Goal: Task Accomplishment & Management: Use online tool/utility

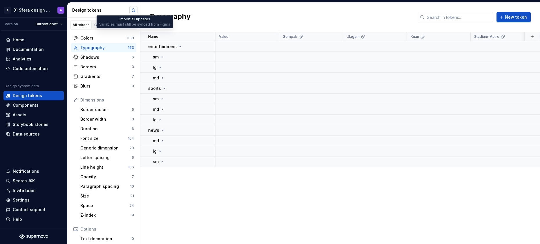
click at [134, 12] on button "button" at bounding box center [133, 10] width 8 height 8
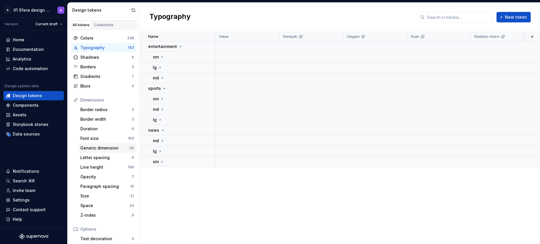
click at [107, 147] on div "Generic dimension" at bounding box center [104, 148] width 49 height 6
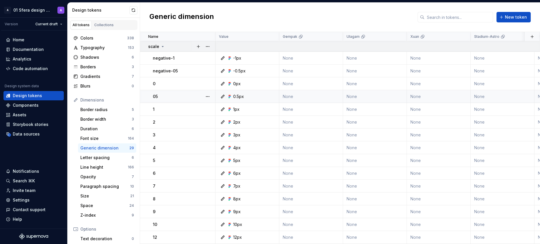
click at [164, 45] on div "scale" at bounding box center [156, 47] width 17 height 6
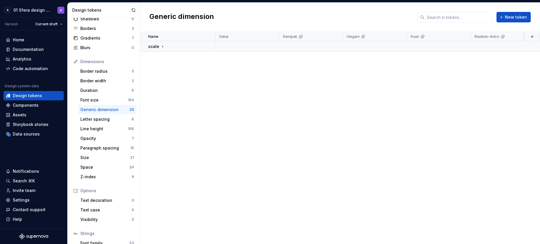
scroll to position [74, 0]
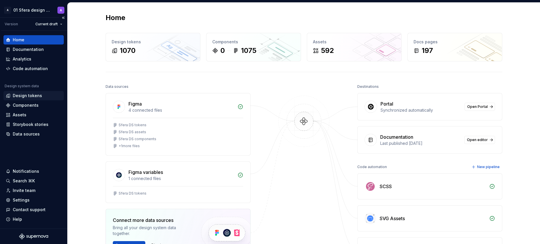
click at [33, 93] on div "Design tokens" at bounding box center [27, 96] width 29 height 6
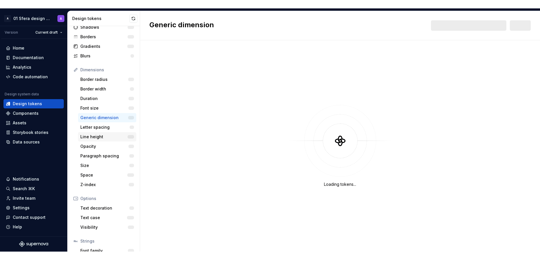
scroll to position [74, 0]
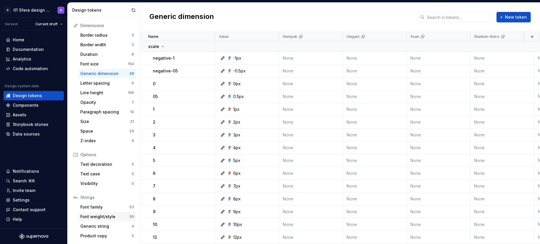
click at [116, 217] on div "Font weight/style" at bounding box center [104, 216] width 49 height 6
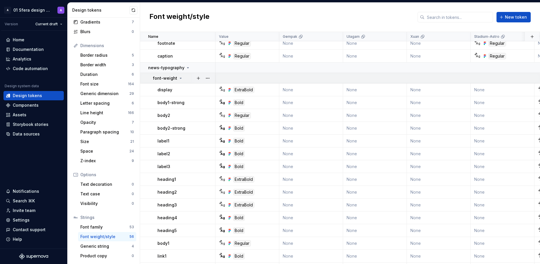
scroll to position [536, 0]
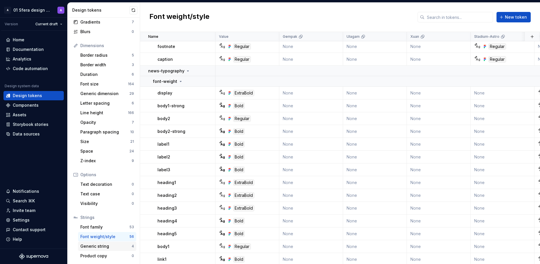
click at [118, 243] on div "Generic string" at bounding box center [105, 246] width 51 height 6
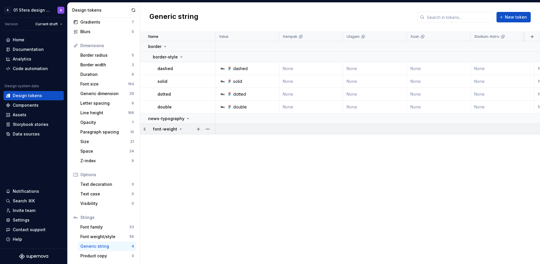
click at [179, 128] on icon at bounding box center [181, 129] width 5 height 5
click at [186, 118] on icon at bounding box center [188, 118] width 5 height 5
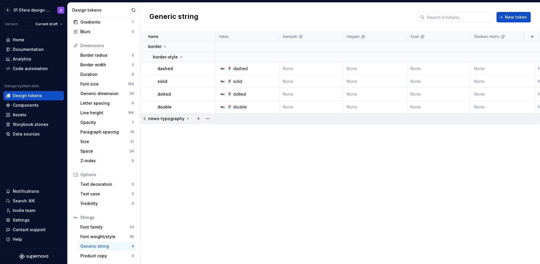
click at [186, 118] on icon at bounding box center [188, 118] width 5 height 5
click at [210, 119] on button "button" at bounding box center [208, 118] width 8 height 8
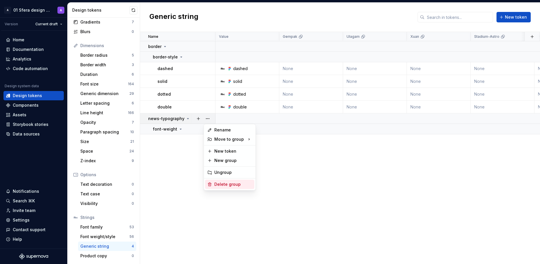
click at [215, 184] on div "Delete group" at bounding box center [234, 184] width 38 height 6
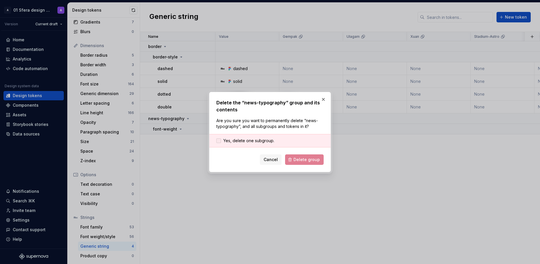
click at [264, 139] on span "Yes, delete one subgroup." at bounding box center [249, 141] width 51 height 6
click at [303, 160] on span "Delete group" at bounding box center [307, 159] width 26 height 6
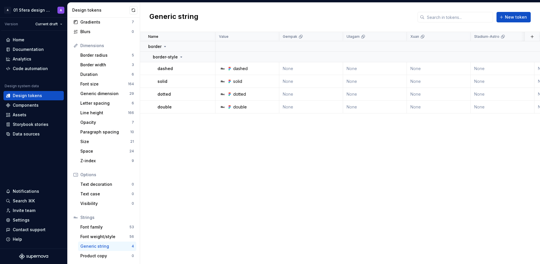
click at [212, 167] on div "Name Value Gempak Ulagam Xuan Stadium-Astro Awani Collection Token set Descript…" at bounding box center [340, 148] width 400 height 232
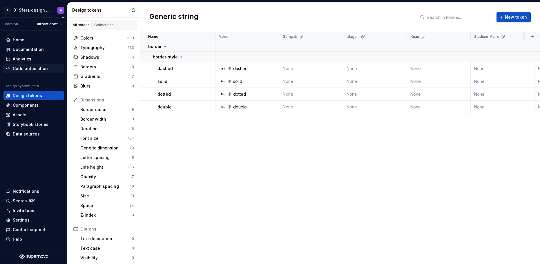
click at [37, 70] on div "Code automation" at bounding box center [30, 69] width 35 height 6
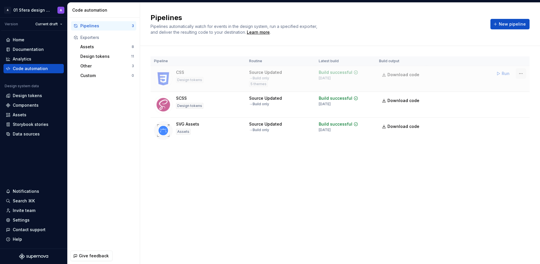
click at [524, 74] on html "A 01 Sfera design system A Version Current draft Home Documentation Analytics C…" at bounding box center [270, 132] width 540 height 264
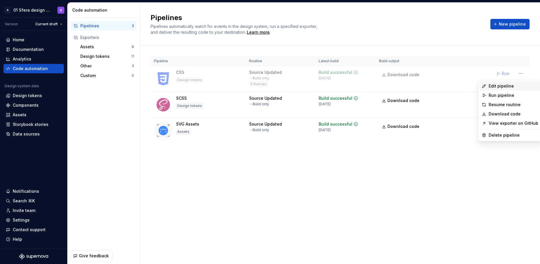
click at [511, 85] on div "Edit pipeline" at bounding box center [514, 86] width 50 height 6
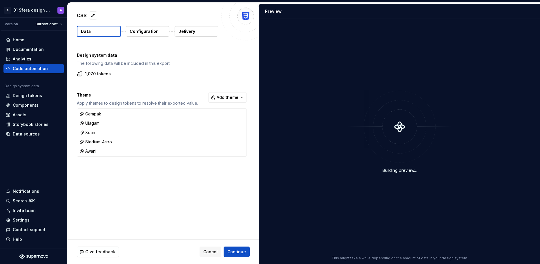
click at [146, 31] on p "Configuration" at bounding box center [144, 31] width 29 height 6
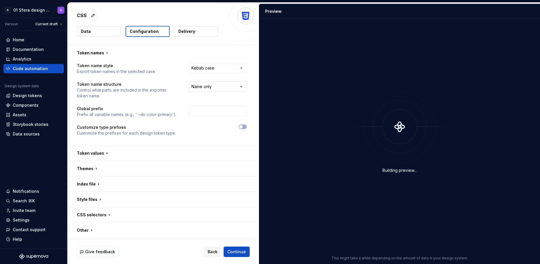
click at [225, 85] on html "**********" at bounding box center [270, 132] width 540 height 264
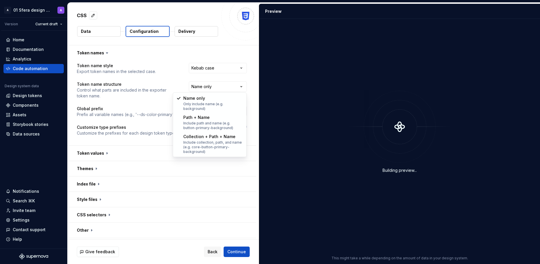
select select "**********"
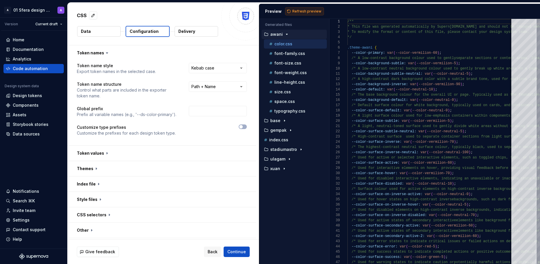
click at [302, 12] on span "Refresh preview" at bounding box center [307, 11] width 29 height 5
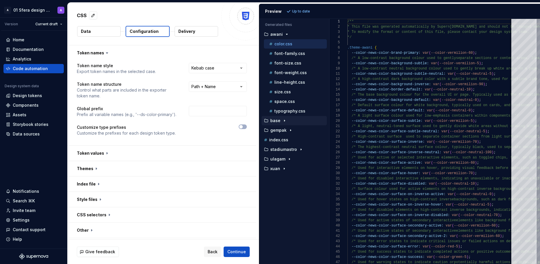
click at [284, 121] on icon "button" at bounding box center [284, 120] width 5 height 5
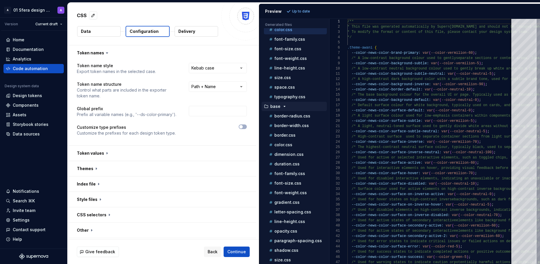
scroll to position [102, 0]
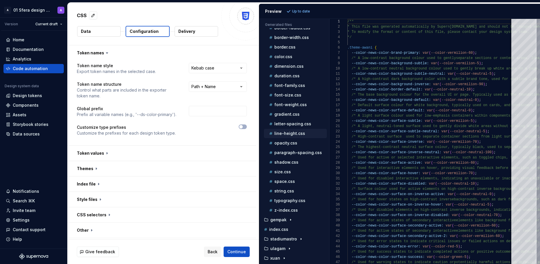
click at [292, 134] on p "line-height.css" at bounding box center [290, 133] width 31 height 5
type textarea "**********"
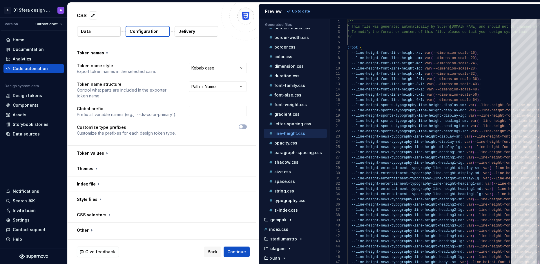
click at [442, 13] on div "Preview Up to date" at bounding box center [400, 11] width 281 height 15
click at [448, 14] on div "Preview Up to date" at bounding box center [400, 11] width 281 height 15
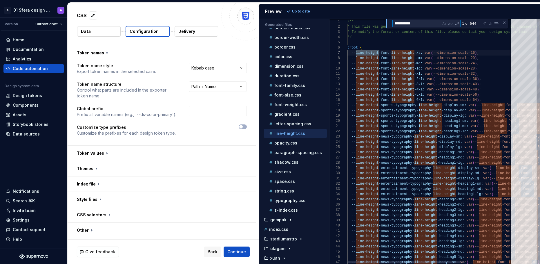
type textarea "**********"
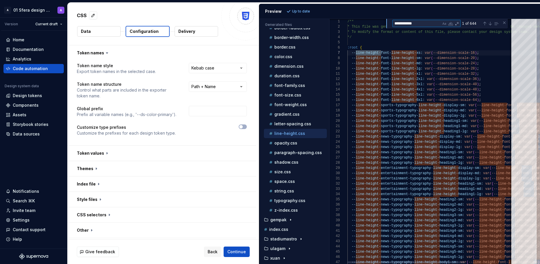
type textarea "**********"
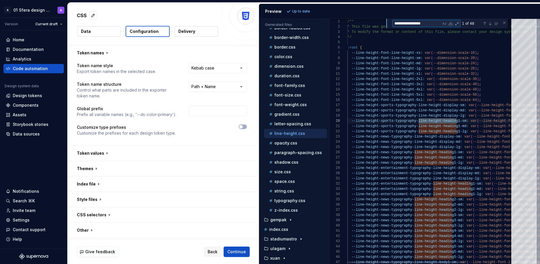
type textarea "**********"
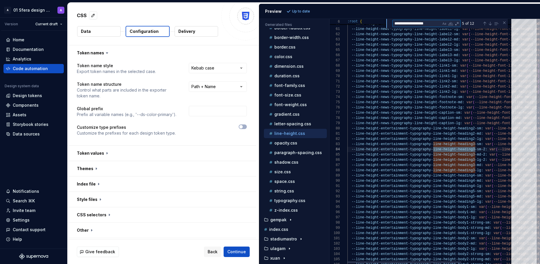
scroll to position [47, 128]
type textarea "**********"
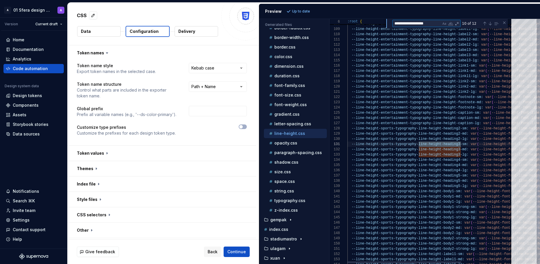
scroll to position [26, 113]
click at [425, 24] on textarea "**********" at bounding box center [417, 23] width 48 height 7
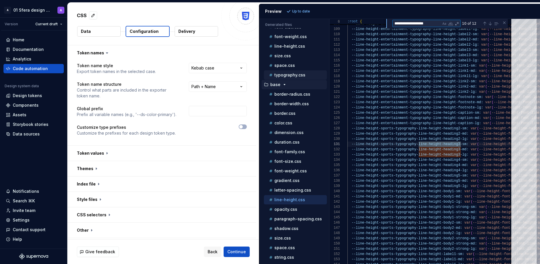
scroll to position [102, 0]
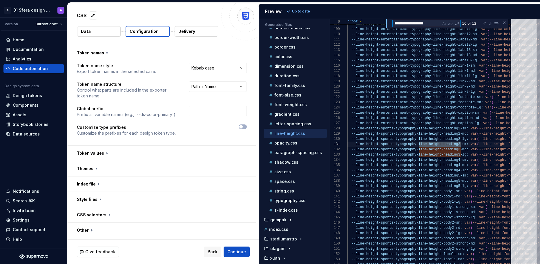
type textarea "**********"
click at [213, 243] on span "Back" at bounding box center [213, 251] width 10 height 6
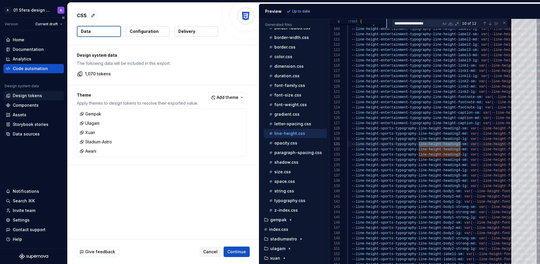
click at [34, 93] on div "Design tokens" at bounding box center [27, 96] width 29 height 6
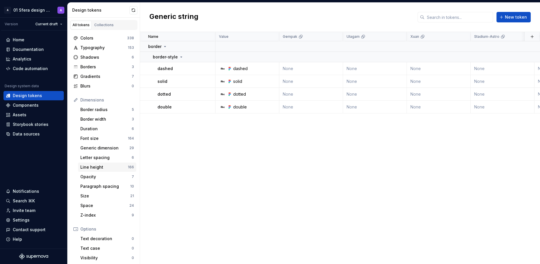
click at [112, 165] on div "Line height" at bounding box center [104, 167] width 48 height 6
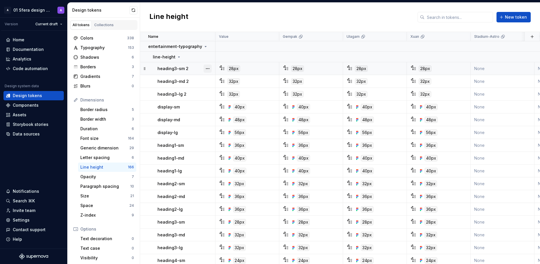
click at [208, 68] on button "button" at bounding box center [208, 68] width 8 height 8
click at [221, 102] on div "Delete token" at bounding box center [234, 101] width 38 height 6
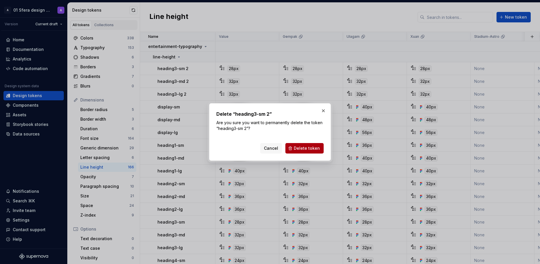
click at [305, 146] on span "Delete token" at bounding box center [307, 148] width 26 height 6
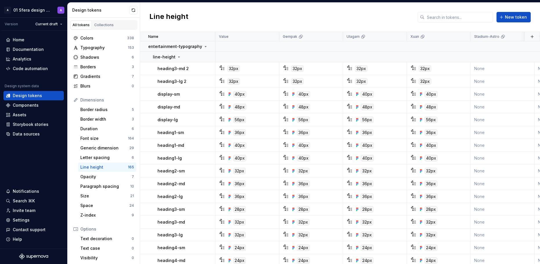
click at [210, 67] on button "button" at bounding box center [208, 68] width 8 height 8
click at [209, 68] on button "button" at bounding box center [208, 68] width 8 height 8
click at [217, 100] on div "Delete token" at bounding box center [234, 101] width 38 height 6
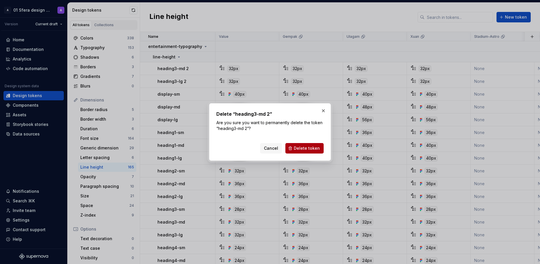
click at [312, 146] on span "Delete token" at bounding box center [307, 148] width 26 height 6
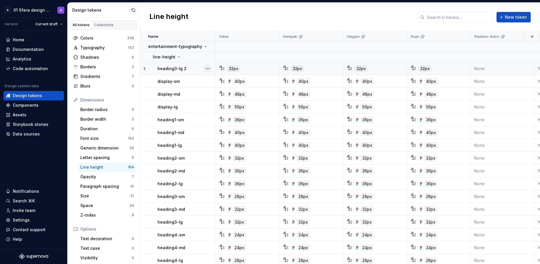
click at [208, 67] on button "button" at bounding box center [208, 68] width 8 height 8
click at [216, 104] on div "Delete token" at bounding box center [229, 100] width 49 height 9
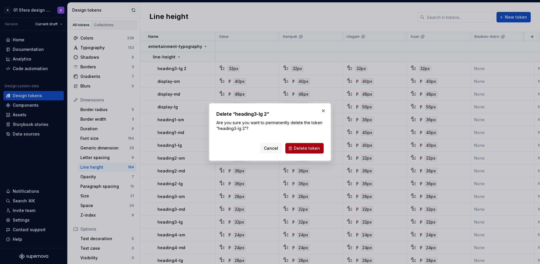
click at [307, 147] on span "Delete token" at bounding box center [307, 148] width 26 height 6
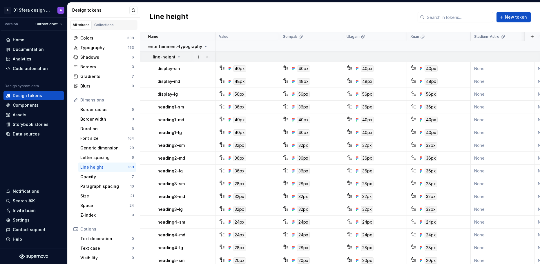
click at [179, 57] on icon at bounding box center [179, 57] width 1 height 1
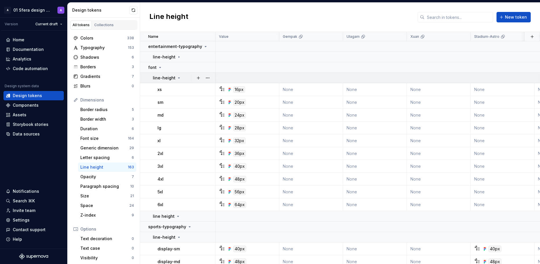
click at [179, 78] on icon at bounding box center [179, 78] width 1 height 1
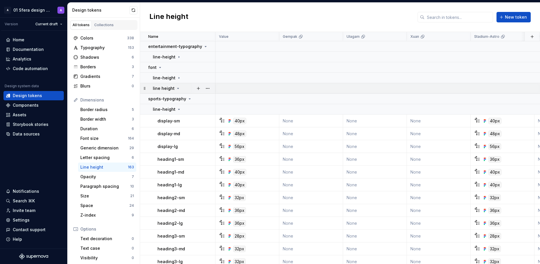
click at [177, 91] on div "line height" at bounding box center [167, 88] width 28 height 6
click at [177, 89] on icon at bounding box center [178, 88] width 5 height 5
click at [177, 88] on icon at bounding box center [178, 88] width 5 height 5
click at [179, 76] on icon at bounding box center [179, 77] width 5 height 5
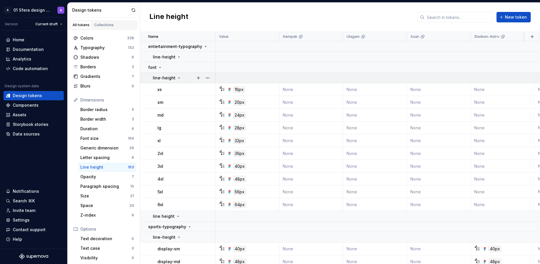
click at [179, 76] on icon at bounding box center [179, 77] width 5 height 5
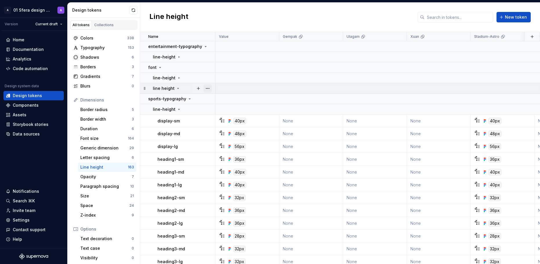
click at [208, 88] on button "button" at bounding box center [208, 88] width 8 height 8
click at [180, 85] on html "A 01 Sfera design system A Version Current draft Home Documentation Analytics C…" at bounding box center [270, 132] width 540 height 264
click at [209, 78] on button "button" at bounding box center [208, 78] width 8 height 8
click at [208, 89] on button "button" at bounding box center [208, 88] width 8 height 8
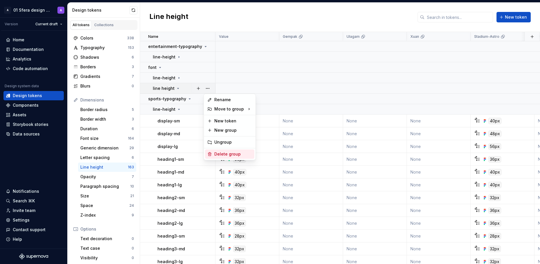
click at [220, 153] on div "Delete group" at bounding box center [234, 154] width 38 height 6
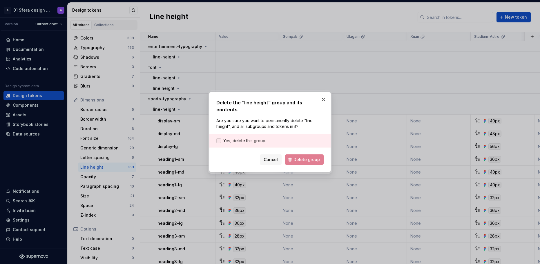
click at [263, 138] on span "Yes, delete this group." at bounding box center [245, 141] width 43 height 6
click at [302, 156] on span "Delete group" at bounding box center [307, 159] width 26 height 6
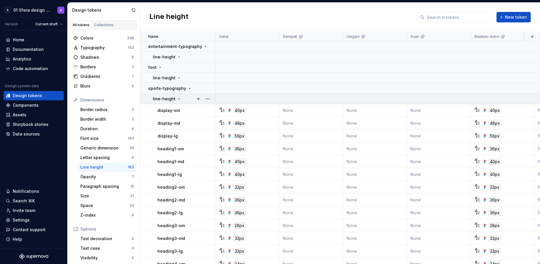
click at [178, 99] on icon at bounding box center [179, 98] width 5 height 5
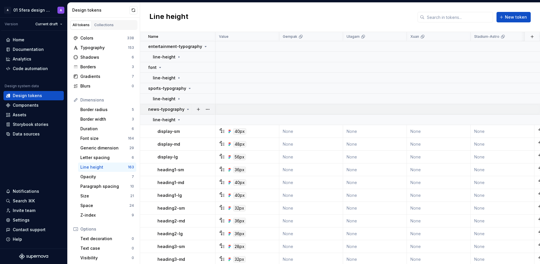
click at [187, 110] on icon at bounding box center [188, 109] width 5 height 5
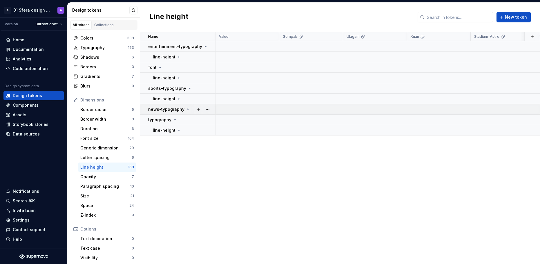
click at [187, 110] on icon at bounding box center [188, 109] width 5 height 5
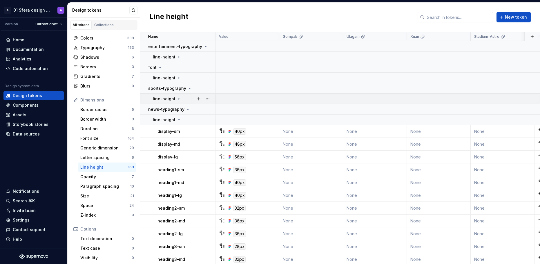
click at [175, 100] on div "line-height" at bounding box center [167, 99] width 28 height 6
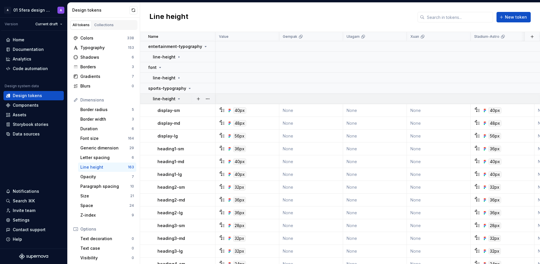
click at [177, 98] on icon at bounding box center [179, 98] width 5 height 5
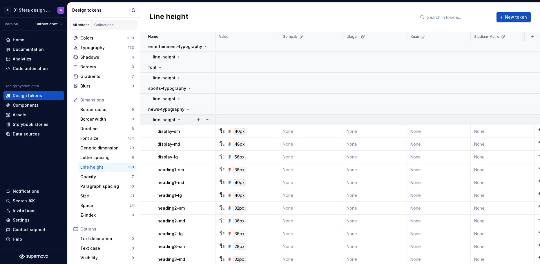
click at [179, 118] on icon at bounding box center [179, 119] width 5 height 5
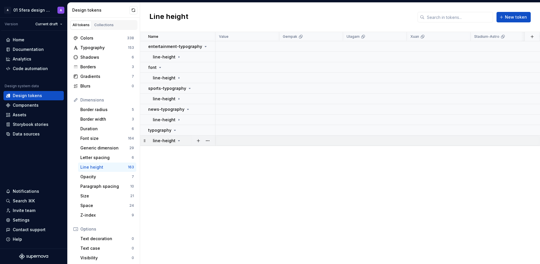
click at [177, 142] on icon at bounding box center [179, 140] width 5 height 5
click at [177, 141] on icon at bounding box center [179, 140] width 5 height 5
click at [175, 131] on icon at bounding box center [175, 130] width 5 height 5
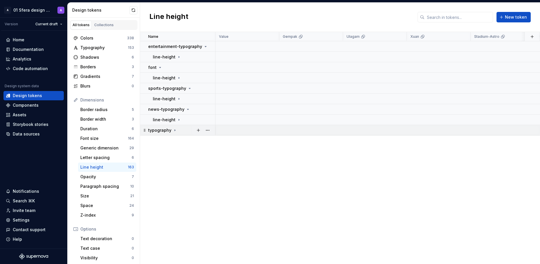
click at [175, 131] on icon at bounding box center [175, 130] width 5 height 5
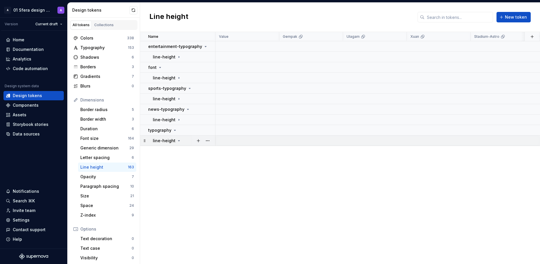
click at [177, 141] on icon at bounding box center [179, 140] width 5 height 5
click at [208, 131] on button "button" at bounding box center [208, 130] width 8 height 8
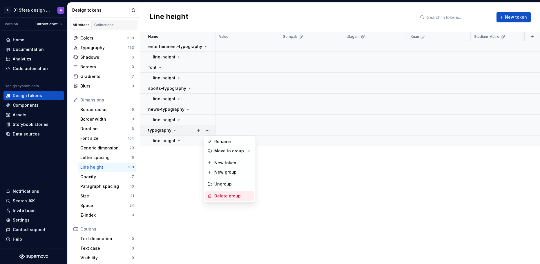
click at [219, 198] on div "Delete group" at bounding box center [234, 196] width 38 height 6
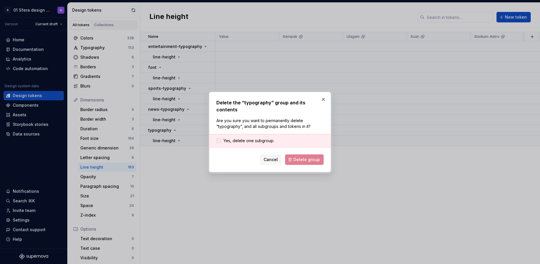
click at [262, 138] on span "Yes, delete one subgroup." at bounding box center [249, 141] width 51 height 6
click at [303, 156] on span "Delete group" at bounding box center [307, 159] width 26 height 6
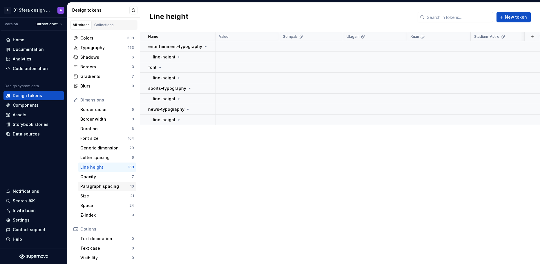
click at [112, 188] on div "Paragraph spacing" at bounding box center [105, 186] width 50 height 6
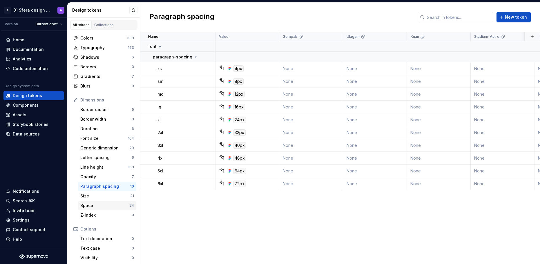
click at [113, 205] on div "Space" at bounding box center [104, 205] width 49 height 6
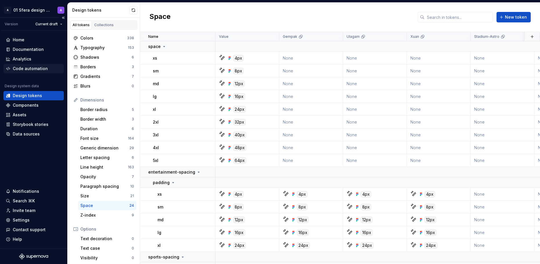
click at [46, 70] on div "Code automation" at bounding box center [34, 69] width 56 height 6
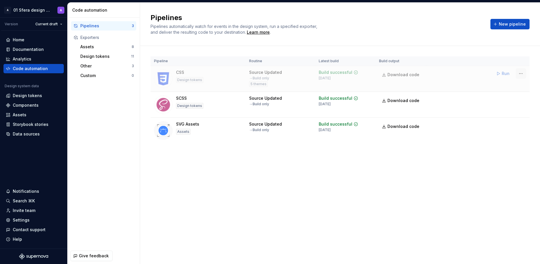
click at [521, 73] on html "A 01 Sfera design system A Version Current draft Home Documentation Analytics C…" at bounding box center [270, 132] width 540 height 264
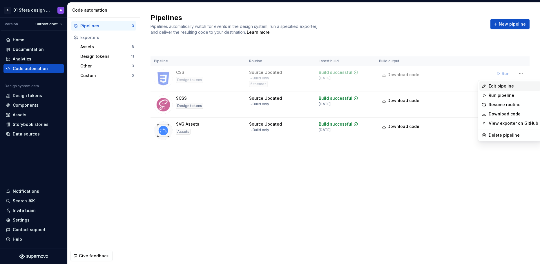
click at [512, 86] on div "Edit pipeline" at bounding box center [514, 86] width 50 height 6
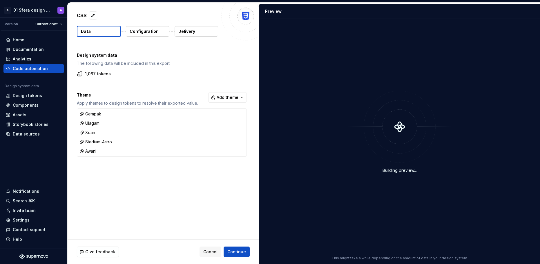
click at [149, 30] on p "Configuration" at bounding box center [144, 31] width 29 height 6
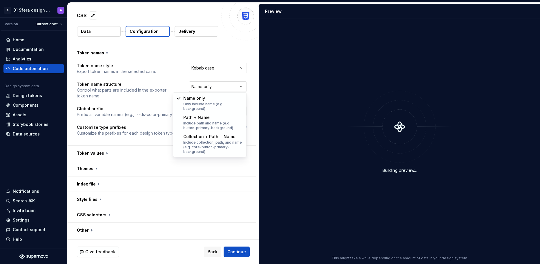
click at [208, 85] on html "**********" at bounding box center [270, 132] width 540 height 264
select select "**********"
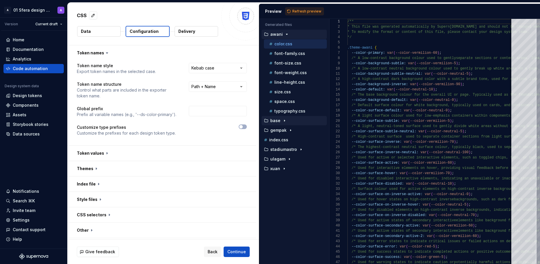
click at [284, 121] on icon "button" at bounding box center [284, 120] width 5 height 5
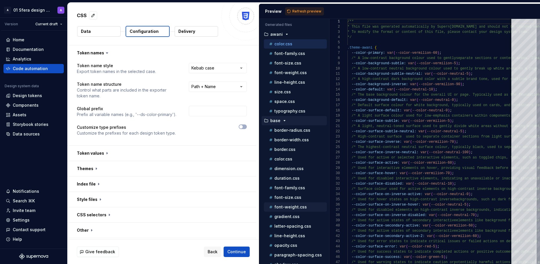
scroll to position [47, 0]
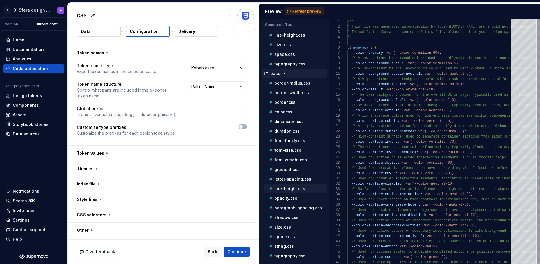
click at [289, 190] on p "line-height.css" at bounding box center [290, 188] width 31 height 5
type textarea "**********"
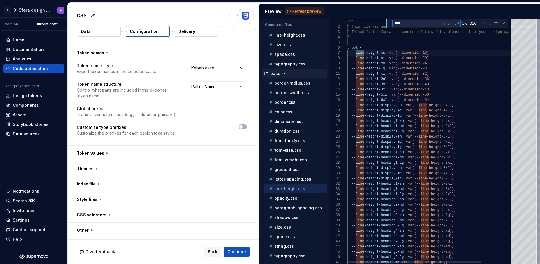
scroll to position [21, 17]
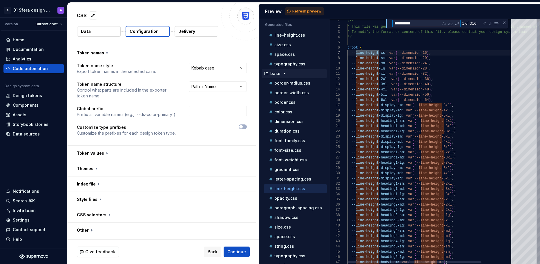
type textarea "**********"
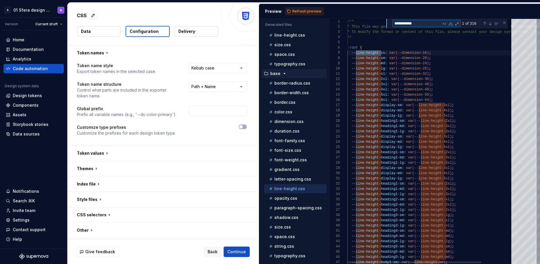
type textarea "**********"
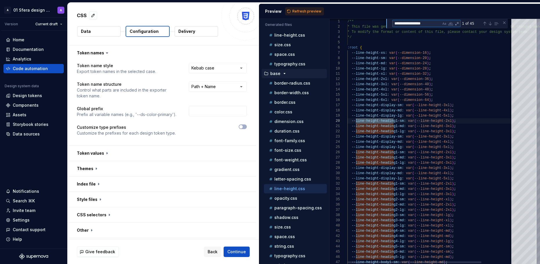
type textarea "**********"
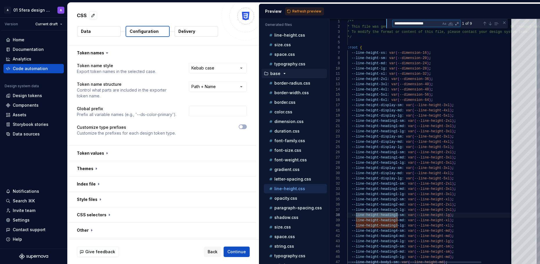
type textarea "**********"
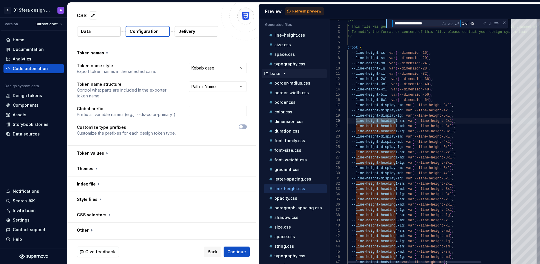
type textarea "**********"
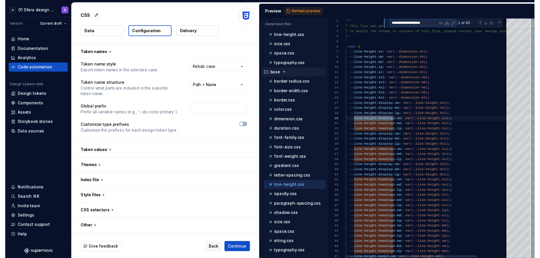
scroll to position [52, 50]
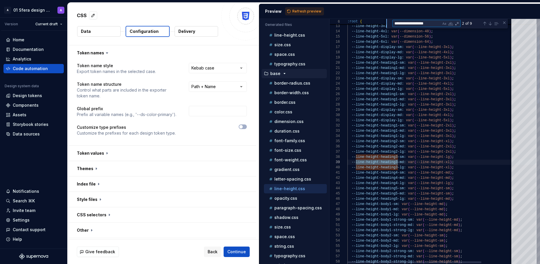
click at [348, 243] on div at bounding box center [415, 262] width 134 height 2
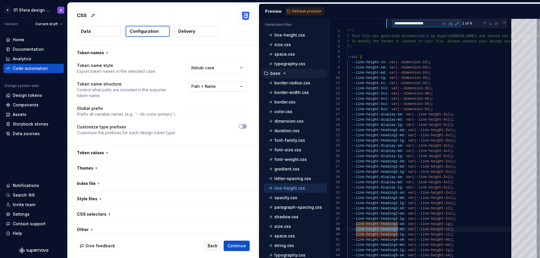
type textarea "**********"
click at [209, 88] on html "**********" at bounding box center [270, 129] width 540 height 258
click at [314, 10] on span "Refresh preview" at bounding box center [307, 11] width 29 height 5
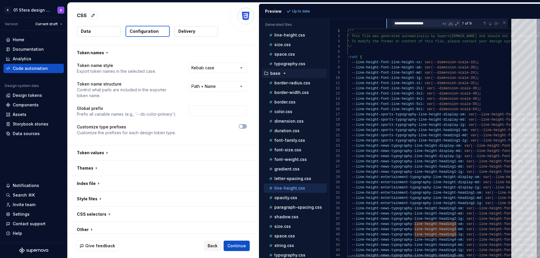
click at [434, 22] on textarea "**********" at bounding box center [417, 23] width 48 height 7
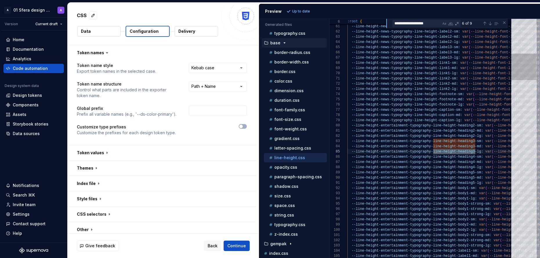
scroll to position [95, 0]
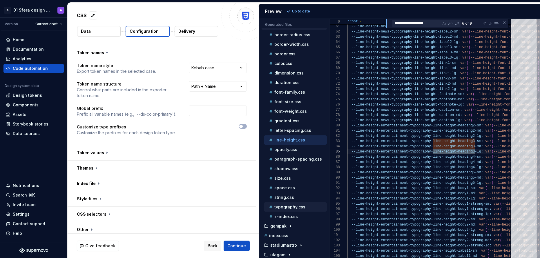
click at [300, 207] on p "typography.css" at bounding box center [290, 207] width 31 height 5
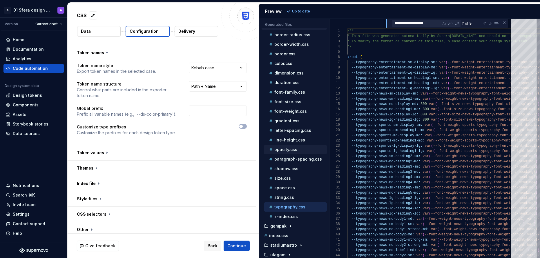
scroll to position [84, 0]
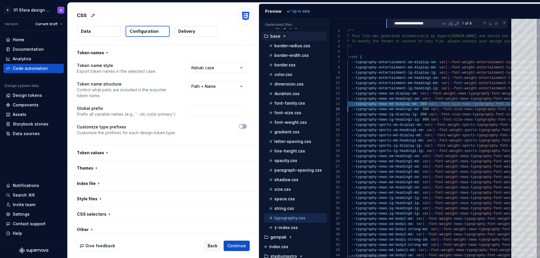
click at [376, 243] on div at bounding box center [367, 257] width 39 height 2
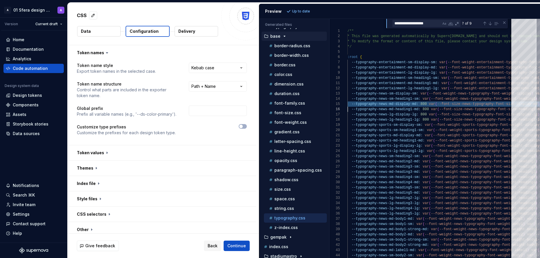
click at [422, 23] on textarea "**********" at bounding box center [417, 23] width 48 height 7
type textarea "**********"
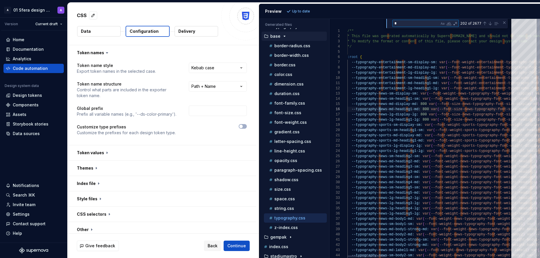
type textarea "**"
type textarea "**********"
type textarea "***"
type textarea "**********"
type textarea "****"
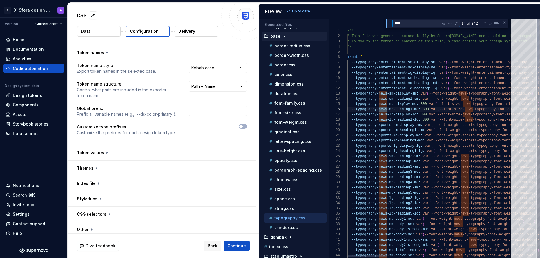
type textarea "**********"
type textarea "*****"
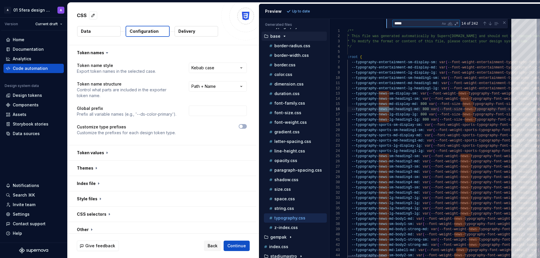
type textarea "**********"
type textarea "******"
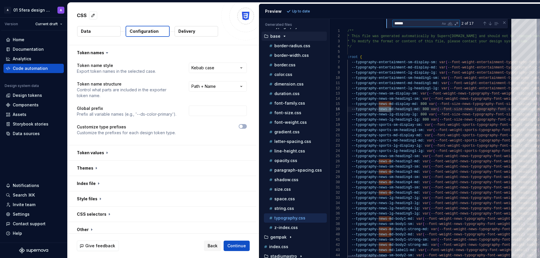
type textarea "**********"
type textarea "*******"
type textarea "**********"
type textarea "********"
type textarea "**********"
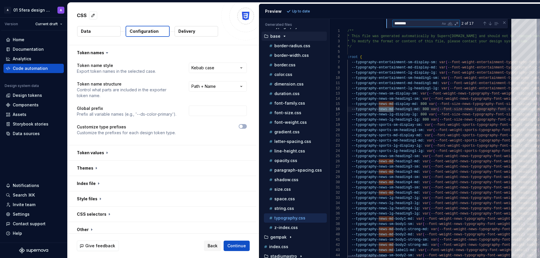
type textarea "*********"
type textarea "**********"
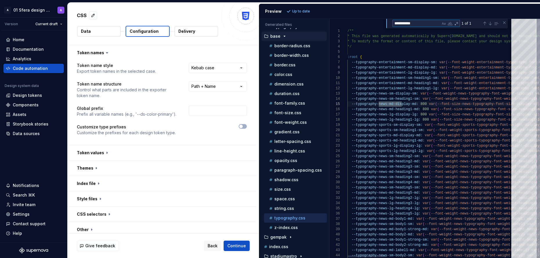
type textarea "**********"
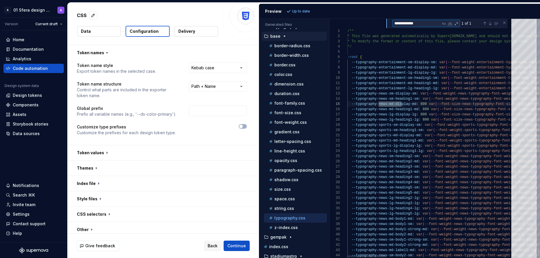
type textarea "**********"
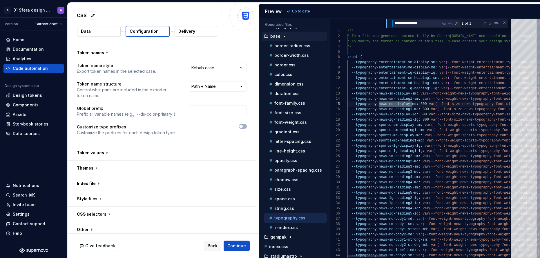
type textarea "**********"
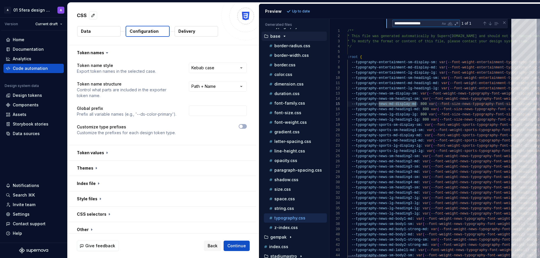
type textarea "**********"
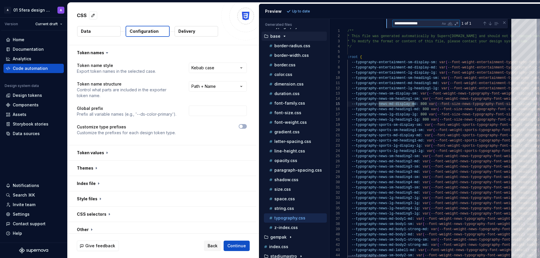
type textarea "**********"
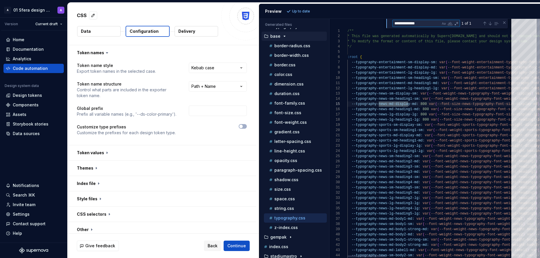
type textarea "**********"
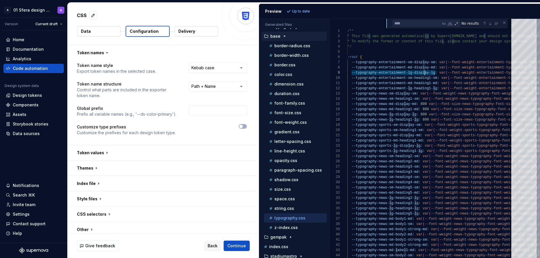
click at [193, 11] on div "CSS" at bounding box center [147, 15] width 141 height 10
click at [216, 243] on span "Back" at bounding box center [213, 246] width 10 height 6
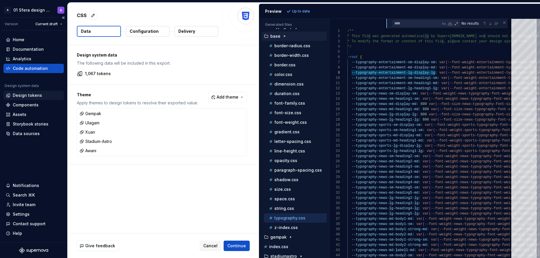
click at [33, 93] on div "Design tokens" at bounding box center [27, 96] width 29 height 6
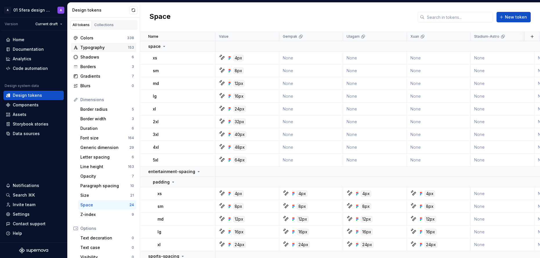
click at [112, 47] on div "Typography" at bounding box center [104, 48] width 48 height 6
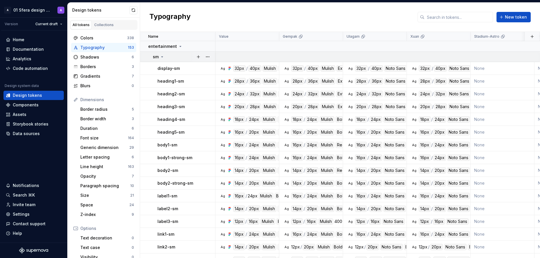
click at [163, 57] on icon at bounding box center [162, 57] width 5 height 5
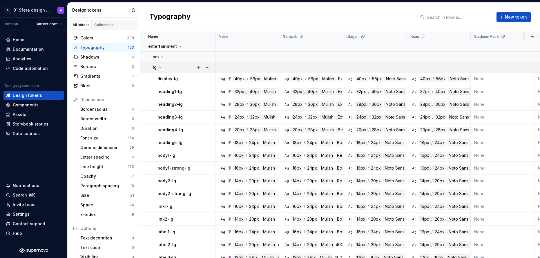
click at [160, 67] on icon at bounding box center [160, 67] width 1 height 1
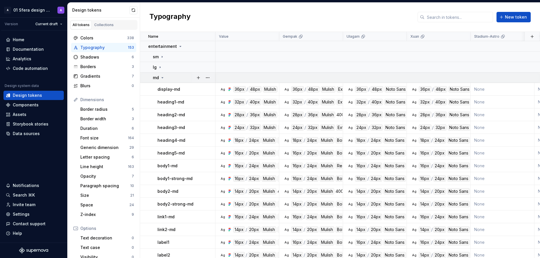
click at [161, 76] on icon at bounding box center [162, 77] width 5 height 5
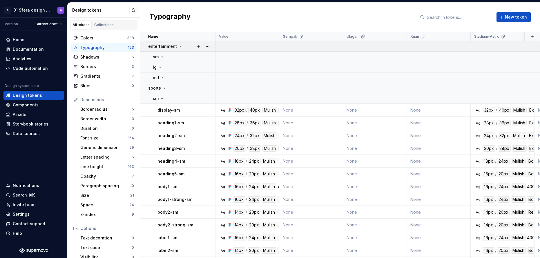
click at [178, 48] on icon at bounding box center [180, 46] width 5 height 5
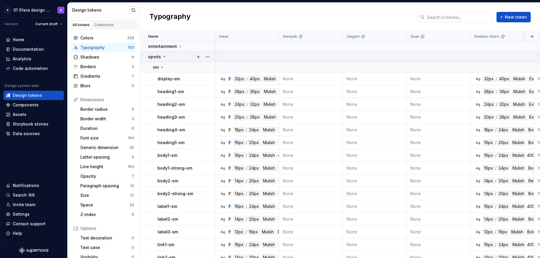
click at [164, 57] on icon at bounding box center [164, 57] width 5 height 5
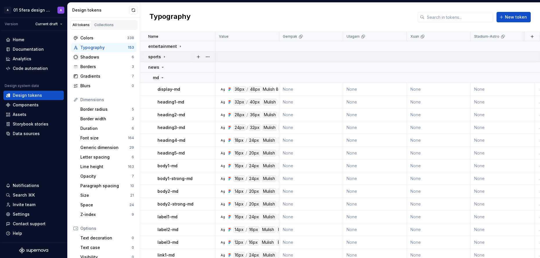
click at [164, 54] on div "sports" at bounding box center [157, 57] width 19 height 6
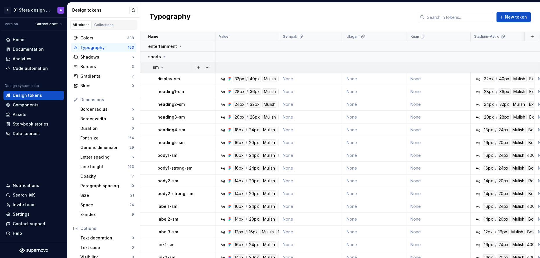
click at [163, 65] on icon at bounding box center [162, 67] width 5 height 5
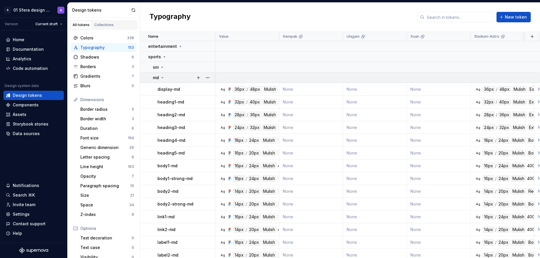
click at [163, 80] on icon at bounding box center [162, 77] width 5 height 5
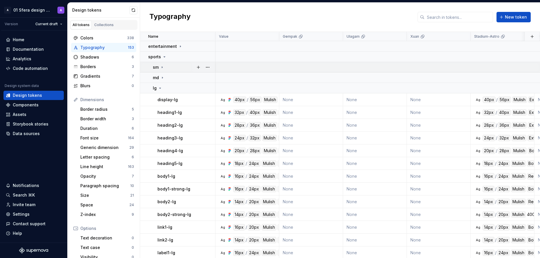
click at [161, 87] on icon at bounding box center [160, 88] width 5 height 5
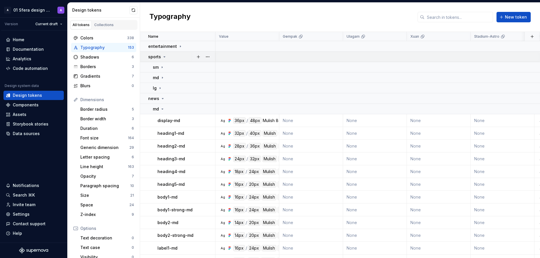
click at [165, 57] on icon at bounding box center [164, 57] width 5 height 5
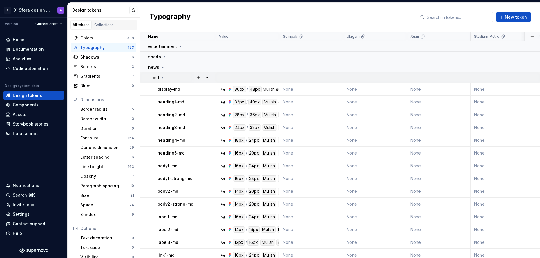
click at [163, 77] on icon at bounding box center [162, 77] width 5 height 5
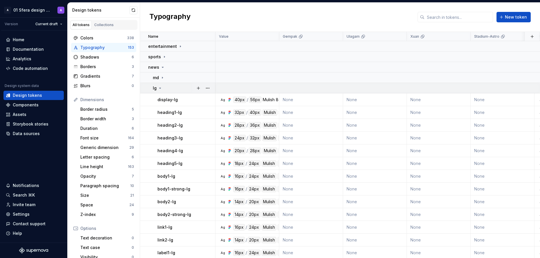
click at [161, 87] on icon at bounding box center [160, 88] width 5 height 5
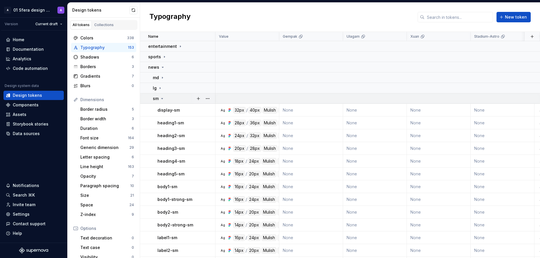
click at [162, 99] on icon at bounding box center [162, 98] width 5 height 5
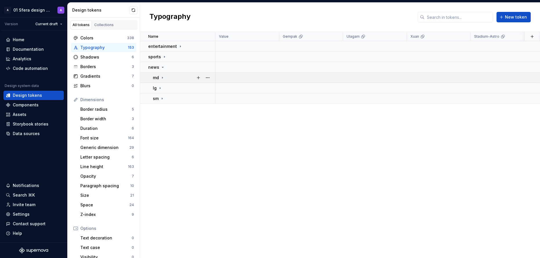
click at [163, 78] on icon at bounding box center [162, 77] width 5 height 5
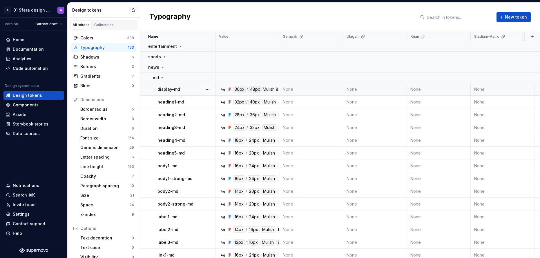
click at [270, 88] on div "Mulish" at bounding box center [269, 89] width 12 height 6
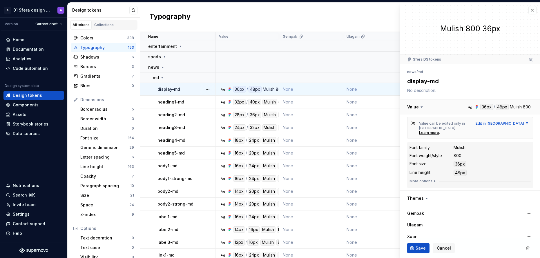
click at [519, 107] on button "button" at bounding box center [471, 107] width 140 height 15
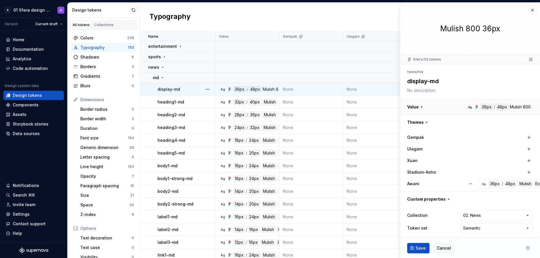
click at [519, 107] on button "button" at bounding box center [471, 107] width 140 height 15
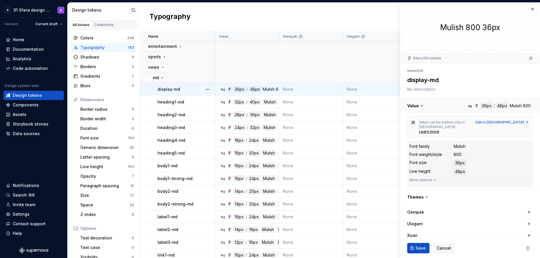
click at [519, 107] on button "button" at bounding box center [471, 105] width 140 height 15
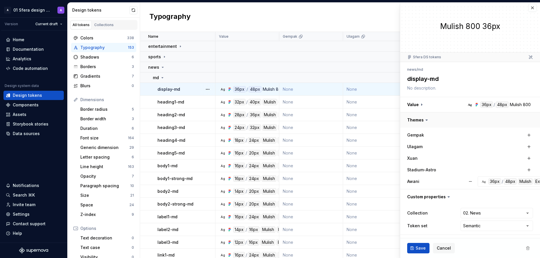
scroll to position [3, 0]
click at [522, 106] on button "button" at bounding box center [471, 104] width 140 height 15
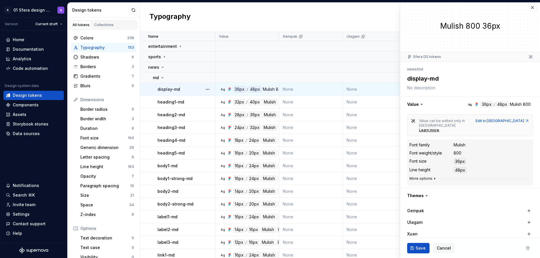
click at [430, 176] on button "More options" at bounding box center [424, 178] width 28 height 5
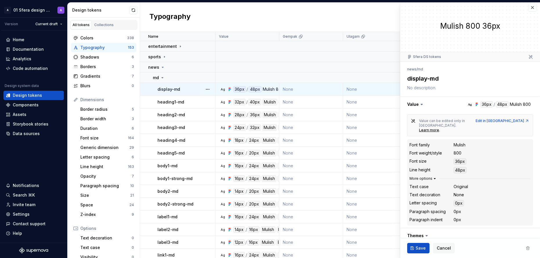
click at [430, 176] on button "More options" at bounding box center [424, 178] width 28 height 5
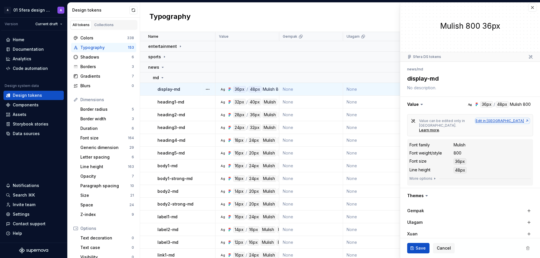
click at [512, 120] on div "Edit in [GEOGRAPHIC_DATA]" at bounding box center [503, 121] width 54 height 5
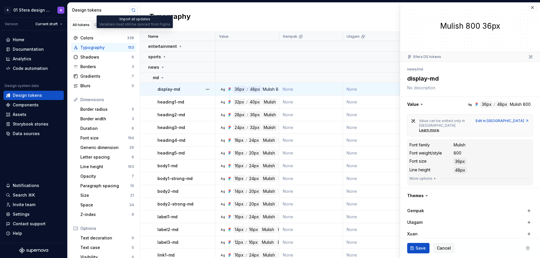
click at [134, 10] on button "button" at bounding box center [133, 10] width 8 height 8
type textarea "*"
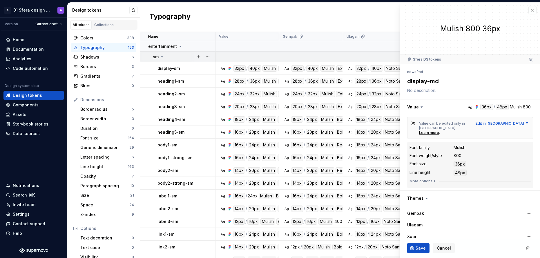
click at [163, 56] on icon at bounding box center [162, 57] width 5 height 5
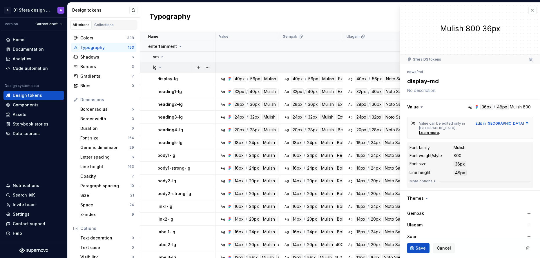
click at [158, 67] on icon at bounding box center [160, 67] width 5 height 5
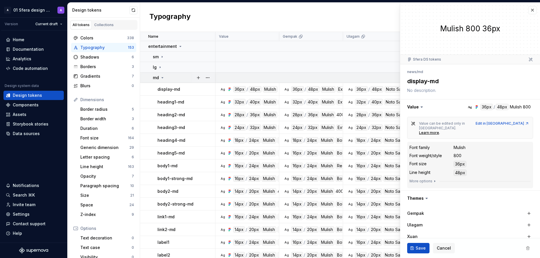
click at [161, 76] on icon at bounding box center [162, 77] width 5 height 5
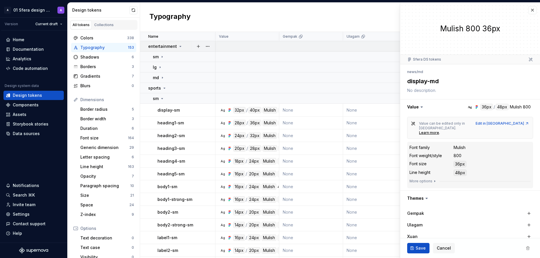
click at [182, 46] on div "entertainment" at bounding box center [181, 47] width 67 height 6
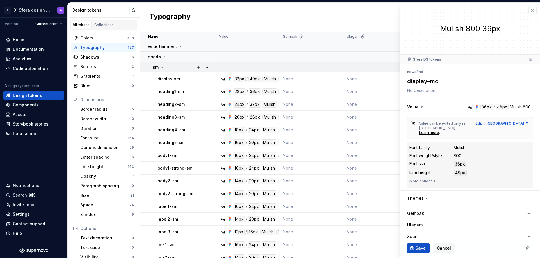
click at [163, 68] on icon at bounding box center [162, 67] width 5 height 5
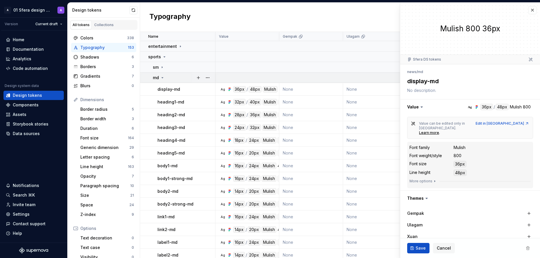
click at [161, 79] on icon at bounding box center [162, 77] width 5 height 5
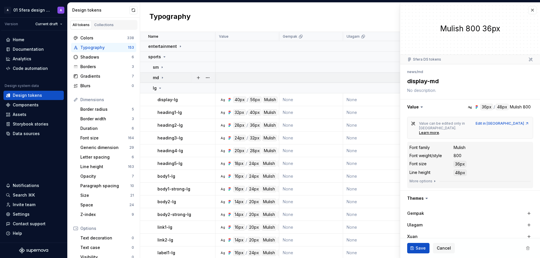
drag, startPoint x: 161, startPoint y: 88, endPoint x: 164, endPoint y: 77, distance: 12.0
click at [161, 88] on icon at bounding box center [160, 88] width 5 height 5
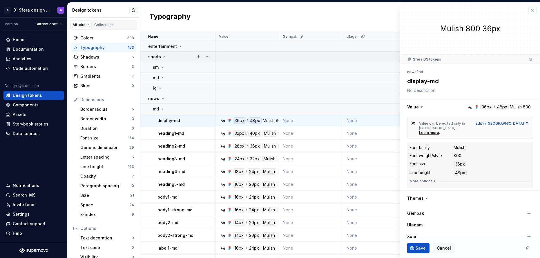
click at [164, 58] on icon at bounding box center [164, 57] width 5 height 5
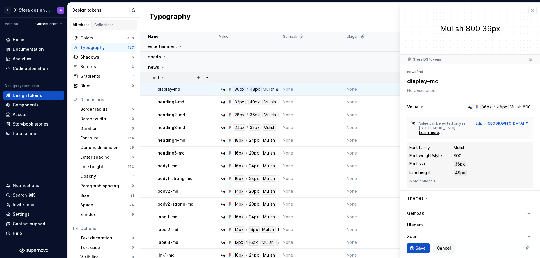
click at [161, 78] on icon at bounding box center [162, 77] width 5 height 5
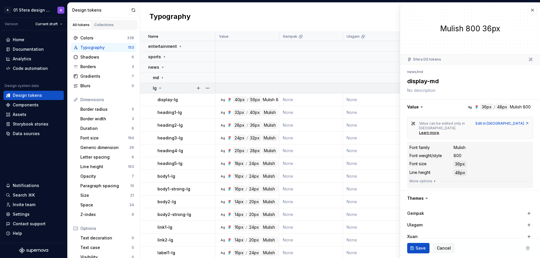
click at [161, 88] on icon at bounding box center [160, 88] width 1 height 1
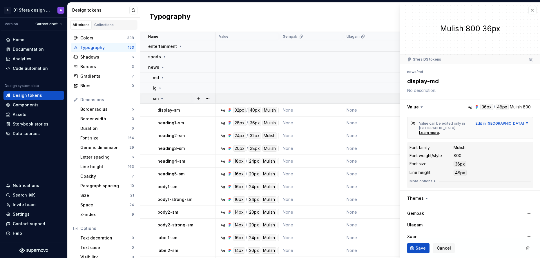
click at [161, 98] on icon at bounding box center [162, 98] width 5 height 5
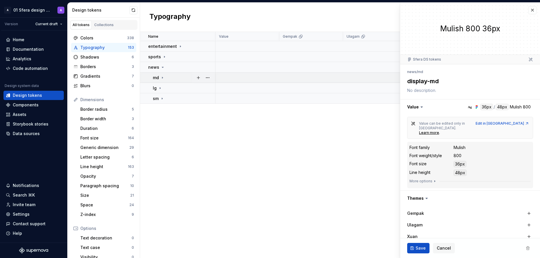
click at [163, 77] on icon at bounding box center [162, 77] width 5 height 5
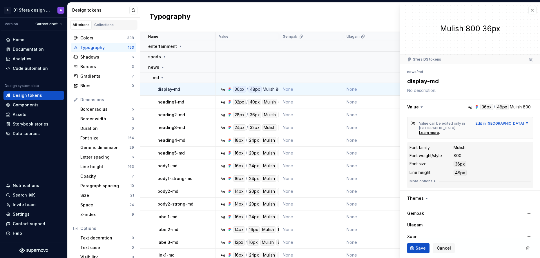
click at [461, 145] on div "Mulish" at bounding box center [460, 148] width 12 height 6
click at [460, 145] on div "Mulish" at bounding box center [460, 148] width 12 height 6
click at [483, 145] on dd "Mulish" at bounding box center [492, 148] width 77 height 6
click at [516, 106] on button "button" at bounding box center [471, 107] width 140 height 15
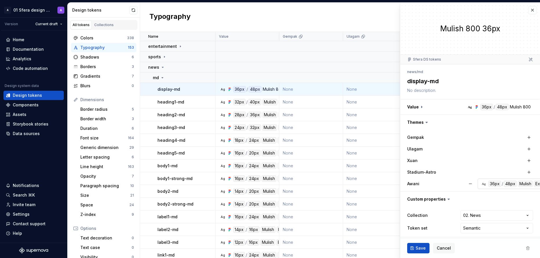
click at [504, 185] on div "36px / 48px Mulish ExtraBold" at bounding box center [522, 184] width 67 height 6
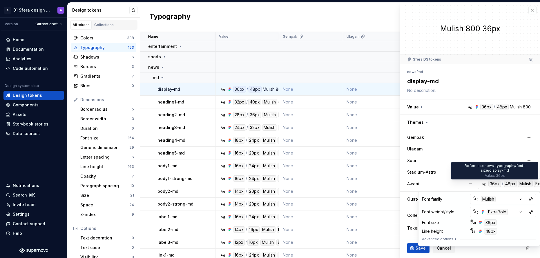
click at [500, 184] on div "36px" at bounding box center [495, 184] width 13 height 6
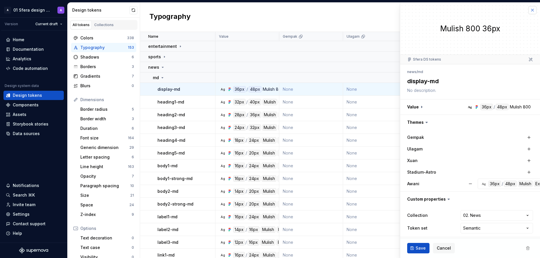
click at [529, 13] on button "button" at bounding box center [533, 10] width 8 height 8
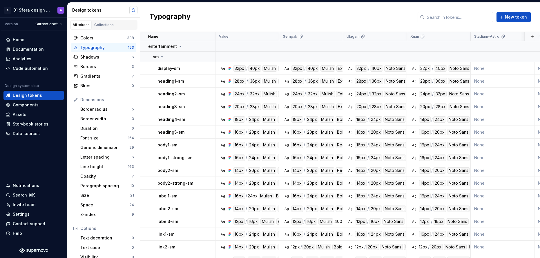
click at [133, 10] on button "button" at bounding box center [133, 10] width 8 height 8
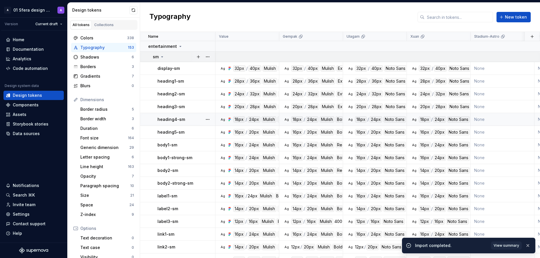
click at [162, 57] on icon at bounding box center [162, 57] width 5 height 5
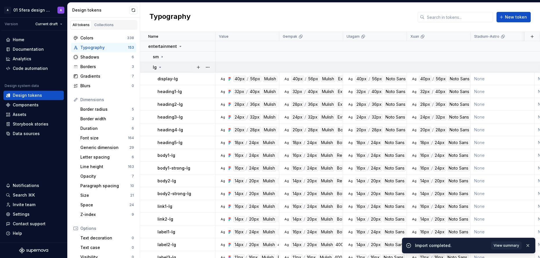
click at [160, 67] on icon at bounding box center [160, 67] width 1 height 1
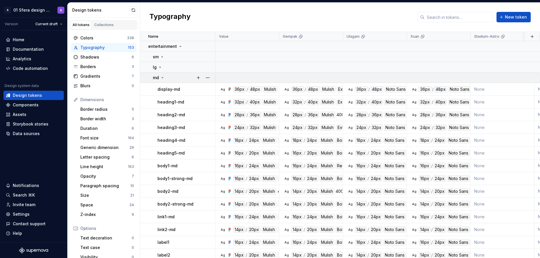
click at [162, 79] on icon at bounding box center [162, 77] width 5 height 5
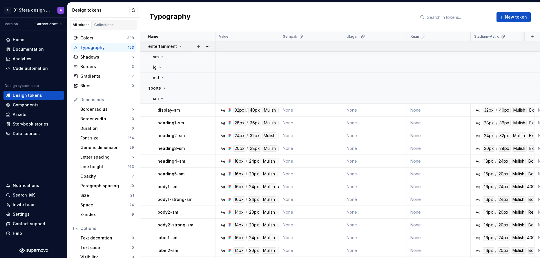
click at [180, 48] on icon at bounding box center [180, 46] width 5 height 5
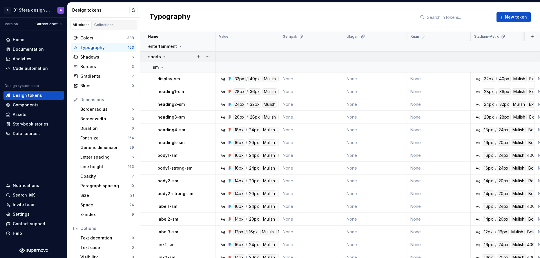
click at [163, 56] on icon at bounding box center [164, 57] width 5 height 5
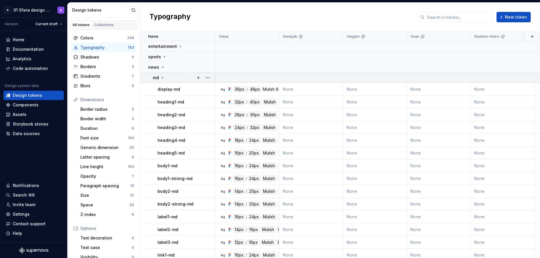
click at [162, 80] on div "md" at bounding box center [159, 78] width 12 height 6
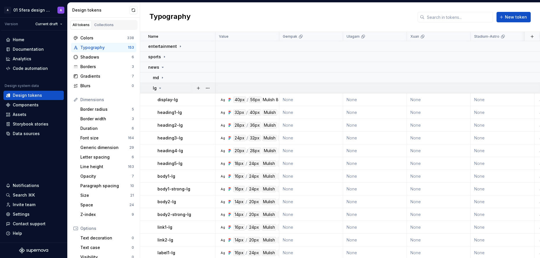
click at [160, 89] on icon at bounding box center [160, 88] width 5 height 5
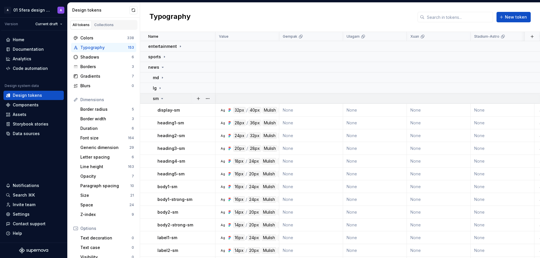
drag, startPoint x: 161, startPoint y: 100, endPoint x: 161, endPoint y: 93, distance: 6.1
click at [161, 99] on icon at bounding box center [162, 98] width 5 height 5
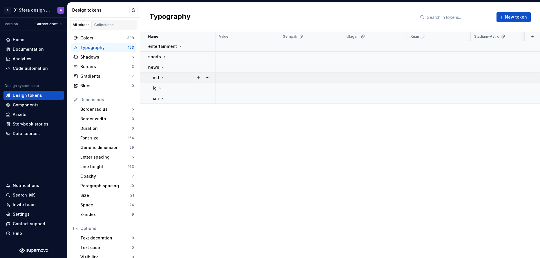
click at [163, 78] on icon at bounding box center [162, 77] width 5 height 5
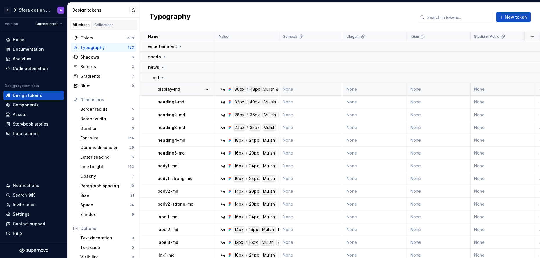
click at [271, 92] on div "Mulish" at bounding box center [269, 89] width 12 height 6
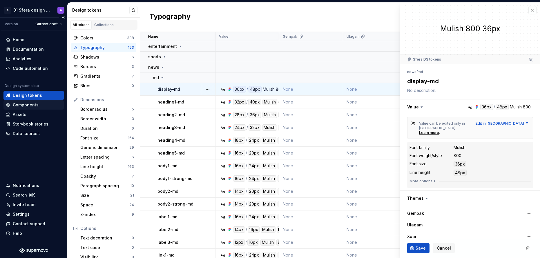
click at [33, 109] on div "Components" at bounding box center [33, 104] width 60 height 9
click at [36, 106] on div "Components" at bounding box center [26, 105] width 26 height 6
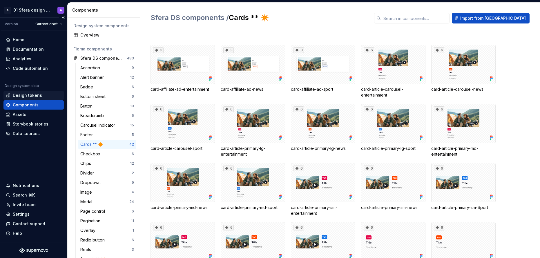
click at [41, 96] on div "Design tokens" at bounding box center [34, 96] width 56 height 6
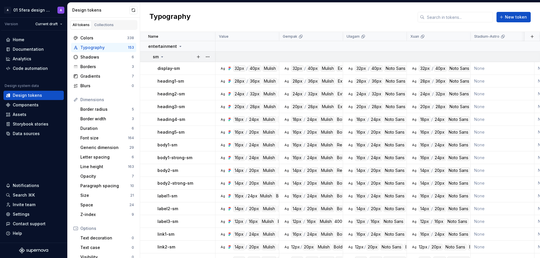
click at [163, 57] on icon at bounding box center [162, 57] width 1 height 1
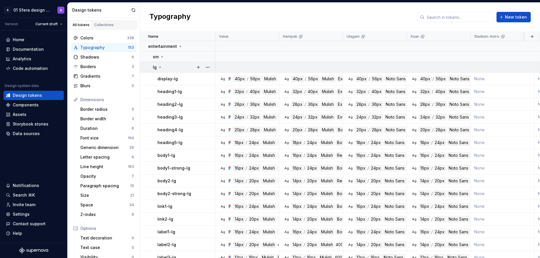
click at [161, 68] on icon at bounding box center [160, 67] width 5 height 5
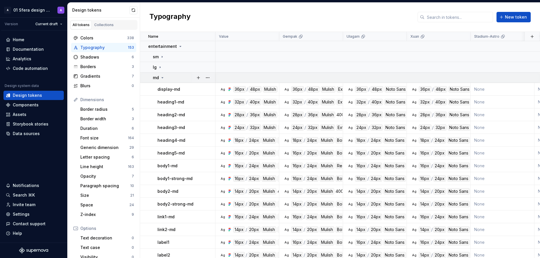
click at [162, 75] on div "md" at bounding box center [159, 78] width 12 height 6
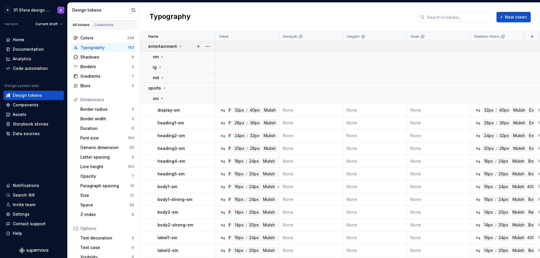
click at [179, 48] on icon at bounding box center [180, 46] width 5 height 5
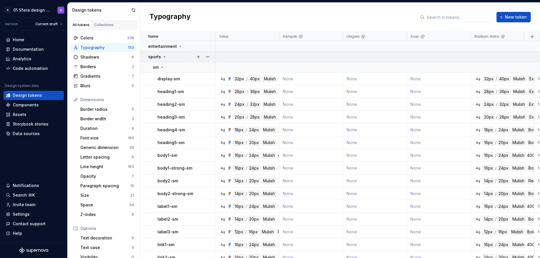
click at [165, 57] on icon at bounding box center [164, 57] width 5 height 5
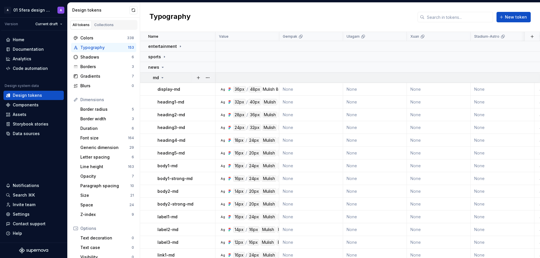
click at [163, 78] on icon at bounding box center [162, 77] width 5 height 5
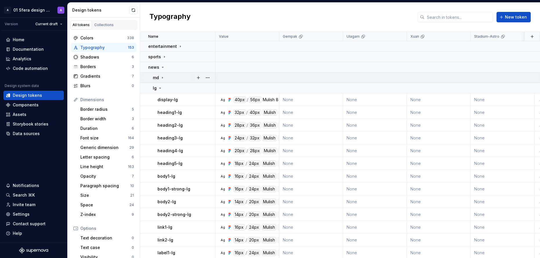
click at [163, 78] on icon at bounding box center [162, 77] width 5 height 5
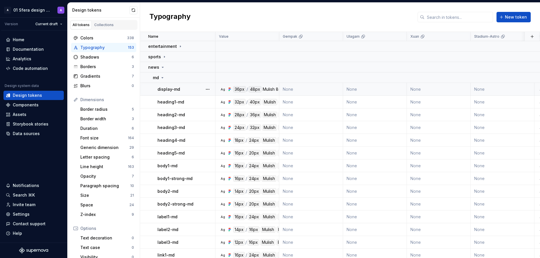
click at [272, 91] on div "Mulish" at bounding box center [269, 89] width 12 height 6
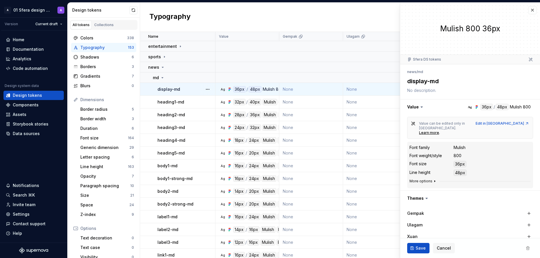
click at [428, 179] on button "More options" at bounding box center [424, 181] width 28 height 5
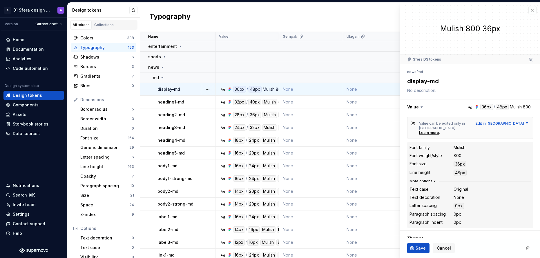
click at [428, 179] on button "More options" at bounding box center [424, 181] width 28 height 5
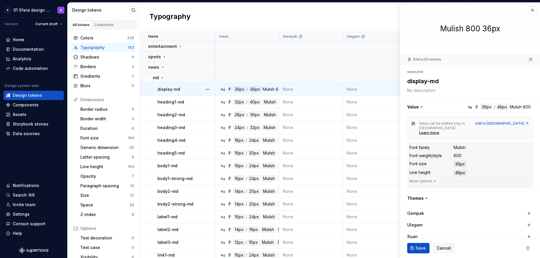
click at [461, 145] on div "Mulish" at bounding box center [460, 148] width 12 height 6
click at [457, 153] on div "800" at bounding box center [458, 156] width 8 height 6
click at [275, 102] on div "Mulish" at bounding box center [270, 102] width 15 height 6
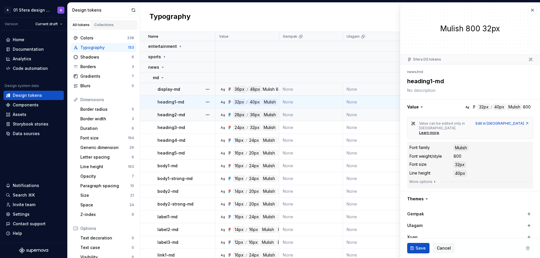
click at [279, 112] on span "ExtraBold" at bounding box center [289, 115] width 21 height 6
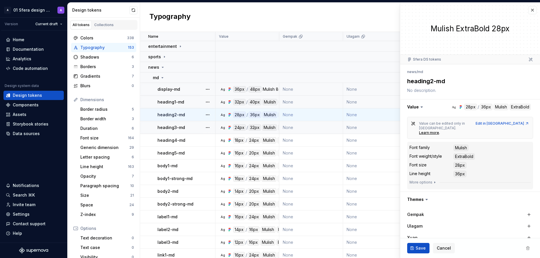
click at [278, 123] on td "Ag 24px / 32px Mulish ExtraBold" at bounding box center [248, 127] width 64 height 13
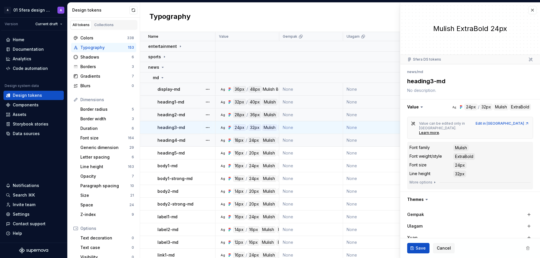
click at [278, 145] on td "Ag 18px / 24px Mulish Bold" at bounding box center [248, 140] width 64 height 13
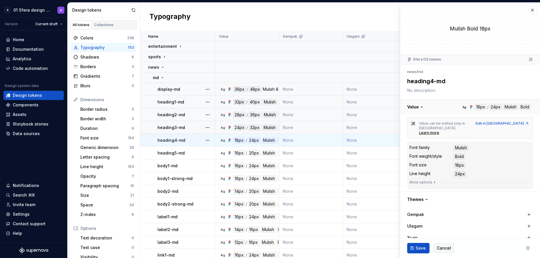
click at [515, 109] on button "button" at bounding box center [471, 107] width 140 height 15
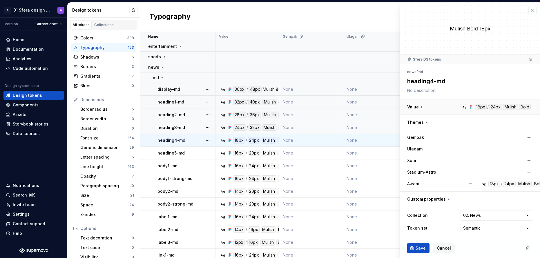
click at [515, 109] on button "button" at bounding box center [471, 107] width 140 height 15
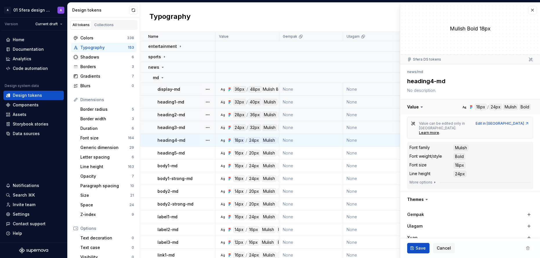
click at [515, 109] on button "button" at bounding box center [471, 107] width 140 height 15
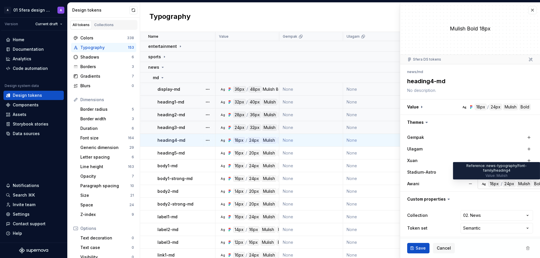
click at [528, 186] on div "Mulish" at bounding box center [524, 184] width 15 height 6
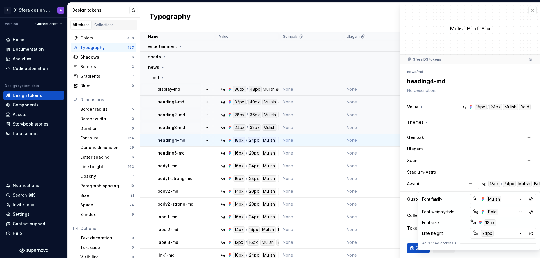
click at [520, 200] on icon "button" at bounding box center [521, 200] width 6 height 6
click at [520, 200] on html "A 01 Sfera design system A Version Current draft Home Documentation Analytics C…" at bounding box center [270, 129] width 540 height 258
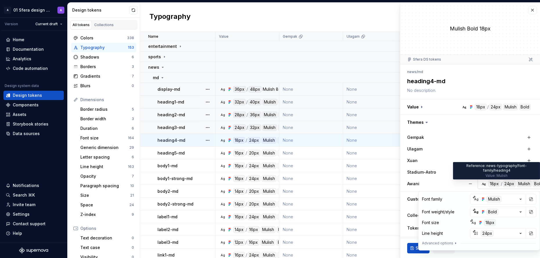
click at [518, 184] on div "Mulish" at bounding box center [524, 184] width 15 height 6
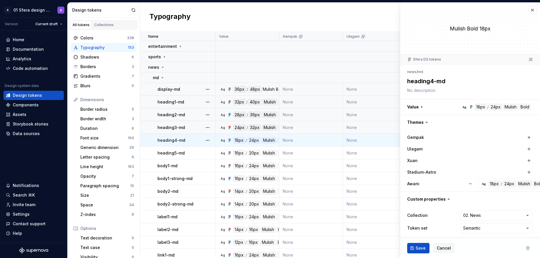
click at [269, 91] on div "Mulish" at bounding box center [269, 89] width 12 height 6
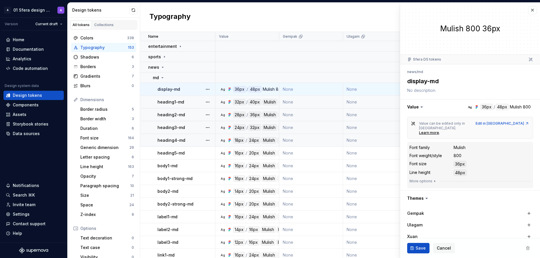
click at [269, 91] on div "Mulish" at bounding box center [269, 89] width 12 height 6
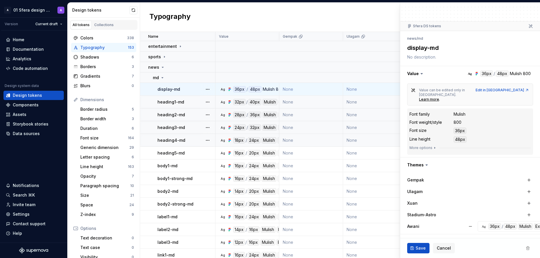
scroll to position [74, 0]
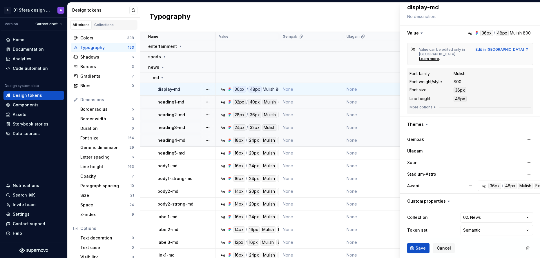
click at [520, 185] on button "Ag 36px / 48px Mulish ExtraBold" at bounding box center [521, 186] width 86 height 10
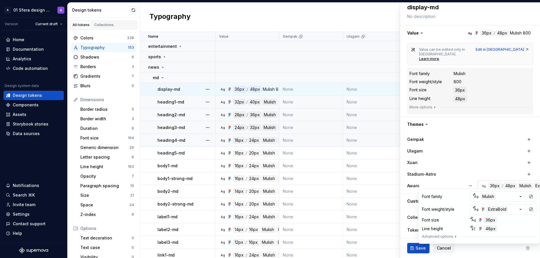
click at [520, 185] on button "Ag 36px / 48px Mulish ExtraBold" at bounding box center [521, 186] width 86 height 10
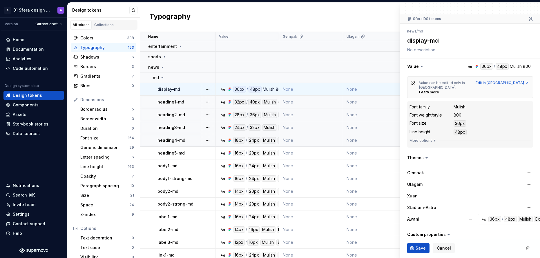
scroll to position [0, 0]
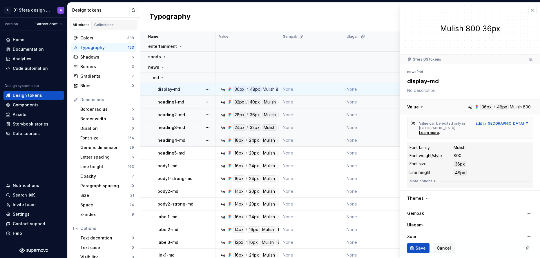
click at [514, 107] on button "button" at bounding box center [471, 107] width 140 height 15
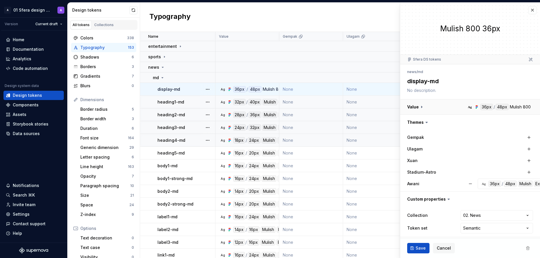
click at [514, 107] on button "button" at bounding box center [471, 107] width 140 height 15
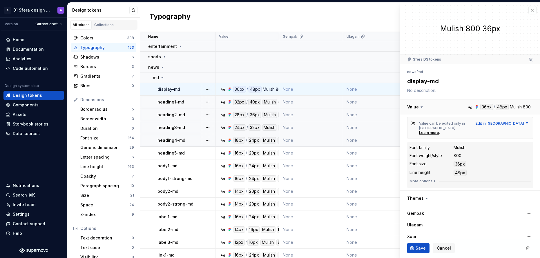
click at [517, 107] on button "button" at bounding box center [471, 107] width 140 height 15
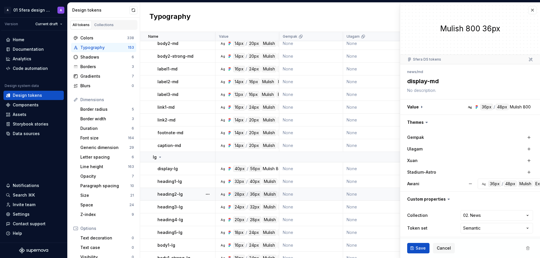
scroll to position [212, 0]
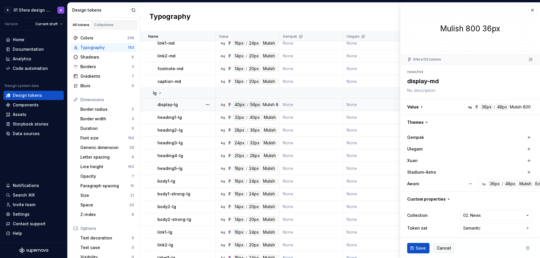
click at [271, 105] on div "Mulish" at bounding box center [269, 105] width 12 height 6
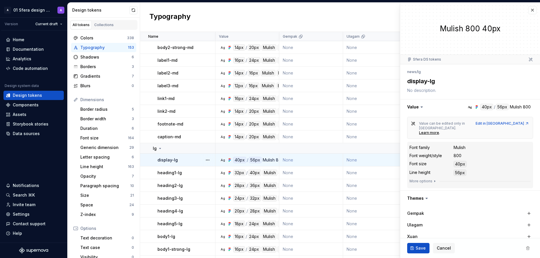
scroll to position [158, 0]
click at [271, 160] on div "Mulish" at bounding box center [269, 159] width 12 height 6
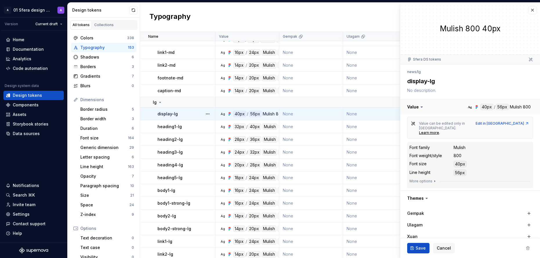
scroll to position [203, 0]
click at [265, 130] on td "Ag 32px / 40px Mulish 800" at bounding box center [248, 126] width 64 height 13
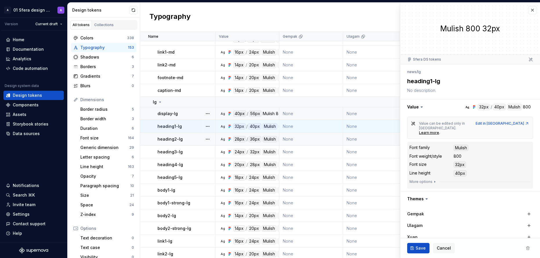
click at [275, 143] on td "Ag 28px / 36px Mulish ExtraBold" at bounding box center [248, 139] width 64 height 13
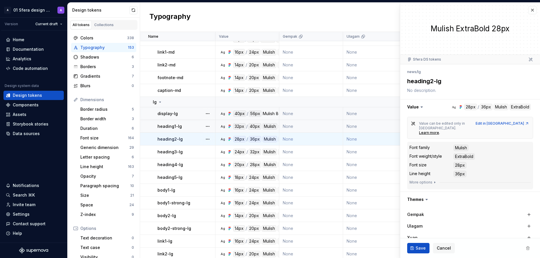
click at [271, 131] on td "Ag 32px / 40px Mulish 800" at bounding box center [248, 126] width 64 height 13
type textarea "*"
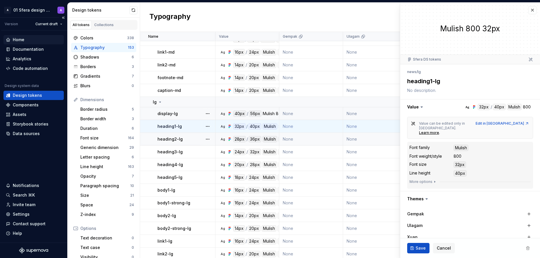
click at [15, 36] on div "Home" at bounding box center [33, 39] width 60 height 9
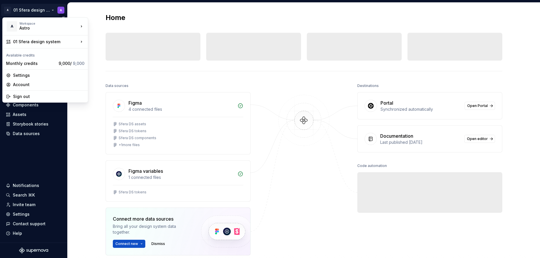
click at [42, 11] on html "A 01 Sfera design system A Version Current draft Home Documentation Analytics C…" at bounding box center [270, 129] width 540 height 258
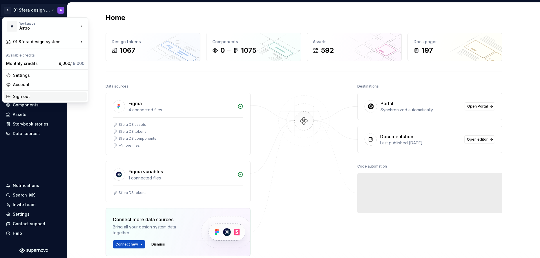
click at [26, 96] on div "Sign out" at bounding box center [48, 97] width 71 height 6
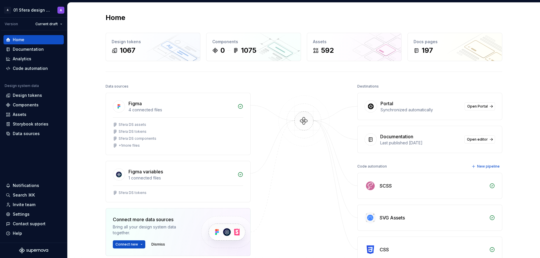
click at [321, 88] on div at bounding box center [304, 183] width 58 height 203
click at [193, 132] on div "Sfera DS tokens" at bounding box center [178, 131] width 131 height 5
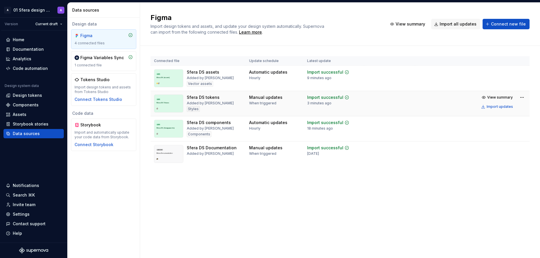
click at [201, 98] on div "Sfera DS tokens" at bounding box center [203, 98] width 33 height 6
click at [263, 98] on div "Manual updates" at bounding box center [265, 98] width 33 height 6
click at [497, 107] on div "Import updates" at bounding box center [500, 106] width 26 height 5
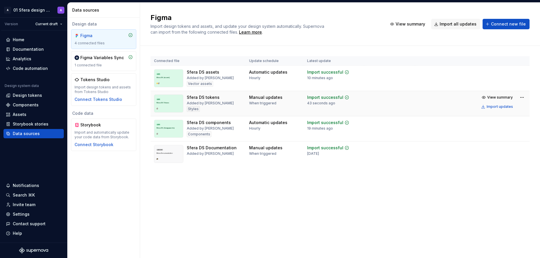
click at [404, 189] on div "Figma Import design tokens and assets, and update your design system automatica…" at bounding box center [340, 131] width 400 height 256
click at [500, 97] on span "View summary" at bounding box center [501, 97] width 26 height 5
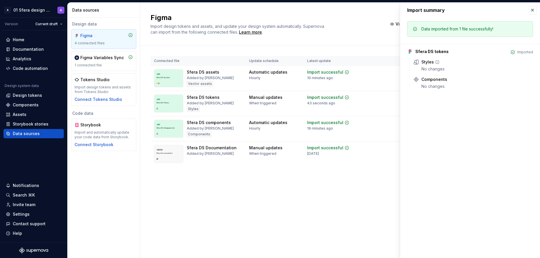
click at [437, 61] on icon at bounding box center [437, 62] width 5 height 5
click at [438, 61] on icon at bounding box center [437, 62] width 5 height 5
click at [439, 62] on icon at bounding box center [437, 61] width 3 height 3
click at [466, 72] on div "No changes" at bounding box center [478, 69] width 112 height 6
click at [532, 8] on button "button" at bounding box center [533, 10] width 8 height 8
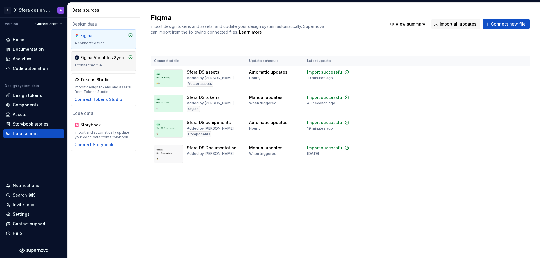
click at [104, 62] on div "Figma Variables Sync 1 connected file" at bounding box center [104, 61] width 58 height 13
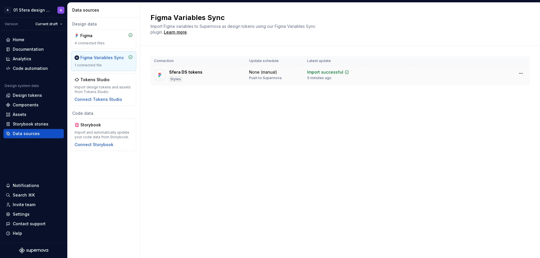
click at [203, 78] on div "Sfera DS tokens Styles" at bounding box center [198, 75] width 88 height 13
click at [522, 74] on html "A 01 Sfera design system A Version Current draft Home Documentation Analytics C…" at bounding box center [270, 129] width 540 height 258
click at [39, 93] on div "Design tokens" at bounding box center [27, 96] width 29 height 6
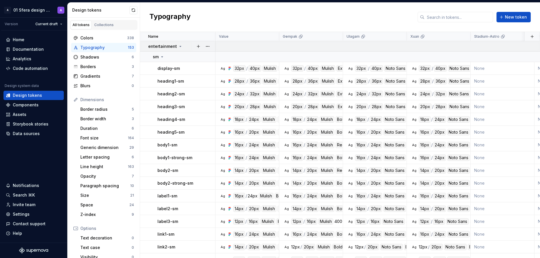
click at [174, 48] on p "entertainment" at bounding box center [162, 47] width 29 height 6
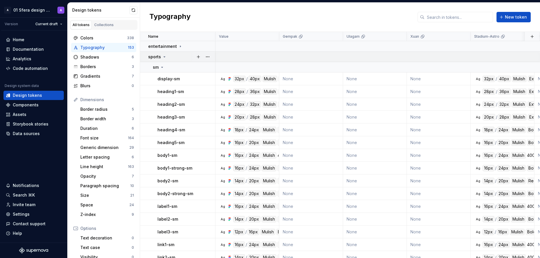
click at [162, 59] on icon at bounding box center [164, 57] width 5 height 5
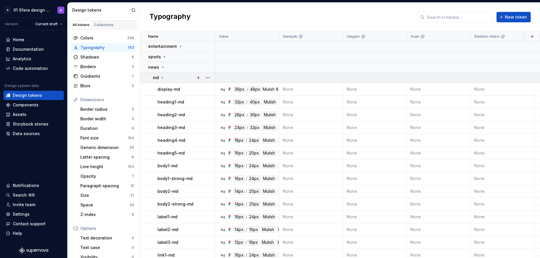
click at [161, 78] on icon at bounding box center [162, 77] width 5 height 5
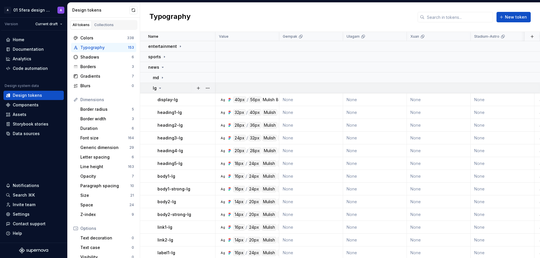
click at [159, 89] on icon at bounding box center [160, 88] width 5 height 5
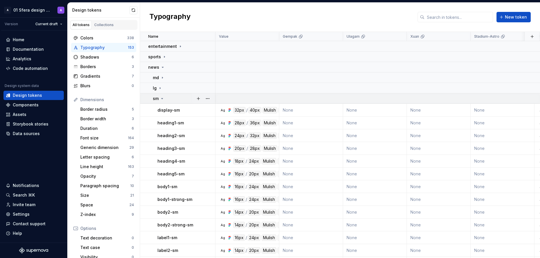
click at [162, 98] on icon at bounding box center [162, 98] width 5 height 5
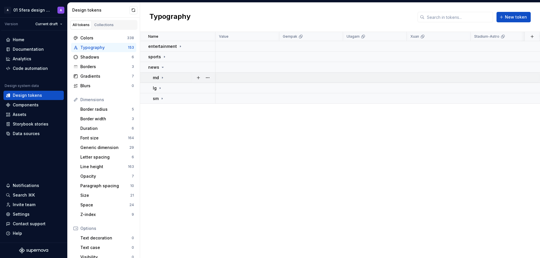
click at [162, 78] on icon at bounding box center [162, 77] width 1 height 1
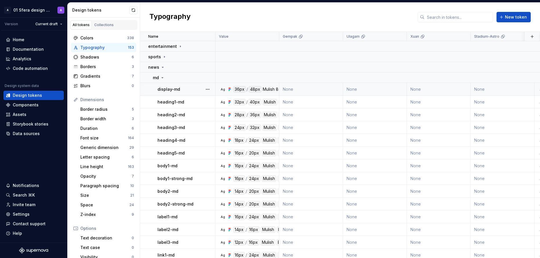
click at [271, 92] on div "Mulish" at bounding box center [269, 89] width 12 height 6
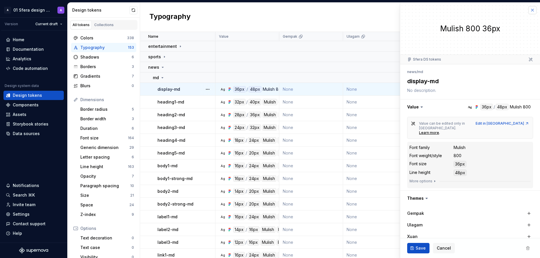
click at [529, 11] on button "button" at bounding box center [533, 10] width 8 height 8
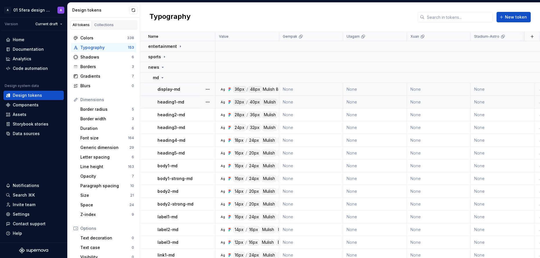
click at [265, 106] on td "Ag 32px / 40px Mulish 800" at bounding box center [248, 102] width 64 height 13
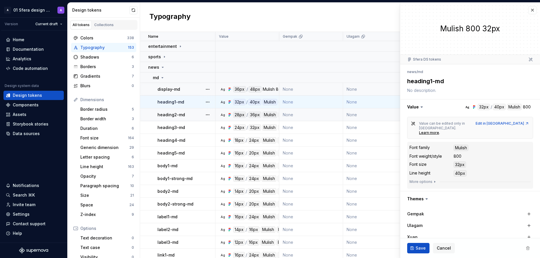
click at [271, 119] on td "Ag 28px / 36px Mulish ExtraBold" at bounding box center [248, 115] width 64 height 13
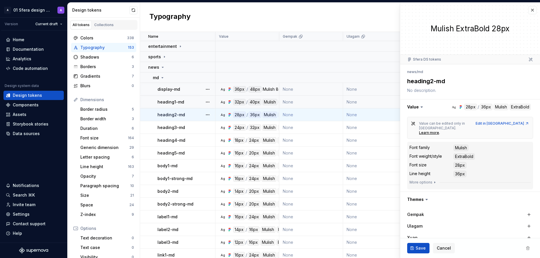
click at [278, 107] on td "Ag 32px / 40px Mulish 800" at bounding box center [248, 102] width 64 height 13
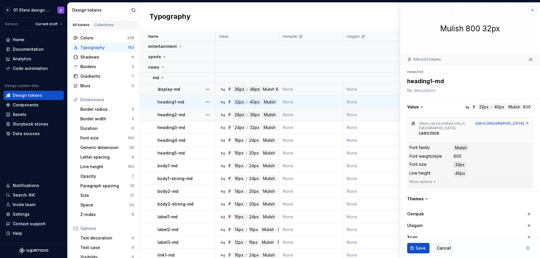
click at [531, 10] on button "button" at bounding box center [533, 10] width 8 height 8
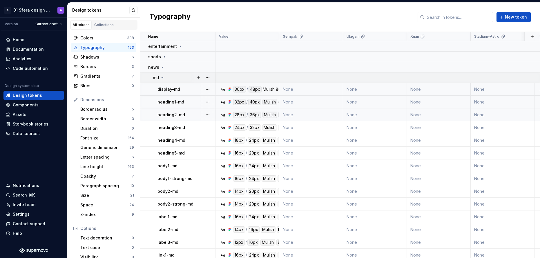
click at [161, 77] on icon at bounding box center [162, 77] width 5 height 5
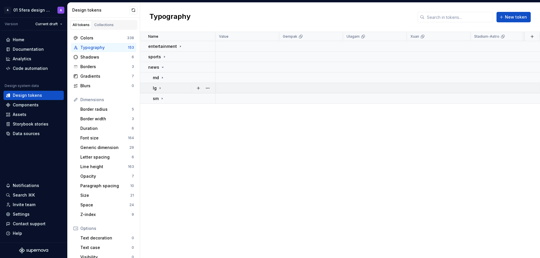
click at [160, 88] on icon at bounding box center [160, 87] width 1 height 1
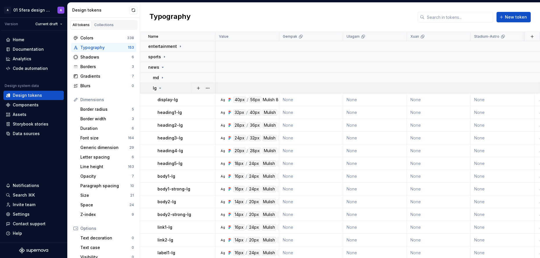
click at [160, 88] on icon at bounding box center [160, 88] width 1 height 1
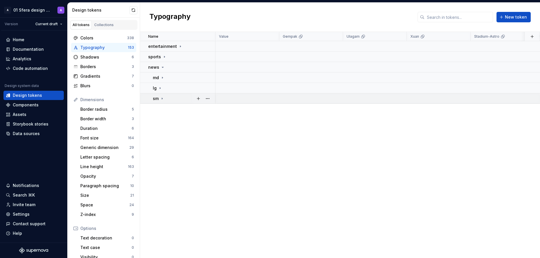
click at [160, 99] on icon at bounding box center [162, 98] width 5 height 5
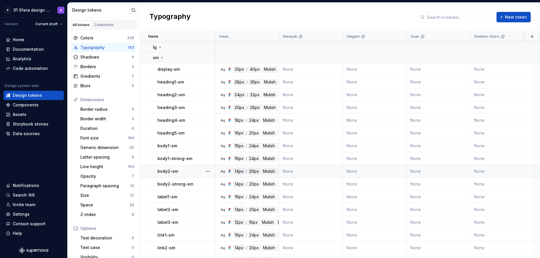
scroll to position [66, 0]
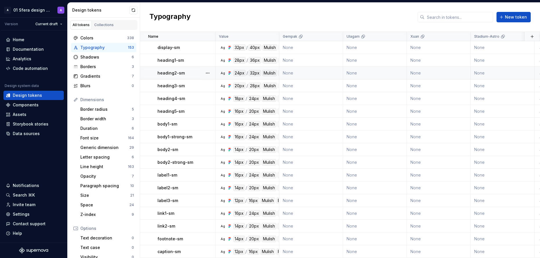
click at [260, 73] on span "32px" at bounding box center [255, 73] width 12 height 6
type textarea "*"
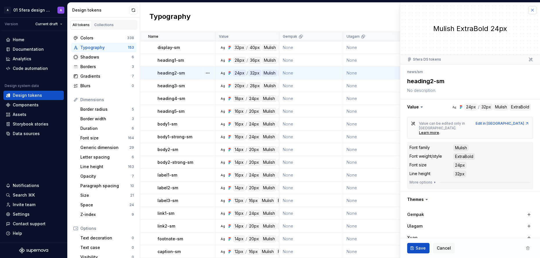
click at [531, 11] on button "button" at bounding box center [533, 10] width 8 height 8
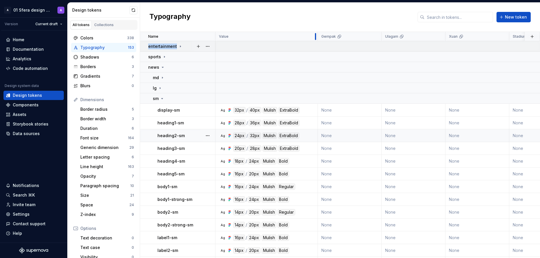
drag, startPoint x: 278, startPoint y: 38, endPoint x: 317, endPoint y: 44, distance: 39.5
click at [317, 44] on table "Name Value Gempak Ulagam Xuan Stadium-Astro Awani Collection Token set Descript…" at bounding box center [530, 176] width 780 height 289
drag, startPoint x: 161, startPoint y: 97, endPoint x: 159, endPoint y: 94, distance: 3.8
click at [161, 98] on icon at bounding box center [162, 98] width 5 height 5
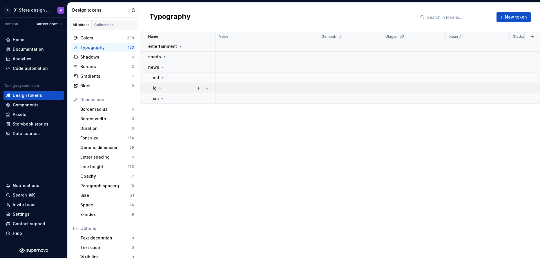
click at [159, 88] on icon at bounding box center [160, 88] width 5 height 5
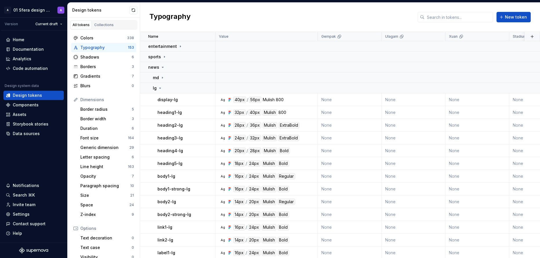
click at [253, 15] on div "Typography New token" at bounding box center [340, 17] width 400 height 29
click at [34, 69] on div "Code automation" at bounding box center [30, 69] width 35 height 6
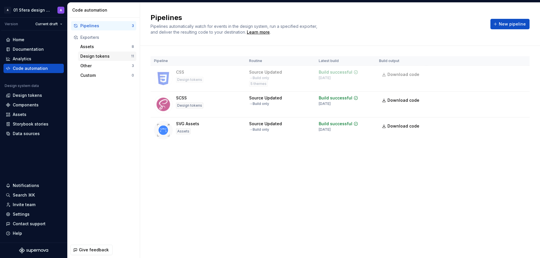
click at [106, 55] on div "Design tokens" at bounding box center [105, 56] width 51 height 6
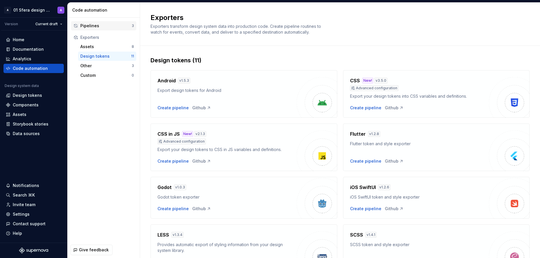
click at [102, 26] on div "Pipelines" at bounding box center [105, 26] width 51 height 6
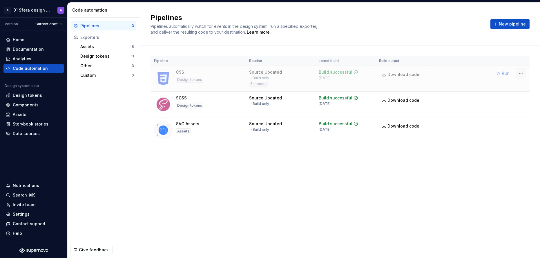
click at [523, 75] on html "A 01 Sfera design system A Version Current draft Home Documentation Analytics C…" at bounding box center [270, 129] width 540 height 258
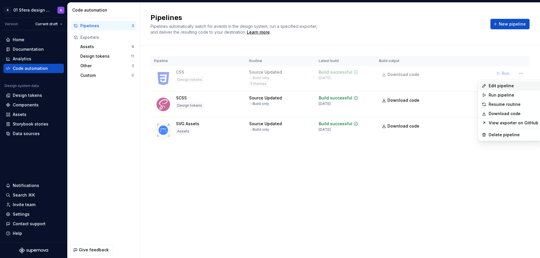
click at [505, 85] on div "Edit pipeline" at bounding box center [514, 86] width 50 height 6
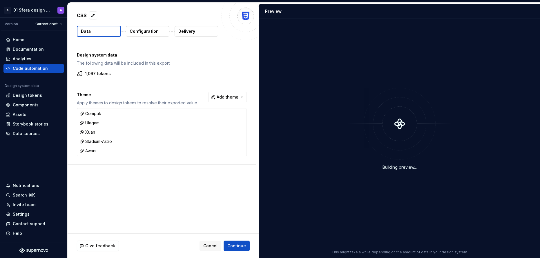
click at [147, 34] on p "Configuration" at bounding box center [144, 31] width 29 height 6
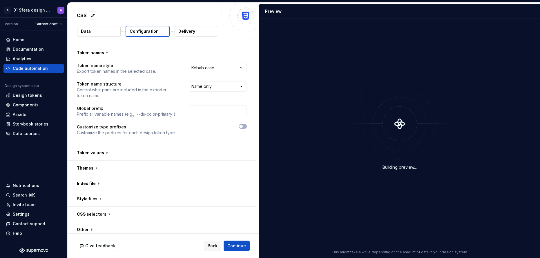
click at [104, 33] on button "Data" at bounding box center [99, 31] width 44 height 10
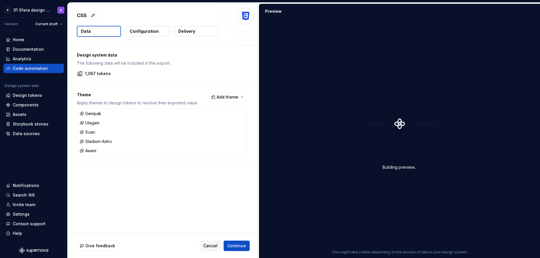
click at [163, 32] on button "Configuration" at bounding box center [148, 31] width 44 height 10
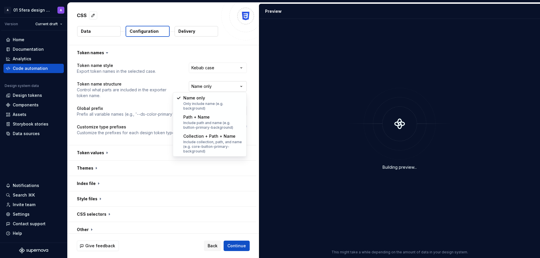
click at [216, 87] on html "**********" at bounding box center [270, 129] width 540 height 258
select select "**********"
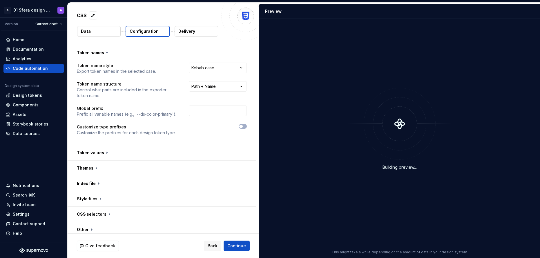
click at [376, 11] on div "Preview" at bounding box center [400, 11] width 281 height 15
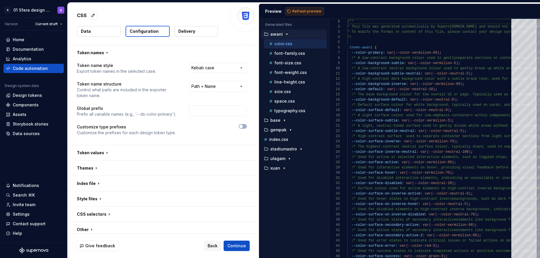
click at [303, 9] on span "Refresh preview" at bounding box center [307, 11] width 29 height 5
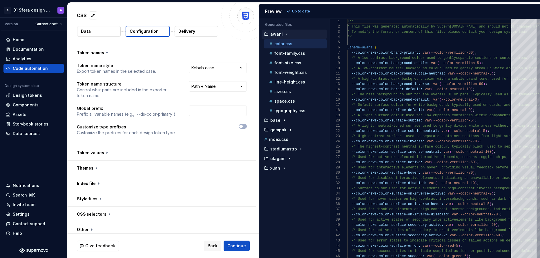
click at [287, 35] on icon "button" at bounding box center [287, 34] width 5 height 5
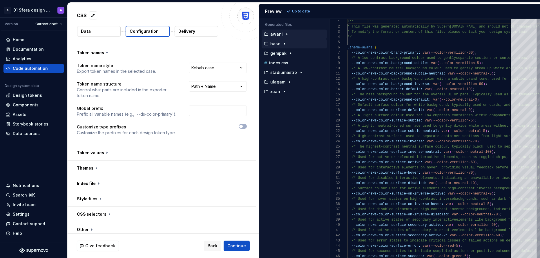
click at [283, 45] on icon "button" at bounding box center [284, 44] width 5 height 5
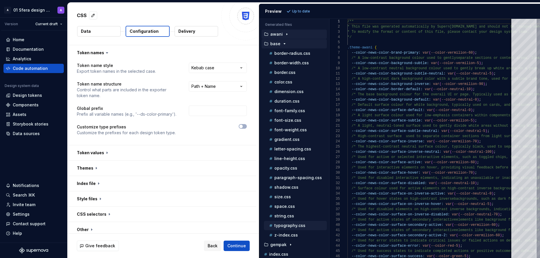
click at [302, 227] on p "typography.css" at bounding box center [290, 226] width 31 height 5
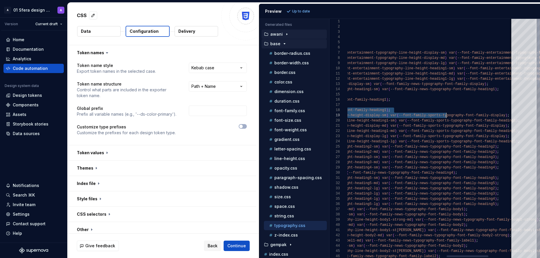
scroll to position [16, 0]
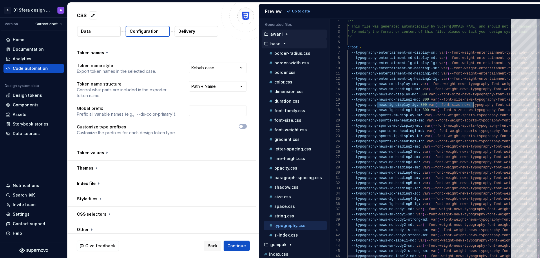
drag, startPoint x: 377, startPoint y: 105, endPoint x: 480, endPoint y: 109, distance: 102.5
drag, startPoint x: 469, startPoint y: 103, endPoint x: 412, endPoint y: 102, distance: 57.2
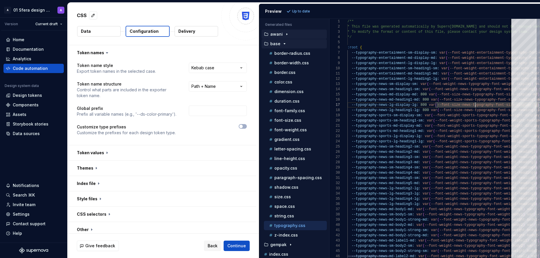
click at [348, 256] on div at bounding box center [369, 257] width 42 height 2
click at [289, 42] on div "base" at bounding box center [295, 44] width 64 height 5
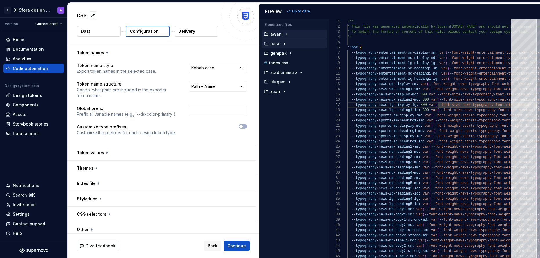
click at [285, 35] on icon "button" at bounding box center [287, 34] width 5 height 5
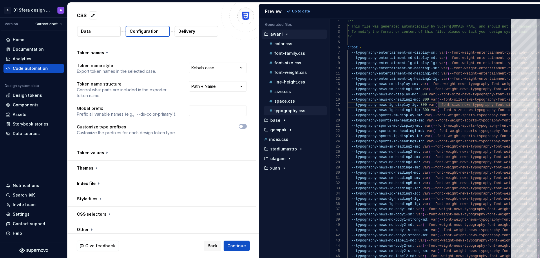
click at [292, 109] on p "typography.css" at bounding box center [290, 111] width 31 height 5
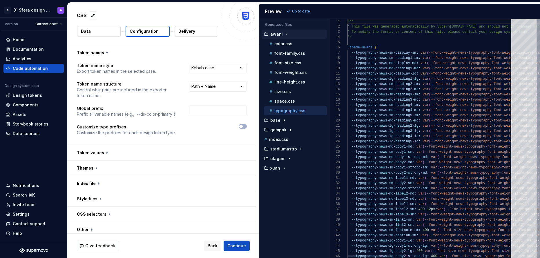
scroll to position [0, 0]
type textarea "**********"
type textarea "*"
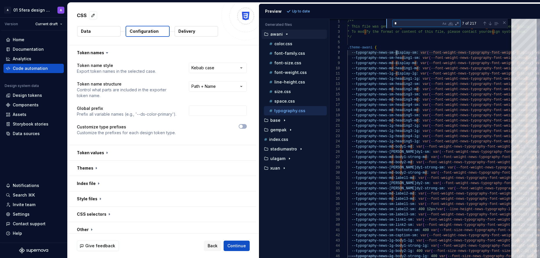
type textarea "**********"
type textarea "**"
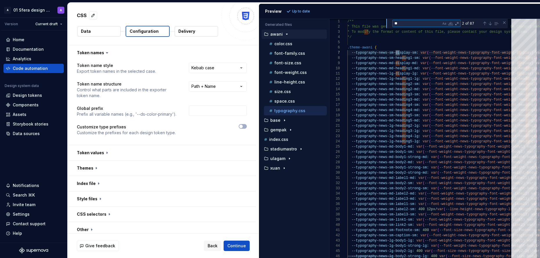
type textarea "**********"
type textarea "***"
type textarea "**********"
type textarea "****"
type textarea "**********"
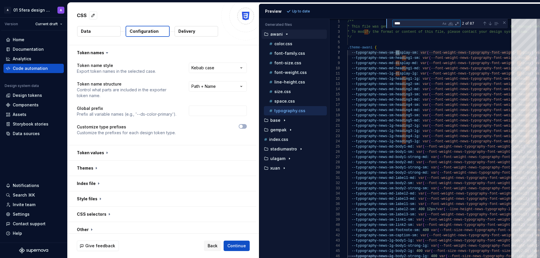
type textarea "*****"
type textarea "**********"
type textarea "******"
type textarea "**********"
type textarea "*******"
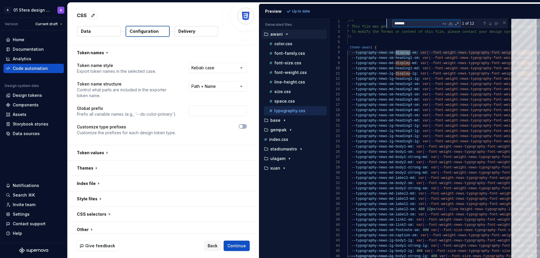
type textarea "**********"
type textarea "********"
type textarea "**********"
type textarea "*********"
type textarea "**********"
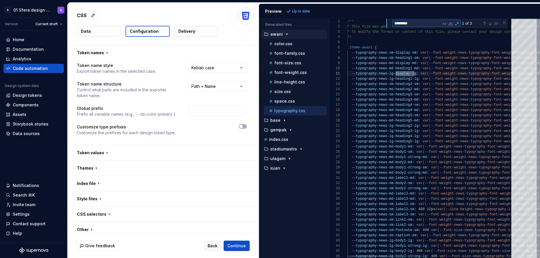
type textarea "**********"
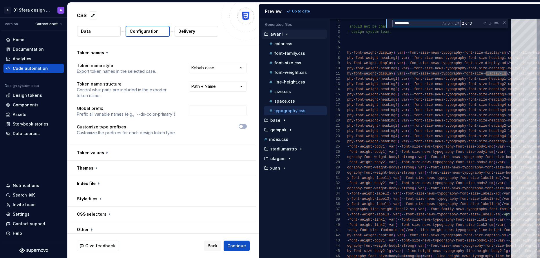
scroll to position [10, 298]
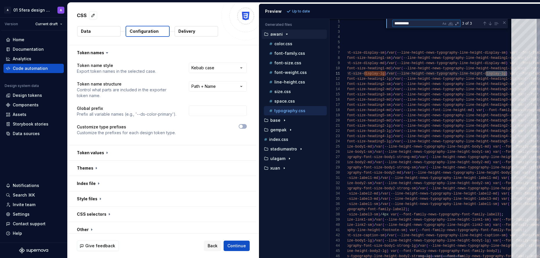
type textarea "**********"
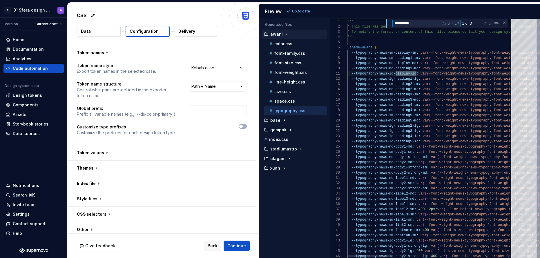
click at [348, 257] on div at bounding box center [370, 257] width 45 height 2
type textarea "**********"
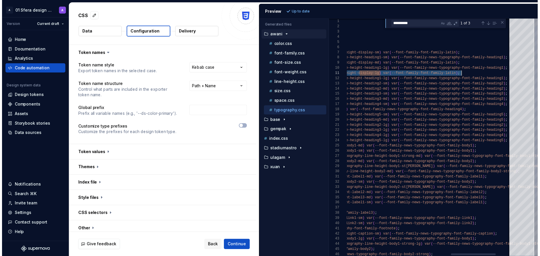
scroll to position [0, 501]
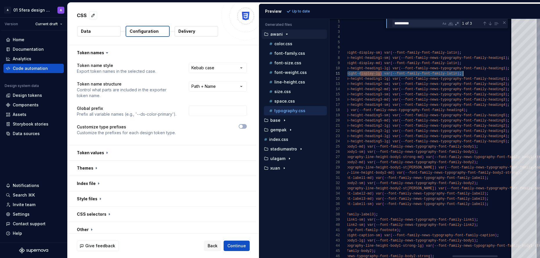
drag, startPoint x: 352, startPoint y: 74, endPoint x: 502, endPoint y: 72, distance: 149.5
click at [502, 72] on div "--typography-news-sm-heading2-sm: var ( --font-weight-news-typography-font-weig…" at bounding box center [263, 167] width 603 height 316
click at [487, 74] on div "--typography-news-sm-heading2-sm: var ( --font-weight-news-typography-font-weig…" at bounding box center [263, 167] width 603 height 316
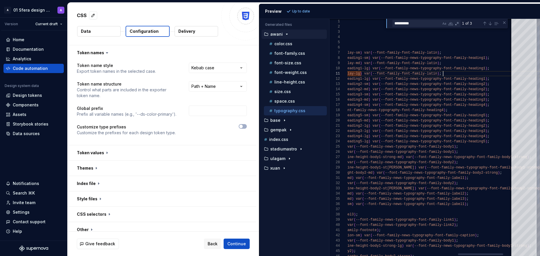
click at [466, 254] on div at bounding box center [480, 255] width 45 height 2
click at [420, 74] on div "--typography-news-sm-heading2-sm: var ( --font-weight-news-typography-font-weig…" at bounding box center [243, 167] width 603 height 316
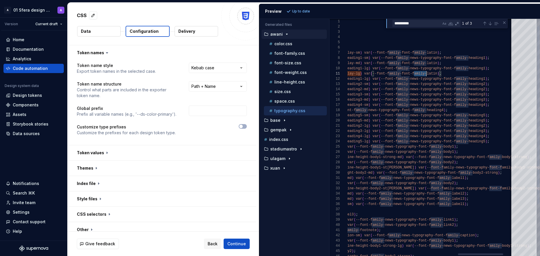
click at [420, 74] on div "--typography-news-sm-heading2-sm: var ( --font-weight-news-typography-font-weig…" at bounding box center [243, 167] width 603 height 316
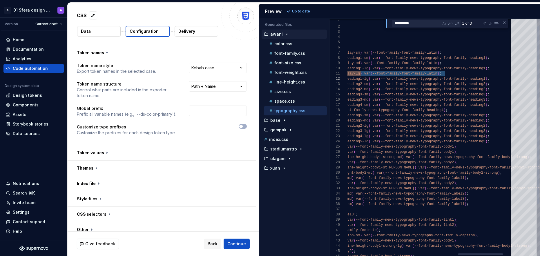
click at [420, 74] on div "--typography-news-sm-heading2-sm: var ( --font-weight-news-typography-font-weig…" at bounding box center [243, 167] width 603 height 316
click at [466, 73] on div "--typography-news-sm-heading2-sm: var ( --font-weight-news-typography-font-weig…" at bounding box center [243, 167] width 603 height 316
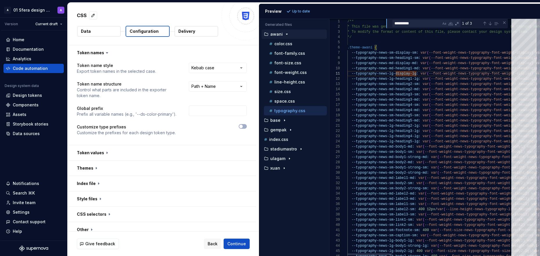
click at [348, 254] on div at bounding box center [370, 255] width 45 height 2
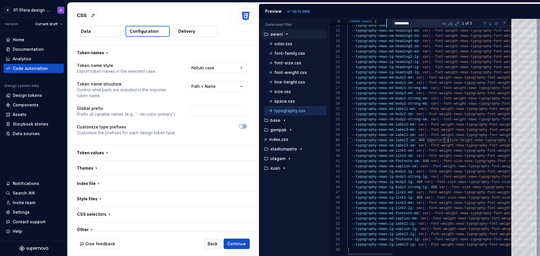
scroll to position [10, 101]
click at [506, 22] on div "Close (Escape)" at bounding box center [504, 22] width 5 height 5
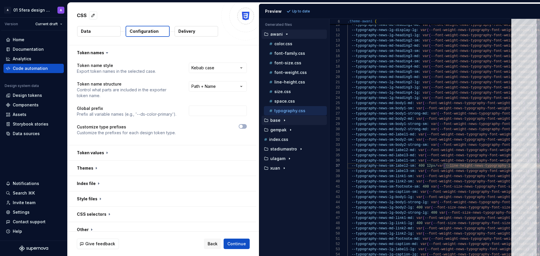
click at [277, 116] on div "base" at bounding box center [294, 120] width 65 height 9
click at [278, 122] on p "base" at bounding box center [276, 120] width 10 height 5
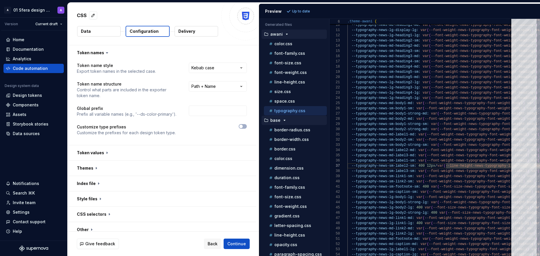
click at [285, 33] on icon "button" at bounding box center [287, 34] width 5 height 5
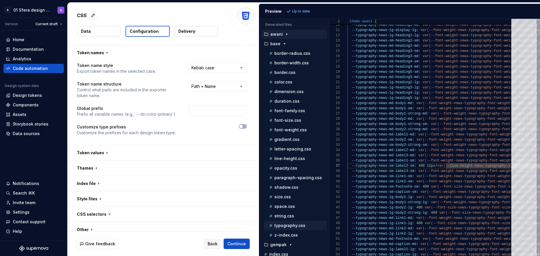
click at [291, 227] on p "typography.css" at bounding box center [290, 226] width 31 height 5
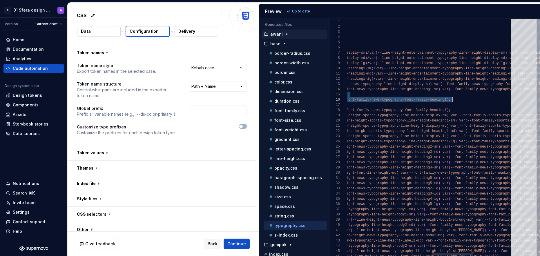
drag, startPoint x: 381, startPoint y: 94, endPoint x: 449, endPoint y: 99, distance: 69.0
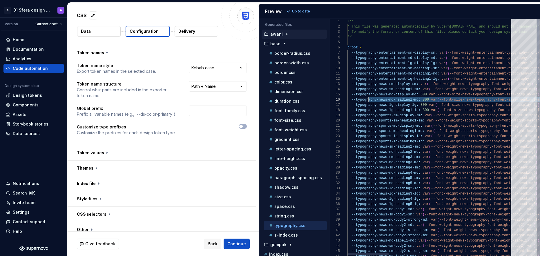
scroll to position [16, 6]
drag, startPoint x: 457, startPoint y: 99, endPoint x: 353, endPoint y: 102, distance: 104.2
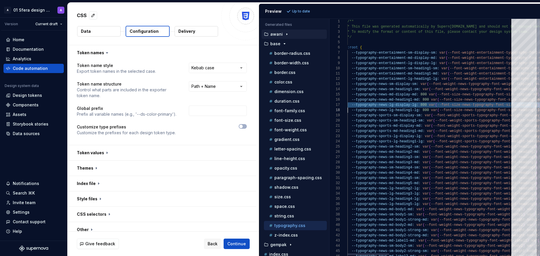
type textarea "**********"
drag, startPoint x: 437, startPoint y: 116, endPoint x: 443, endPoint y: 117, distance: 5.8
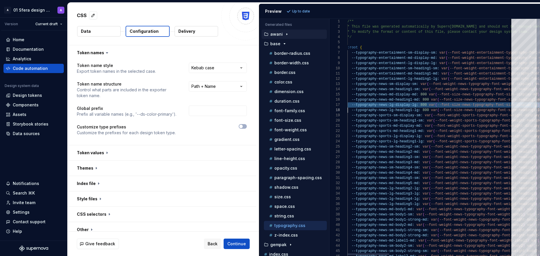
scroll to position [16, 90]
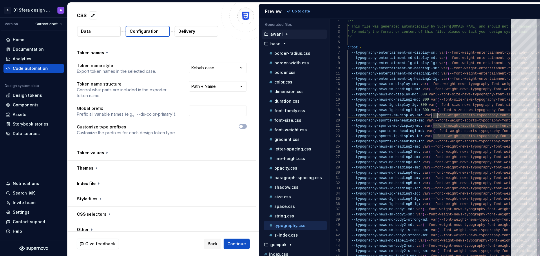
click at [203, 10] on div "CSS" at bounding box center [147, 15] width 141 height 10
click at [214, 243] on span "Back" at bounding box center [213, 244] width 10 height 6
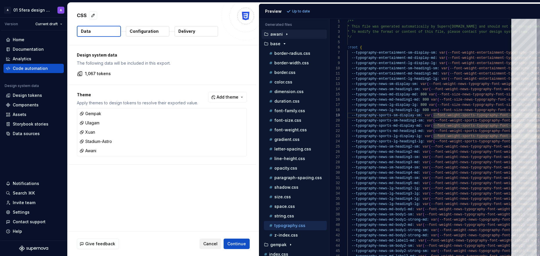
click at [208, 248] on button "Cancel" at bounding box center [211, 244] width 22 height 10
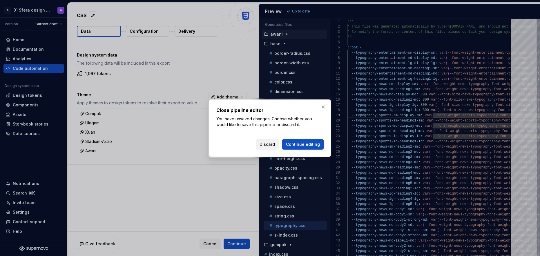
click at [264, 144] on span "Discard" at bounding box center [267, 145] width 15 height 6
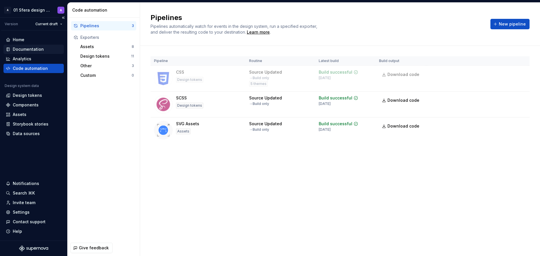
click at [30, 48] on div "Documentation" at bounding box center [28, 49] width 31 height 6
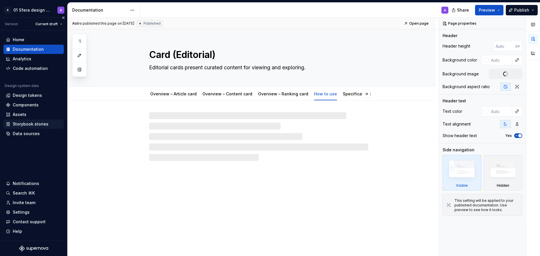
type textarea "*"
click at [38, 96] on div "Design tokens" at bounding box center [27, 96] width 29 height 6
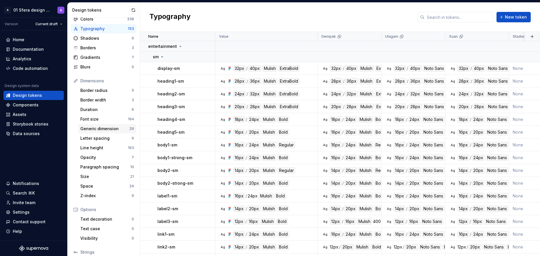
scroll to position [62, 0]
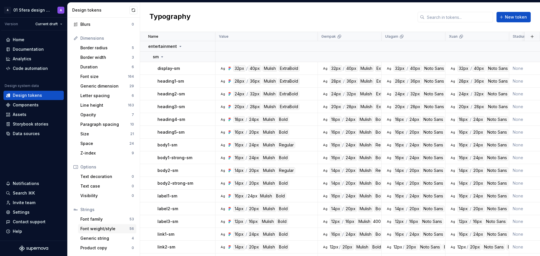
click at [118, 228] on div "Font weight/style" at bounding box center [104, 229] width 49 height 6
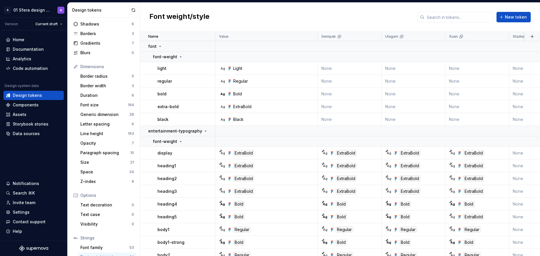
scroll to position [62, 0]
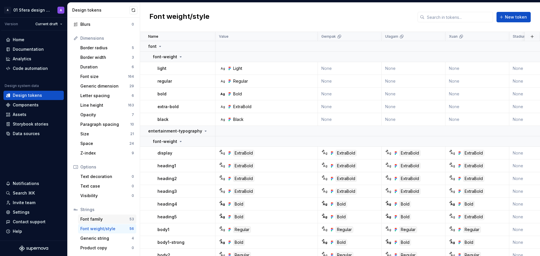
click at [116, 221] on div "Font family" at bounding box center [104, 220] width 49 height 6
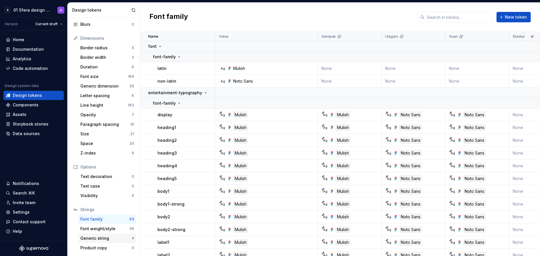
click at [116, 240] on div "Generic string" at bounding box center [105, 239] width 51 height 6
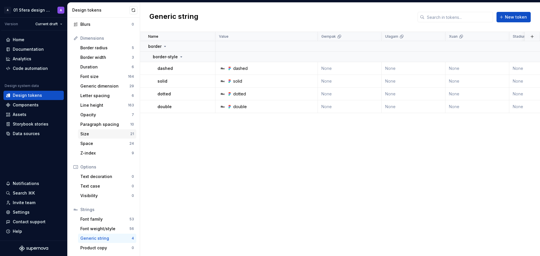
click at [113, 134] on div "Size" at bounding box center [105, 134] width 50 height 6
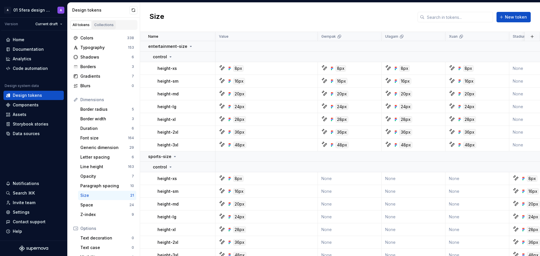
click at [102, 25] on div "Collections" at bounding box center [103, 25] width 19 height 5
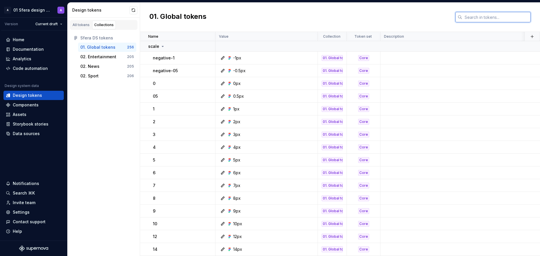
click at [489, 15] on input "text" at bounding box center [497, 17] width 69 height 10
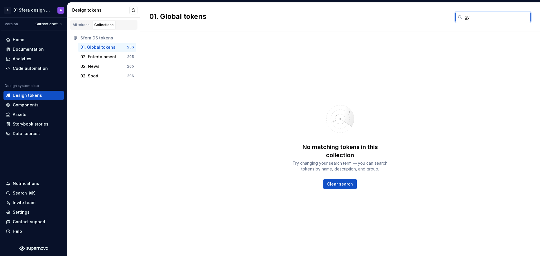
type input "g"
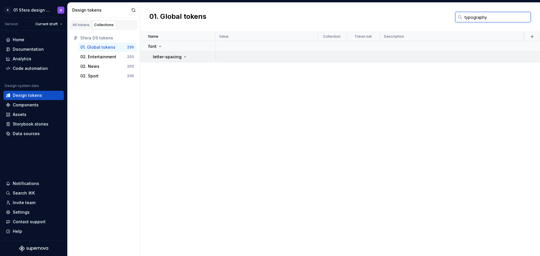
type input "typography"
click at [181, 58] on div "letter-spacing" at bounding box center [170, 57] width 35 height 6
click at [181, 57] on div "letter-spacing" at bounding box center [170, 57] width 35 height 6
click at [102, 57] on div "02. Entertainment" at bounding box center [98, 57] width 36 height 6
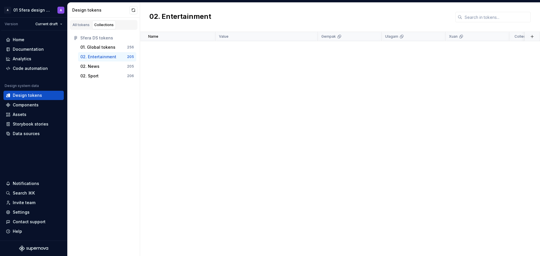
scroll to position [2100, 0]
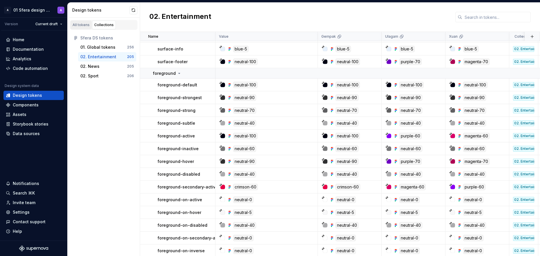
click at [84, 24] on div "All tokens" at bounding box center [81, 25] width 17 height 5
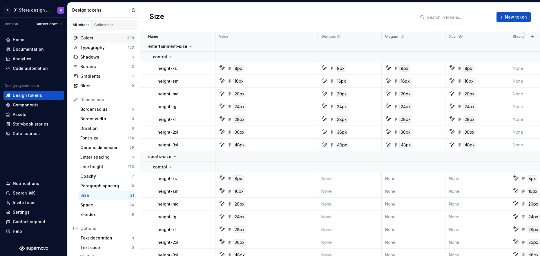
click at [106, 42] on div "Colors 338" at bounding box center [103, 37] width 65 height 9
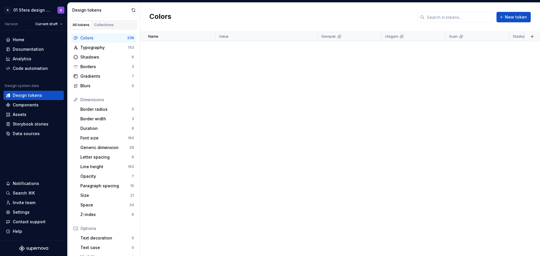
scroll to position [4534, 0]
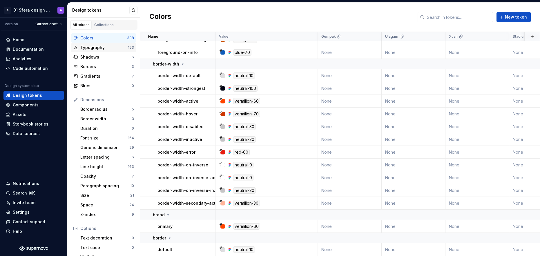
click at [97, 47] on div "Typography" at bounding box center [104, 48] width 48 height 6
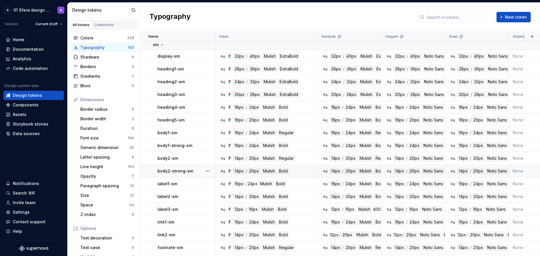
scroll to position [56, 0]
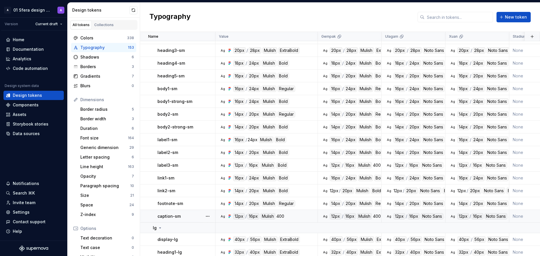
click at [294, 217] on div "Ag 12px / 16px Mulish 400" at bounding box center [268, 216] width 98 height 6
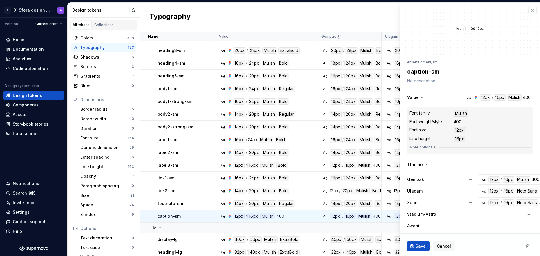
click at [458, 120] on div "400" at bounding box center [458, 122] width 8 height 6
drag, startPoint x: 477, startPoint y: 120, endPoint x: 473, endPoint y: 98, distance: 22.4
click at [477, 120] on dd "400" at bounding box center [492, 122] width 77 height 6
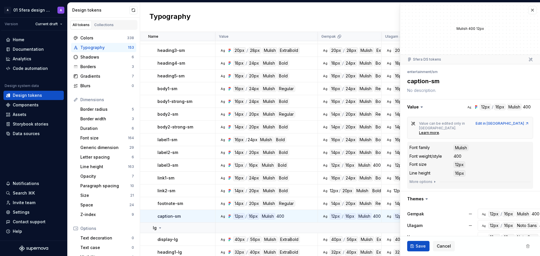
click at [423, 107] on icon at bounding box center [422, 107] width 6 height 6
click at [419, 108] on icon at bounding box center [422, 107] width 6 height 6
click at [421, 107] on icon at bounding box center [422, 107] width 2 height 1
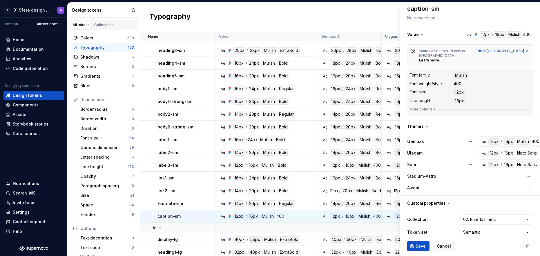
scroll to position [77, 0]
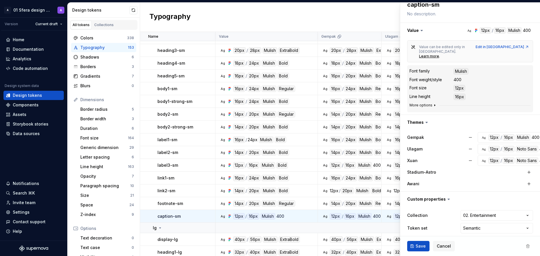
click at [427, 103] on button "More options" at bounding box center [424, 105] width 28 height 5
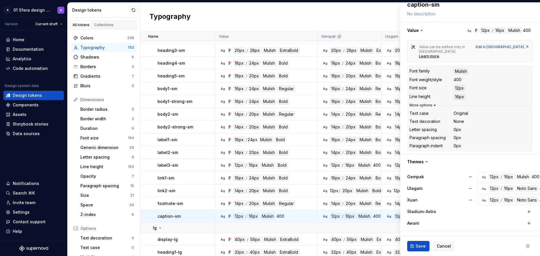
click at [427, 103] on button "More options" at bounding box center [424, 105] width 28 height 5
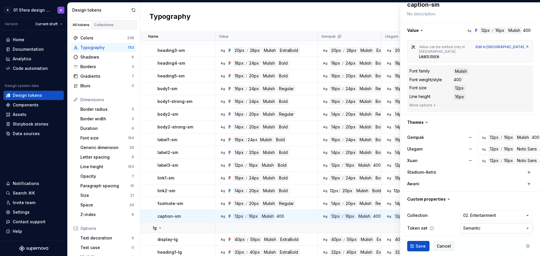
click at [487, 224] on html "A 01 Sfera design system A Version Current draft Home Documentation Analytics C…" at bounding box center [270, 128] width 540 height 256
click at [474, 238] on html "A 01 Sfera design system A Version Current draft Home Documentation Analytics C…" at bounding box center [270, 128] width 540 height 256
click at [445, 245] on span "Cancel" at bounding box center [444, 247] width 14 height 6
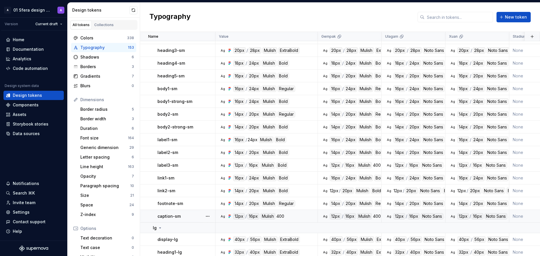
click at [300, 216] on div "Ag 12px / 16px Mulish 400" at bounding box center [268, 216] width 98 height 6
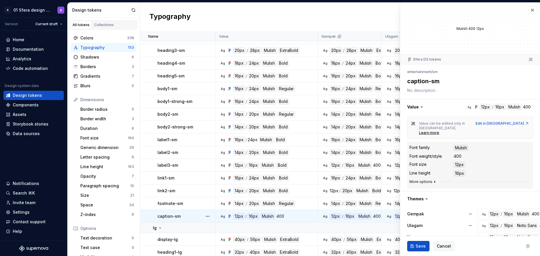
click at [421, 180] on button "More options" at bounding box center [424, 182] width 28 height 5
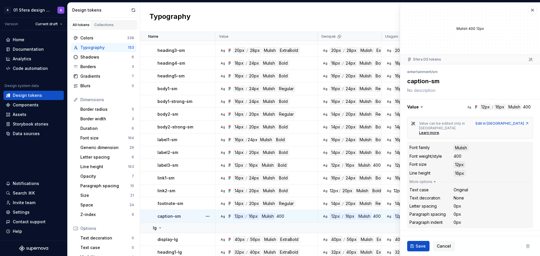
click at [457, 154] on div "400" at bounding box center [458, 157] width 8 height 6
click at [464, 154] on dd "400" at bounding box center [492, 157] width 77 height 6
type textarea "*"
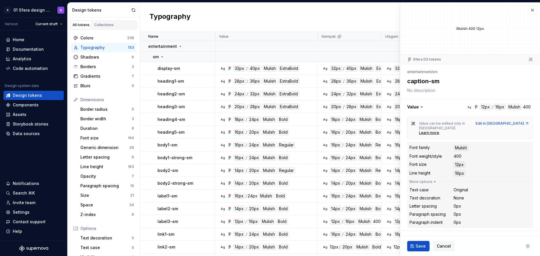
scroll to position [100, 0]
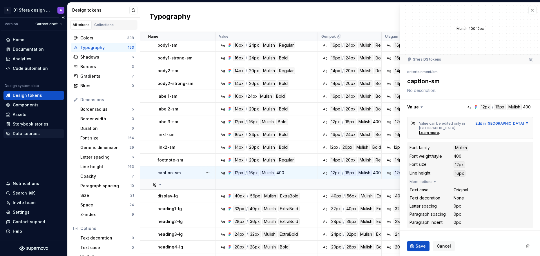
click at [37, 133] on div "Data sources" at bounding box center [26, 134] width 27 height 6
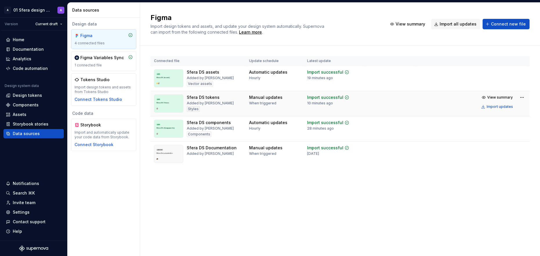
click at [234, 106] on div "Sfera DS tokens Added by Ryann Styles" at bounding box center [198, 104] width 88 height 18
click at [104, 64] on div "1 connected file" at bounding box center [104, 65] width 58 height 5
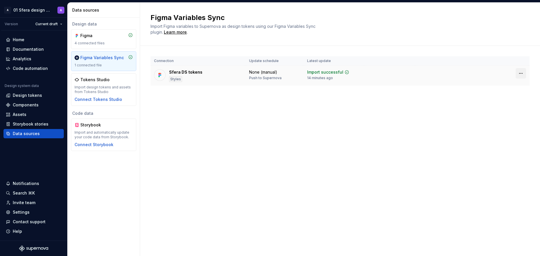
click at [519, 74] on html "A 01 Sfera design system A Version Current draft Home Documentation Analytics C…" at bounding box center [270, 128] width 540 height 256
click at [521, 72] on html "A 01 Sfera design system A Version Current draft Home Documentation Analytics C…" at bounding box center [270, 128] width 540 height 256
click at [115, 39] on div "Figma 4 connected files" at bounding box center [104, 39] width 58 height 13
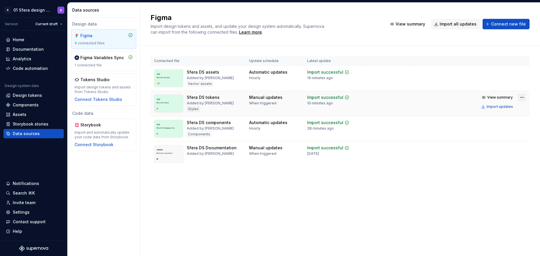
click at [519, 96] on html "A 01 Sfera design system A Version Current draft Home Documentation Analytics C…" at bounding box center [270, 128] width 540 height 256
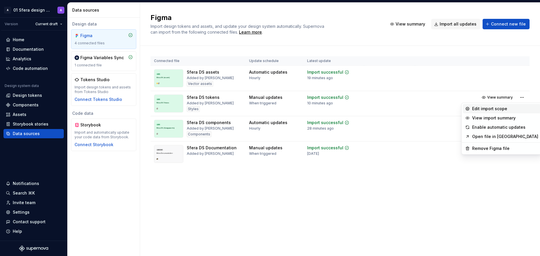
click at [497, 109] on div "Edit import scope" at bounding box center [506, 109] width 66 height 6
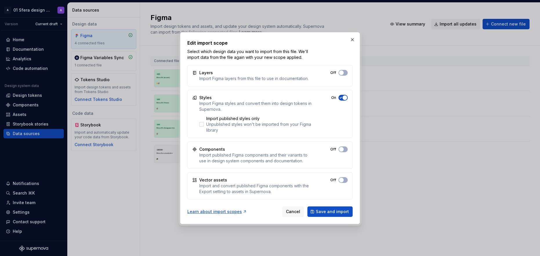
click at [208, 125] on div "Unpublished styles won't be imported from your Figma library" at bounding box center [261, 128] width 110 height 12
click at [211, 126] on div "Unpublished styles won't be imported from your Figma library" at bounding box center [261, 128] width 110 height 12
click at [287, 104] on div "Import Figma styles and convert them into design tokens in Supernova." at bounding box center [257, 107] width 117 height 12
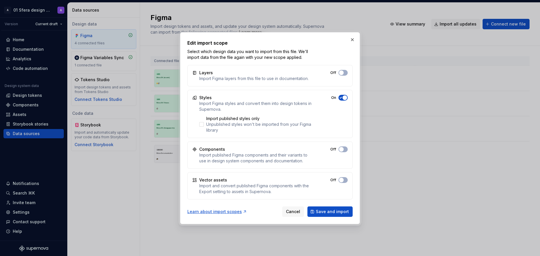
click at [304, 105] on div "Import Figma styles and convert them into design tokens in Supernova." at bounding box center [257, 107] width 117 height 12
click at [237, 124] on div "Unpublished styles won't be imported from your Figma library" at bounding box center [261, 128] width 110 height 12
click at [248, 125] on div "Unpublished styles won't be imported from your Figma library" at bounding box center [261, 128] width 110 height 12
click at [291, 213] on span "Cancel" at bounding box center [293, 212] width 14 height 6
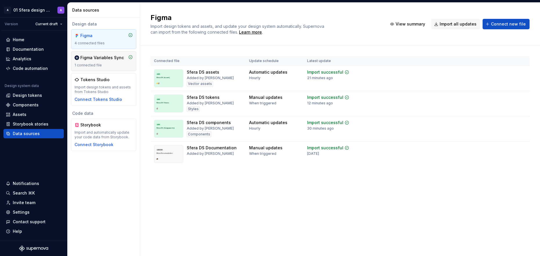
click at [105, 60] on div "Figma Variables Sync" at bounding box center [102, 58] width 44 height 6
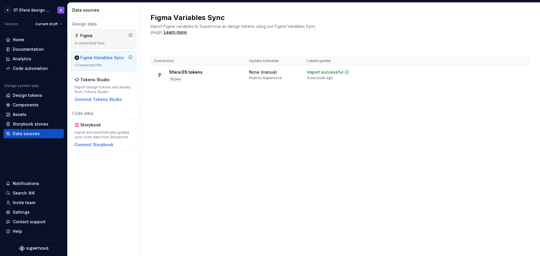
click at [106, 37] on div "Figma" at bounding box center [94, 36] width 28 height 6
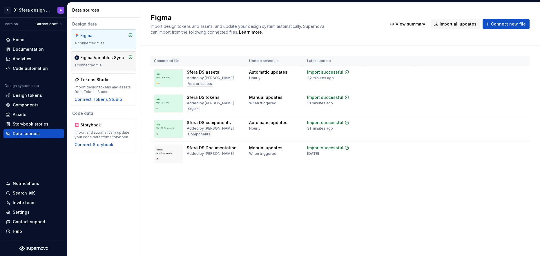
click at [105, 67] on div "1 connected file" at bounding box center [104, 65] width 58 height 5
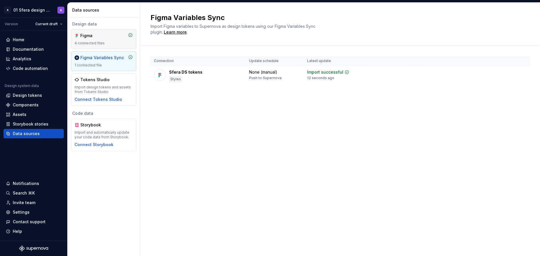
click at [114, 38] on div "Figma" at bounding box center [104, 36] width 58 height 6
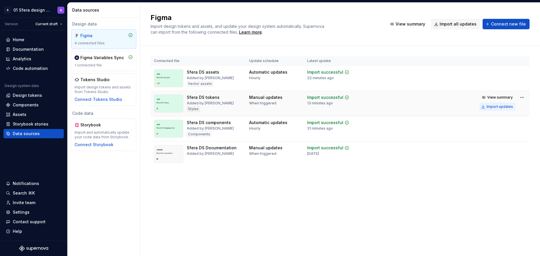
click at [500, 107] on div "Import updates" at bounding box center [500, 106] width 26 height 5
click at [501, 95] on span "View summary" at bounding box center [501, 97] width 26 height 5
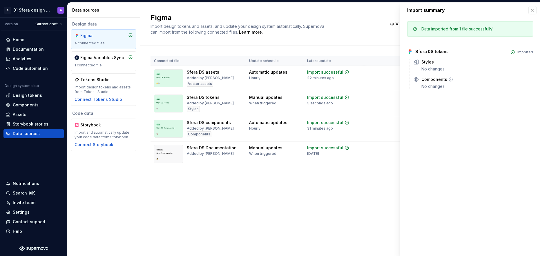
click at [451, 80] on icon at bounding box center [451, 79] width 5 height 5
click at [532, 9] on button "button" at bounding box center [533, 10] width 8 height 8
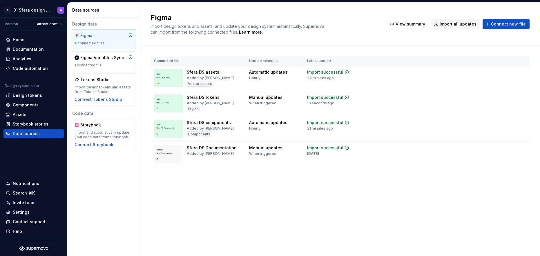
click at [263, 211] on div "Figma Import design tokens and assets, and update your design system automatica…" at bounding box center [340, 130] width 400 height 254
click at [46, 94] on div "Design tokens" at bounding box center [34, 96] width 56 height 6
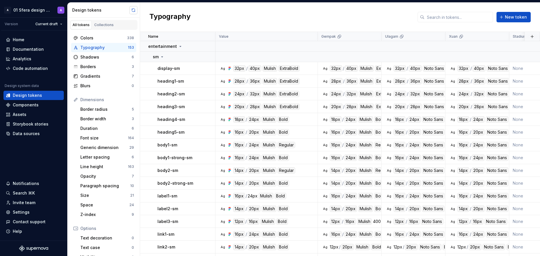
click at [134, 12] on button "button" at bounding box center [133, 10] width 8 height 8
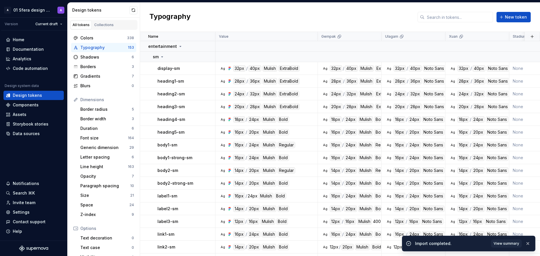
click at [223, 15] on div "Typography New token" at bounding box center [340, 17] width 400 height 29
click at [502, 244] on span "View summary" at bounding box center [507, 244] width 26 height 5
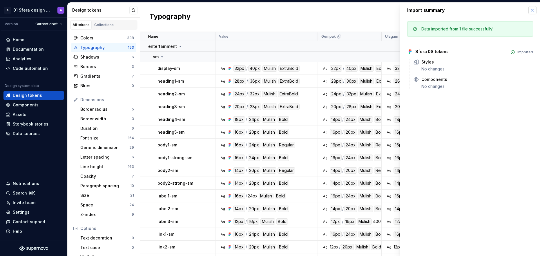
click at [533, 13] on button "button" at bounding box center [533, 10] width 8 height 8
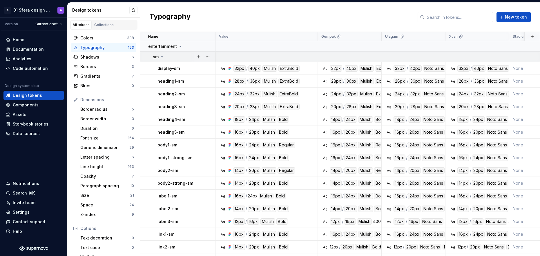
click at [160, 55] on icon at bounding box center [162, 57] width 5 height 5
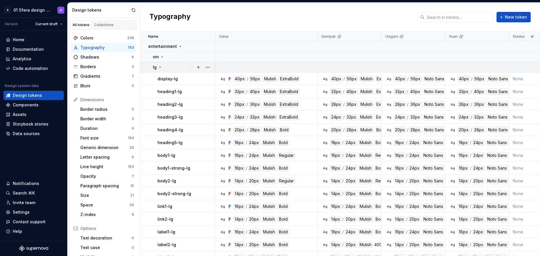
click at [159, 67] on icon at bounding box center [160, 67] width 5 height 5
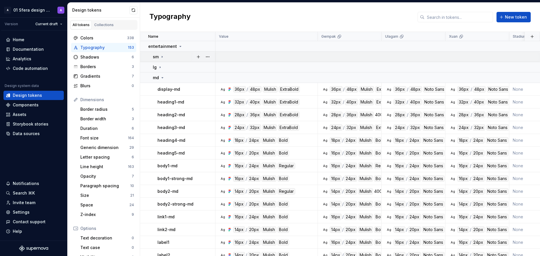
click at [161, 78] on icon at bounding box center [162, 77] width 5 height 5
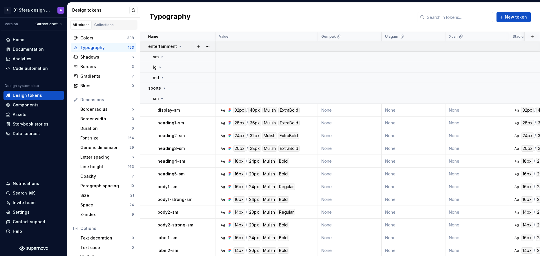
click at [178, 45] on icon at bounding box center [180, 46] width 5 height 5
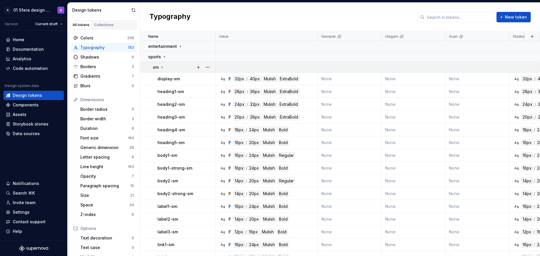
click at [162, 66] on icon at bounding box center [162, 67] width 5 height 5
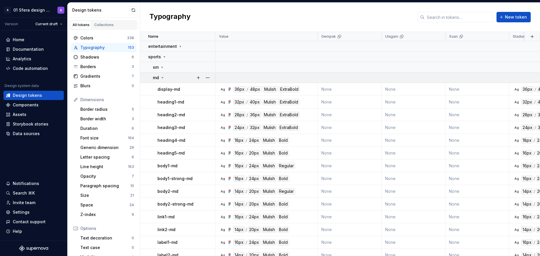
click at [161, 78] on icon at bounding box center [162, 77] width 5 height 5
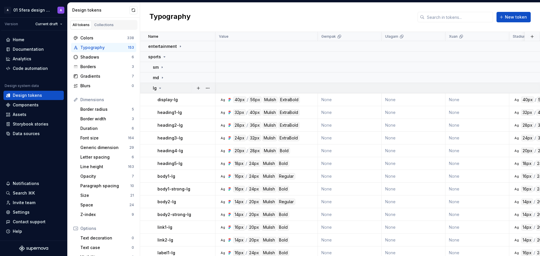
click at [158, 88] on icon at bounding box center [160, 88] width 5 height 5
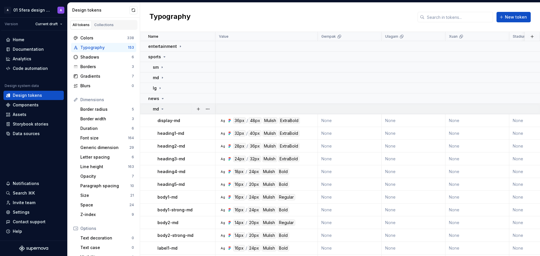
click at [165, 111] on div "md" at bounding box center [184, 109] width 62 height 6
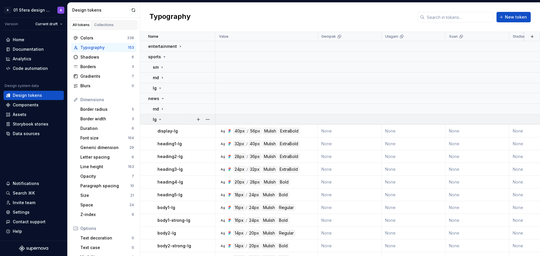
click at [163, 119] on div "lg" at bounding box center [184, 120] width 62 height 6
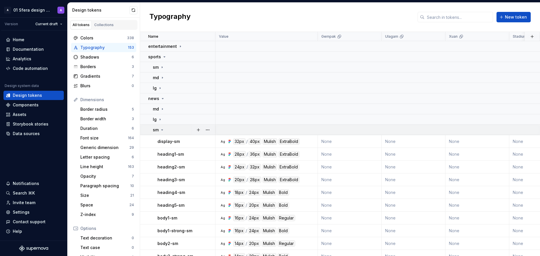
click at [163, 130] on icon at bounding box center [162, 130] width 5 height 5
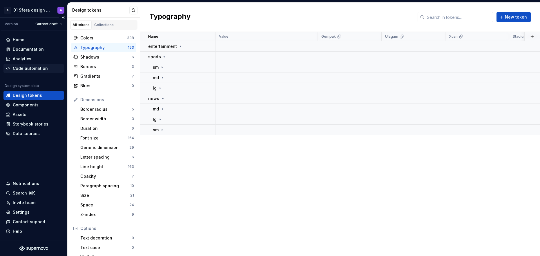
click at [39, 67] on div "Code automation" at bounding box center [30, 69] width 35 height 6
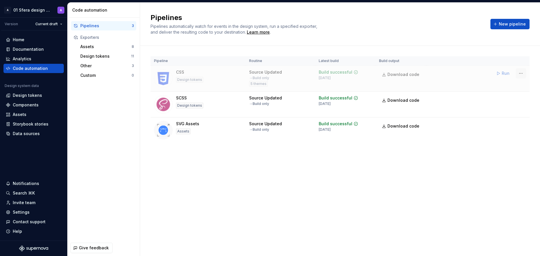
click at [520, 74] on html "A 01 Sfera design system A Version Current draft Home Documentation Analytics C…" at bounding box center [270, 128] width 540 height 256
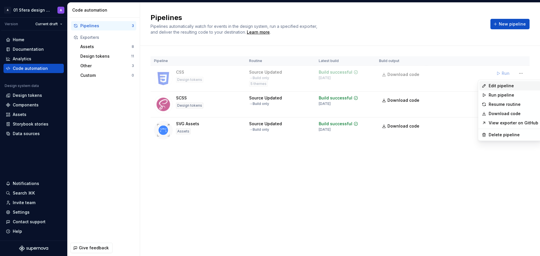
click at [505, 86] on div "Edit pipeline" at bounding box center [514, 86] width 50 height 6
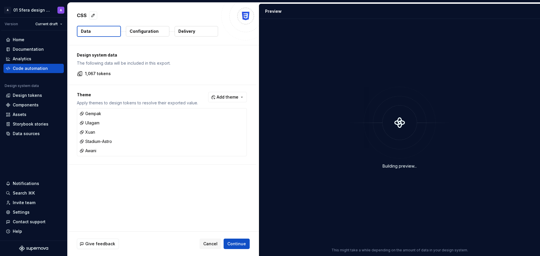
click at [150, 34] on p "Configuration" at bounding box center [144, 31] width 29 height 6
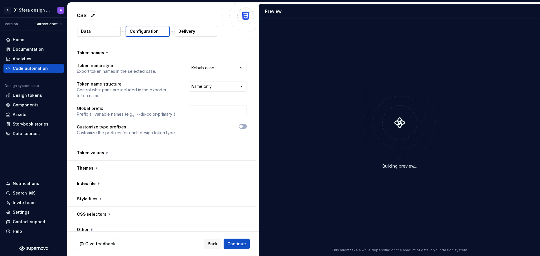
click at [100, 35] on button "Data" at bounding box center [99, 31] width 44 height 10
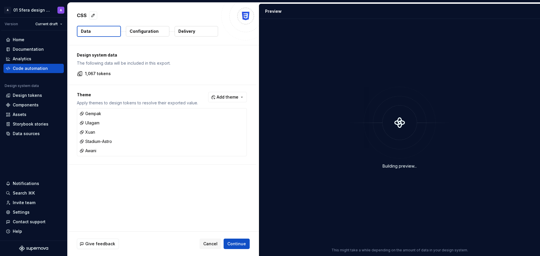
click at [147, 34] on p "Configuration" at bounding box center [144, 31] width 29 height 6
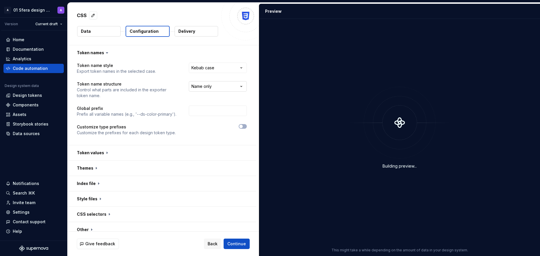
click at [215, 88] on html "**********" at bounding box center [270, 128] width 540 height 256
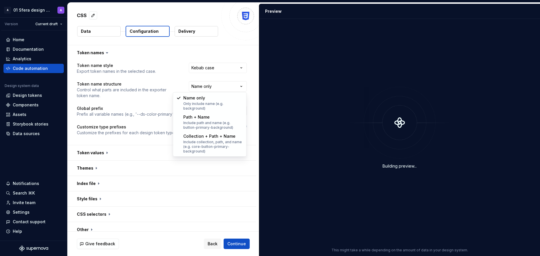
select select "**********"
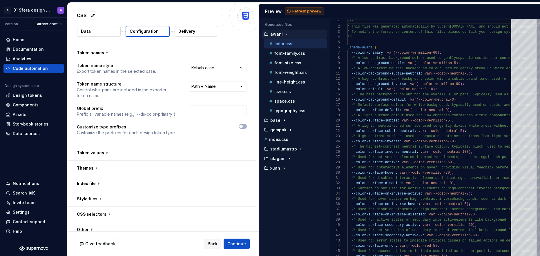
click at [309, 12] on span "Refresh preview" at bounding box center [307, 11] width 29 height 5
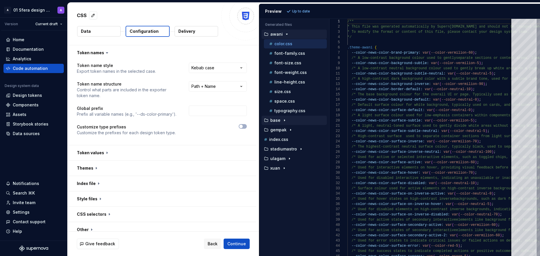
scroll to position [47, 0]
click at [293, 121] on div "base" at bounding box center [295, 120] width 64 height 5
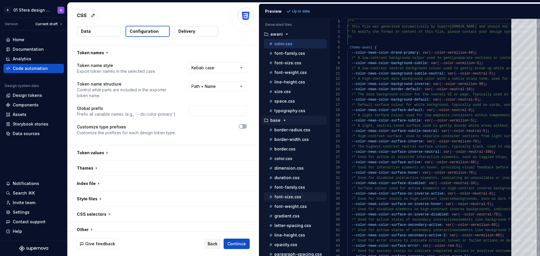
scroll to position [109, 0]
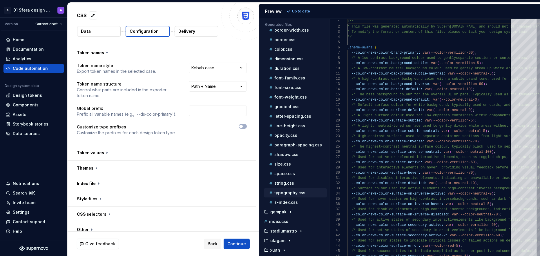
click at [305, 194] on div "typography.css" at bounding box center [297, 193] width 59 height 6
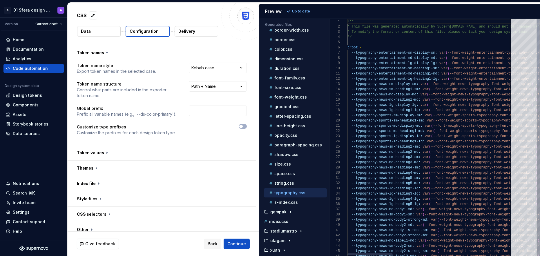
scroll to position [31, 0]
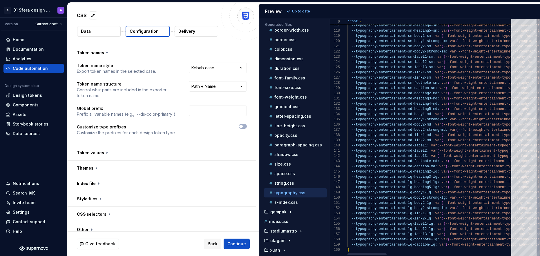
click at [348, 254] on div at bounding box center [367, 255] width 39 height 2
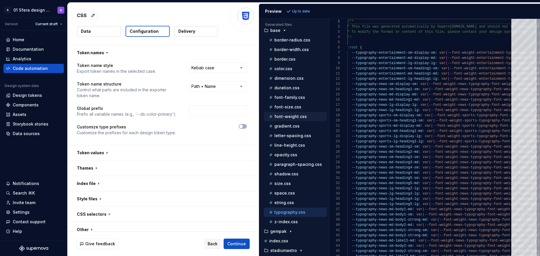
scroll to position [13, 0]
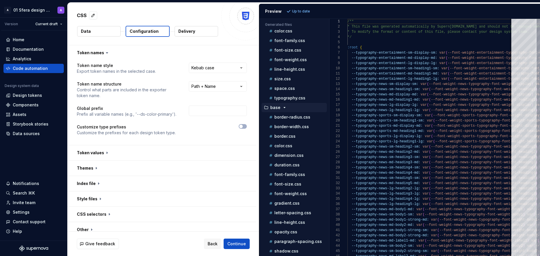
click at [279, 108] on p "base" at bounding box center [276, 107] width 10 height 5
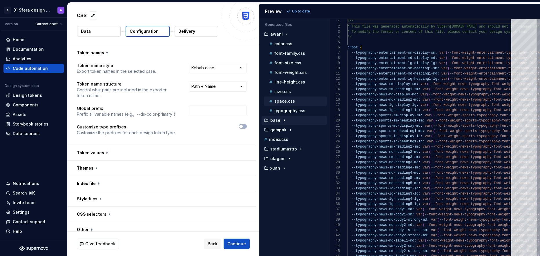
scroll to position [0, 0]
click at [294, 111] on p "typography.css" at bounding box center [290, 111] width 31 height 5
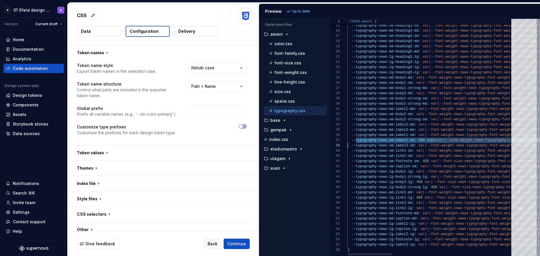
scroll to position [10, 0]
drag, startPoint x: 356, startPoint y: 140, endPoint x: 304, endPoint y: 145, distance: 52.5
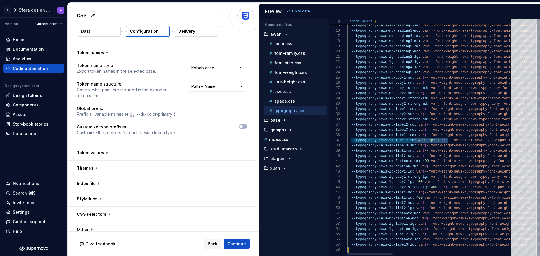
scroll to position [10, 115]
drag, startPoint x: 355, startPoint y: 141, endPoint x: 464, endPoint y: 142, distance: 108.9
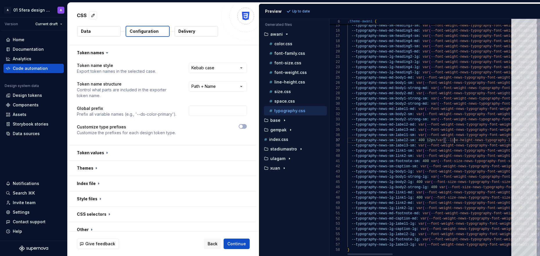
drag, startPoint x: 423, startPoint y: 142, endPoint x: 459, endPoint y: 142, distance: 36.6
click at [285, 33] on icon "button" at bounding box center [287, 34] width 5 height 5
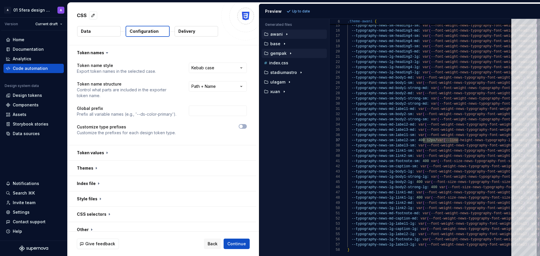
click at [289, 53] on icon "button" at bounding box center [291, 53] width 5 height 5
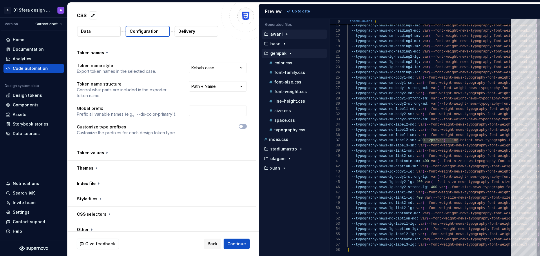
click at [289, 53] on icon "button" at bounding box center [291, 53] width 5 height 5
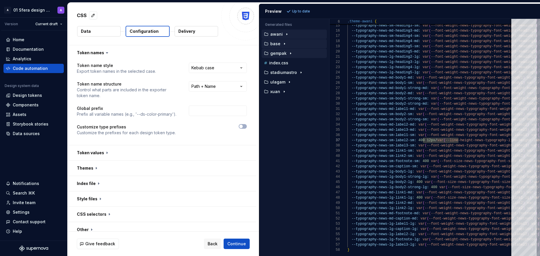
click at [285, 44] on icon "button" at bounding box center [284, 44] width 5 height 5
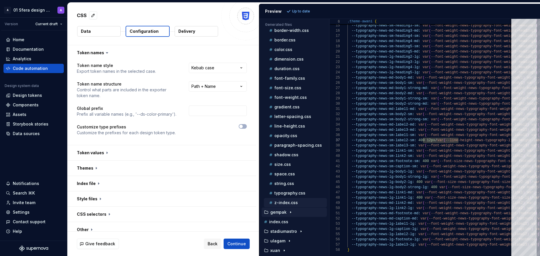
scroll to position [33, 0]
click at [293, 193] on p "typography.css" at bounding box center [290, 193] width 31 height 5
type textarea "**********"
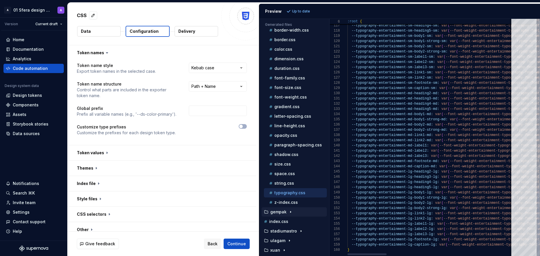
type textarea "**********"
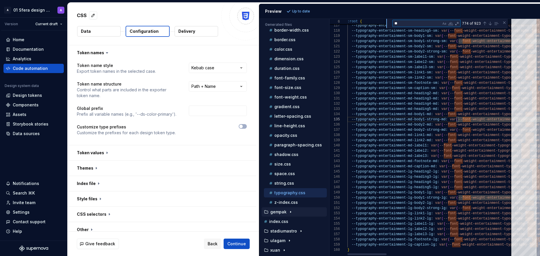
type textarea "***"
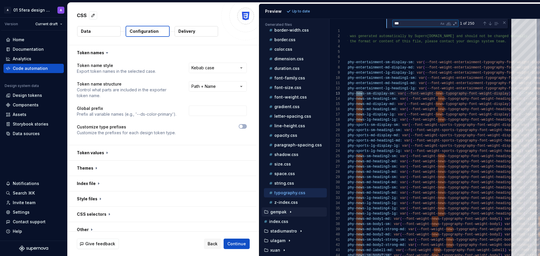
type textarea "**********"
type textarea "****"
type textarea "**********"
type textarea "*****"
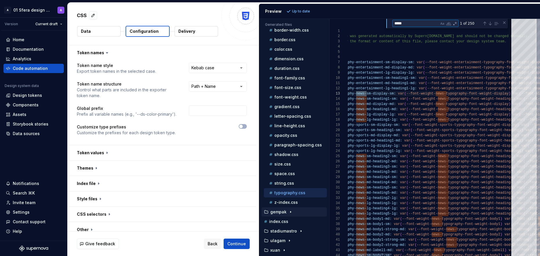
type textarea "**********"
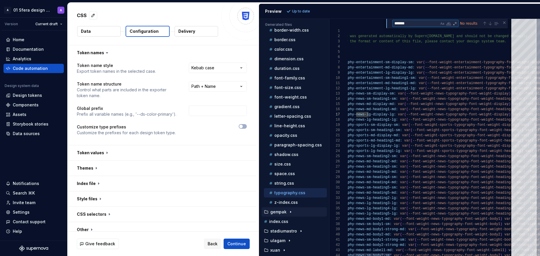
type textarea "******"
type textarea "**********"
type textarea "*****"
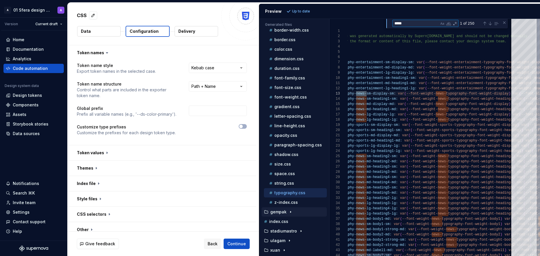
type textarea "**********"
type textarea "*******"
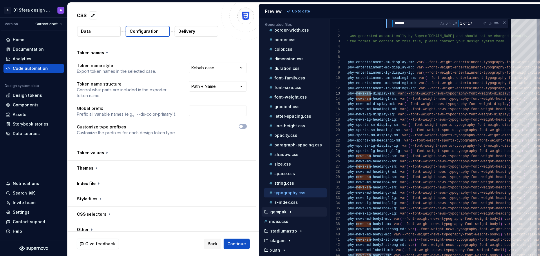
type textarea "**********"
type textarea "********"
type textarea "**********"
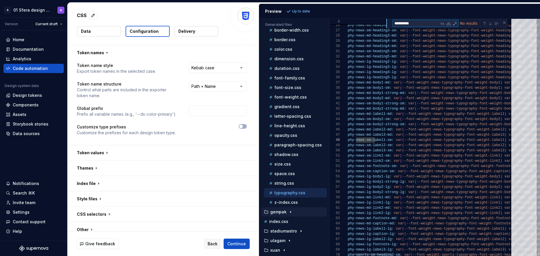
type textarea "*********"
type textarea "**********"
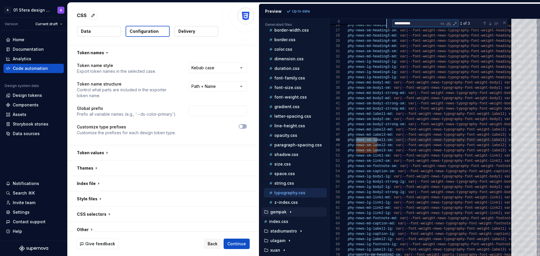
type textarea "**********"
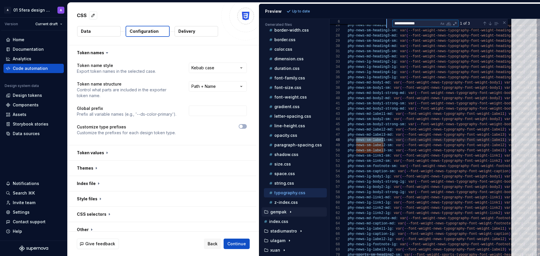
scroll to position [21, 61]
type textarea "**********"
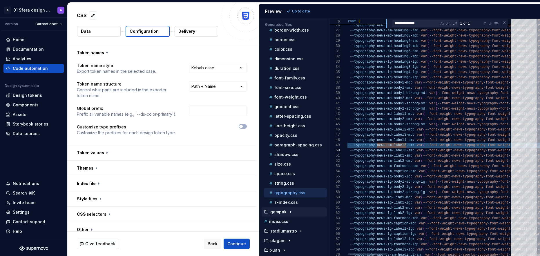
scroll to position [10, 0]
click at [359, 254] on div at bounding box center [367, 255] width 39 height 2
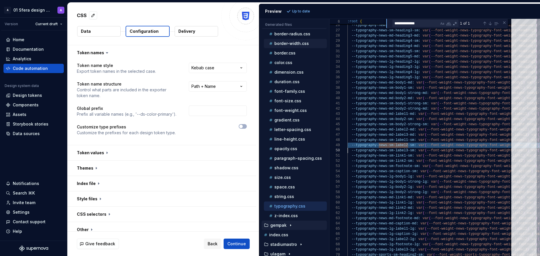
scroll to position [0, 0]
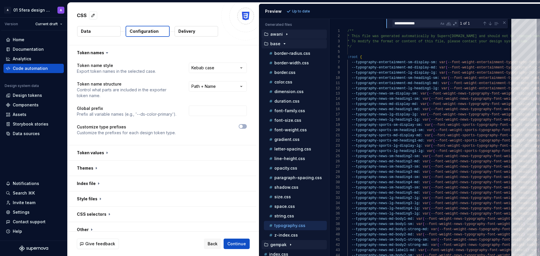
click at [283, 42] on icon "button" at bounding box center [284, 44] width 5 height 5
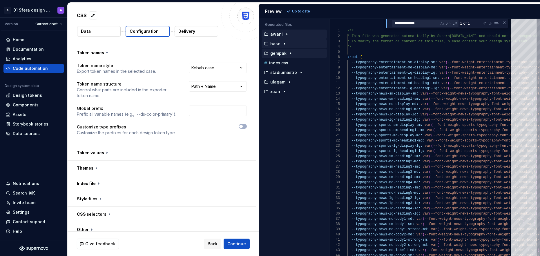
click at [288, 127] on div "Accessibility guide for tree . Navigate the tree with the arrow keys. Common tr…" at bounding box center [295, 142] width 70 height 228
click at [286, 32] on icon "button" at bounding box center [287, 34] width 5 height 5
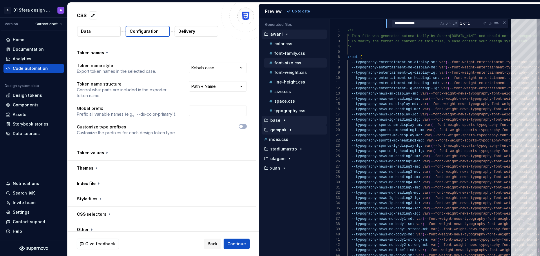
click at [294, 64] on p "font-size.css" at bounding box center [288, 63] width 27 height 5
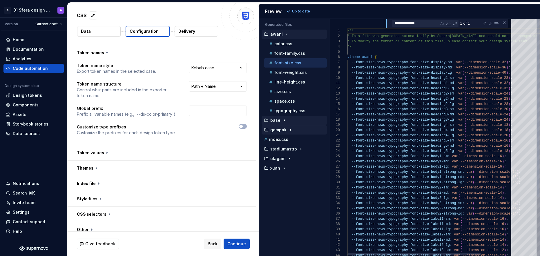
scroll to position [47, 0]
click at [298, 111] on p "typography.css" at bounding box center [290, 111] width 31 height 5
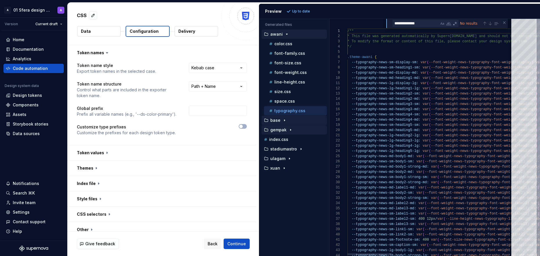
scroll to position [37, 0]
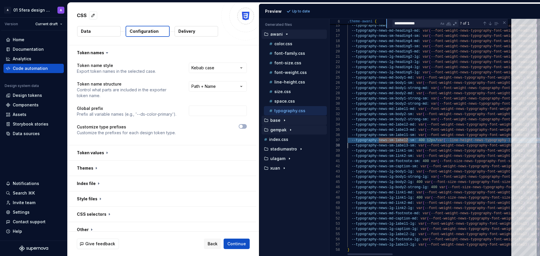
click at [363, 254] on div at bounding box center [370, 255] width 45 height 2
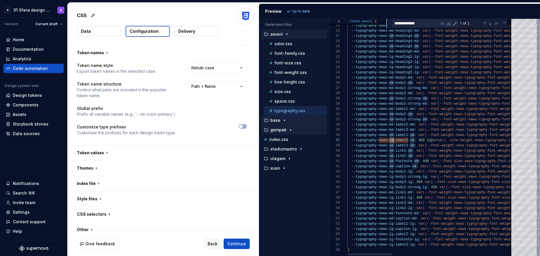
type textarea "**********"
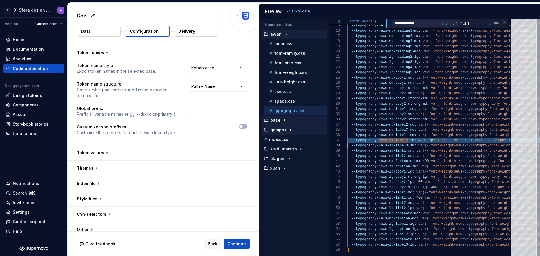
click at [161, 15] on div "CSS" at bounding box center [147, 15] width 141 height 10
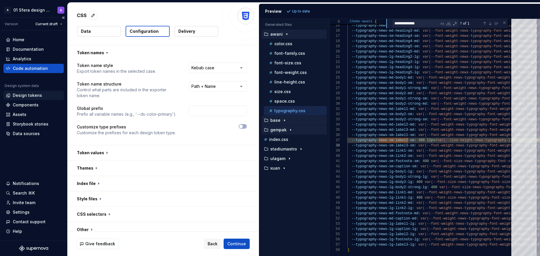
click at [37, 96] on div "Design tokens" at bounding box center [27, 96] width 29 height 6
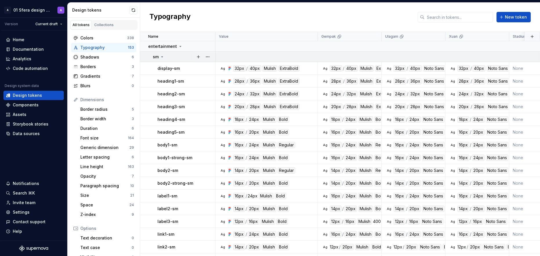
click at [162, 56] on icon at bounding box center [162, 57] width 5 height 5
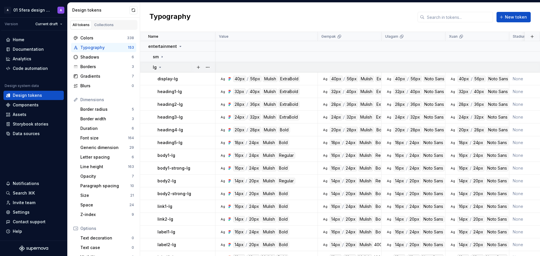
click at [161, 66] on icon at bounding box center [160, 67] width 5 height 5
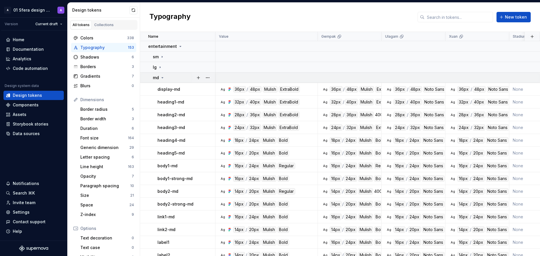
click at [159, 78] on div "md" at bounding box center [159, 78] width 12 height 6
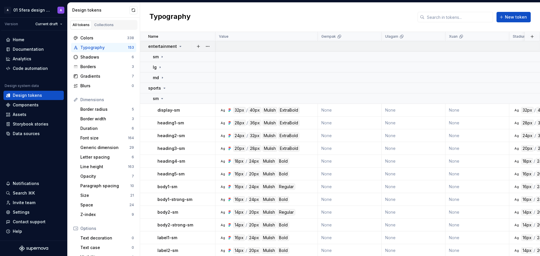
click at [179, 47] on icon at bounding box center [180, 46] width 5 height 5
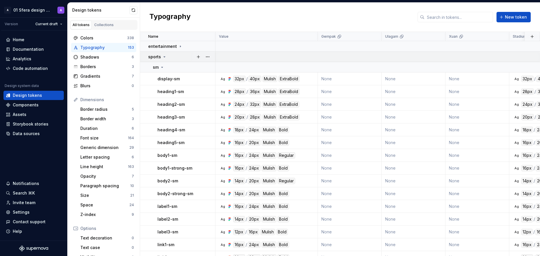
click at [162, 57] on icon at bounding box center [164, 57] width 5 height 5
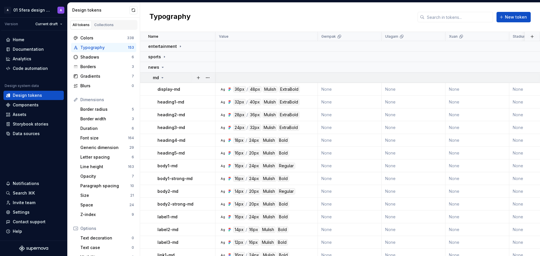
click at [161, 78] on icon at bounding box center [162, 77] width 5 height 5
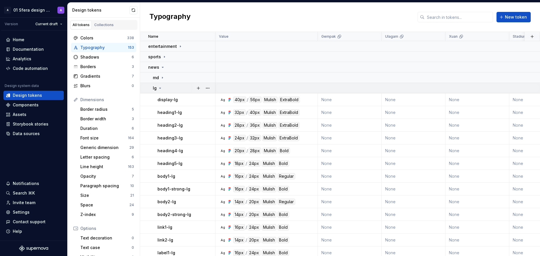
click at [160, 88] on icon at bounding box center [160, 88] width 1 height 1
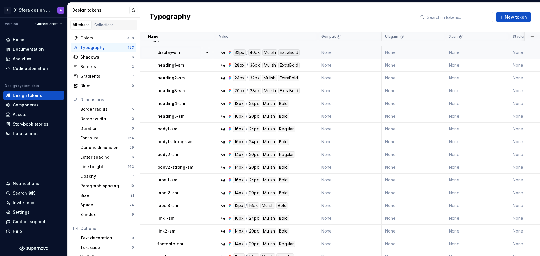
scroll to position [68, 0]
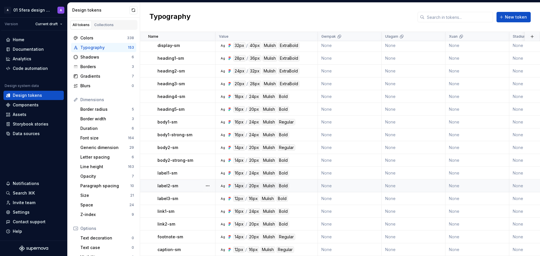
click at [307, 183] on div "Ag 14px / 20px Mulish Bold" at bounding box center [268, 186] width 98 height 6
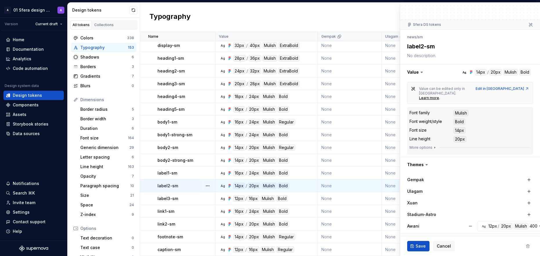
scroll to position [77, 0]
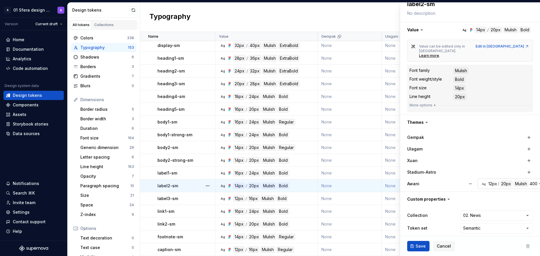
click at [534, 181] on div "400" at bounding box center [534, 184] width 8 height 6
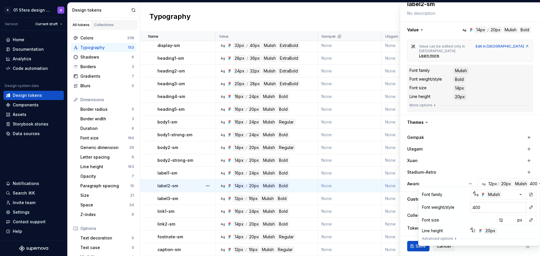
click at [518, 209] on input "400" at bounding box center [499, 207] width 56 height 10
type textarea "*"
click at [435, 206] on div "Font weight/style" at bounding box center [438, 208] width 33 height 6
click at [435, 209] on div "Font weight/style" at bounding box center [438, 208] width 33 height 6
click at [532, 208] on button "button" at bounding box center [531, 207] width 8 height 8
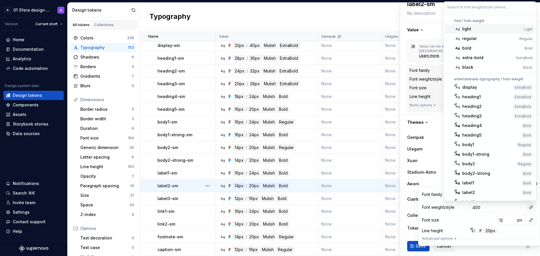
click at [532, 208] on html "A 01 Sfera design system A Version Current draft Home Documentation Analytics C…" at bounding box center [270, 128] width 540 height 256
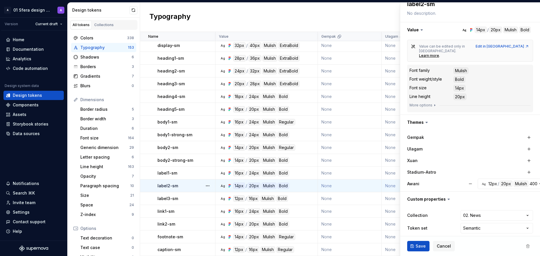
click at [442, 181] on div "Awani" at bounding box center [437, 184] width 58 height 6
click at [530, 182] on div "400" at bounding box center [534, 184] width 8 height 6
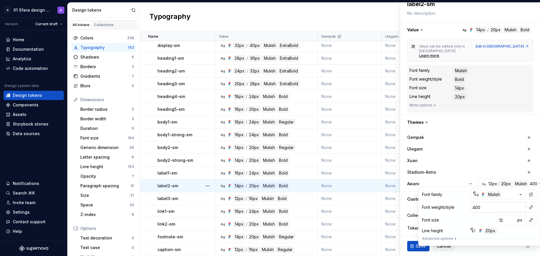
click at [516, 207] on input "400" at bounding box center [499, 207] width 56 height 10
click at [529, 208] on button "button" at bounding box center [531, 207] width 8 height 8
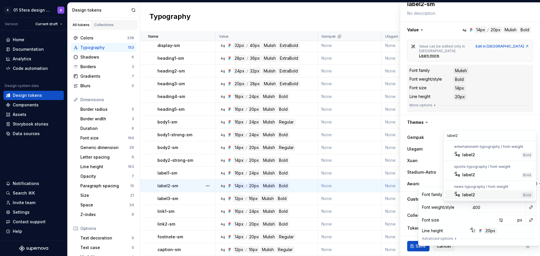
type input "label2"
click at [481, 193] on div "label2" at bounding box center [491, 195] width 57 height 6
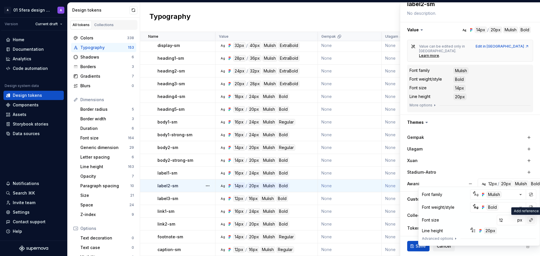
type textarea "*"
click at [531, 220] on button "button" at bounding box center [531, 220] width 8 height 8
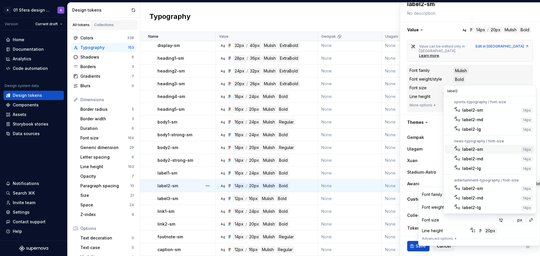
type input "label2"
click at [487, 151] on div "label2-sm" at bounding box center [491, 150] width 57 height 6
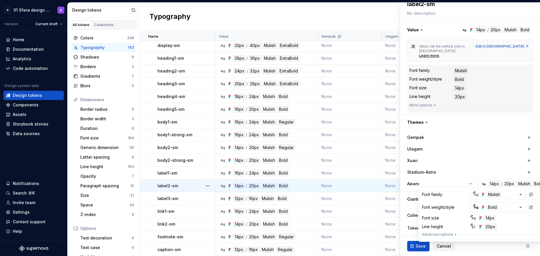
click at [426, 181] on div "Awani" at bounding box center [437, 184] width 58 height 6
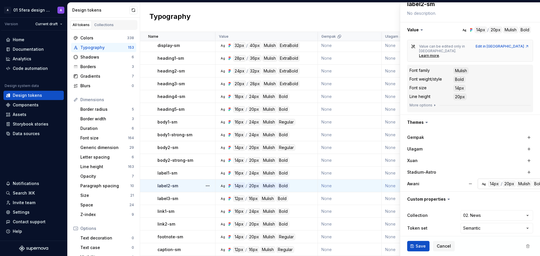
click at [519, 183] on button "Ag 14px / 20px Mulish Bold" at bounding box center [515, 184] width 75 height 10
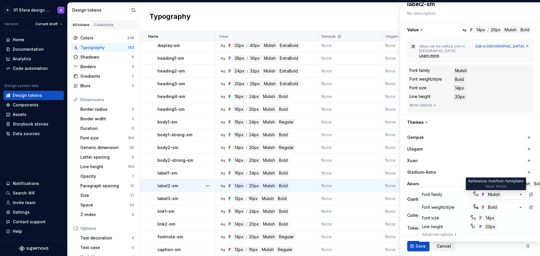
click at [497, 195] on div "Mulish" at bounding box center [494, 195] width 15 height 6
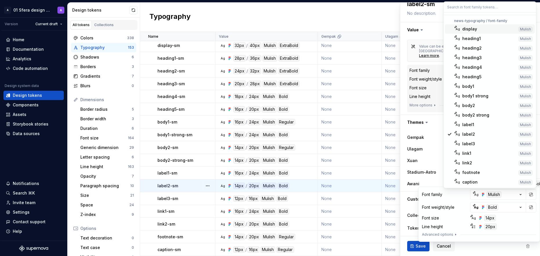
click at [494, 208] on html "A 01 Sfera design system A Version Current draft Home Documentation Analytics C…" at bounding box center [270, 128] width 540 height 256
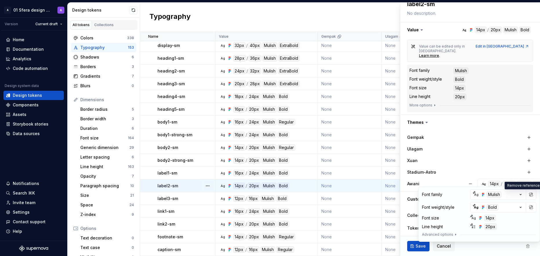
click at [494, 208] on div "Bold" at bounding box center [493, 207] width 12 height 6
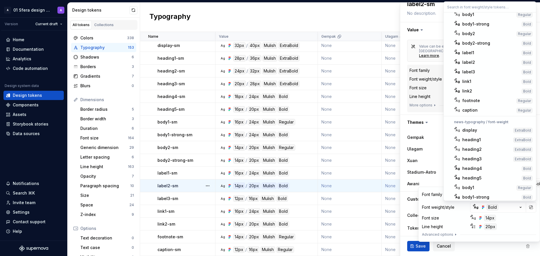
scroll to position [392, 0]
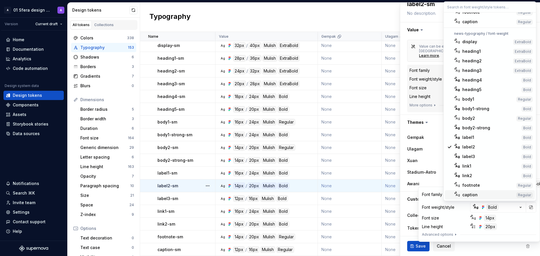
click at [433, 192] on html "A 01 Sfera design system A Version Current draft Home Documentation Analytics C…" at bounding box center [270, 128] width 540 height 256
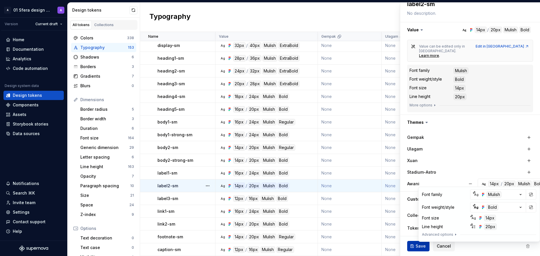
click at [422, 246] on span "Save" at bounding box center [421, 247] width 10 height 6
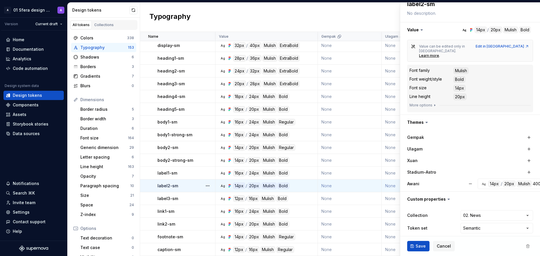
type textarea "*"
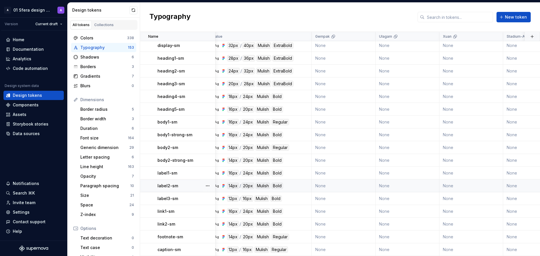
scroll to position [68, 0]
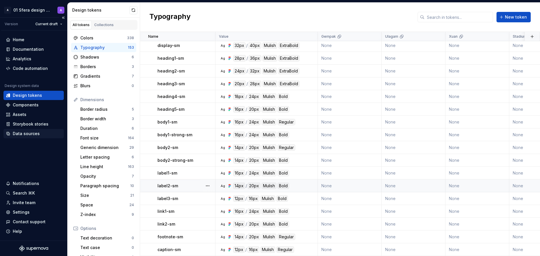
click at [33, 135] on div "Data sources" at bounding box center [26, 134] width 27 height 6
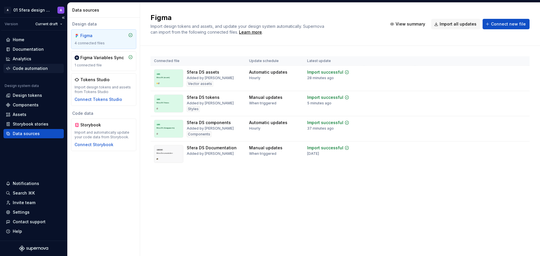
click at [34, 67] on div "Code automation" at bounding box center [30, 69] width 35 height 6
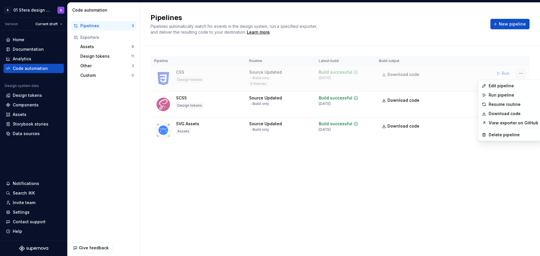
click at [521, 73] on html "A 01 Sfera design system A Version Current draft Home Documentation Analytics C…" at bounding box center [270, 128] width 540 height 256
click at [501, 85] on div "Edit pipeline" at bounding box center [514, 86] width 50 height 6
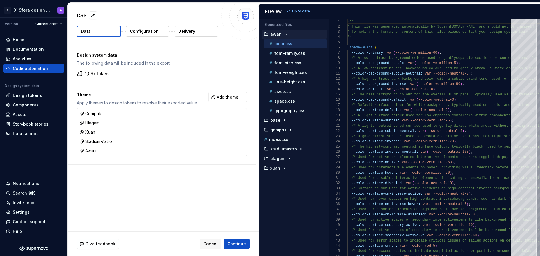
click at [150, 32] on p "Configuration" at bounding box center [144, 31] width 29 height 6
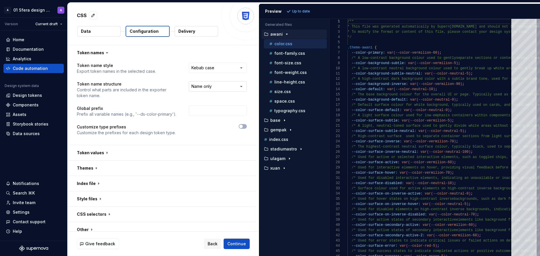
click at [223, 86] on html "**********" at bounding box center [270, 128] width 540 height 256
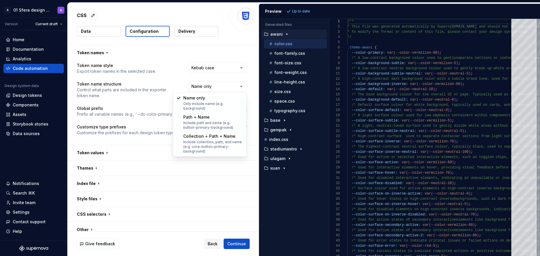
select select "**********"
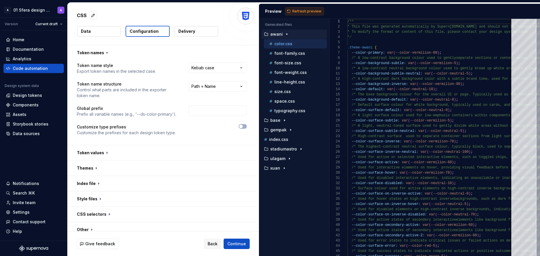
click at [308, 10] on span "Refresh preview" at bounding box center [307, 11] width 29 height 5
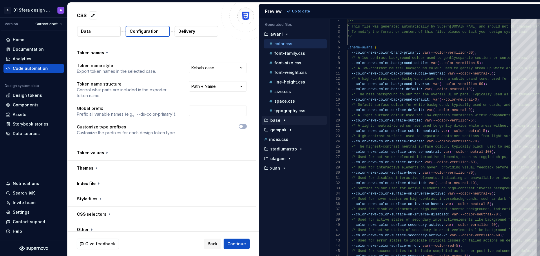
click at [288, 120] on div "base" at bounding box center [295, 120] width 64 height 5
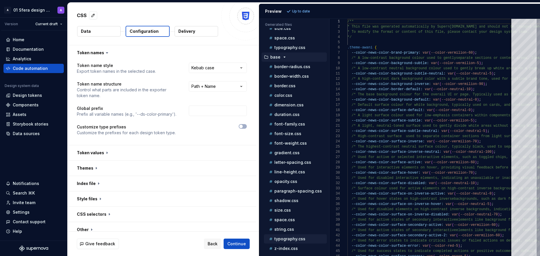
scroll to position [109, 0]
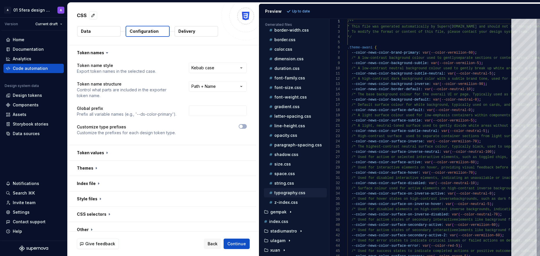
click at [297, 191] on p "typography.css" at bounding box center [290, 193] width 31 height 5
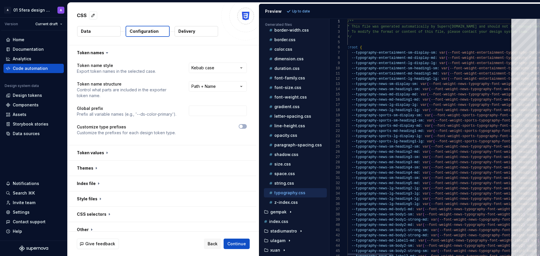
scroll to position [31, 0]
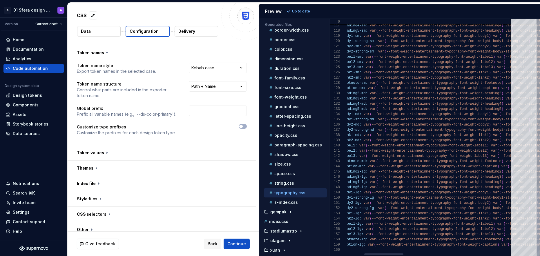
click at [365, 254] on div at bounding box center [384, 255] width 39 height 2
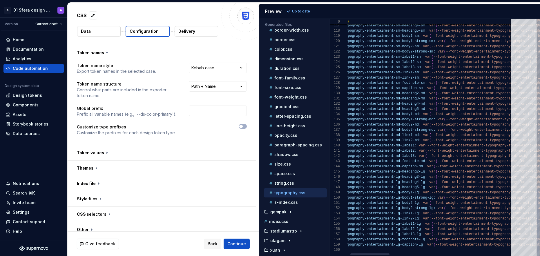
click at [385, 254] on div at bounding box center [370, 255] width 39 height 2
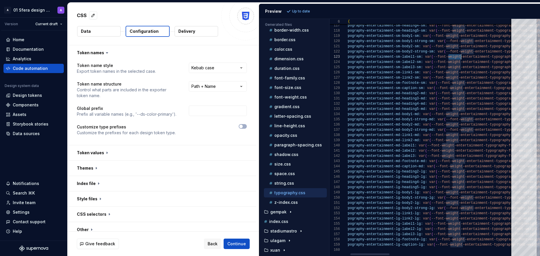
scroll to position [10, 126]
type textarea "**********"
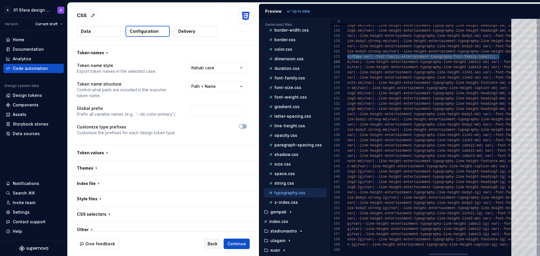
click at [449, 254] on div at bounding box center [448, 255] width 39 height 2
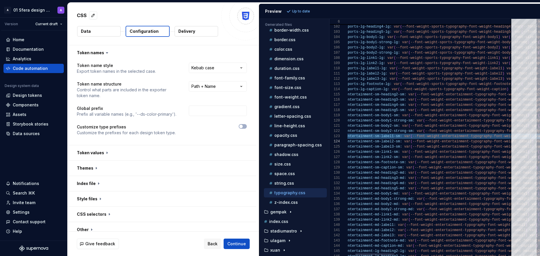
scroll to position [10, 0]
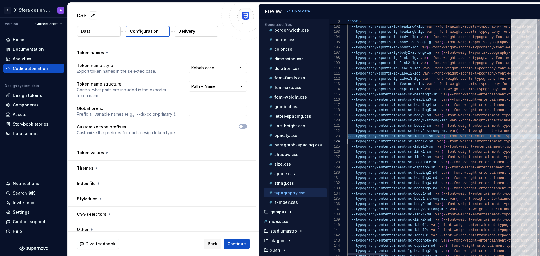
click at [348, 254] on div at bounding box center [367, 255] width 39 height 2
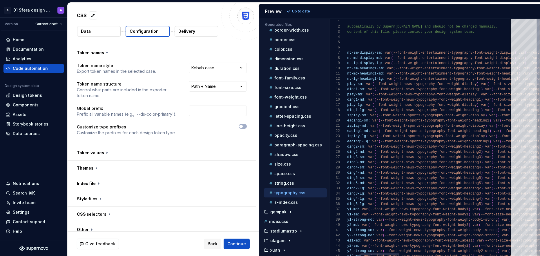
click at [387, 254] on div at bounding box center [380, 255] width 39 height 2
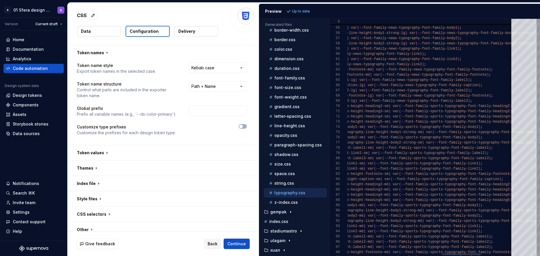
click at [460, 255] on div at bounding box center [461, 255] width 39 height 2
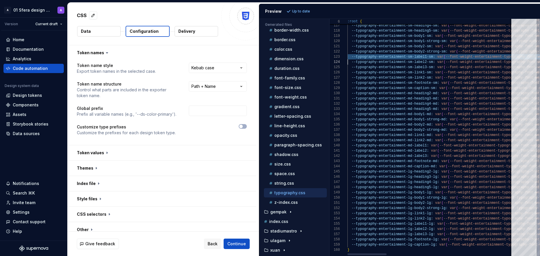
click at [348, 254] on div at bounding box center [367, 255] width 39 height 2
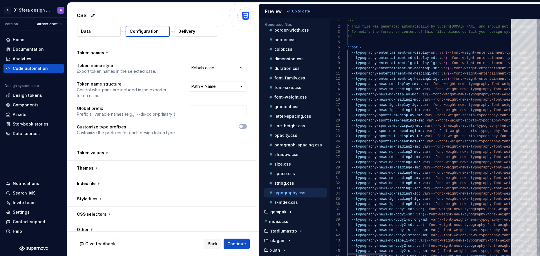
click at [390, 253] on div at bounding box center [430, 254] width 164 height 3
click at [348, 255] on div at bounding box center [367, 255] width 39 height 2
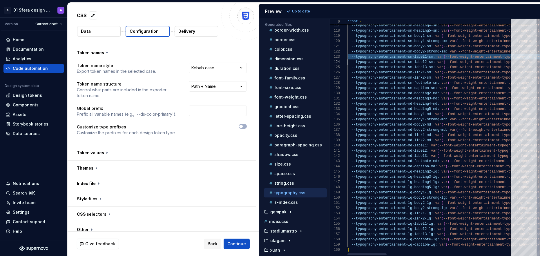
click at [363, 253] on div at bounding box center [430, 254] width 164 height 3
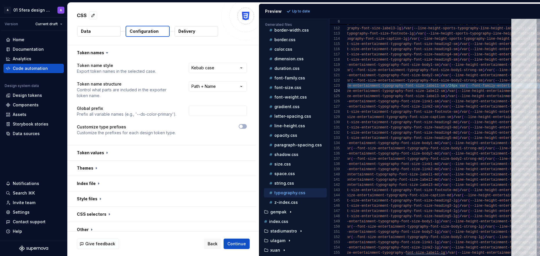
click at [436, 254] on div at bounding box center [425, 255] width 39 height 2
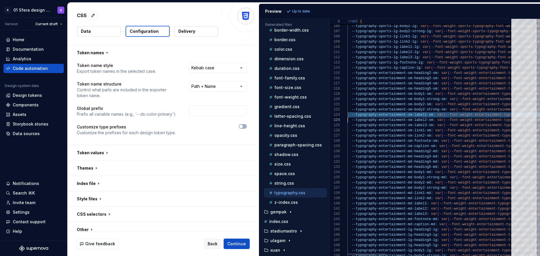
click at [354, 255] on div at bounding box center [367, 255] width 39 height 2
click at [36, 98] on div "Design tokens" at bounding box center [27, 96] width 29 height 6
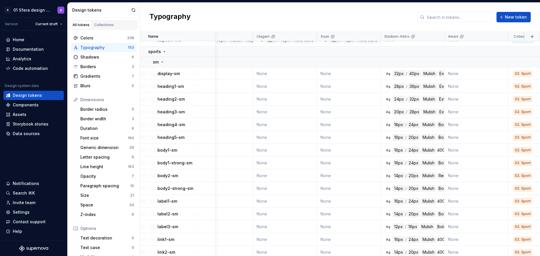
scroll to position [688, 130]
click at [37, 67] on div "Code automation" at bounding box center [30, 69] width 35 height 6
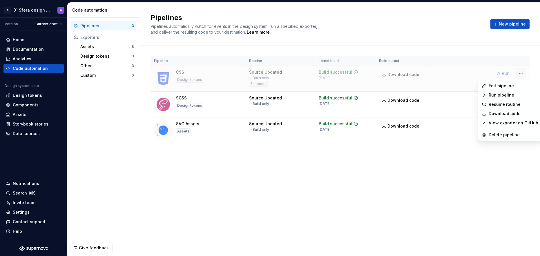
click at [525, 73] on html "A 01 Sfera design system A Version Current draft Home Documentation Analytics C…" at bounding box center [270, 128] width 540 height 256
click at [516, 84] on div "Edit pipeline" at bounding box center [514, 86] width 50 height 6
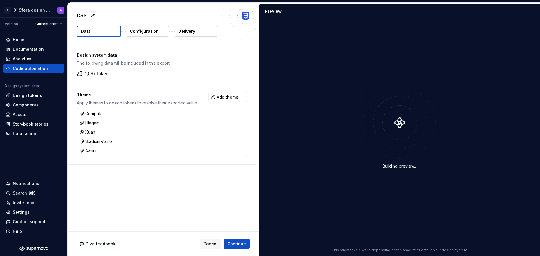
click at [156, 33] on p "Configuration" at bounding box center [144, 31] width 29 height 6
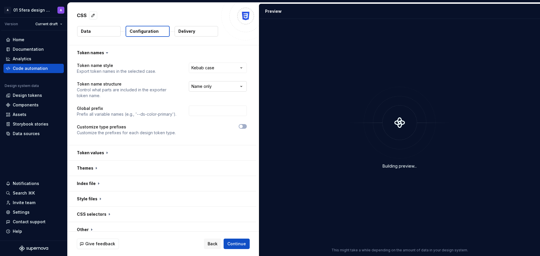
click at [219, 88] on html "**********" at bounding box center [270, 128] width 540 height 256
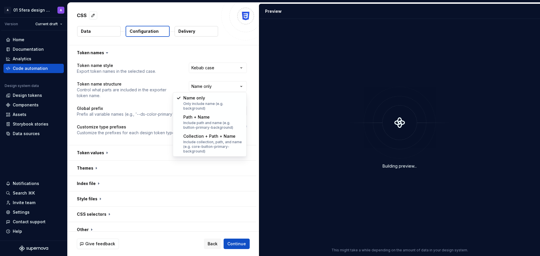
select select "**********"
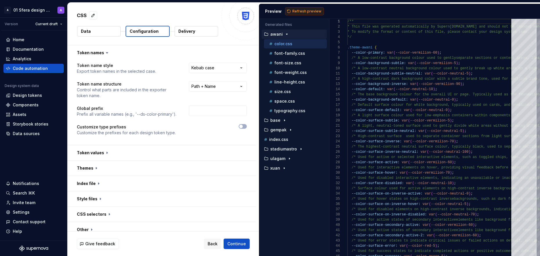
click at [311, 10] on span "Refresh preview" at bounding box center [307, 11] width 29 height 5
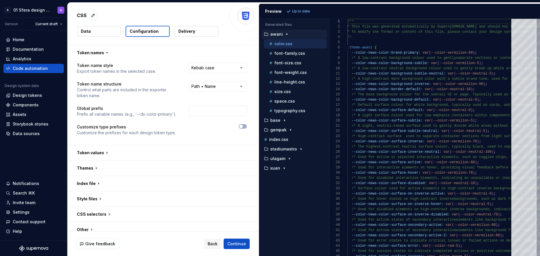
click at [284, 33] on div "button" at bounding box center [287, 34] width 7 height 5
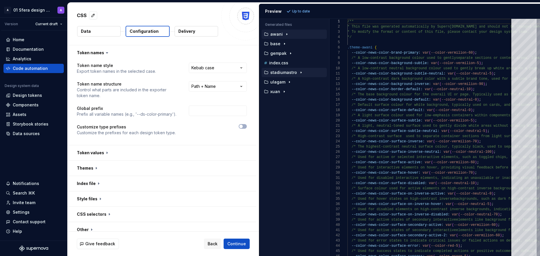
click at [289, 74] on p "stadiumastro" at bounding box center [284, 72] width 27 height 5
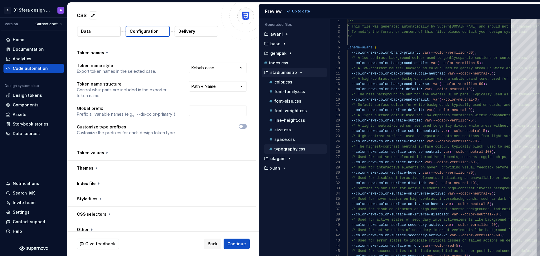
click at [289, 152] on div "typography.css" at bounding box center [297, 149] width 59 height 6
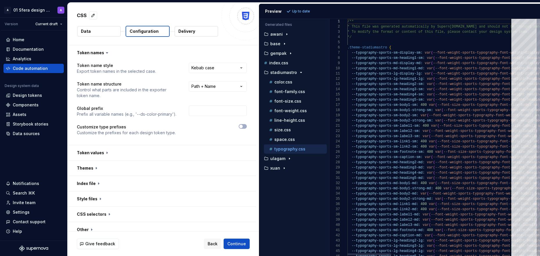
type textarea "**********"
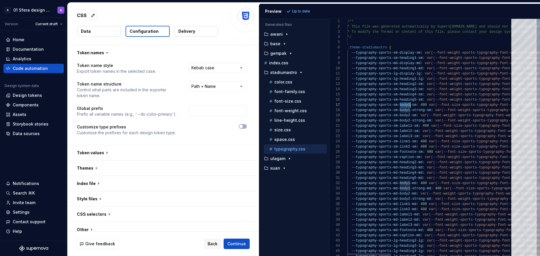
click at [363, 254] on div at bounding box center [370, 255] width 44 height 2
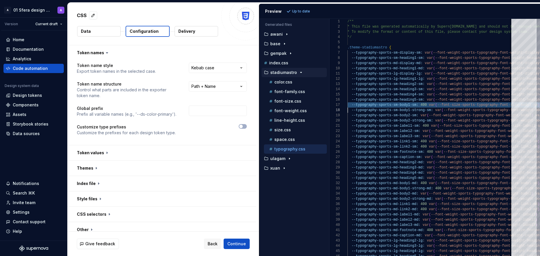
click at [291, 73] on p "stadiumastro" at bounding box center [284, 72] width 27 height 5
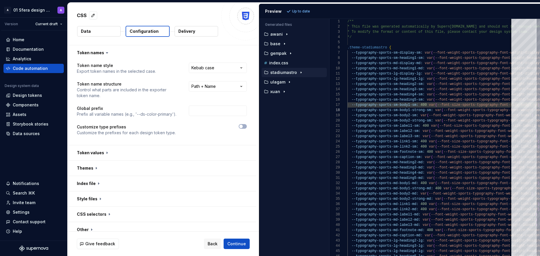
click at [290, 75] on button "stadiumastro" at bounding box center [294, 72] width 65 height 6
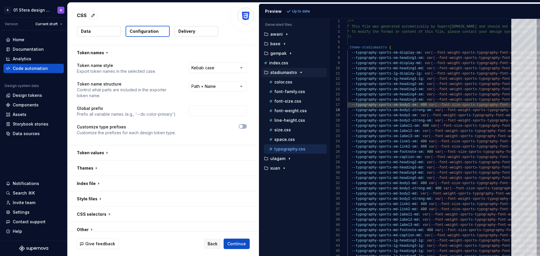
click at [291, 204] on div "Accessibility guide for tree . Navigate the tree with the arrow keys. Common tr…" at bounding box center [295, 142] width 70 height 228
click at [40, 96] on div "Design tokens" at bounding box center [27, 96] width 29 height 6
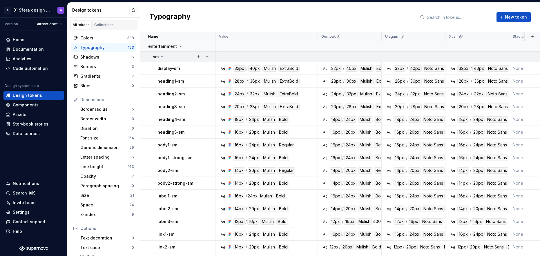
click at [163, 56] on icon at bounding box center [162, 57] width 5 height 5
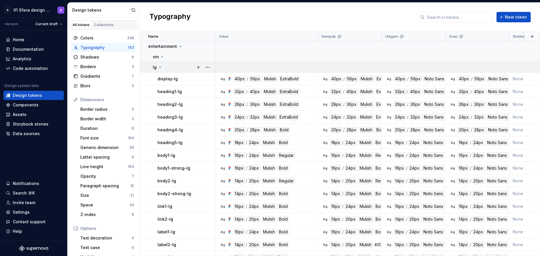
click at [158, 65] on icon at bounding box center [160, 67] width 5 height 5
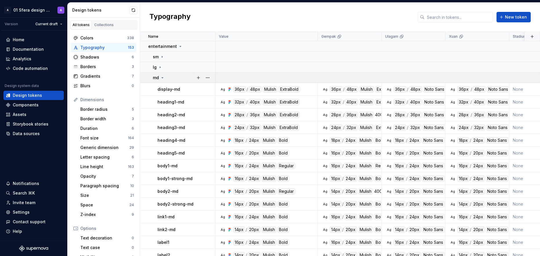
click at [161, 79] on icon at bounding box center [162, 77] width 5 height 5
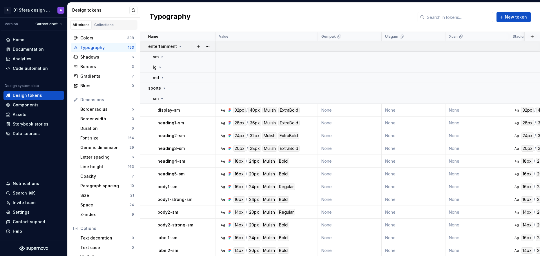
click at [179, 47] on icon at bounding box center [180, 46] width 5 height 5
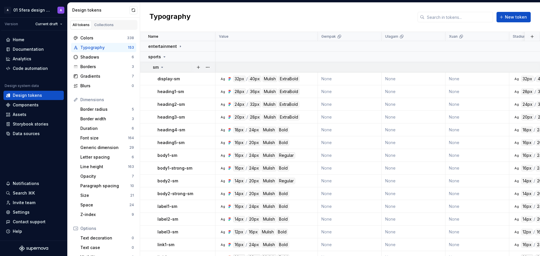
click at [162, 66] on icon at bounding box center [162, 67] width 5 height 5
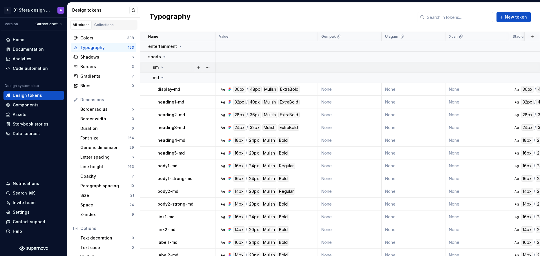
click at [159, 68] on div "sm" at bounding box center [159, 67] width 12 height 6
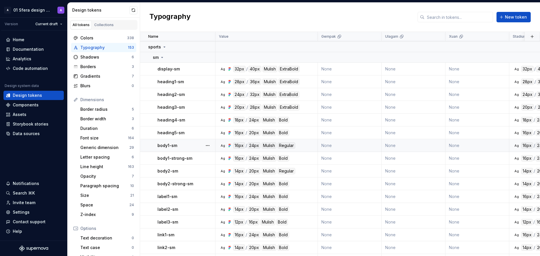
scroll to position [10, 0]
click at [309, 147] on div "Ag 16px / 24px Mulish Regular" at bounding box center [268, 145] width 98 height 6
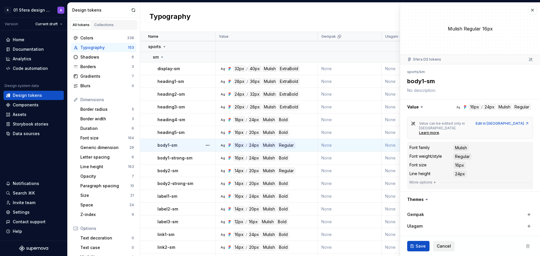
click at [441, 246] on span "Cancel" at bounding box center [444, 247] width 14 height 6
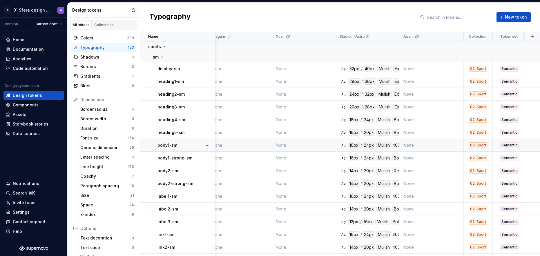
scroll to position [10, 179]
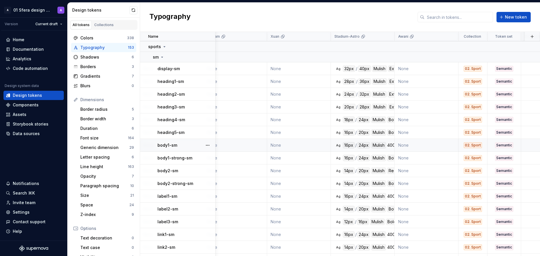
click at [317, 145] on td "None" at bounding box center [299, 145] width 64 height 13
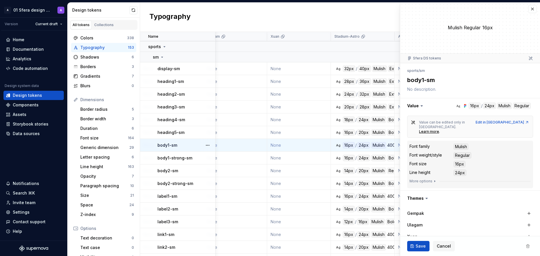
scroll to position [77, 0]
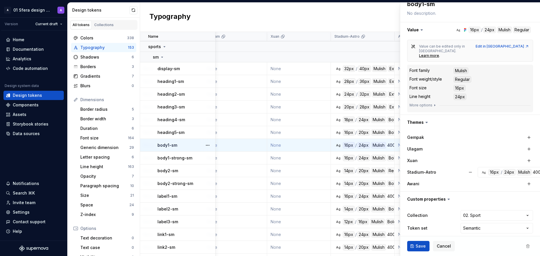
click at [447, 170] on div "Stadium-Astro" at bounding box center [437, 173] width 58 height 6
click at [505, 169] on div "24px" at bounding box center [509, 172] width 13 height 6
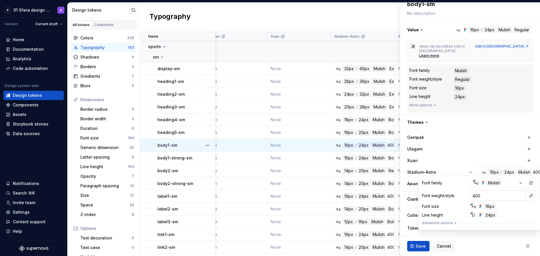
click at [516, 198] on input "400" at bounding box center [499, 196] width 56 height 10
type textarea "*"
click at [530, 198] on button "button" at bounding box center [531, 196] width 8 height 8
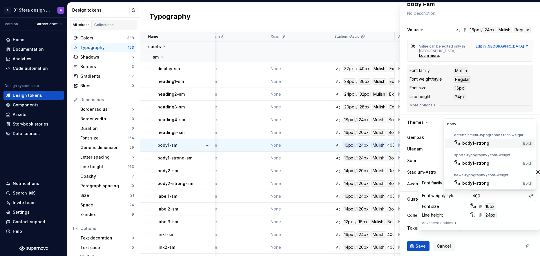
type input "body1"
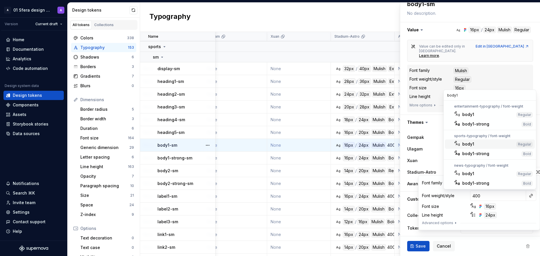
click at [477, 144] on div "body1" at bounding box center [489, 144] width 52 height 6
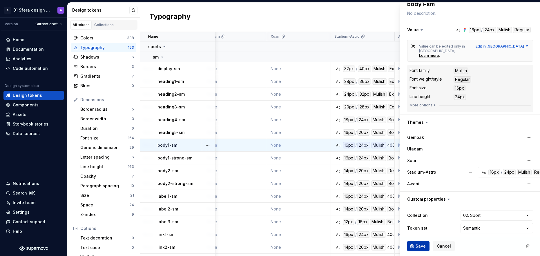
click at [419, 248] on span "Save" at bounding box center [421, 247] width 10 height 6
type textarea "*"
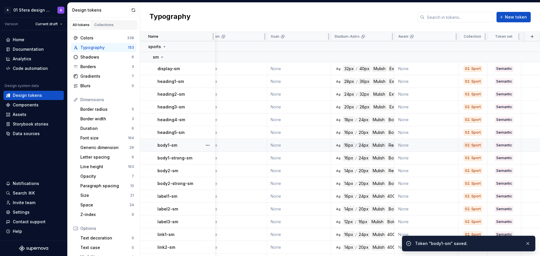
drag, startPoint x: 245, startPoint y: 15, endPoint x: 163, endPoint y: 39, distance: 85.9
click at [245, 15] on div "Typography New token" at bounding box center [340, 17] width 400 height 29
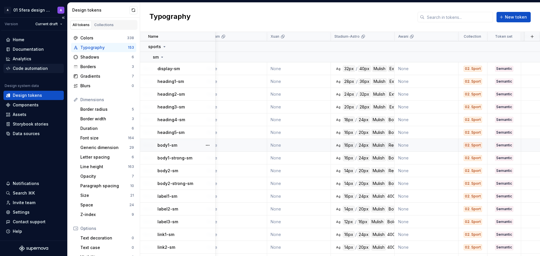
click at [39, 67] on div "Code automation" at bounding box center [30, 69] width 35 height 6
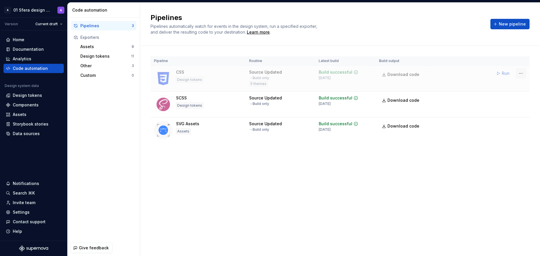
click at [523, 73] on html "A 01 Sfera design system A Version Current draft Home Documentation Analytics C…" at bounding box center [270, 128] width 540 height 256
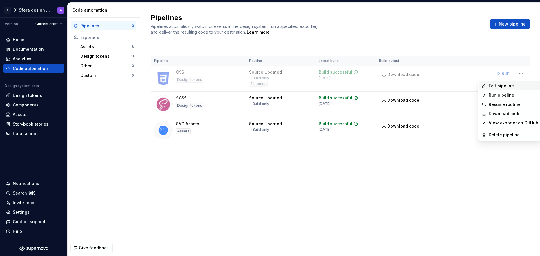
click at [509, 83] on div "Edit pipeline" at bounding box center [514, 86] width 50 height 6
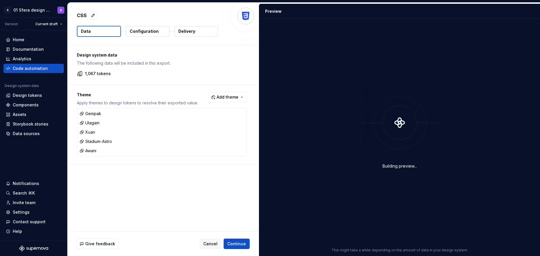
click at [150, 33] on p "Configuration" at bounding box center [144, 31] width 29 height 6
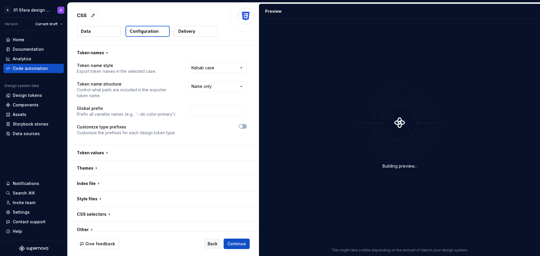
click at [104, 28] on button "Data" at bounding box center [99, 31] width 44 height 10
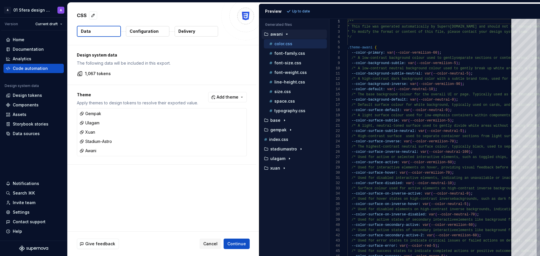
click at [154, 31] on p "Configuration" at bounding box center [144, 31] width 29 height 6
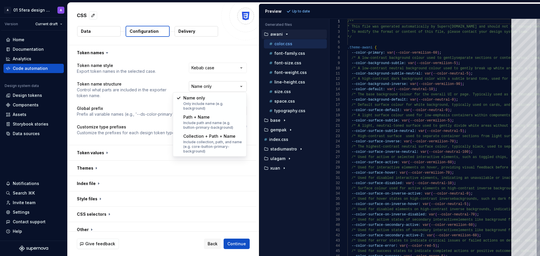
click at [210, 87] on html "**********" at bounding box center [270, 128] width 540 height 256
select select "**********"
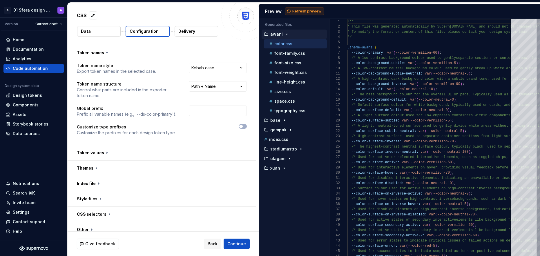
click at [309, 10] on span "Refresh preview" at bounding box center [307, 11] width 29 height 5
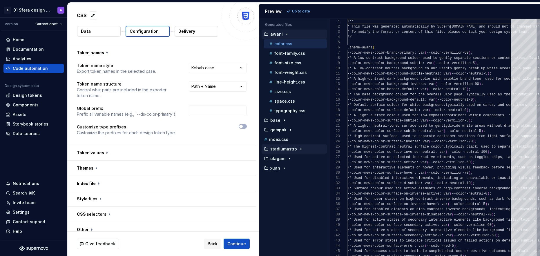
scroll to position [47, 0]
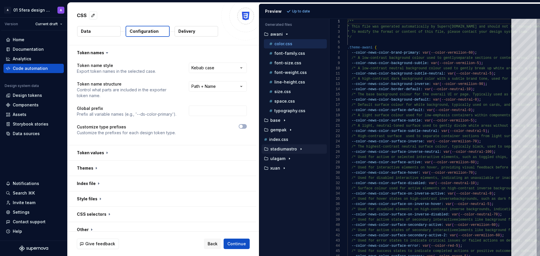
click at [298, 149] on div "button" at bounding box center [301, 149] width 7 height 5
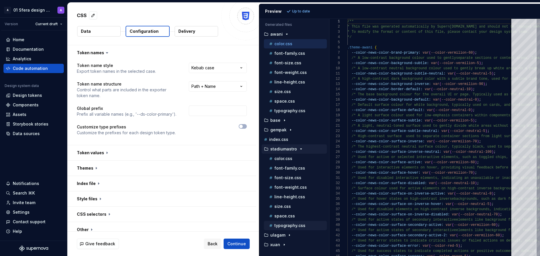
click at [298, 227] on p "typography.css" at bounding box center [290, 226] width 31 height 5
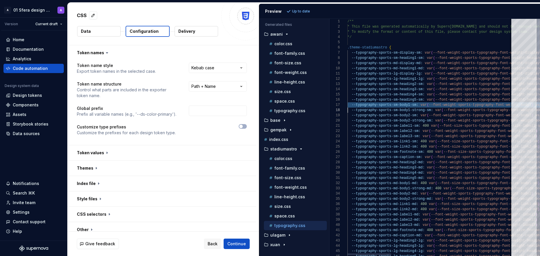
click at [348, 254] on div at bounding box center [370, 255] width 44 height 2
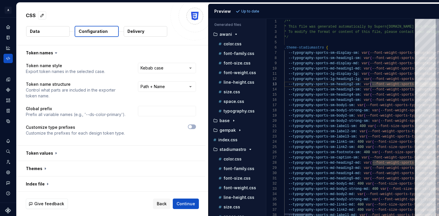
scroll to position [10, 193]
click at [298, 212] on div at bounding box center [349, 213] width 131 height 3
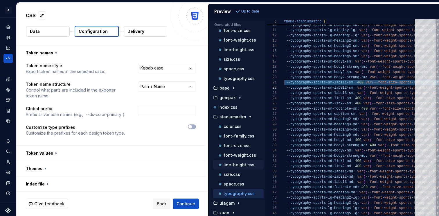
scroll to position [35, 0]
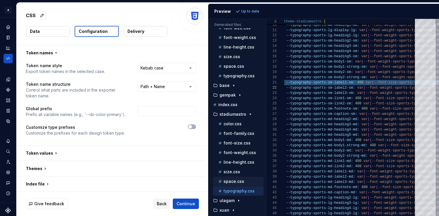
click at [241, 184] on div "space.css" at bounding box center [240, 181] width 46 height 6
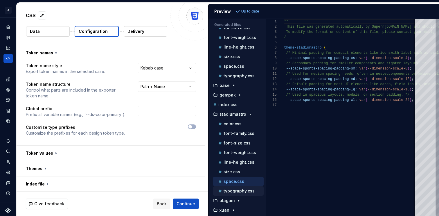
click at [240, 192] on p "typography.css" at bounding box center [239, 190] width 31 height 5
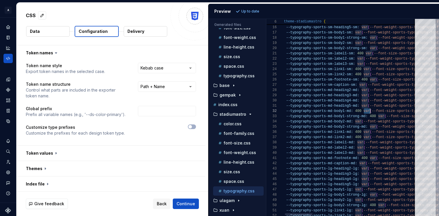
scroll to position [5, 88]
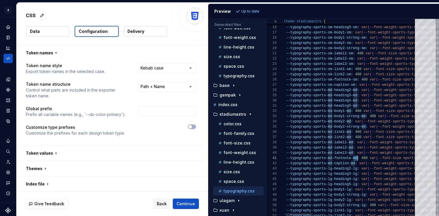
scroll to position [0, 75]
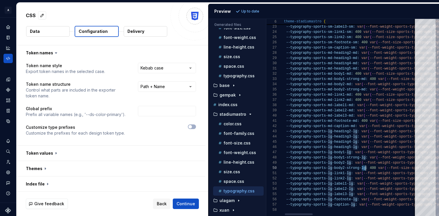
scroll to position [10, 84]
type textarea "**********"
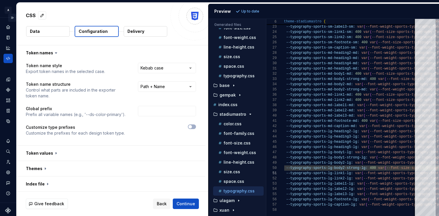
click at [9, 18] on button "Expand sidebar" at bounding box center [12, 18] width 8 height 8
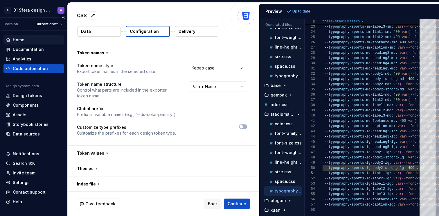
click at [40, 39] on div "Home" at bounding box center [34, 40] width 56 height 6
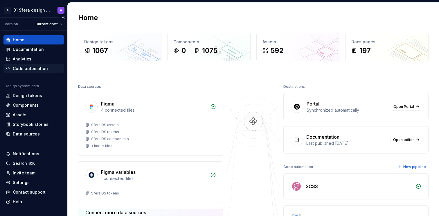
click at [33, 70] on div "Code automation" at bounding box center [30, 69] width 35 height 6
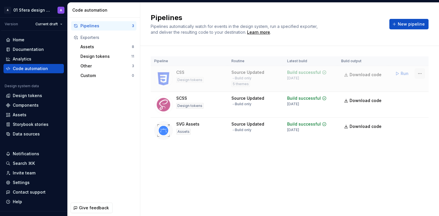
click at [421, 73] on html "A 01 Sfera design system A Version Current draft Home Documentation Analytics C…" at bounding box center [219, 108] width 439 height 216
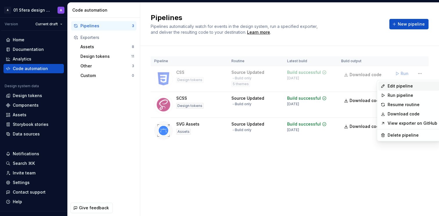
click at [406, 86] on div "Edit pipeline" at bounding box center [413, 86] width 50 height 6
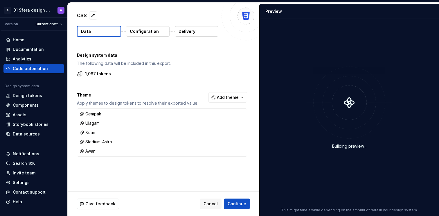
click at [152, 32] on p "Configuration" at bounding box center [144, 31] width 29 height 6
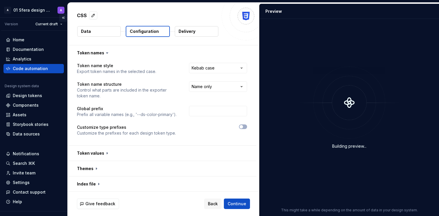
click at [61, 17] on button "Collapse sidebar" at bounding box center [63, 18] width 8 height 8
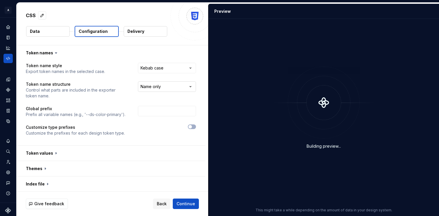
click at [168, 84] on html "**********" at bounding box center [219, 108] width 439 height 216
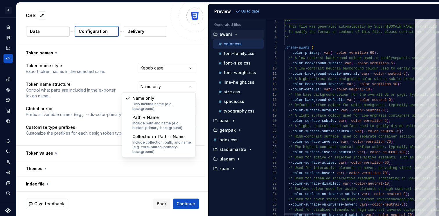
select select "**********"
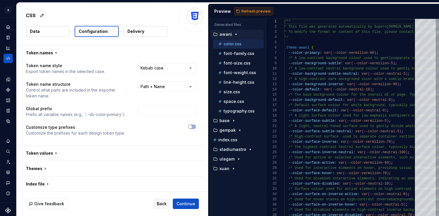
click at [252, 12] on span "Refresh preview" at bounding box center [256, 11] width 29 height 5
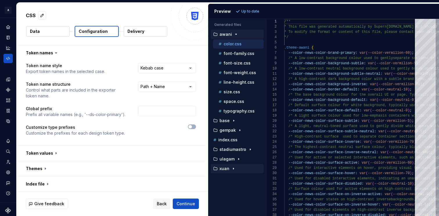
scroll to position [47, 0]
click at [245, 149] on p "stadiumastro" at bounding box center [232, 149] width 27 height 5
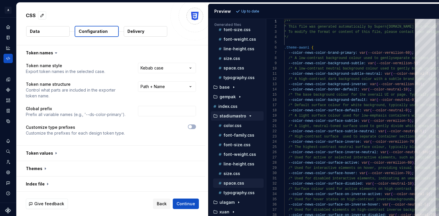
scroll to position [35, 0]
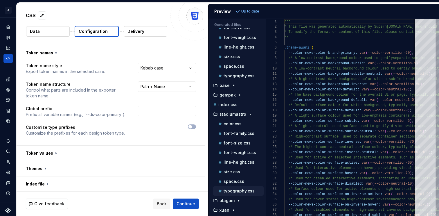
click at [239, 190] on p "typography.css" at bounding box center [239, 190] width 31 height 5
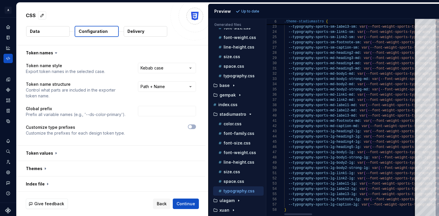
click at [304, 213] on div at bounding box center [298, 214] width 28 height 2
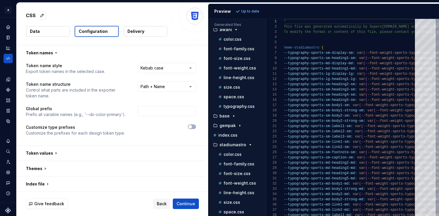
scroll to position [0, 0]
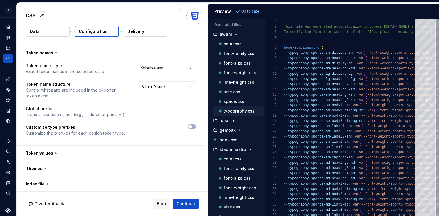
click at [240, 110] on p "typography.css" at bounding box center [239, 111] width 31 height 5
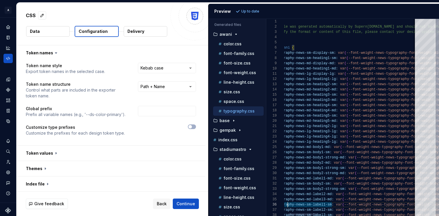
click at [300, 213] on div at bounding box center [303, 214] width 29 height 2
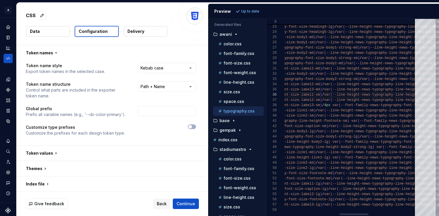
click at [352, 213] on div at bounding box center [353, 214] width 29 height 2
click at [352, 108] on div "--typography-news-lg-heading3-lg: var ( --font-weight-news-typography-font-weig…" at bounding box center [330, 62] width 603 height 307
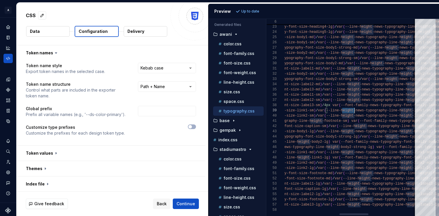
click at [352, 108] on div "--typography-news-lg-heading3-lg: var ( --font-weight-news-typography-font-weig…" at bounding box center [330, 62] width 603 height 307
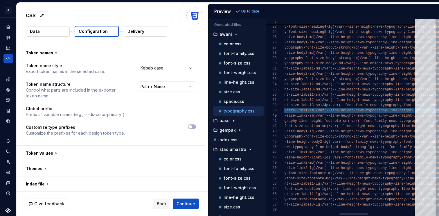
click at [352, 104] on div "--typography-news-lg-heading3-lg: var ( --font-weight-news-typography-font-weig…" at bounding box center [330, 62] width 603 height 307
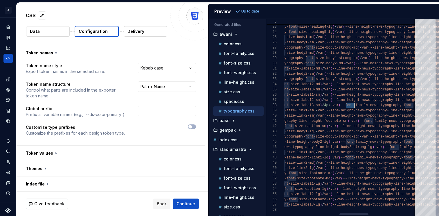
scroll to position [10, 325]
click at [352, 104] on div "--typography-news-lg-heading3-lg: var ( --font-weight-news-typography-font-weig…" at bounding box center [330, 62] width 603 height 307
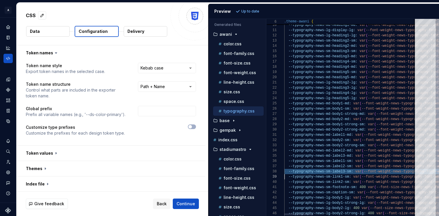
scroll to position [10, 0]
click at [298, 213] on div at bounding box center [349, 213] width 131 height 3
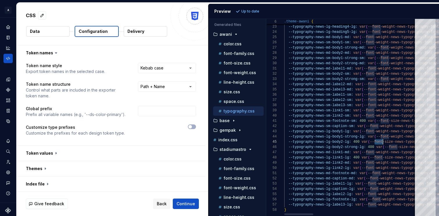
scroll to position [10, 0]
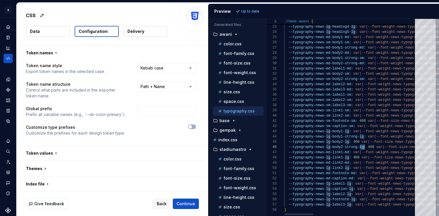
scroll to position [16, 0]
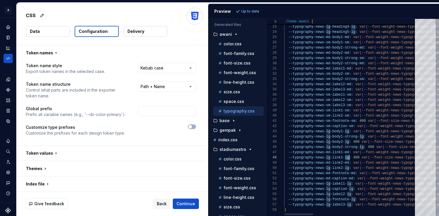
scroll to position [10, 65]
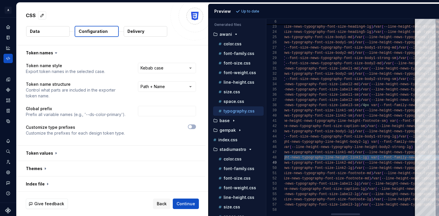
click at [354, 213] on div at bounding box center [345, 214] width 29 height 2
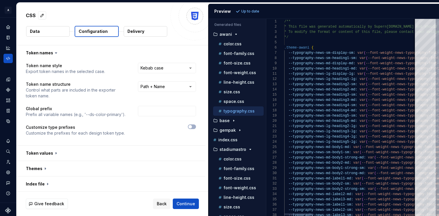
click at [292, 213] on div at bounding box center [298, 214] width 29 height 2
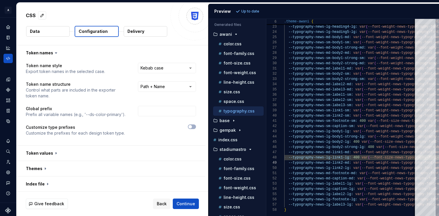
click at [294, 11] on div "Preview Up to date" at bounding box center [323, 11] width 230 height 15
click at [234, 33] on icon "button" at bounding box center [236, 34] width 5 height 5
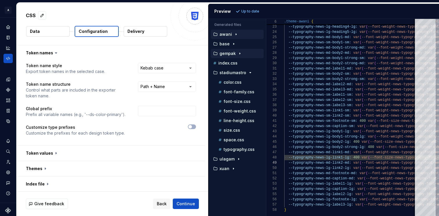
click at [239, 53] on icon "button" at bounding box center [239, 53] width 1 height 1
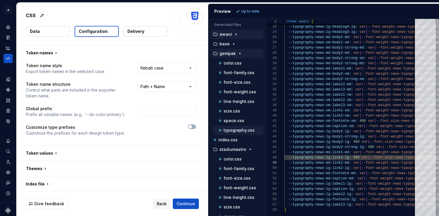
click at [237, 130] on p "typography.css" at bounding box center [239, 130] width 31 height 5
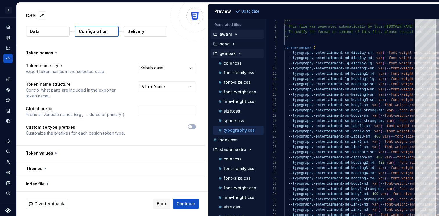
scroll to position [10, 616]
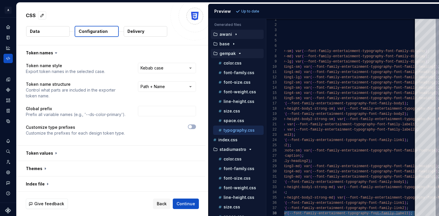
drag, startPoint x: 329, startPoint y: 214, endPoint x: 324, endPoint y: 196, distance: 18.7
click at [344, 214] on div "--typography-entertainment-sm-label2-sm: var ( --font-weight-entertainment-typo…" at bounding box center [147, 170] width 698 height 307
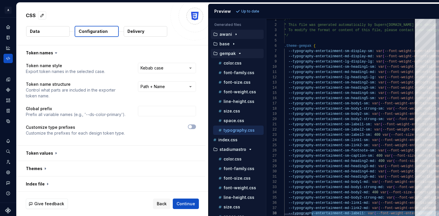
click at [284, 214] on div at bounding box center [349, 213] width 131 height 3
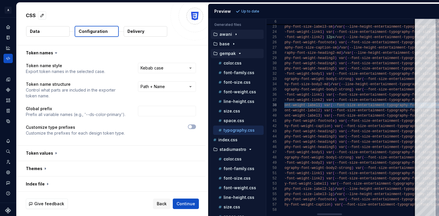
click at [334, 214] on div at bounding box center [329, 214] width 25 height 2
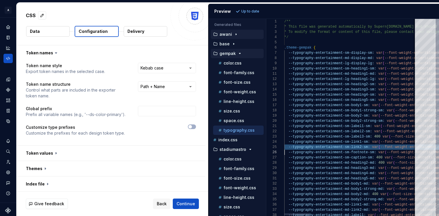
scroll to position [10, 0]
click at [294, 213] on div at bounding box center [296, 214] width 25 height 2
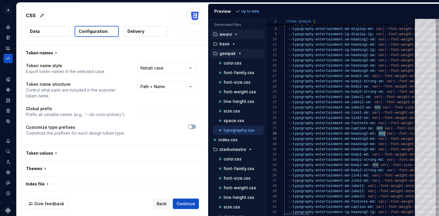
scroll to position [10, 101]
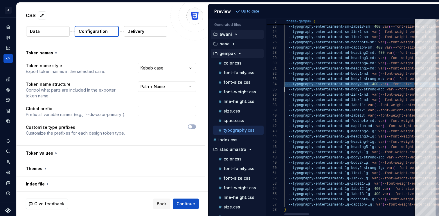
click at [284, 213] on div at bounding box center [296, 214] width 25 height 2
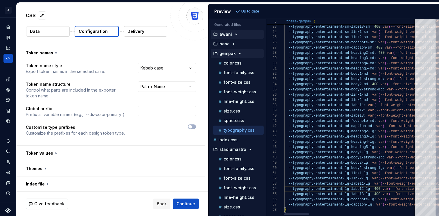
scroll to position [10, 59]
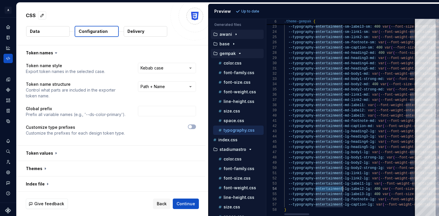
type textarea "**********"
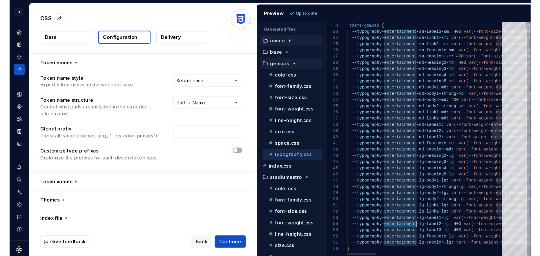
scroll to position [10, 0]
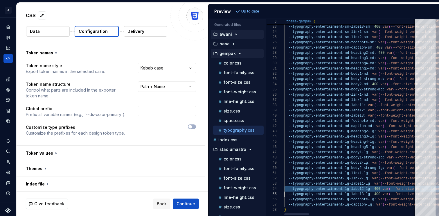
click at [288, 215] on div at bounding box center [296, 214] width 25 height 2
click at [10, 19] on button "Expand sidebar" at bounding box center [12, 18] width 8 height 8
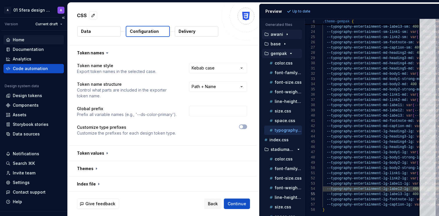
click at [27, 38] on div "Home" at bounding box center [34, 40] width 56 height 6
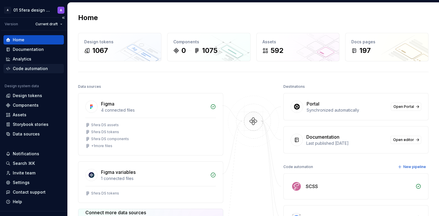
click at [31, 69] on div "Code automation" at bounding box center [30, 69] width 35 height 6
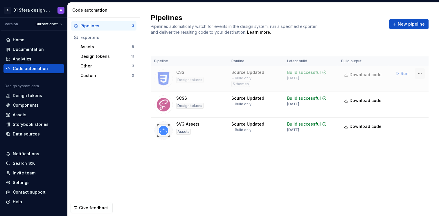
click at [422, 73] on html "A 01 Sfera design system A Version Current draft Home Documentation Analytics C…" at bounding box center [219, 108] width 439 height 216
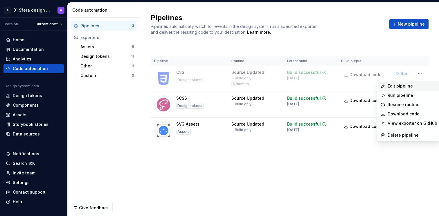
click at [408, 86] on div "Edit pipeline" at bounding box center [413, 86] width 50 height 6
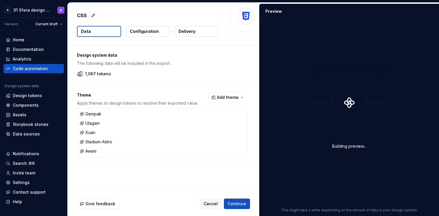
click at [153, 30] on p "Configuration" at bounding box center [144, 31] width 29 height 6
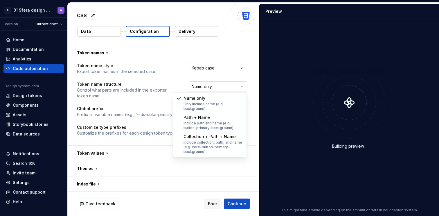
click at [208, 86] on html "**********" at bounding box center [219, 108] width 439 height 216
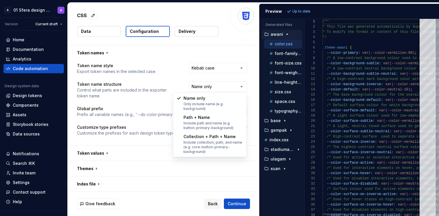
select select "**********"
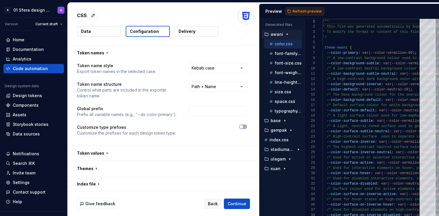
click at [300, 10] on span "Refresh preview" at bounding box center [307, 11] width 29 height 5
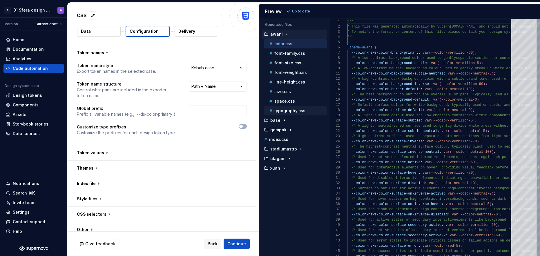
click at [299, 109] on p "typography.css" at bounding box center [290, 111] width 31 height 5
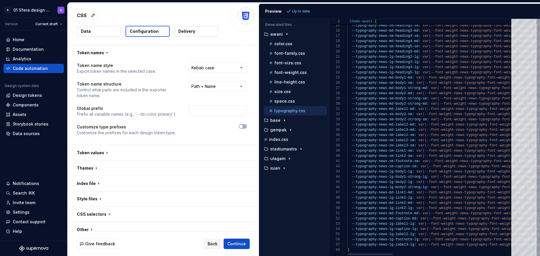
click at [370, 254] on div at bounding box center [370, 255] width 45 height 2
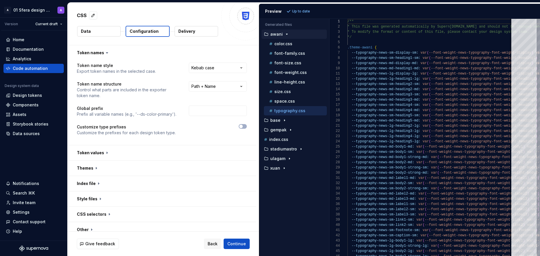
click at [285, 35] on icon "button" at bounding box center [287, 34] width 5 height 5
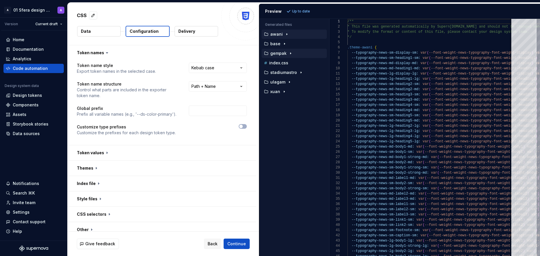
click at [284, 53] on p "gempak" at bounding box center [279, 53] width 16 height 5
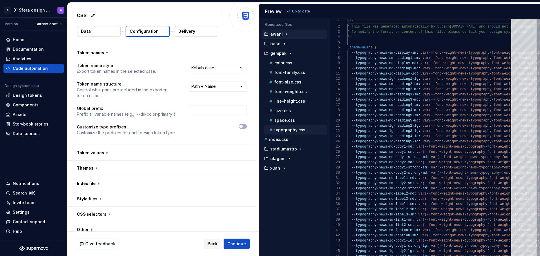
click at [290, 131] on p "typography.css" at bounding box center [290, 130] width 31 height 5
type textarea "**********"
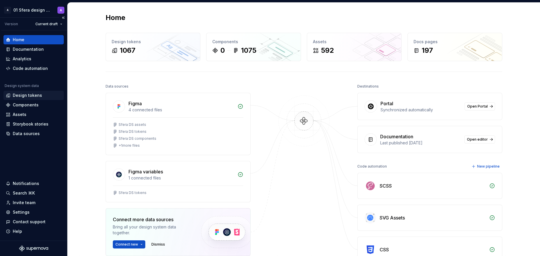
click at [39, 95] on div "Design tokens" at bounding box center [27, 96] width 29 height 6
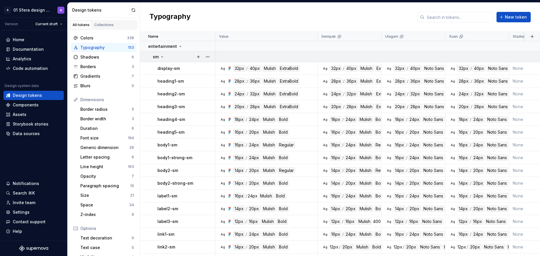
click at [161, 56] on icon at bounding box center [162, 57] width 5 height 5
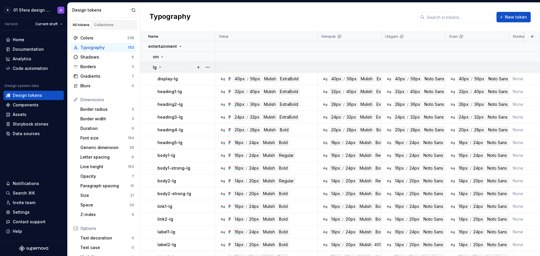
click at [160, 67] on icon at bounding box center [160, 67] width 1 height 1
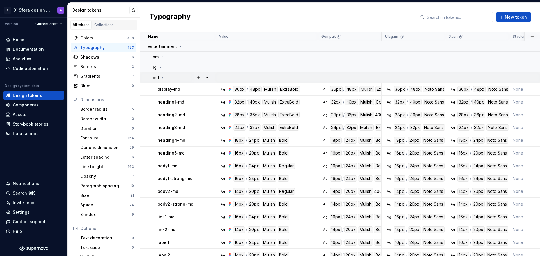
click at [158, 78] on p "md" at bounding box center [156, 78] width 6 height 6
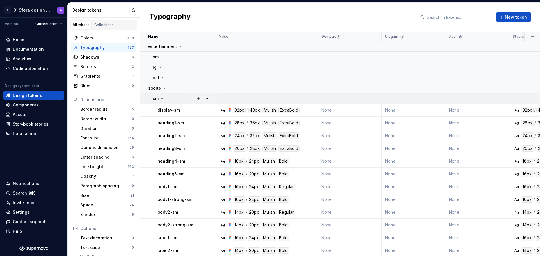
click at [160, 99] on icon at bounding box center [162, 98] width 5 height 5
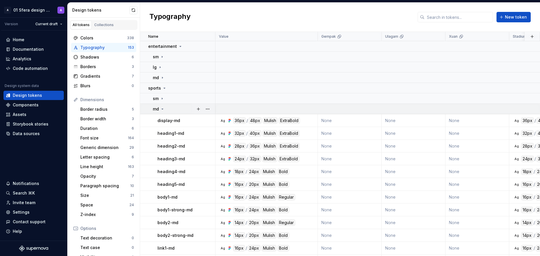
click at [160, 109] on div "md" at bounding box center [159, 109] width 12 height 6
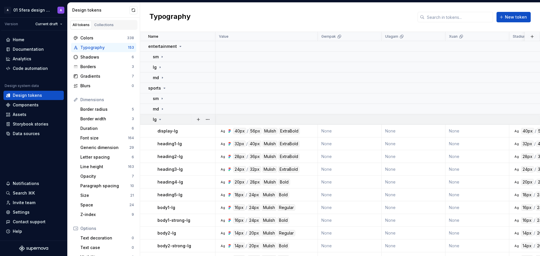
click at [159, 121] on icon at bounding box center [160, 119] width 5 height 5
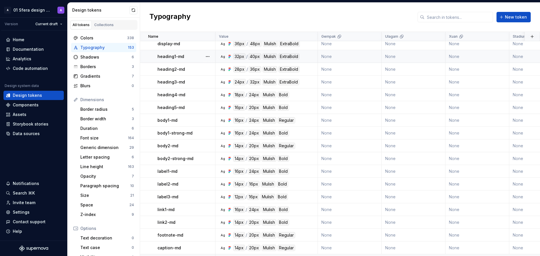
scroll to position [71, 0]
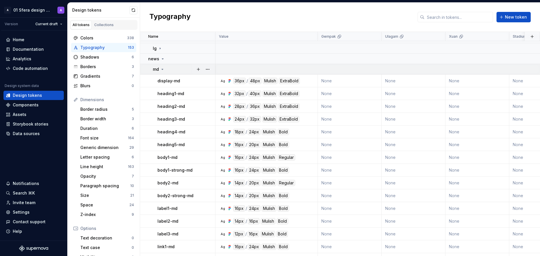
click at [156, 67] on p "md" at bounding box center [156, 69] width 6 height 6
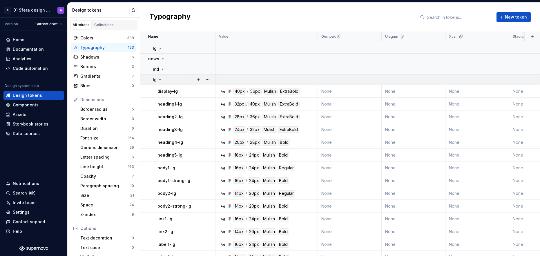
click at [161, 81] on icon at bounding box center [160, 80] width 5 height 5
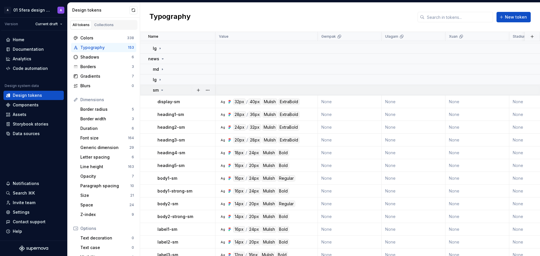
click at [155, 88] on p "sm" at bounding box center [156, 90] width 6 height 6
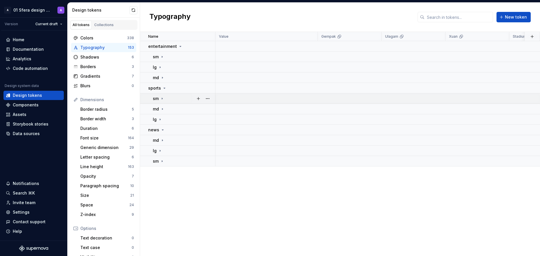
click at [161, 99] on icon at bounding box center [162, 98] width 5 height 5
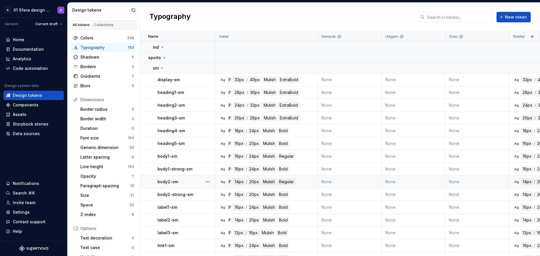
scroll to position [38, 0]
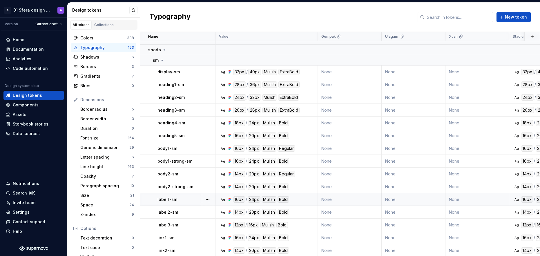
click at [190, 200] on div "label1-sm" at bounding box center [186, 200] width 57 height 6
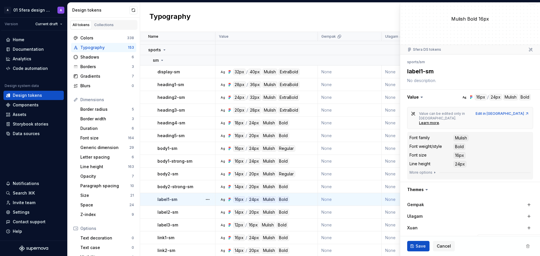
scroll to position [77, 0]
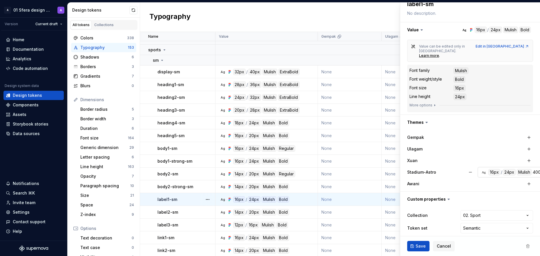
click at [503, 170] on div "24px" at bounding box center [509, 172] width 13 height 6
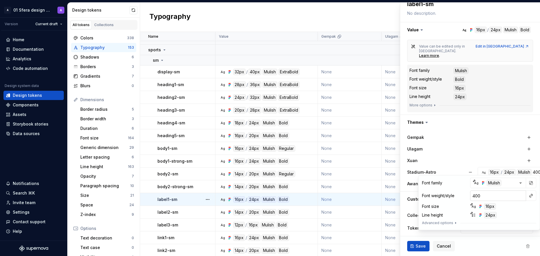
click at [513, 197] on input "400" at bounding box center [499, 196] width 56 height 10
type textarea "*"
click at [531, 197] on button "button" at bounding box center [531, 196] width 8 height 8
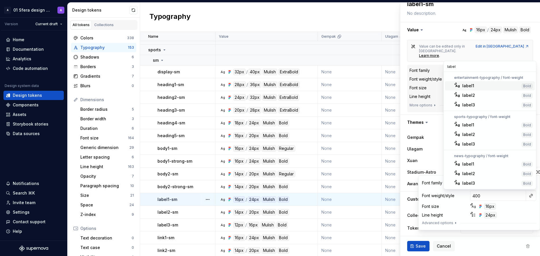
type input "label1"
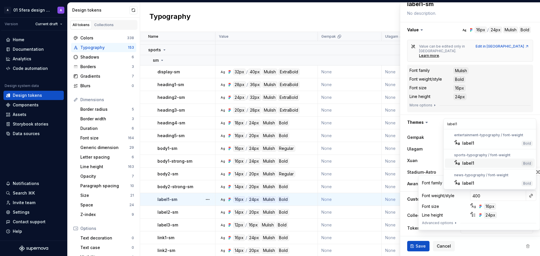
click at [481, 162] on div "label1" at bounding box center [491, 164] width 57 height 6
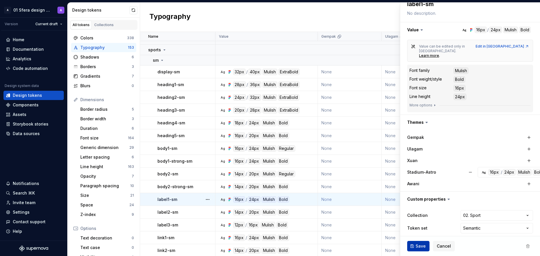
click at [420, 246] on span "Save" at bounding box center [421, 247] width 10 height 6
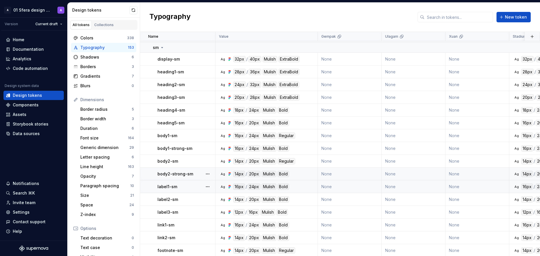
scroll to position [55, 0]
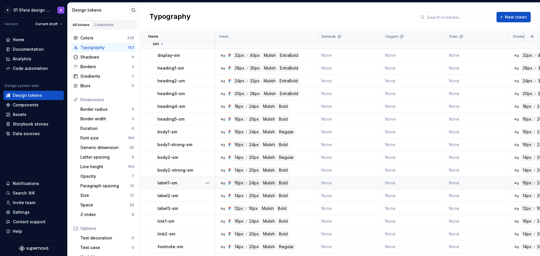
click at [304, 183] on div "Ag 16px / 24px Mulish Bold" at bounding box center [268, 183] width 98 height 6
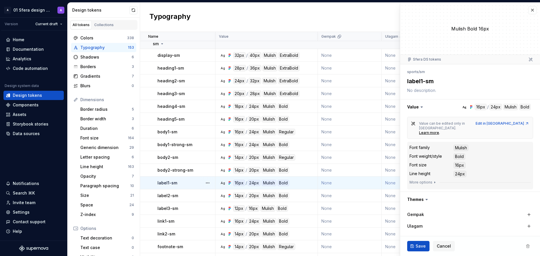
type textarea "*"
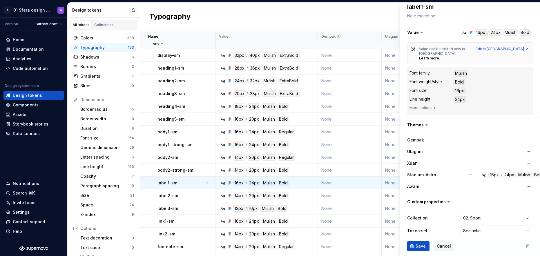
scroll to position [77, 0]
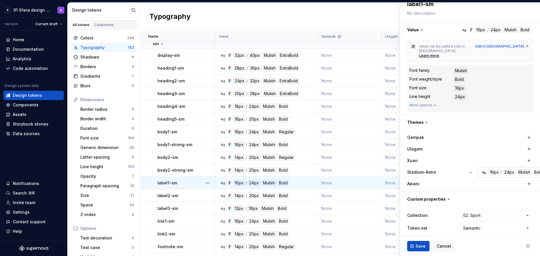
click at [507, 169] on div "24px" at bounding box center [509, 172] width 13 height 6
click at [442, 246] on span "Cancel" at bounding box center [444, 247] width 14 height 6
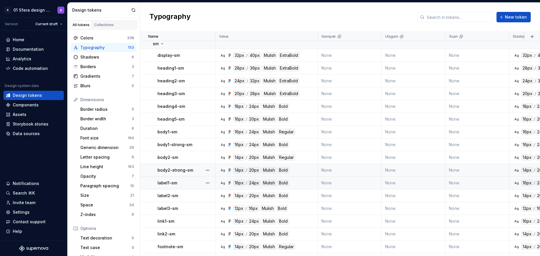
scroll to position [64, 0]
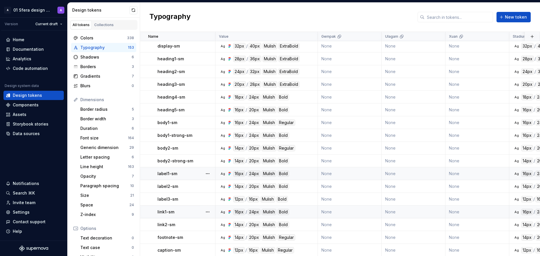
click at [195, 213] on div "link1-sm" at bounding box center [186, 212] width 57 height 6
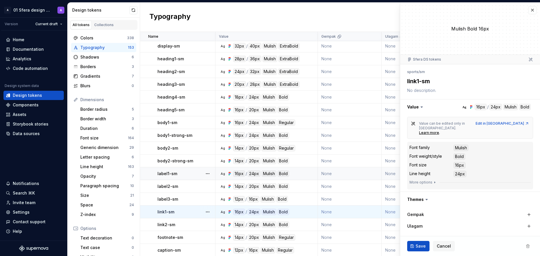
scroll to position [77, 0]
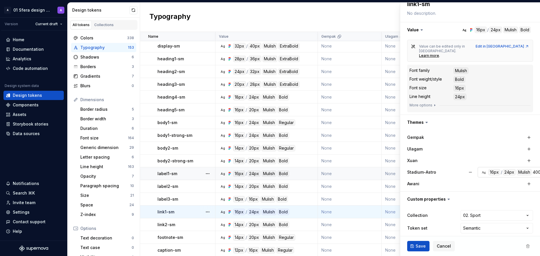
click at [512, 169] on div "24px" at bounding box center [509, 172] width 13 height 6
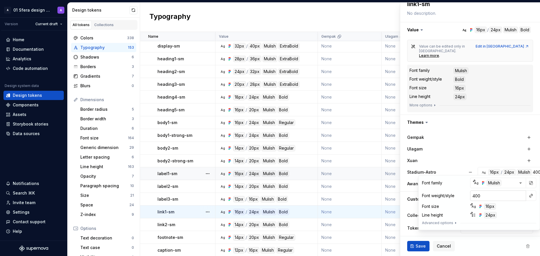
click at [515, 196] on input "400" at bounding box center [499, 196] width 56 height 10
type textarea "*"
click at [530, 197] on button "button" at bounding box center [531, 196] width 8 height 8
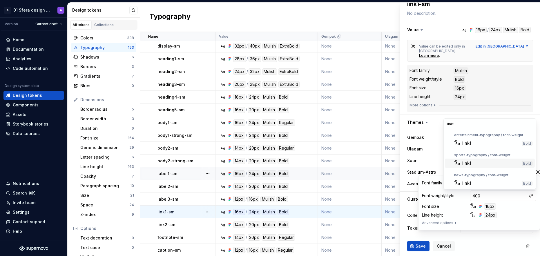
type input "link1"
click at [467, 162] on div "link1" at bounding box center [467, 164] width 9 height 6
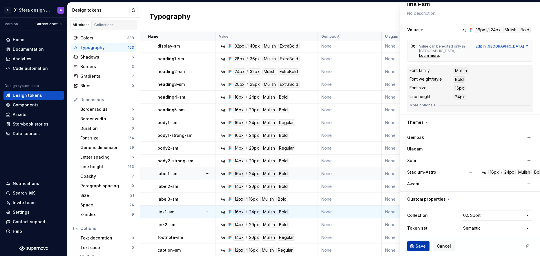
click at [420, 248] on span "Save" at bounding box center [421, 247] width 10 height 6
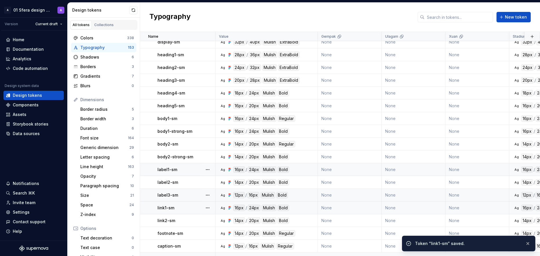
scroll to position [74, 0]
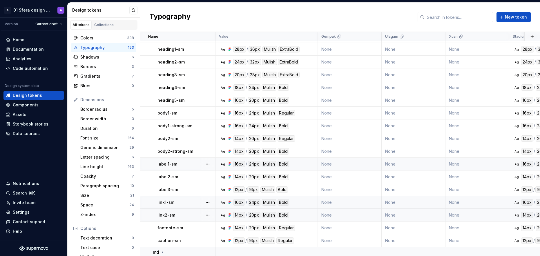
click at [199, 217] on div "link2-sm" at bounding box center [186, 215] width 57 height 6
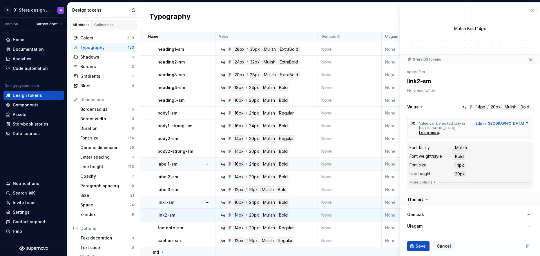
type textarea "*"
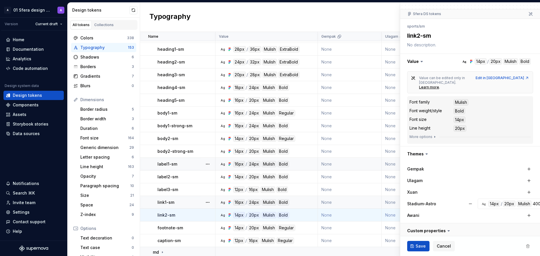
scroll to position [77, 0]
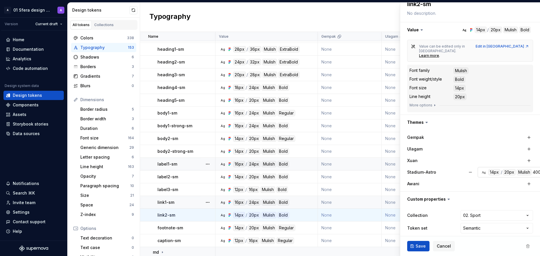
click at [515, 169] on div "20px" at bounding box center [509, 172] width 13 height 6
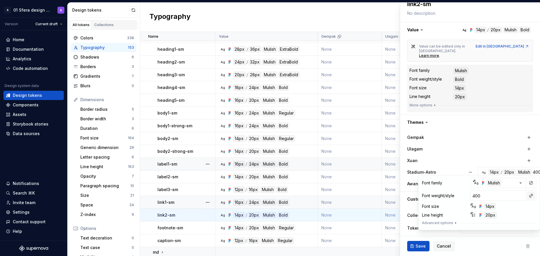
click at [532, 196] on button "button" at bounding box center [531, 196] width 8 height 8
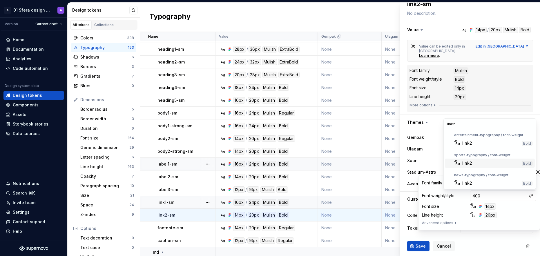
type input "link2"
click at [484, 163] on div "link2" at bounding box center [491, 164] width 57 height 6
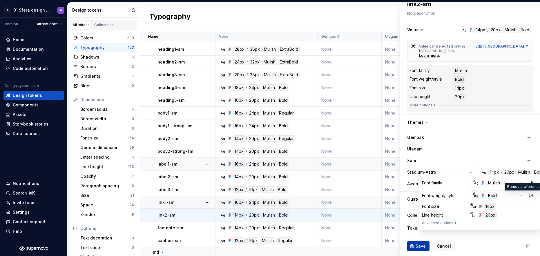
click at [417, 244] on span "Save" at bounding box center [421, 247] width 10 height 6
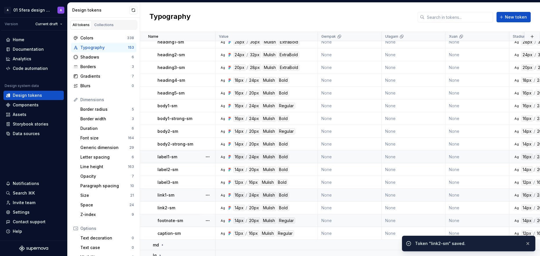
scroll to position [85, 0]
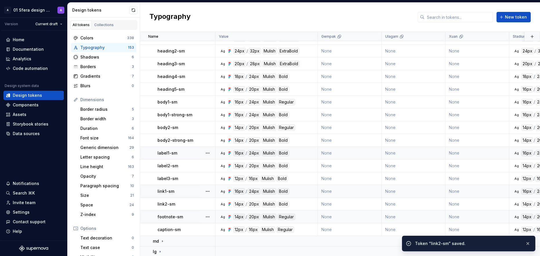
click at [192, 216] on div "footnote-sm" at bounding box center [186, 217] width 57 height 6
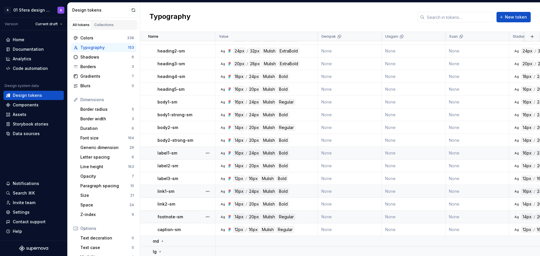
type textarea "*"
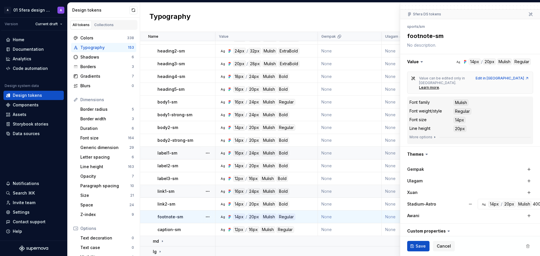
scroll to position [46, 0]
click at [452, 200] on div "Stadium-Astro" at bounding box center [437, 203] width 58 height 6
click at [505, 200] on div "20px" at bounding box center [509, 203] width 13 height 6
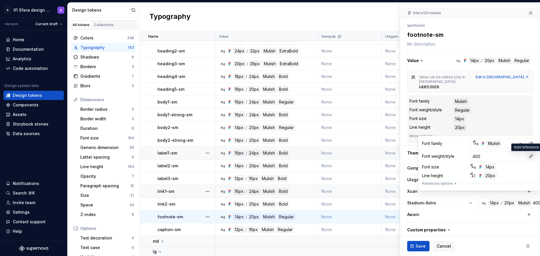
click at [533, 159] on button "button" at bounding box center [531, 156] width 8 height 8
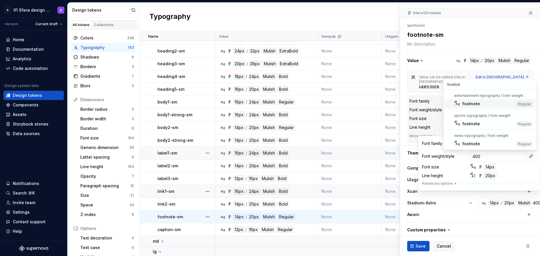
type input "footnote"
click at [483, 121] on div "footnote" at bounding box center [489, 124] width 52 height 6
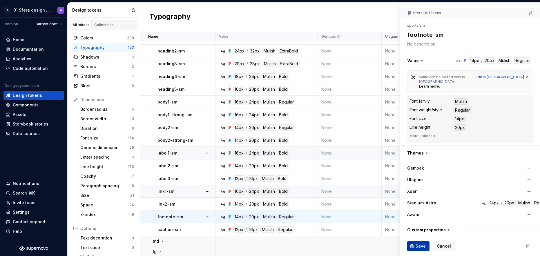
click at [417, 251] on button "Save" at bounding box center [419, 246] width 22 height 10
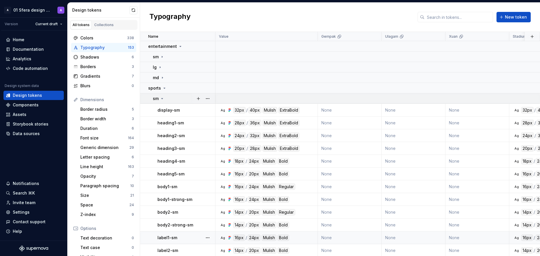
click at [161, 99] on icon at bounding box center [162, 98] width 5 height 5
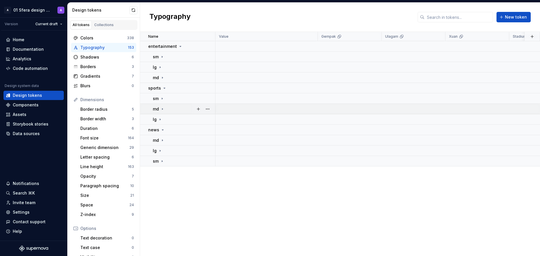
click at [161, 109] on icon at bounding box center [162, 109] width 5 height 5
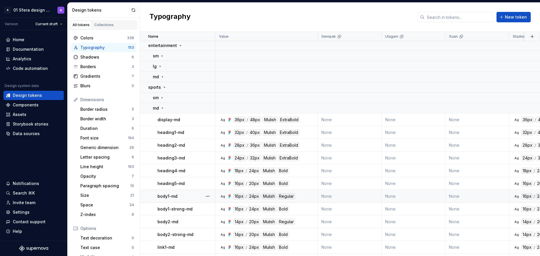
scroll to position [1, 0]
click at [304, 196] on div "Ag 16px / 24px Mulish Regular" at bounding box center [268, 196] width 98 height 6
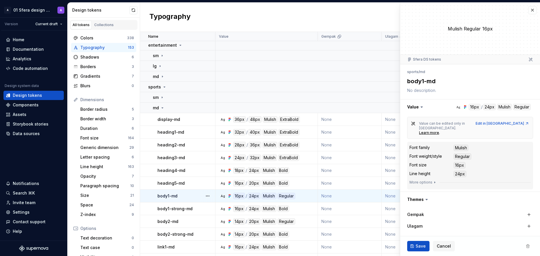
type textarea "*"
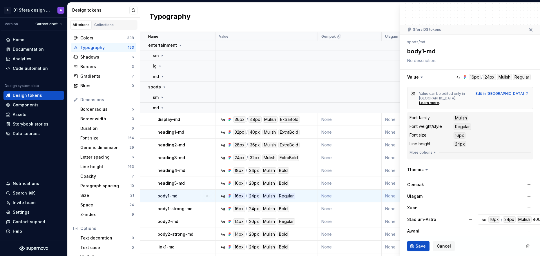
scroll to position [77, 0]
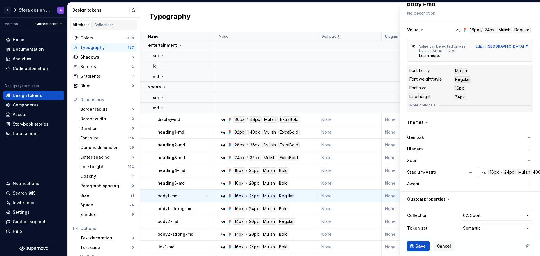
click at [502, 170] on div "/" at bounding box center [501, 172] width 1 height 6
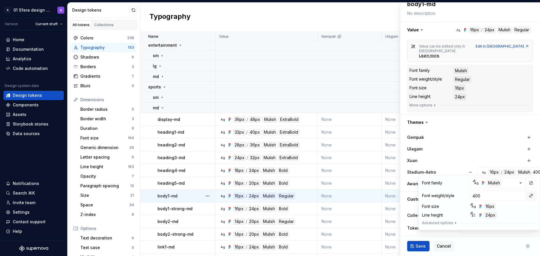
click at [533, 196] on button "button" at bounding box center [531, 196] width 8 height 8
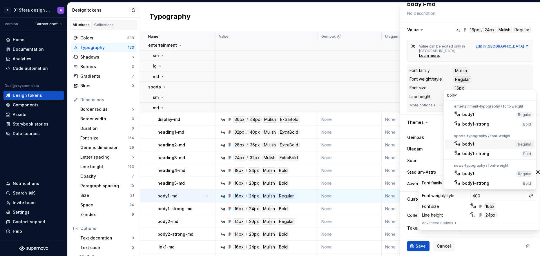
type input "body1"
click at [490, 145] on div "body1" at bounding box center [489, 144] width 52 height 6
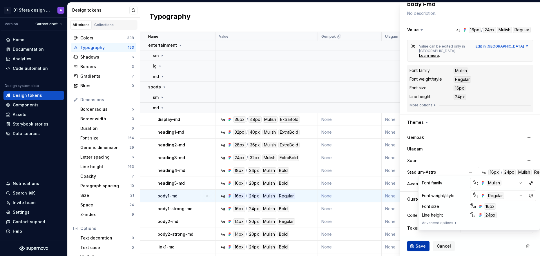
click at [418, 250] on button "Save" at bounding box center [419, 246] width 22 height 10
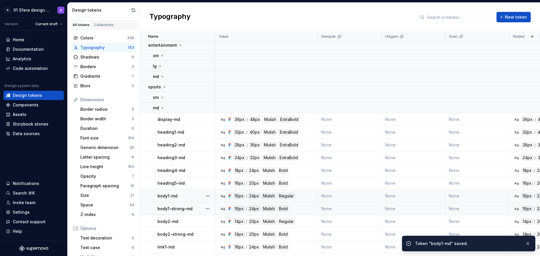
click at [197, 209] on div "body1-strong-md" at bounding box center [186, 209] width 57 height 6
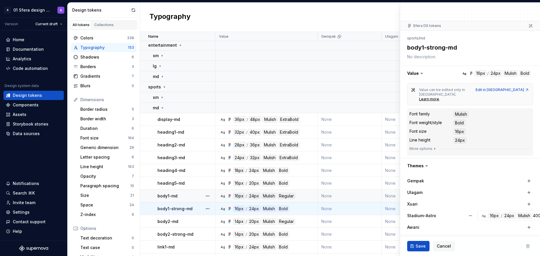
scroll to position [77, 0]
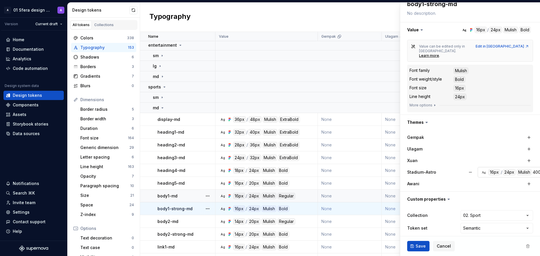
click at [513, 169] on div "24px" at bounding box center [509, 172] width 13 height 6
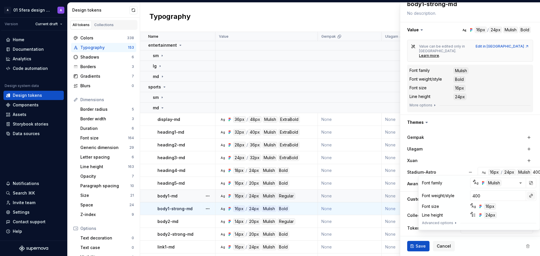
click at [534, 197] on button "button" at bounding box center [531, 196] width 8 height 8
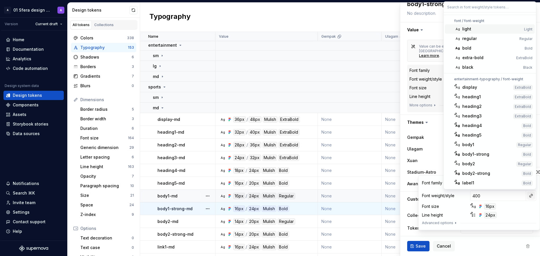
type textarea "*"
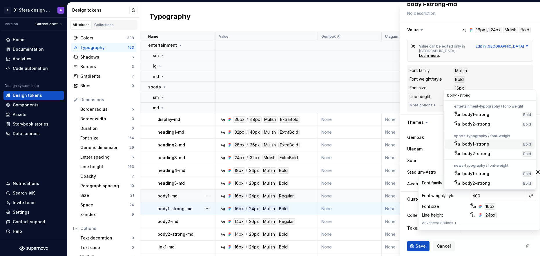
type input "body1-strong"
click at [480, 144] on div "body1-strong" at bounding box center [476, 144] width 27 height 6
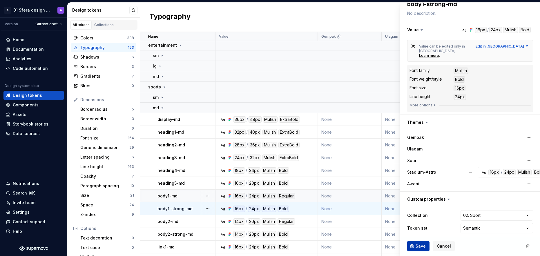
click at [418, 247] on span "Save" at bounding box center [421, 247] width 10 height 6
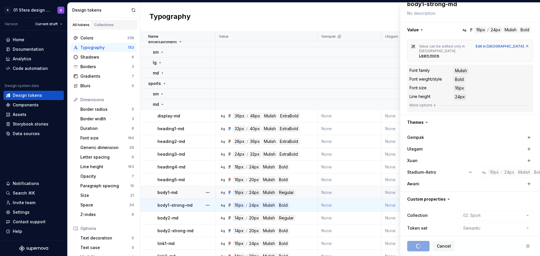
scroll to position [12, 0]
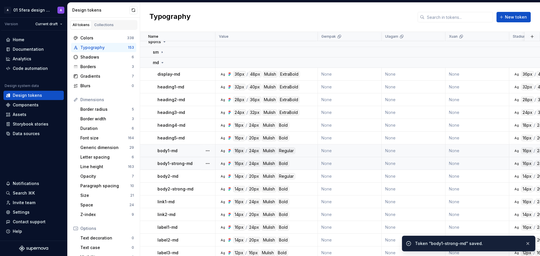
scroll to position [56, 0]
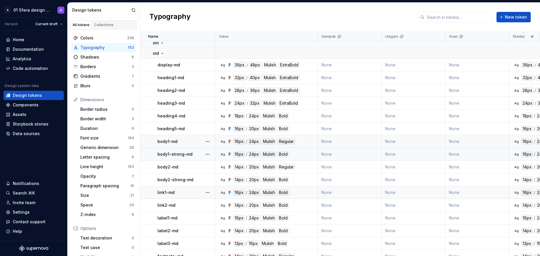
click at [300, 193] on div "Ag 16px / 24px Mulish Bold" at bounding box center [268, 193] width 98 height 6
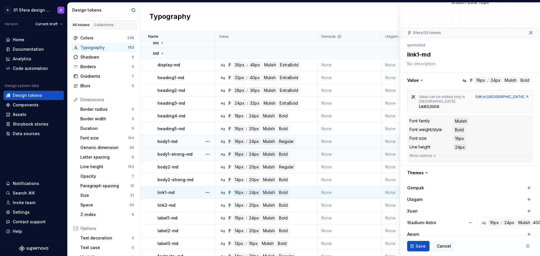
scroll to position [77, 0]
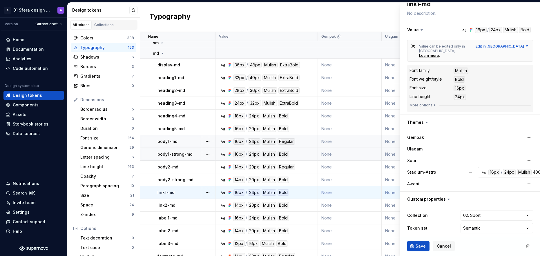
click at [505, 172] on button "Ag 16px / 24px Mulish 400" at bounding box center [513, 172] width 71 height 10
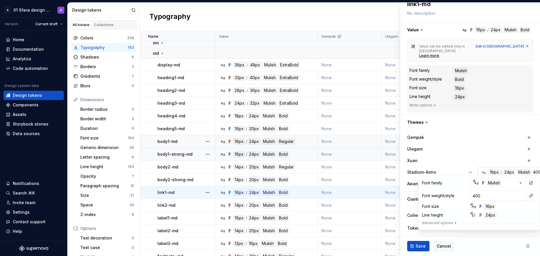
type textarea "*"
click at [530, 196] on button "button" at bounding box center [531, 196] width 8 height 8
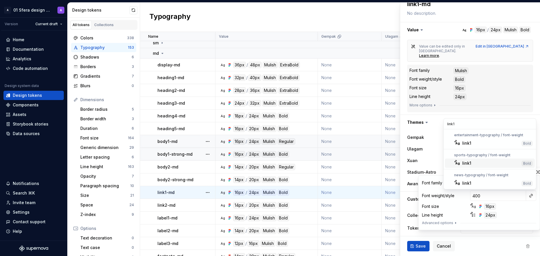
type input "link1"
click at [478, 162] on div "link1" at bounding box center [491, 164] width 57 height 6
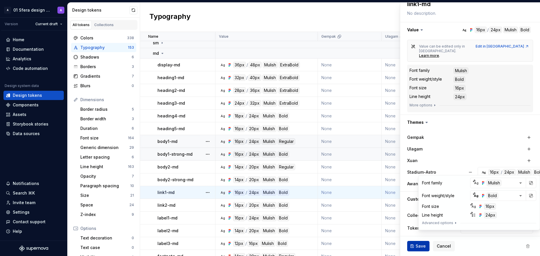
click at [418, 246] on span "Save" at bounding box center [421, 247] width 10 height 6
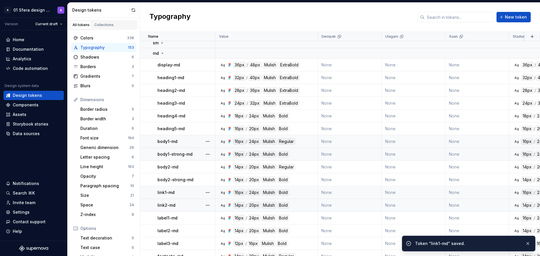
click at [186, 205] on div "link2-md" at bounding box center [186, 206] width 57 height 6
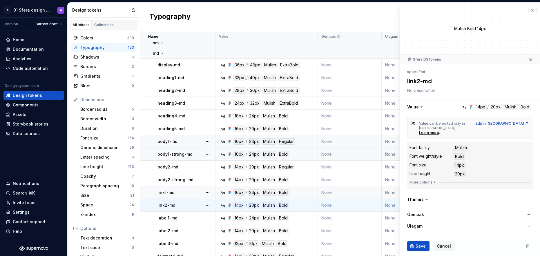
scroll to position [77, 0]
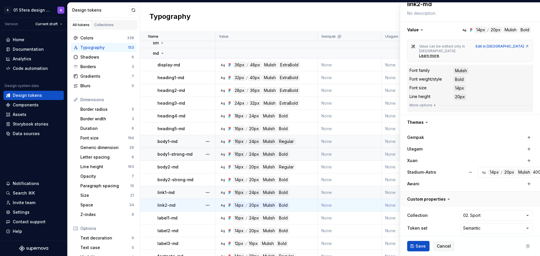
type textarea "*"
click at [504, 169] on div "20px" at bounding box center [509, 172] width 13 height 6
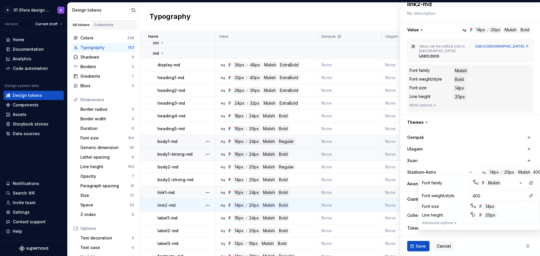
click at [531, 197] on button "button" at bounding box center [531, 196] width 8 height 8
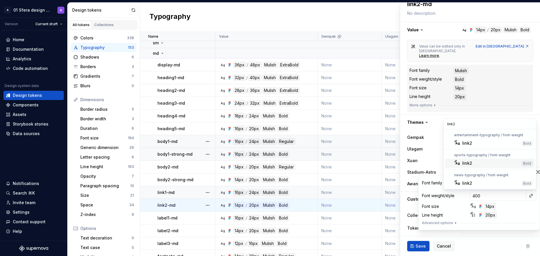
type input "link2"
click at [477, 163] on div "link2" at bounding box center [491, 164] width 57 height 6
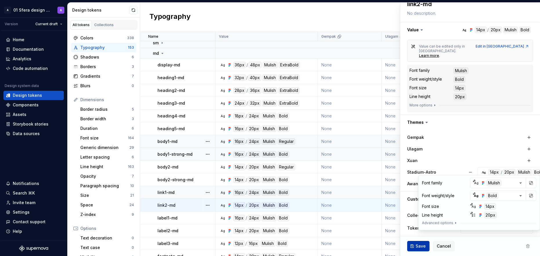
click at [420, 247] on span "Save" at bounding box center [421, 247] width 10 height 6
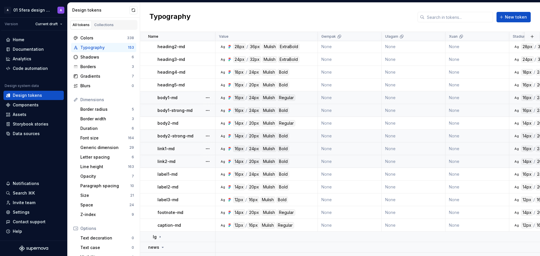
scroll to position [106, 0]
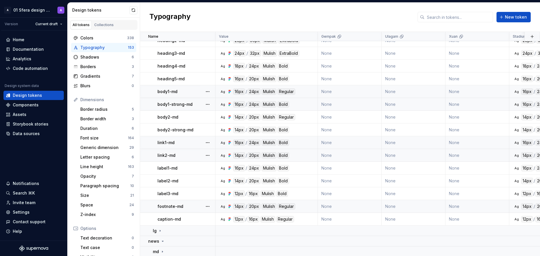
click at [194, 206] on div "footnote-md" at bounding box center [186, 207] width 57 height 6
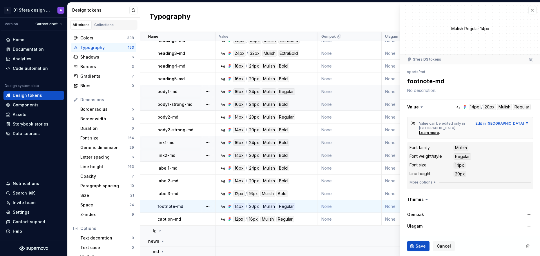
type textarea "*"
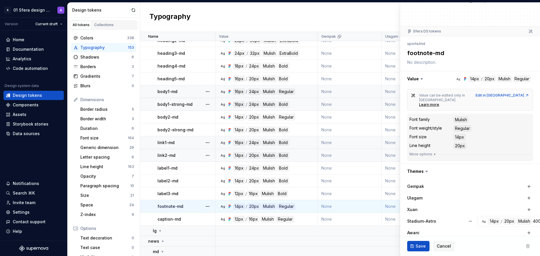
scroll to position [77, 0]
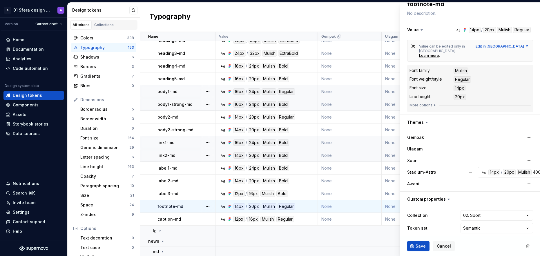
click at [506, 170] on div "20px" at bounding box center [509, 172] width 13 height 6
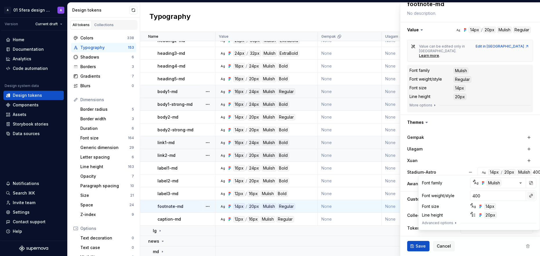
click at [533, 197] on button "button" at bounding box center [531, 196] width 8 height 8
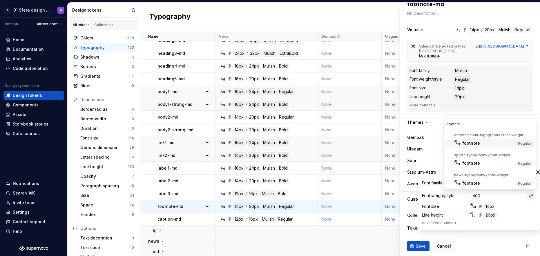
type input "footnote"
click at [487, 164] on div "footnote" at bounding box center [489, 164] width 52 height 6
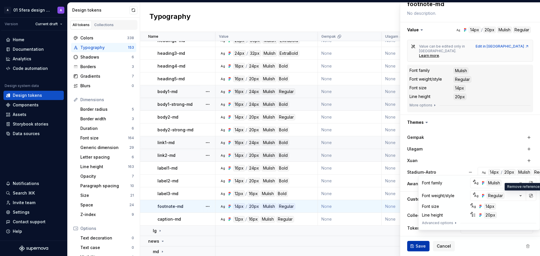
click at [417, 247] on span "Save" at bounding box center [421, 247] width 10 height 6
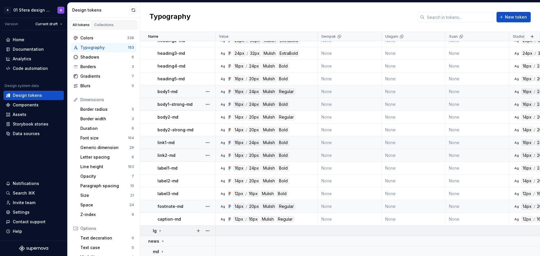
click at [160, 232] on icon at bounding box center [160, 231] width 5 height 5
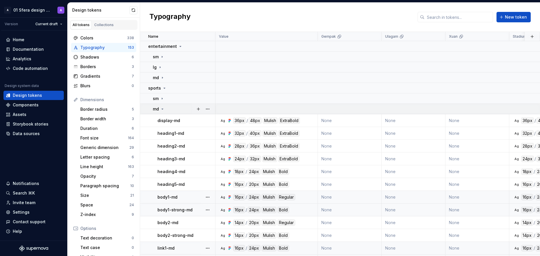
click at [162, 110] on icon at bounding box center [162, 109] width 5 height 5
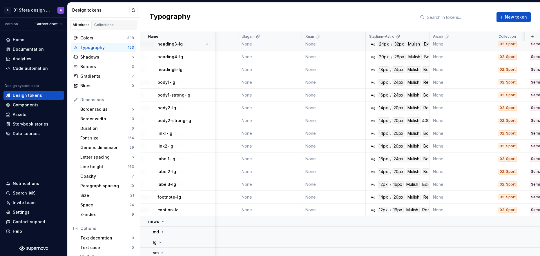
scroll to position [131, 144]
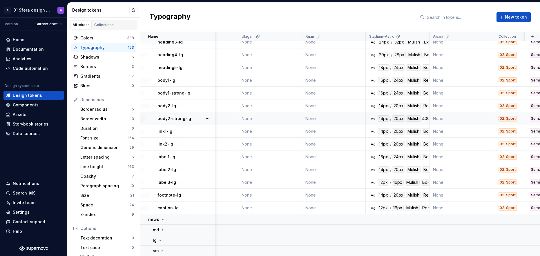
click at [415, 120] on td "Ag 14px / 20px Mulish 400" at bounding box center [398, 118] width 64 height 13
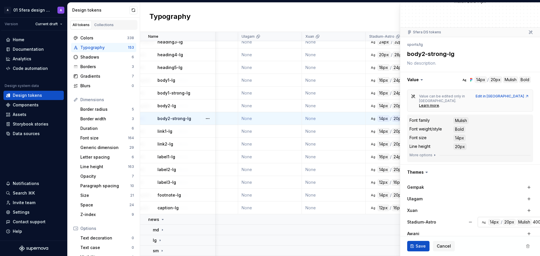
scroll to position [57, 0]
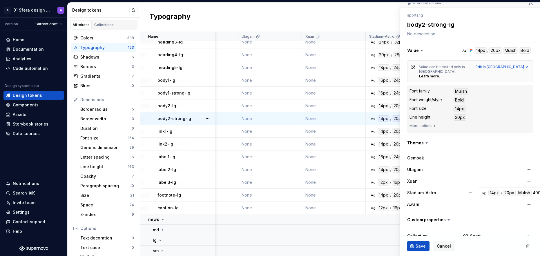
click at [502, 190] on div "/" at bounding box center [501, 193] width 1 height 6
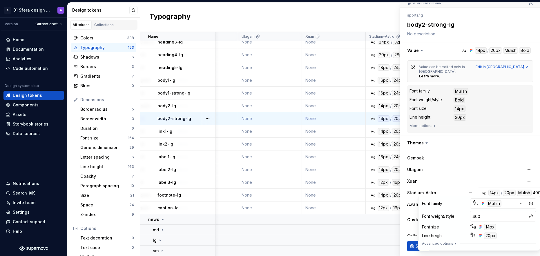
type textarea "*"
click at [531, 217] on button "button" at bounding box center [531, 216] width 8 height 8
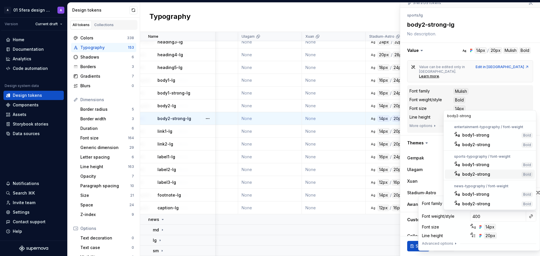
type input "body2-strong"
click at [489, 174] on div "body2-strong" at bounding box center [477, 175] width 28 height 6
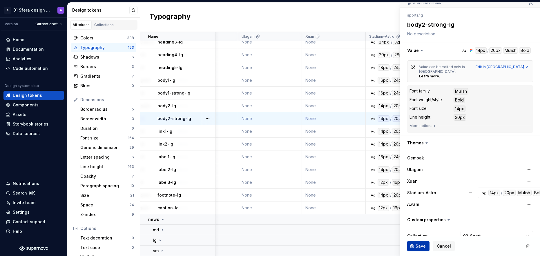
click at [413, 245] on button "Save" at bounding box center [419, 246] width 22 height 10
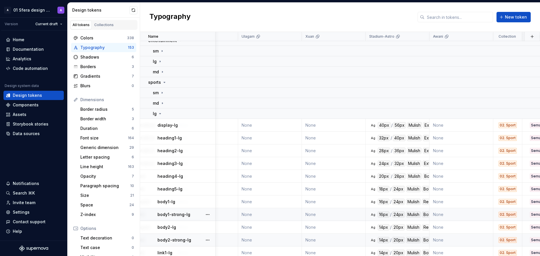
scroll to position [0, 144]
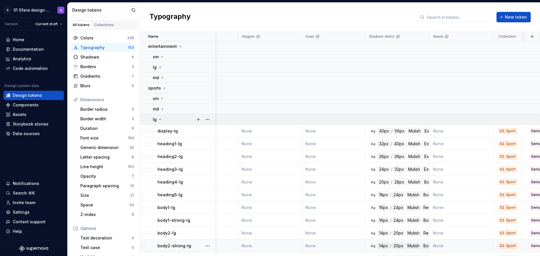
click at [160, 120] on icon at bounding box center [160, 119] width 5 height 5
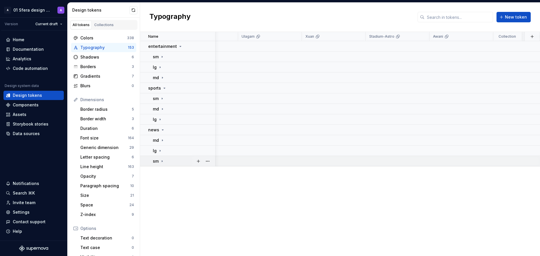
click at [163, 161] on icon at bounding box center [162, 161] width 5 height 5
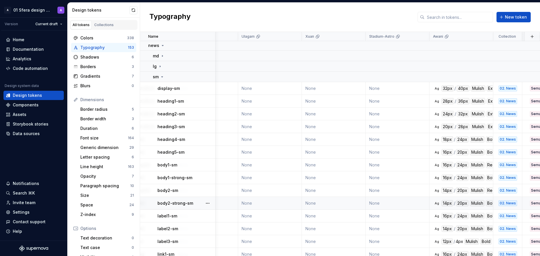
scroll to position [131, 144]
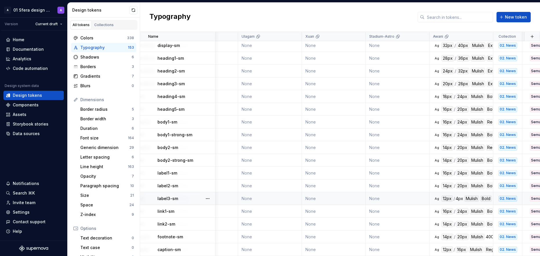
click at [331, 197] on td "None" at bounding box center [334, 198] width 64 height 13
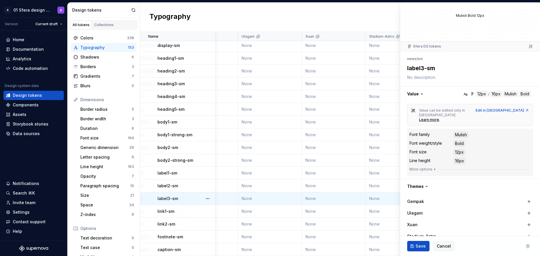
scroll to position [77, 0]
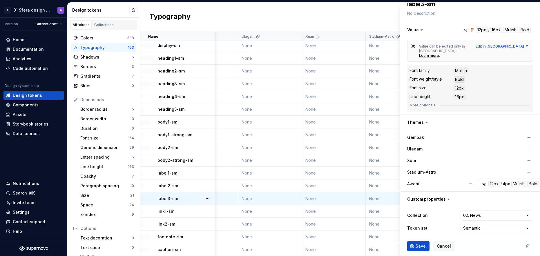
click at [513, 181] on div "Mulish" at bounding box center [519, 184] width 15 height 6
type textarea "*"
click at [504, 181] on div "4px" at bounding box center [507, 184] width 8 height 6
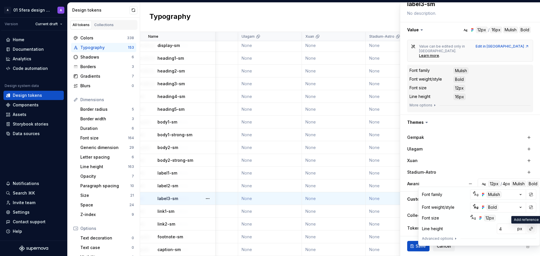
click at [534, 228] on button "button" at bounding box center [531, 229] width 8 height 8
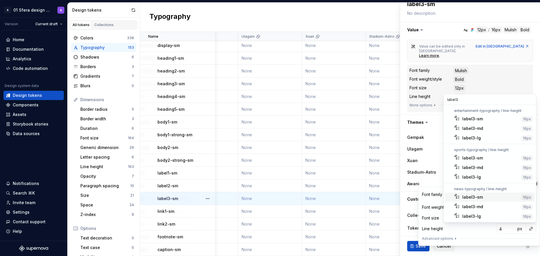
type input "label3"
click at [486, 197] on div "label3-sm" at bounding box center [491, 197] width 57 height 6
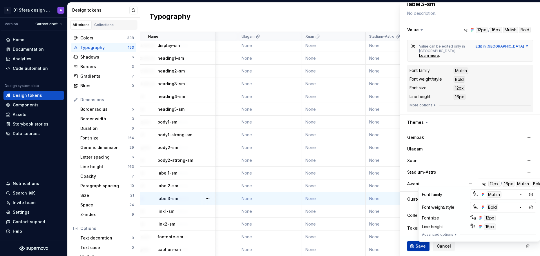
click at [415, 249] on button "Save" at bounding box center [419, 246] width 22 height 10
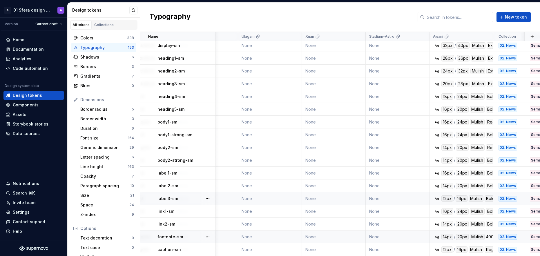
click at [195, 235] on div "footnote-sm" at bounding box center [186, 237] width 57 height 6
type textarea "*"
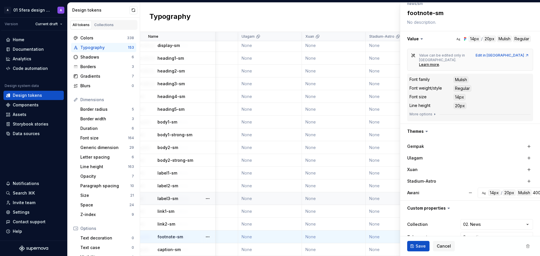
scroll to position [77, 0]
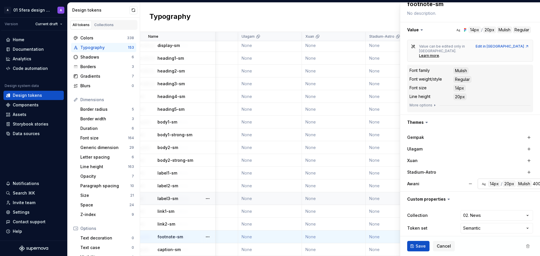
click at [516, 184] on button "Ag 14px / 20px Mulish 400" at bounding box center [513, 184] width 71 height 10
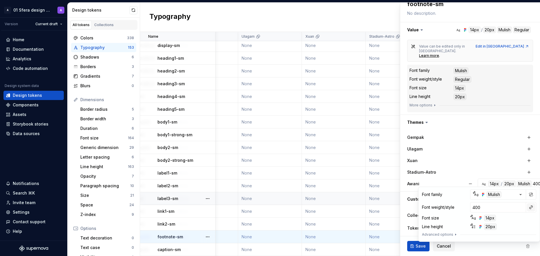
click at [530, 208] on button "button" at bounding box center [531, 207] width 8 height 8
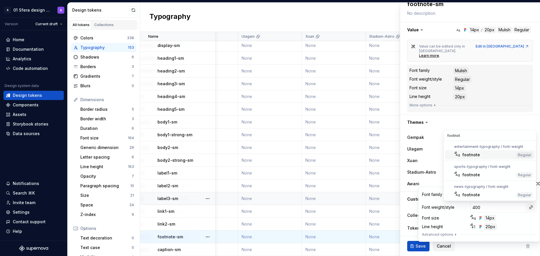
type input "footnote"
click at [480, 195] on div "footnote" at bounding box center [489, 195] width 52 height 6
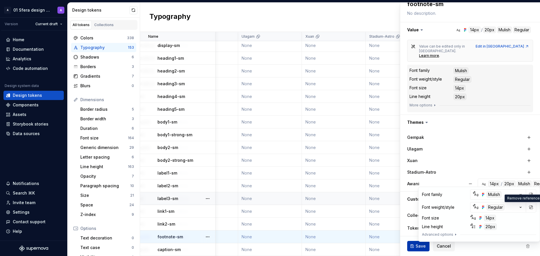
click at [417, 248] on span "Save" at bounding box center [421, 247] width 10 height 6
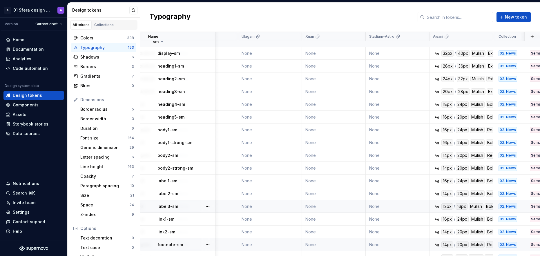
scroll to position [6, 144]
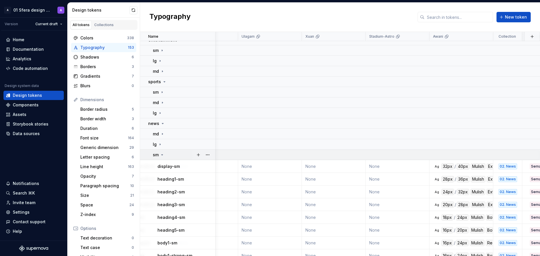
click at [159, 156] on div "sm" at bounding box center [159, 155] width 12 height 6
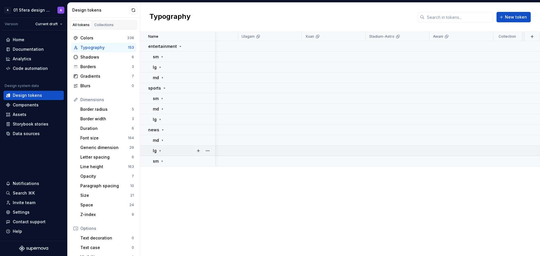
scroll to position [0, 144]
click at [161, 152] on icon at bounding box center [160, 151] width 5 height 5
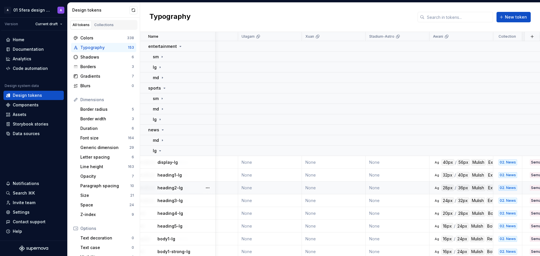
scroll to position [50, 144]
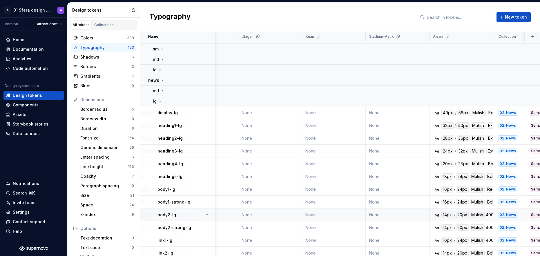
click at [185, 216] on div "body2-lg" at bounding box center [186, 215] width 57 height 6
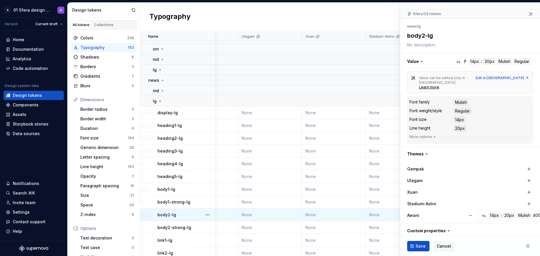
scroll to position [77, 0]
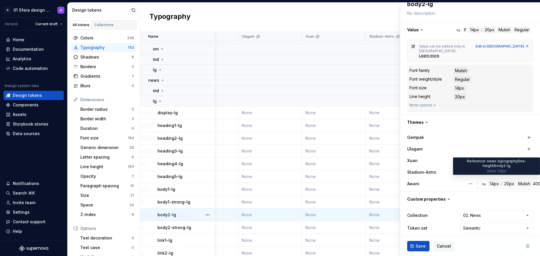
click at [509, 181] on div "20px" at bounding box center [509, 184] width 13 height 6
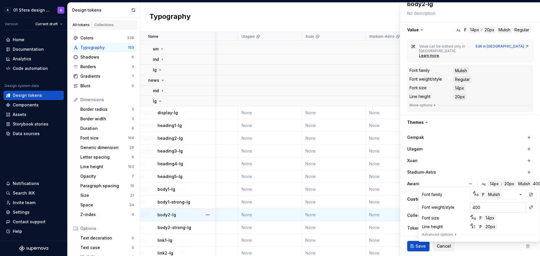
type textarea "*"
click at [530, 209] on button "button" at bounding box center [531, 207] width 8 height 8
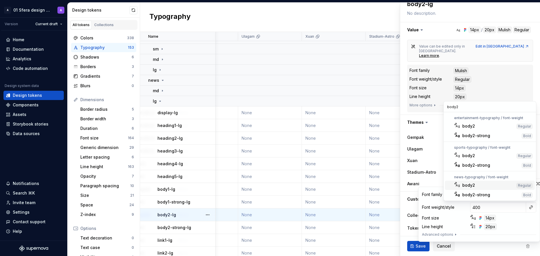
type input "body2"
click at [476, 187] on div "body2" at bounding box center [489, 186] width 52 height 6
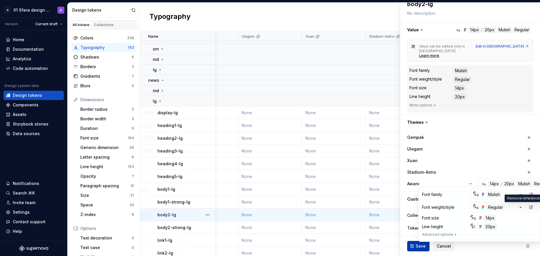
click at [417, 246] on span "Save" at bounding box center [421, 247] width 10 height 6
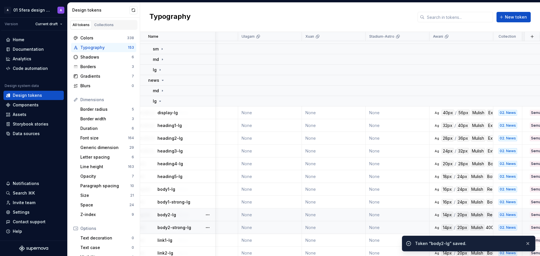
click at [198, 229] on div "body2-strong-lg" at bounding box center [186, 228] width 57 height 6
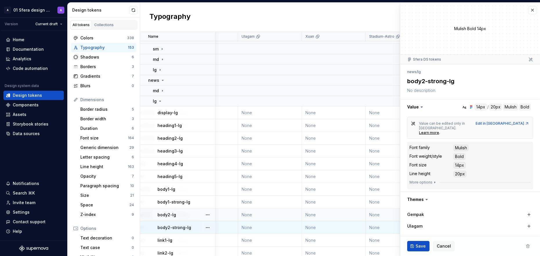
type textarea "*"
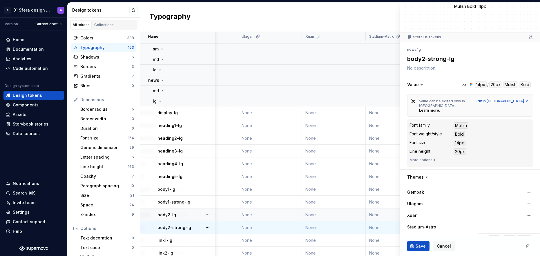
scroll to position [77, 0]
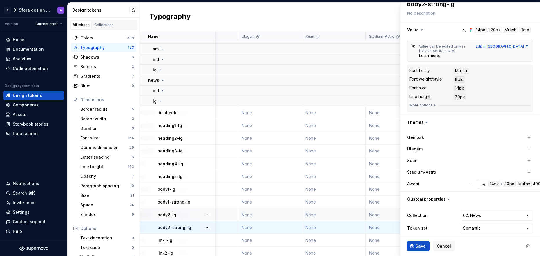
click at [502, 183] on button "Ag 14px / 20px Mulish 400" at bounding box center [513, 184] width 71 height 10
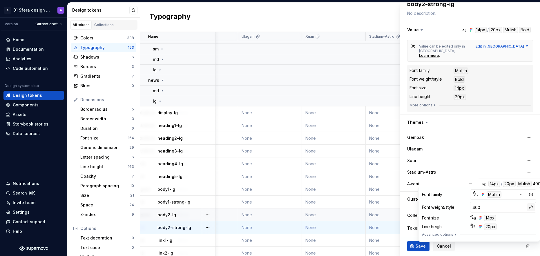
click at [534, 208] on button "button" at bounding box center [531, 207] width 8 height 8
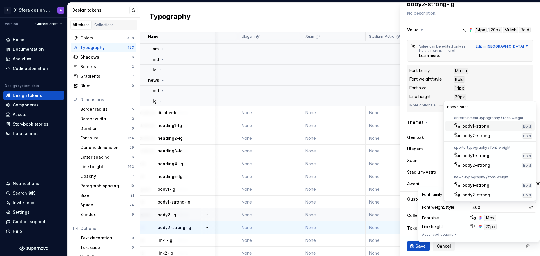
type input "body2-strong"
click at [479, 196] on div "body2-strong" at bounding box center [477, 195] width 28 height 6
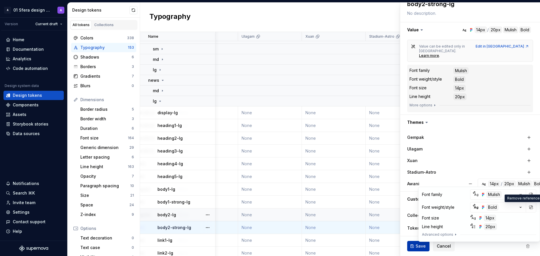
click at [415, 248] on button "Save" at bounding box center [419, 246] width 22 height 10
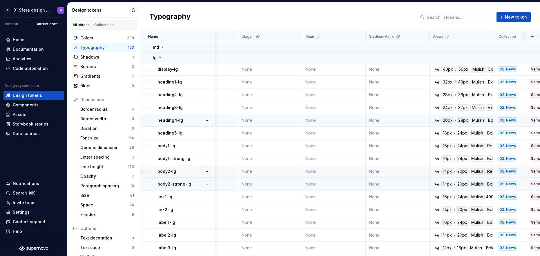
scroll to position [96, 144]
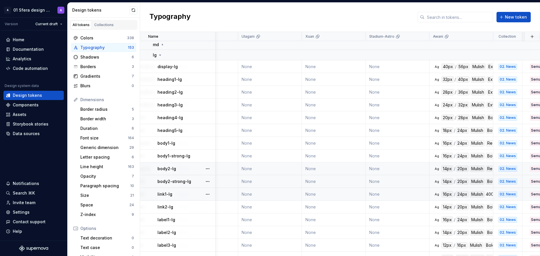
click at [189, 196] on div "link1-lg" at bounding box center [186, 195] width 57 height 6
type textarea "*"
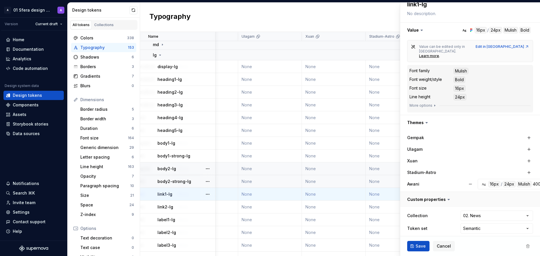
scroll to position [77, 0]
click at [503, 182] on div "24px" at bounding box center [509, 184] width 13 height 6
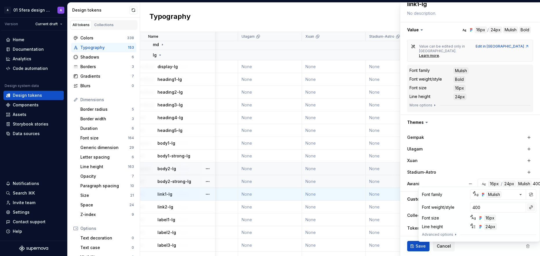
click at [529, 209] on button "button" at bounding box center [531, 207] width 8 height 8
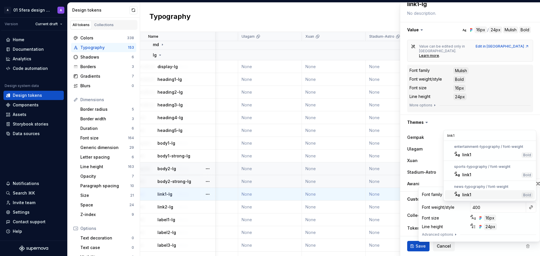
type input "link1"
click at [488, 195] on div "link1" at bounding box center [491, 195] width 57 height 6
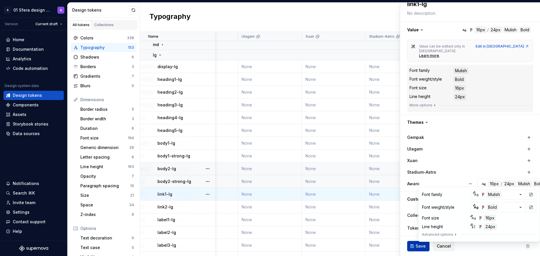
click at [419, 247] on span "Save" at bounding box center [421, 247] width 10 height 6
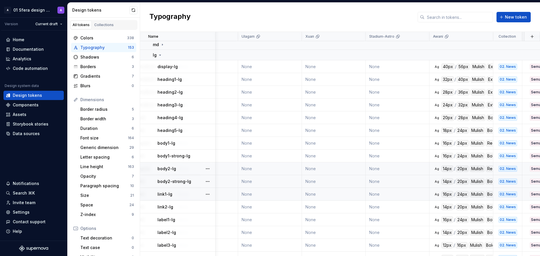
click at [160, 54] on icon at bounding box center [160, 55] width 5 height 5
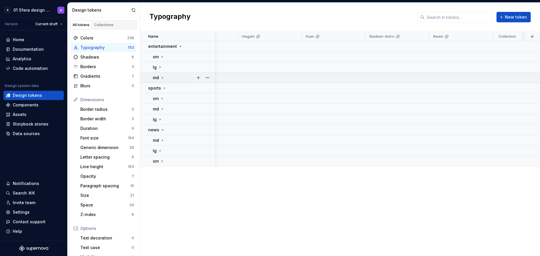
scroll to position [0, 144]
click at [163, 56] on icon at bounding box center [162, 57] width 5 height 5
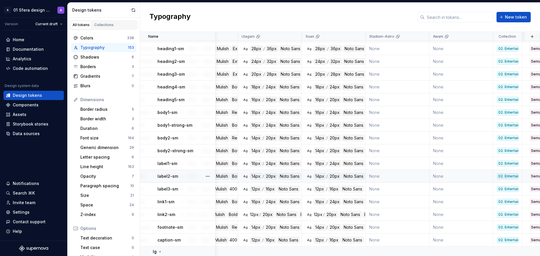
scroll to position [43, 144]
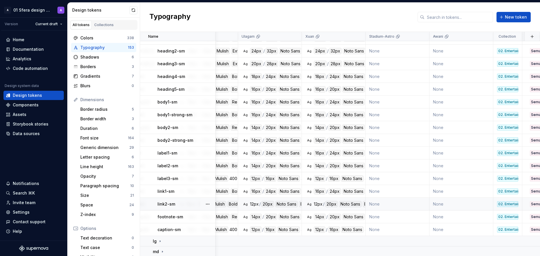
click at [187, 204] on div "link2-sm" at bounding box center [186, 204] width 57 height 6
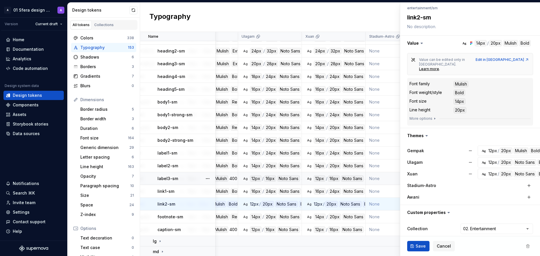
scroll to position [77, 0]
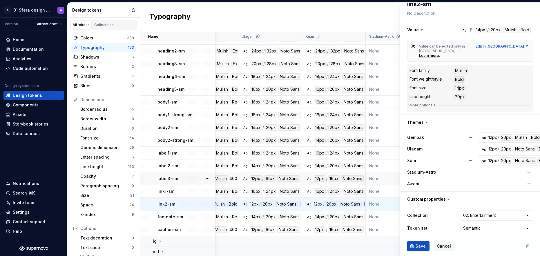
type textarea "*"
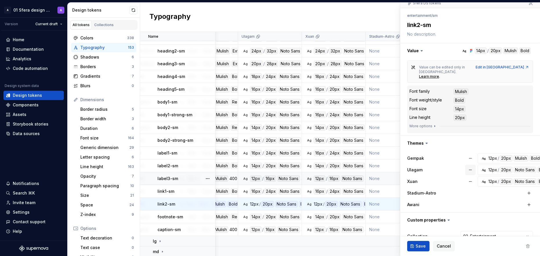
scroll to position [50, 0]
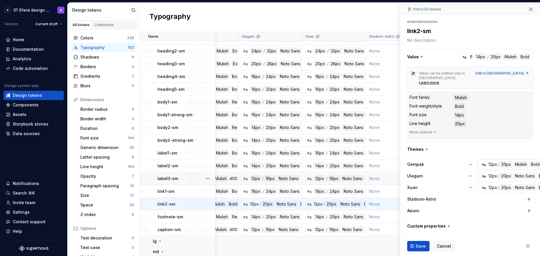
click at [513, 163] on button "Ag 12px / 20px Mulish Bold" at bounding box center [514, 164] width 72 height 10
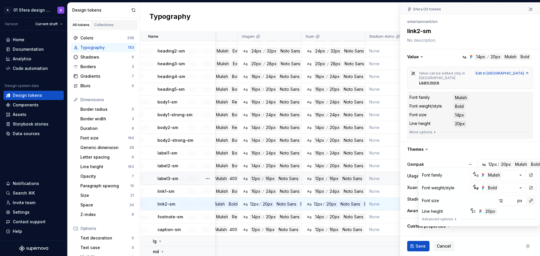
click at [534, 202] on button "button" at bounding box center [531, 201] width 8 height 8
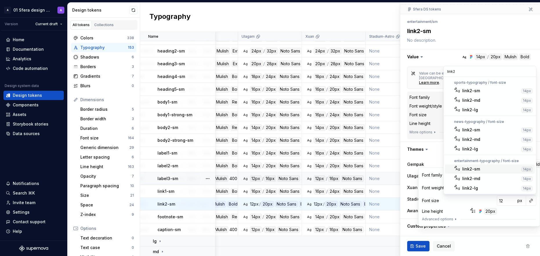
type input "link2"
click at [486, 170] on div "link2-sm" at bounding box center [491, 169] width 57 height 6
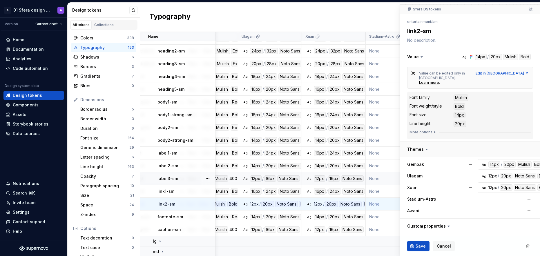
click at [489, 143] on button "button" at bounding box center [471, 149] width 140 height 15
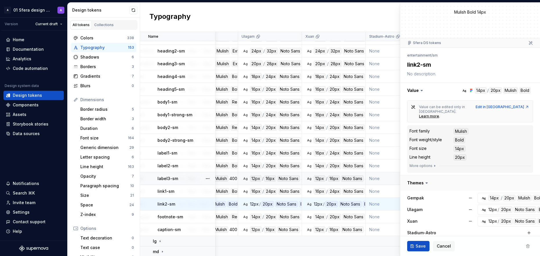
click at [489, 143] on div "**********" at bounding box center [471, 190] width 126 height 215
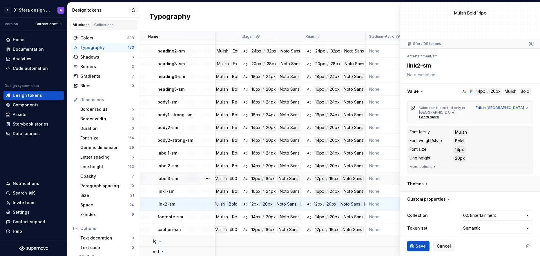
click at [431, 177] on button "button" at bounding box center [471, 183] width 140 height 15
type textarea "*"
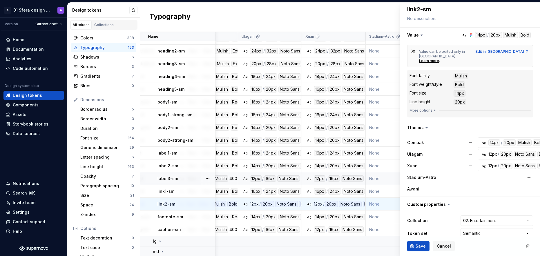
scroll to position [77, 0]
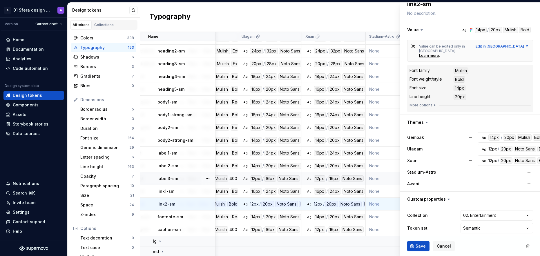
click at [516, 148] on button "Ag 12px / 20px Noto Sans Bold" at bounding box center [518, 149] width 80 height 10
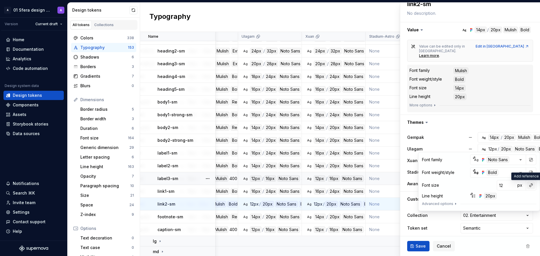
click at [531, 187] on button "button" at bounding box center [531, 185] width 8 height 8
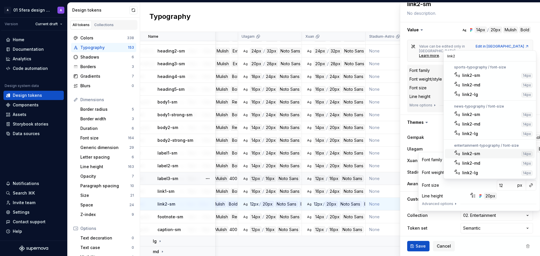
type input "link2"
click at [487, 153] on div "link2-sm" at bounding box center [491, 154] width 57 height 6
type textarea "*"
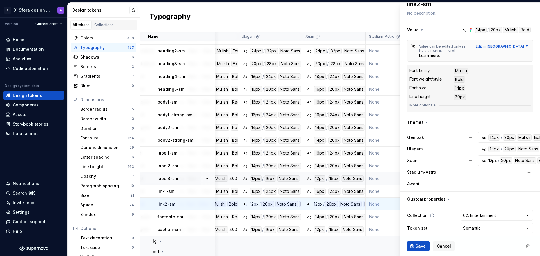
click at [413, 213] on label "Collection" at bounding box center [418, 216] width 21 height 6
click at [492, 158] on div "12px" at bounding box center [493, 161] width 9 height 6
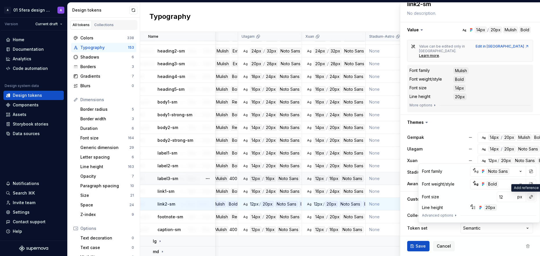
click at [532, 199] on button "button" at bounding box center [531, 197] width 8 height 8
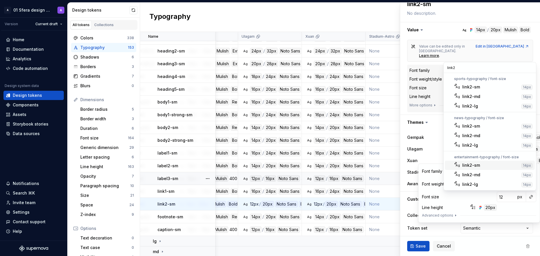
type input "link2"
click at [484, 165] on div "link2-sm" at bounding box center [491, 166] width 57 height 6
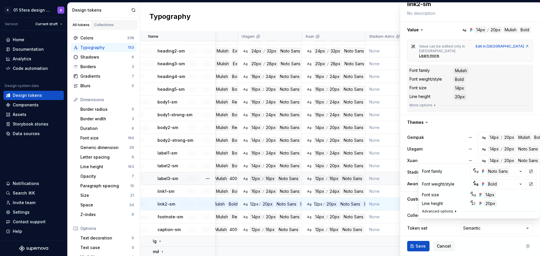
click at [441, 210] on button "Advanced options" at bounding box center [440, 211] width 36 height 5
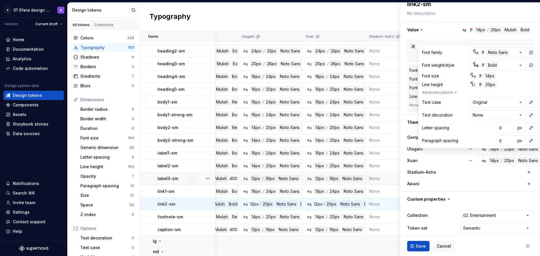
click at [441, 170] on div "Stadium-Astro" at bounding box center [437, 173] width 58 height 6
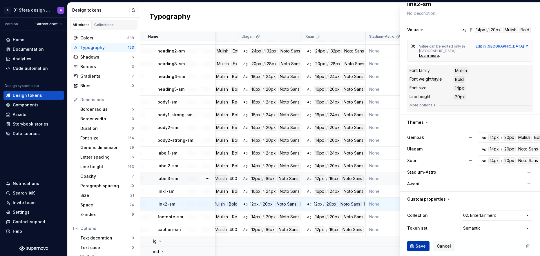
click at [421, 244] on span "Save" at bounding box center [421, 247] width 10 height 6
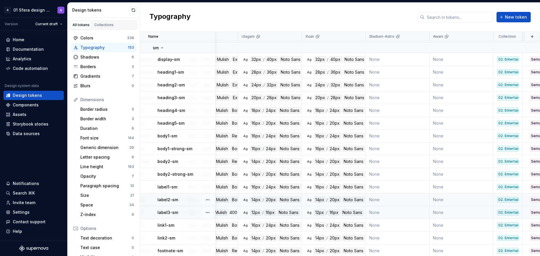
scroll to position [13, 144]
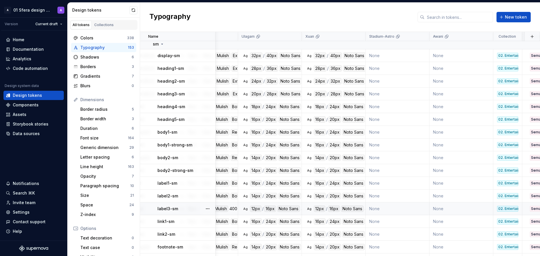
click at [190, 211] on div "label3-sm" at bounding box center [186, 209] width 57 height 6
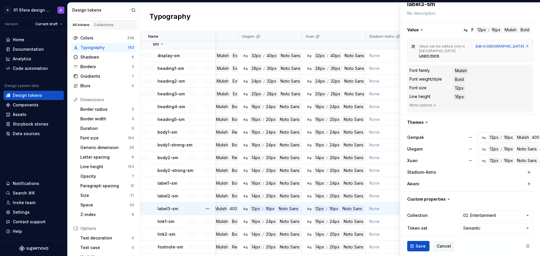
type textarea "*"
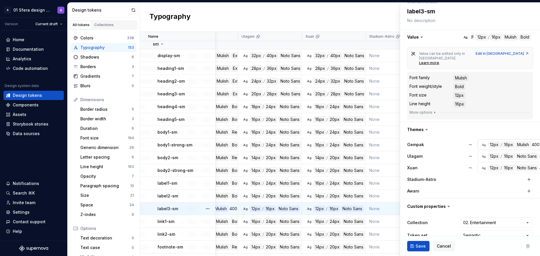
scroll to position [66, 0]
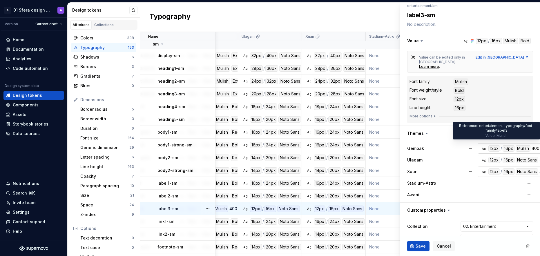
click at [522, 145] on div "Mulish" at bounding box center [523, 148] width 15 height 6
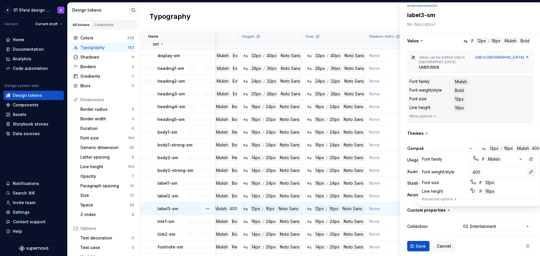
click at [534, 172] on button "button" at bounding box center [531, 172] width 8 height 8
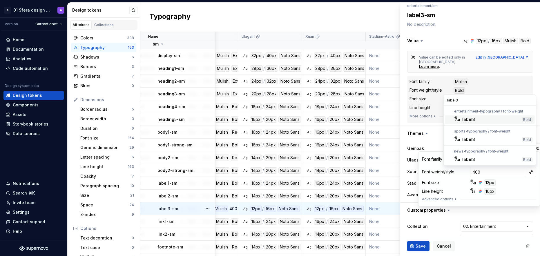
type input "label3"
click at [487, 118] on div "label3" at bounding box center [491, 120] width 57 height 6
type textarea "*"
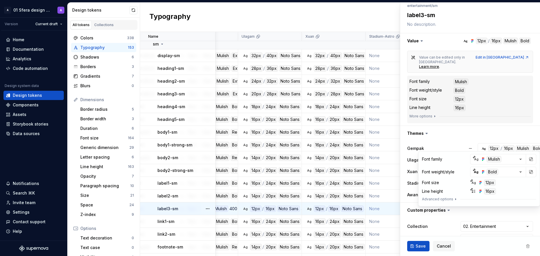
click at [533, 117] on div "Value can be edited only in Figma. Learn more . Edit in Figma Font family Mulis…" at bounding box center [471, 86] width 140 height 77
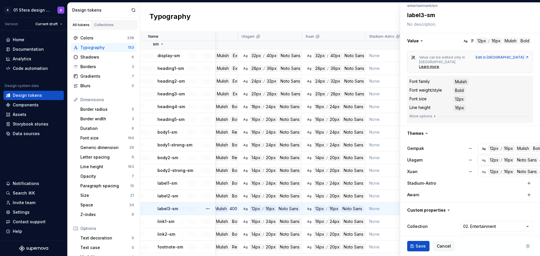
click at [527, 158] on div "Noto Sans" at bounding box center [527, 160] width 23 height 6
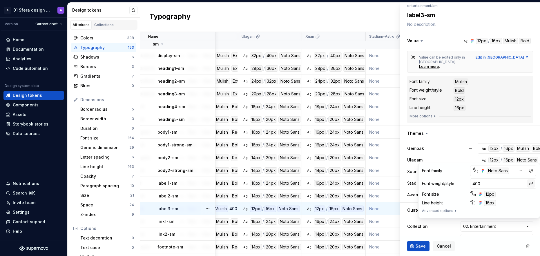
click at [529, 184] on button "button" at bounding box center [531, 184] width 8 height 8
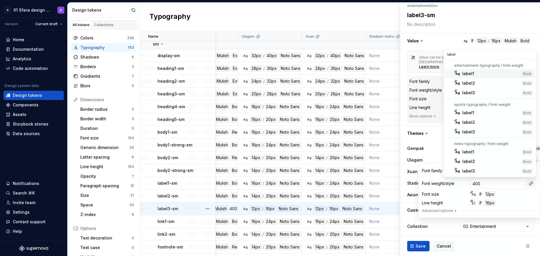
type input "label3"
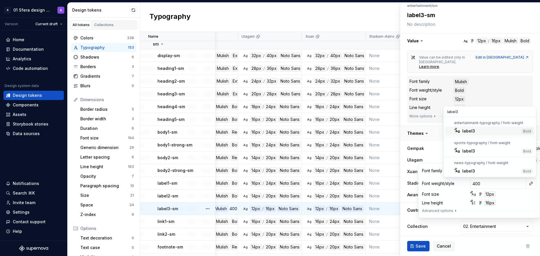
click at [482, 129] on div "label3" at bounding box center [491, 131] width 57 height 6
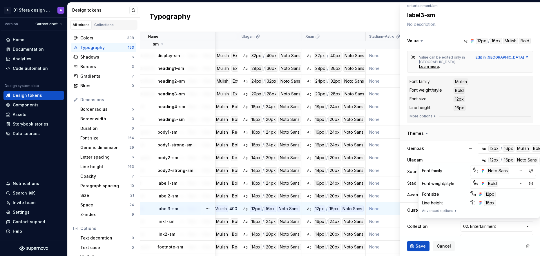
type textarea "*"
click at [534, 118] on div "Value can be edited only in Figma. Learn more . Edit in Figma Font family Mulis…" at bounding box center [471, 86] width 140 height 77
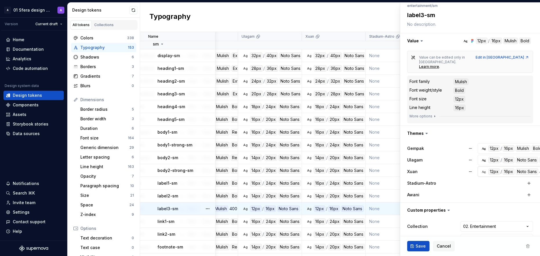
click at [527, 169] on div "Noto Sans" at bounding box center [527, 172] width 23 height 6
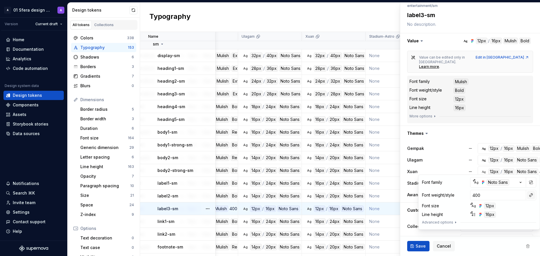
click at [530, 196] on button "button" at bounding box center [531, 195] width 8 height 8
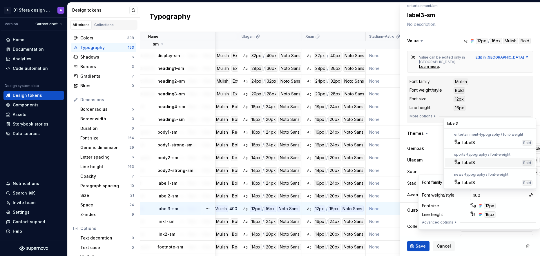
type input "label3"
click at [504, 145] on div "label3" at bounding box center [491, 143] width 57 height 6
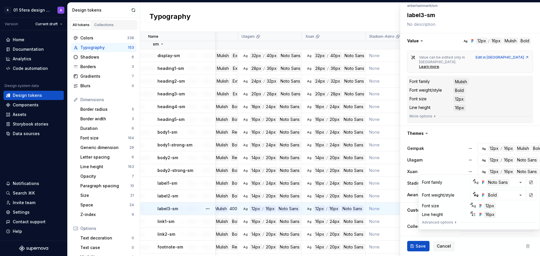
click at [534, 113] on div "Value can be edited only in Figma. Learn more . Edit in Figma Font family Mulis…" at bounding box center [471, 86] width 140 height 77
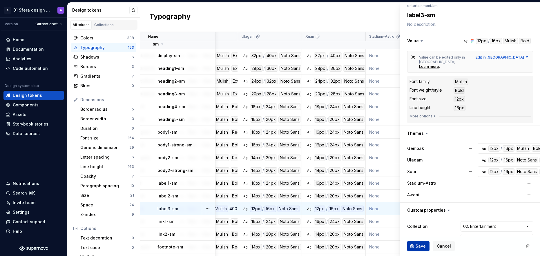
click at [422, 248] on span "Save" at bounding box center [421, 247] width 10 height 6
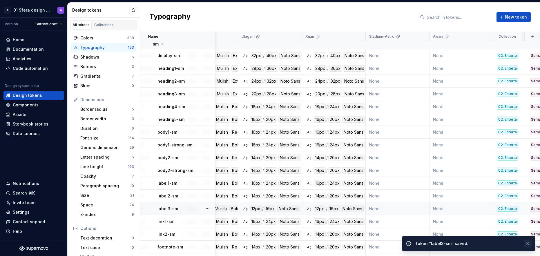
click at [527, 244] on button "button" at bounding box center [529, 244] width 8 height 8
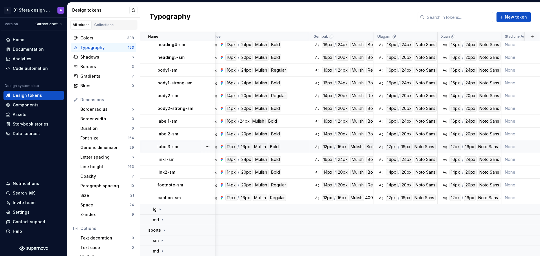
scroll to position [76, 8]
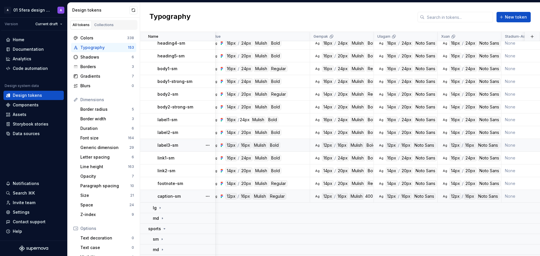
click at [302, 197] on div "Ag 12px / 16px Mulish Regular" at bounding box center [261, 196] width 98 height 6
type textarea "*"
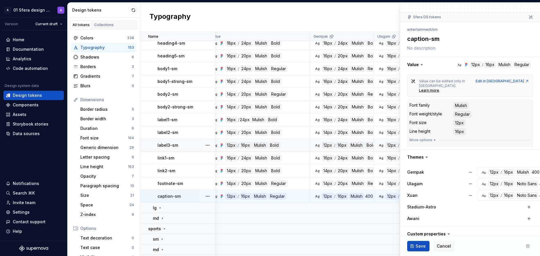
scroll to position [44, 0]
click at [534, 169] on div "400" at bounding box center [536, 171] width 8 height 6
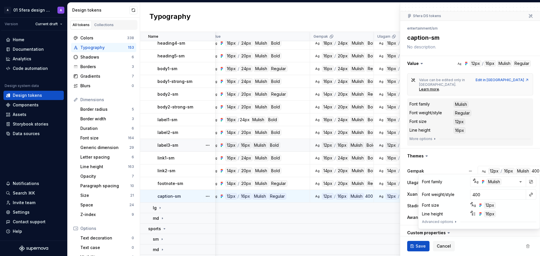
click at [530, 194] on button "button" at bounding box center [531, 195] width 8 height 8
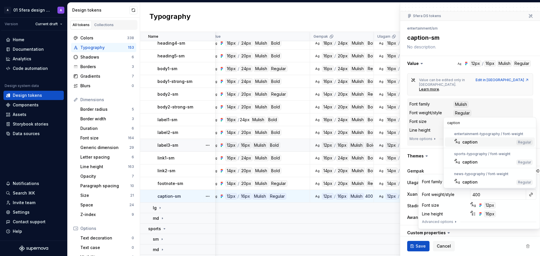
type input "caption"
click at [480, 143] on div "caption" at bounding box center [489, 142] width 52 height 6
type textarea "*"
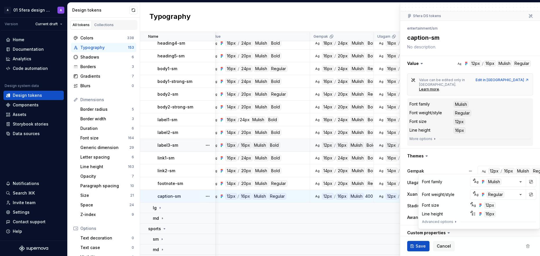
click at [534, 140] on div "Value can be edited only in Figma. Learn more . Edit in Figma Font family Mulis…" at bounding box center [471, 109] width 140 height 77
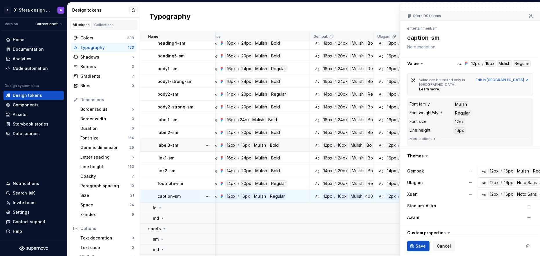
click at [527, 183] on button "Ag 12px / 16px Noto Sans 400" at bounding box center [517, 183] width 78 height 10
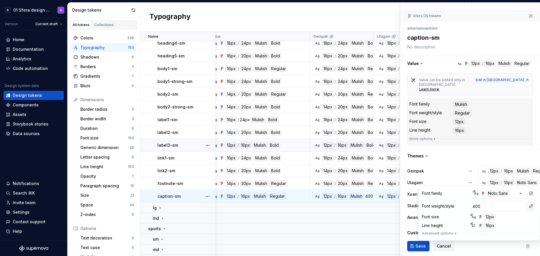
click at [532, 208] on button "button" at bounding box center [531, 206] width 8 height 8
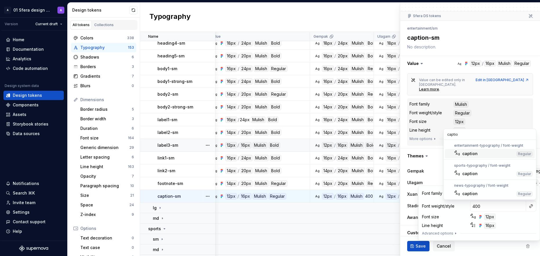
type input "caption"
click at [504, 154] on div "caption" at bounding box center [489, 154] width 52 height 6
type textarea "*"
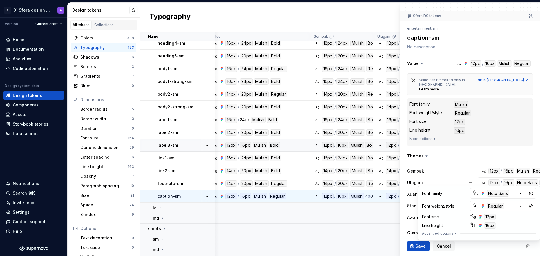
click at [534, 129] on div "Value can be edited only in Figma. Learn more . Edit in Figma Font family Mulis…" at bounding box center [471, 109] width 140 height 77
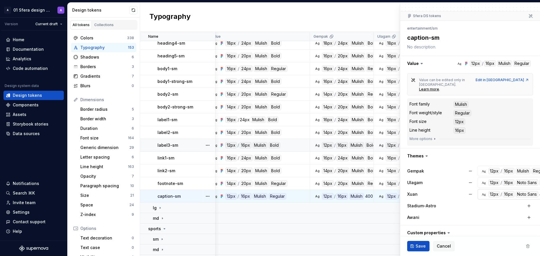
click at [527, 193] on button "Ag 12px / 16px Noto Sans 400" at bounding box center [517, 194] width 78 height 10
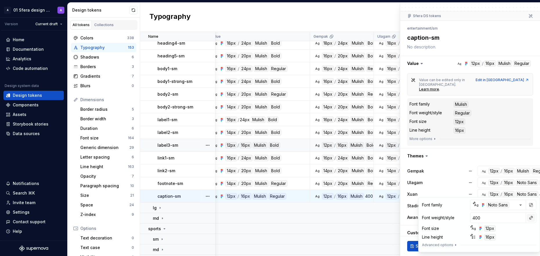
click at [533, 219] on button "button" at bounding box center [531, 218] width 8 height 8
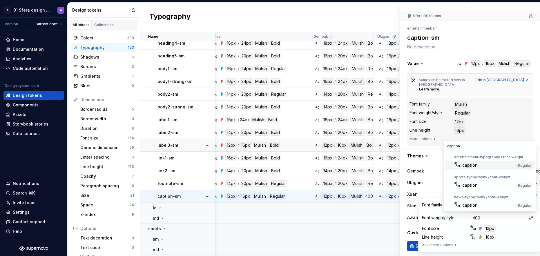
type input "caption"
click at [496, 163] on div "caption" at bounding box center [489, 166] width 52 height 6
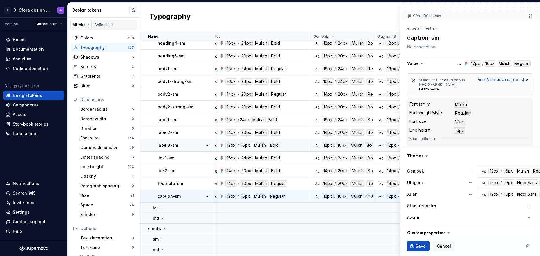
click at [534, 137] on div "Value can be edited only in Figma. Learn more . Edit in Figma Font family Mulis…" at bounding box center [471, 109] width 140 height 77
click at [419, 250] on button "Save" at bounding box center [419, 246] width 22 height 10
type textarea "*"
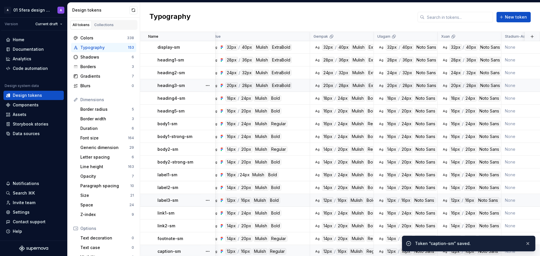
scroll to position [0, 8]
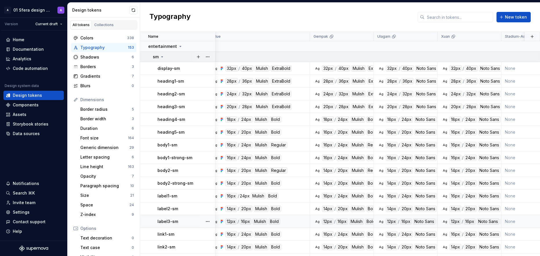
click at [161, 58] on icon at bounding box center [162, 57] width 5 height 5
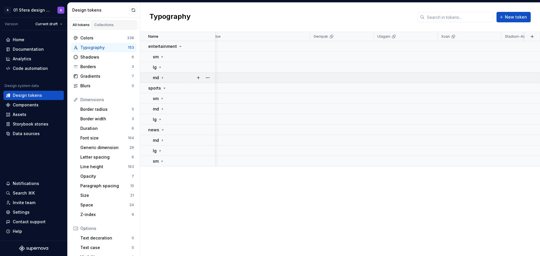
click at [163, 77] on icon at bounding box center [162, 77] width 5 height 5
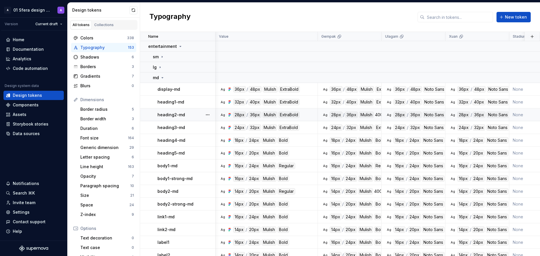
scroll to position [0, 8]
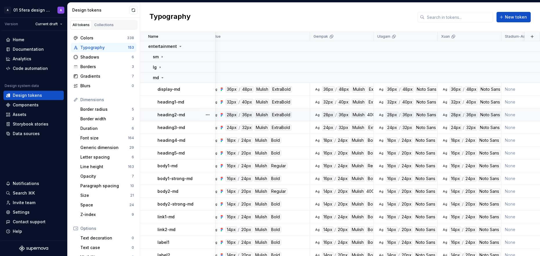
click at [305, 115] on div "Ag 28px / 36px Mulish ExtraBold" at bounding box center [261, 115] width 98 height 6
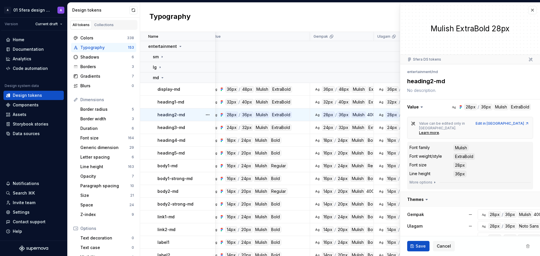
scroll to position [43, 0]
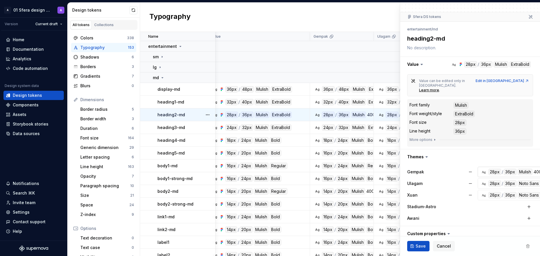
type textarea "*"
click at [526, 169] on div "Mulish" at bounding box center [525, 172] width 15 height 6
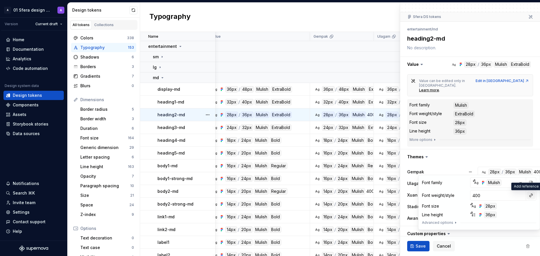
click at [532, 196] on button "button" at bounding box center [531, 196] width 8 height 8
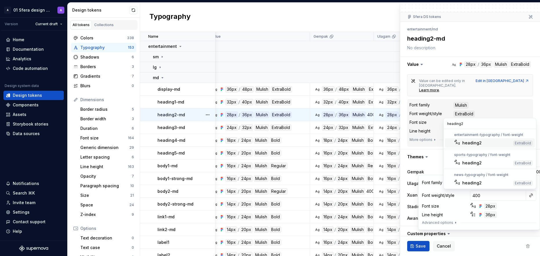
type input "heading2"
click at [480, 143] on div "heading2" at bounding box center [472, 143] width 19 height 6
type textarea "*"
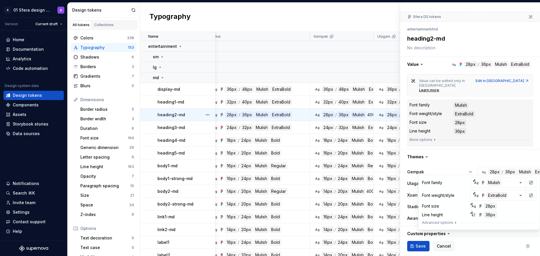
click at [535, 129] on div "Value can be edited only in [GEOGRAPHIC_DATA]. Learn more . Edit in Figma Font …" at bounding box center [471, 110] width 140 height 77
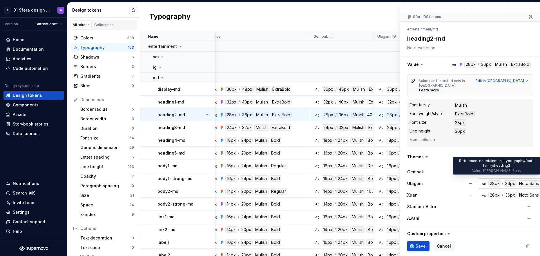
click at [525, 181] on div "Noto Sans" at bounding box center [529, 184] width 23 height 6
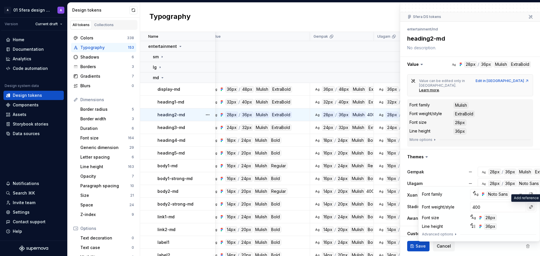
click at [531, 208] on button "button" at bounding box center [531, 207] width 8 height 8
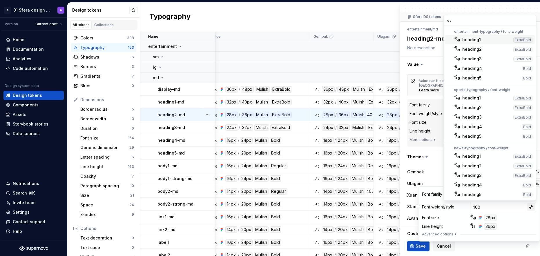
type input "e"
type input "heading2"
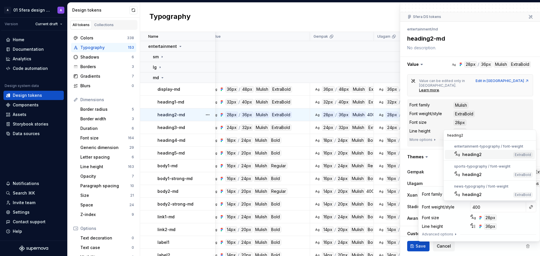
click at [484, 155] on div "heading2" at bounding box center [487, 155] width 49 height 6
type textarea "*"
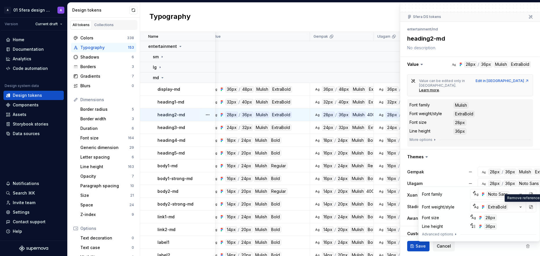
click at [533, 137] on div "Value can be edited only in Figma. Learn more . Edit in Figma Font family Mulis…" at bounding box center [471, 110] width 140 height 77
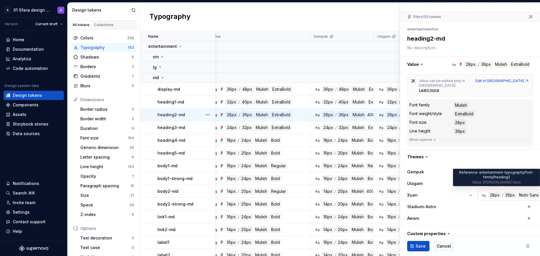
click at [527, 192] on div "Noto Sans" at bounding box center [529, 195] width 23 height 6
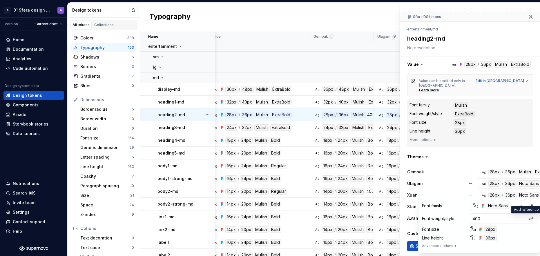
click at [531, 218] on button "button" at bounding box center [531, 219] width 8 height 8
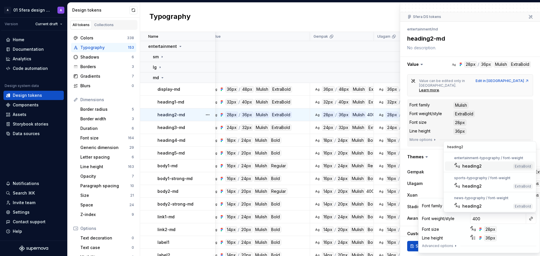
type input "heading2"
click at [497, 166] on div "heading2" at bounding box center [487, 166] width 49 height 6
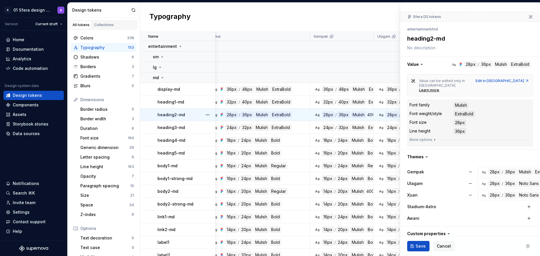
click at [533, 53] on div "**********" at bounding box center [471, 149] width 140 height 254
click at [523, 192] on div "Noto Sans" at bounding box center [529, 195] width 23 height 6
click at [532, 112] on div "Value can be edited only in Figma. Learn more . Edit in Figma Font family Mulis…" at bounding box center [471, 110] width 140 height 77
click at [420, 245] on span "Save" at bounding box center [421, 247] width 10 height 6
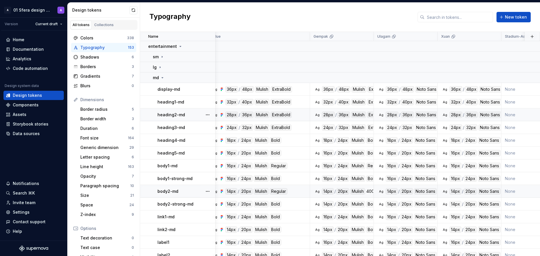
click at [308, 192] on div "Ag 14px / 20px Mulish Regular" at bounding box center [261, 191] width 98 height 6
type textarea "*"
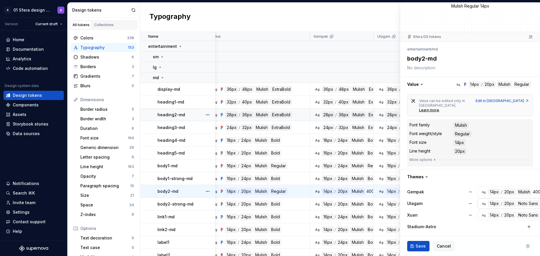
scroll to position [49, 0]
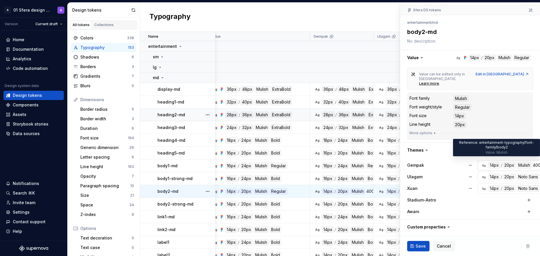
click at [527, 162] on div "Mulish" at bounding box center [524, 165] width 15 height 6
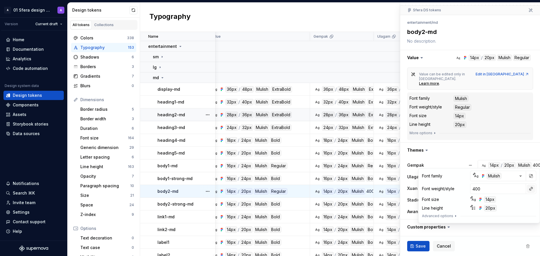
click at [529, 188] on button "button" at bounding box center [531, 189] width 8 height 8
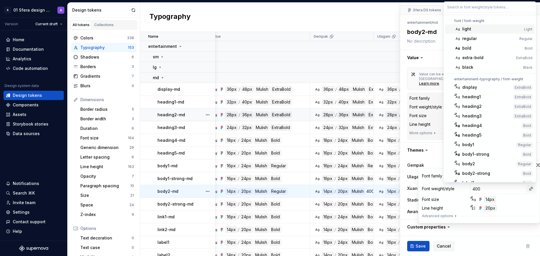
type input "o"
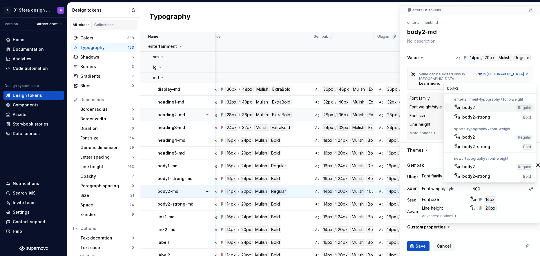
type input "body2"
click at [484, 107] on div "body2" at bounding box center [489, 108] width 52 height 6
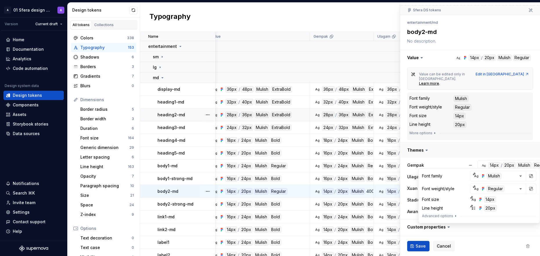
click at [529, 144] on button "button" at bounding box center [471, 150] width 140 height 15
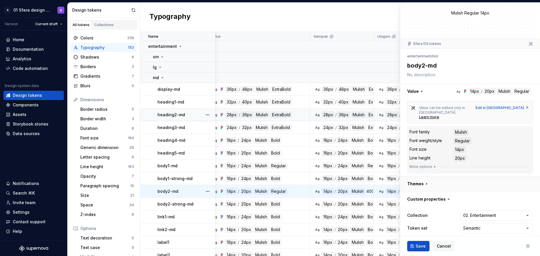
click at [518, 180] on button "button" at bounding box center [471, 183] width 140 height 15
type textarea "*"
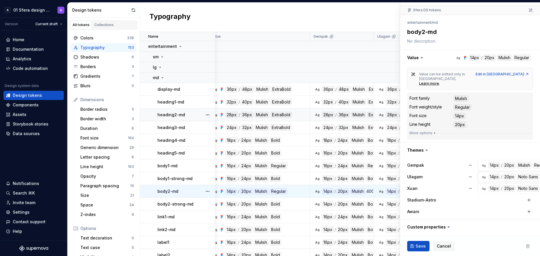
click at [531, 174] on div "Noto Sans" at bounding box center [528, 177] width 23 height 6
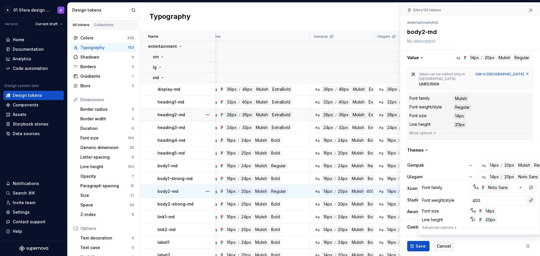
click at [530, 199] on button "button" at bounding box center [531, 201] width 8 height 8
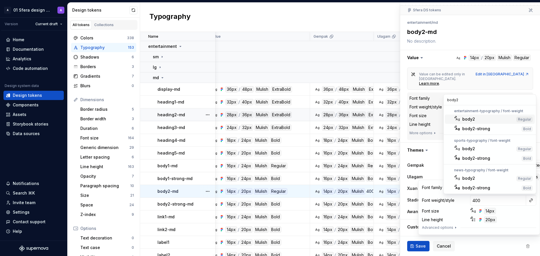
type input "body2"
click at [501, 119] on div "body2" at bounding box center [489, 119] width 52 height 6
type textarea "*"
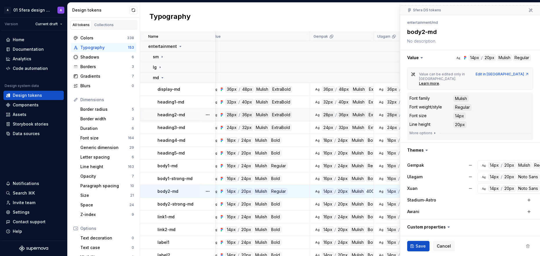
click at [535, 133] on div "Value can be edited only in Figma. Learn more . Edit in Figma Font family Mulis…" at bounding box center [471, 103] width 140 height 77
click at [527, 187] on div "Noto Sans" at bounding box center [528, 188] width 23 height 6
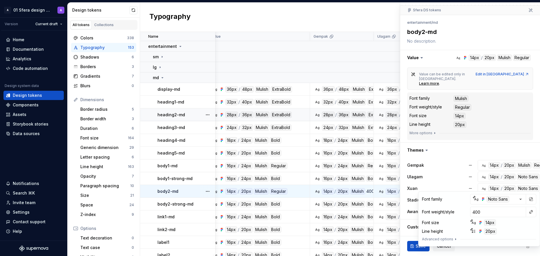
click at [529, 213] on button "button" at bounding box center [531, 212] width 8 height 8
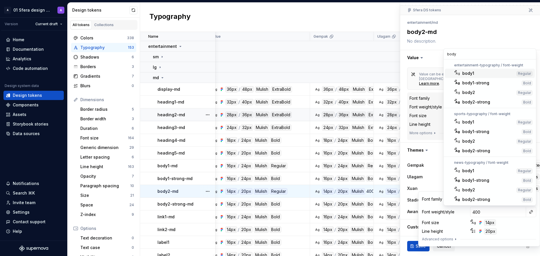
type input "body2"
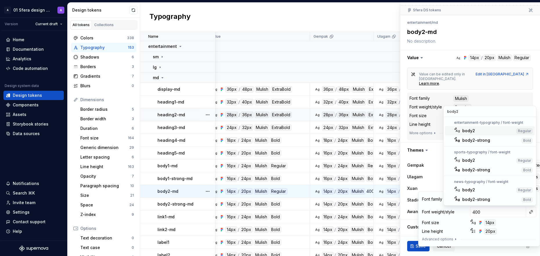
type textarea "*"
type input "body2"
click at [514, 129] on div "body2" at bounding box center [489, 131] width 52 height 6
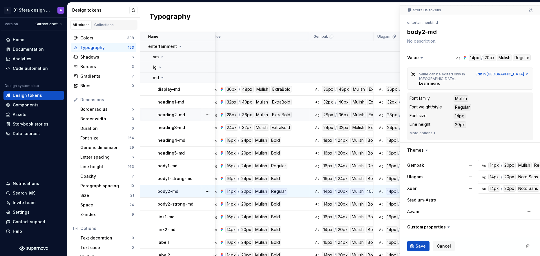
click at [532, 48] on div "**********" at bounding box center [471, 142] width 140 height 254
click at [424, 246] on span "Save" at bounding box center [421, 247] width 10 height 6
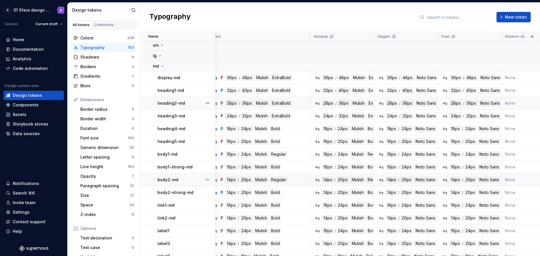
scroll to position [100, 8]
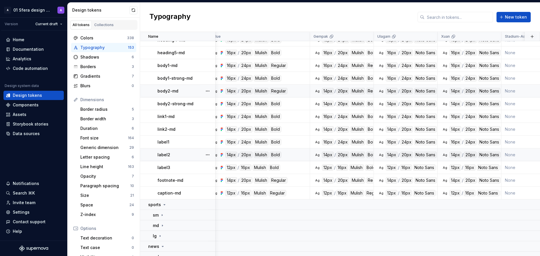
click at [296, 152] on div "Ag 14px / 20px Mulish Bold" at bounding box center [261, 155] width 98 height 6
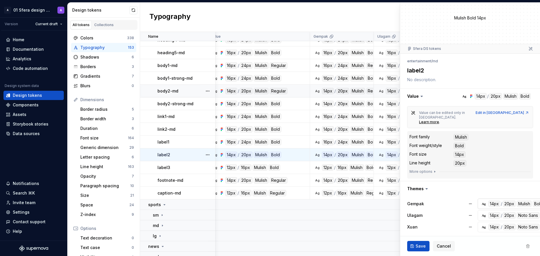
scroll to position [11, 0]
click at [520, 203] on button "Ag 14px / 20px Mulish Bold" at bounding box center [515, 204] width 75 height 10
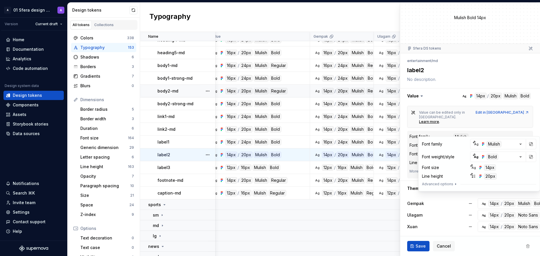
click at [532, 122] on div "Value can be edited only in Figma. Learn more . Edit in Figma Font family Mulis…" at bounding box center [471, 142] width 140 height 77
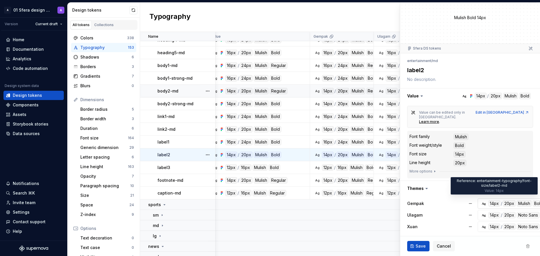
click at [493, 201] on div "14px" at bounding box center [495, 204] width 12 height 6
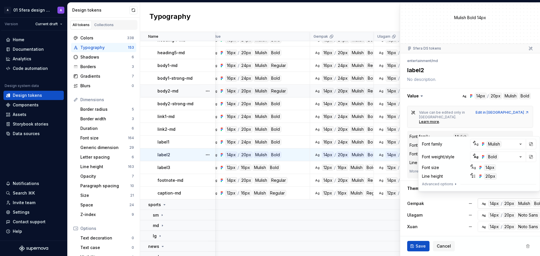
click at [493, 201] on div "14px" at bounding box center [495, 204] width 12 height 6
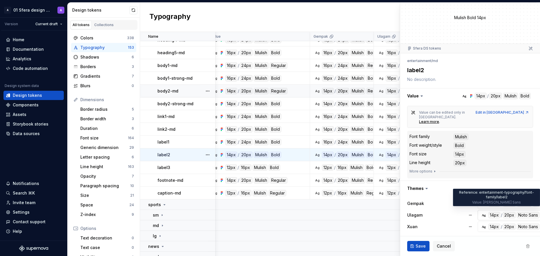
click at [518, 212] on div "Noto Sans" at bounding box center [528, 215] width 23 height 6
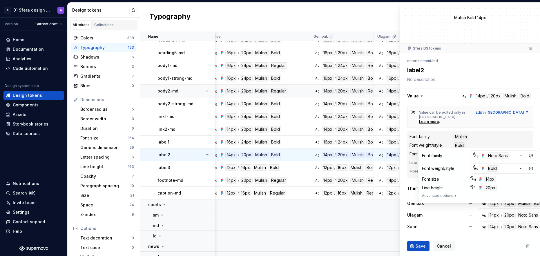
click at [518, 212] on div "Noto Sans" at bounding box center [528, 215] width 23 height 6
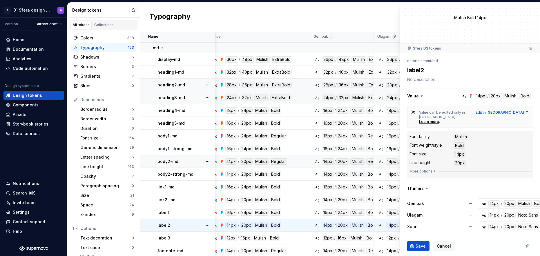
scroll to position [0, 8]
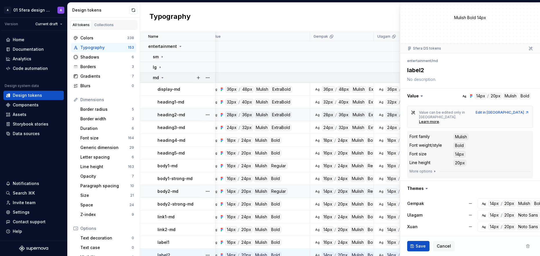
click at [163, 76] on icon at bounding box center [162, 77] width 5 height 5
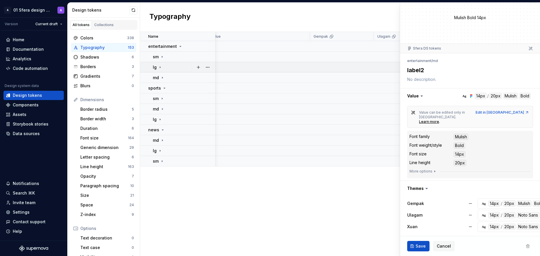
click at [161, 66] on icon at bounding box center [160, 67] width 5 height 5
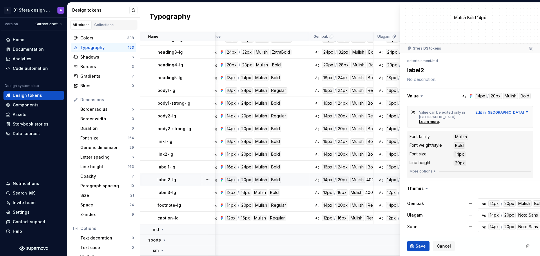
scroll to position [94, 8]
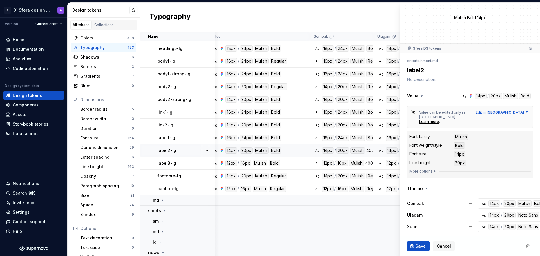
click at [184, 150] on div "label2-lg" at bounding box center [186, 151] width 57 height 6
type textarea "*"
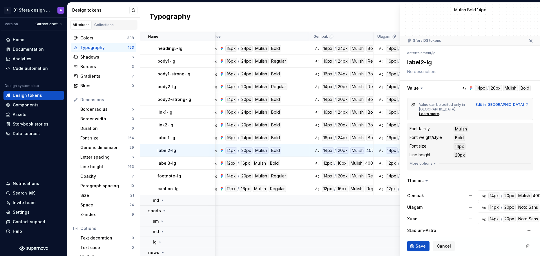
scroll to position [54, 0]
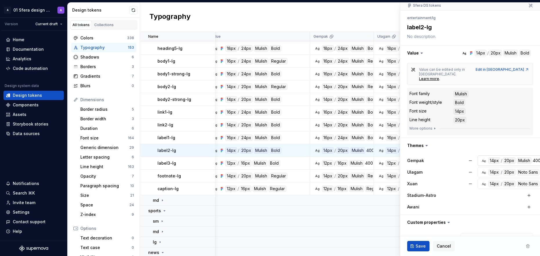
click at [527, 158] on div "Mulish" at bounding box center [524, 161] width 15 height 6
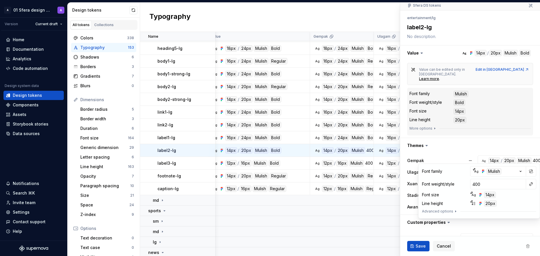
click at [532, 186] on button "button" at bounding box center [531, 184] width 8 height 8
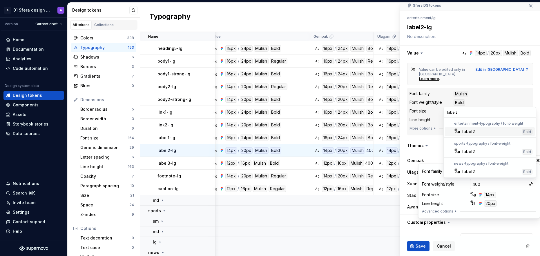
type input "label2"
click at [507, 132] on div "label2" at bounding box center [491, 132] width 57 height 6
type textarea "*"
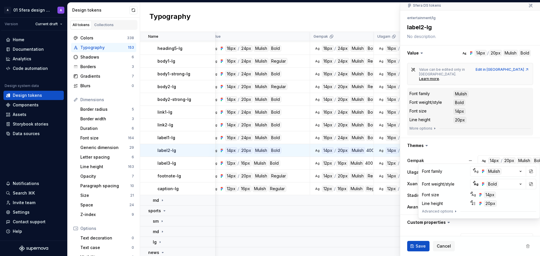
click at [533, 127] on div "Value can be edited only in Figma. Learn more . Edit in Figma Font family Mulis…" at bounding box center [471, 99] width 140 height 77
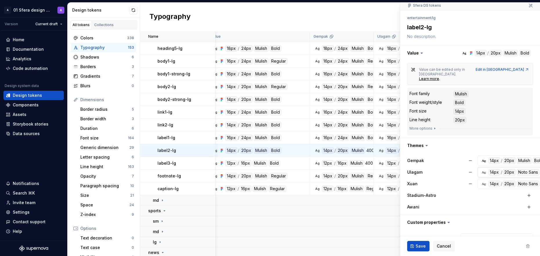
click at [526, 170] on div "Noto Sans" at bounding box center [528, 172] width 23 height 6
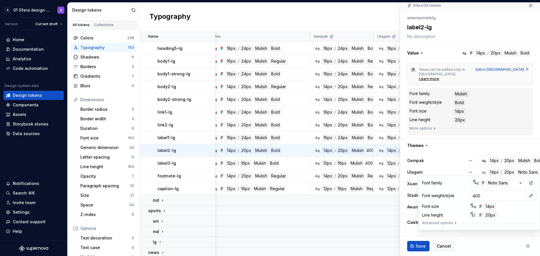
click at [533, 195] on button "button" at bounding box center [531, 196] width 8 height 8
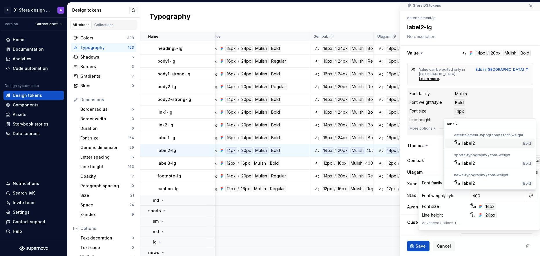
type input "label2"
click at [509, 142] on div "label2" at bounding box center [491, 143] width 57 height 6
type textarea "*"
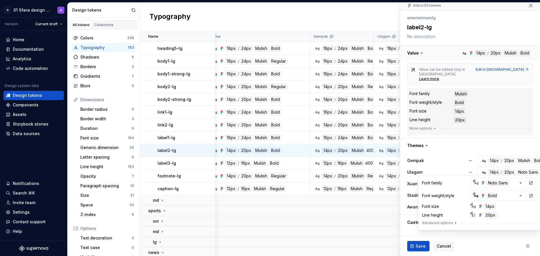
click at [531, 57] on button "button" at bounding box center [471, 53] width 140 height 15
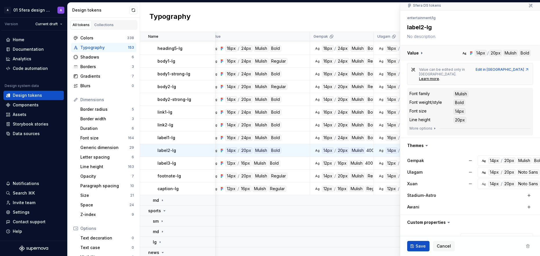
scroll to position [5, 0]
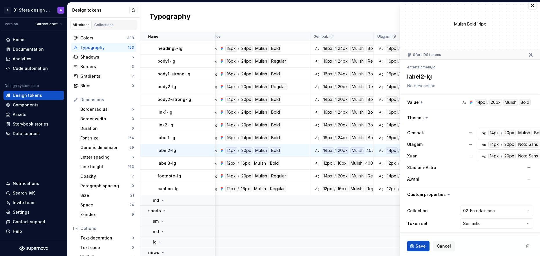
click at [526, 156] on div "Noto Sans" at bounding box center [528, 156] width 23 height 6
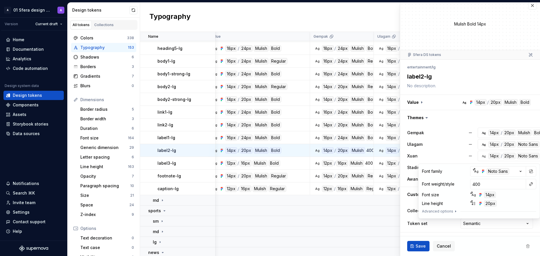
click at [530, 186] on button "button" at bounding box center [531, 184] width 8 height 8
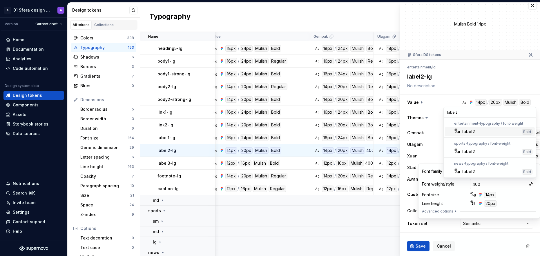
type input "label2"
click at [497, 132] on div "label2" at bounding box center [491, 132] width 57 height 6
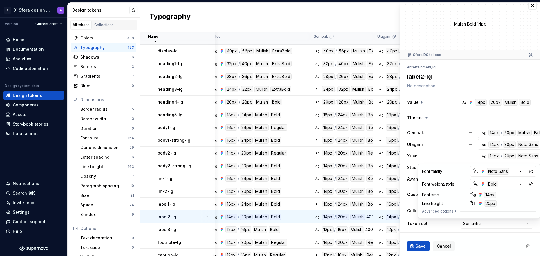
scroll to position [100, 8]
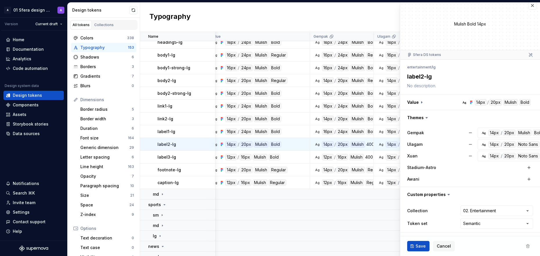
click at [530, 70] on div "**********" at bounding box center [471, 148] width 140 height 176
click at [419, 252] on div "Save Cancel" at bounding box center [471, 247] width 140 height 20
click at [420, 248] on span "Save" at bounding box center [421, 247] width 10 height 6
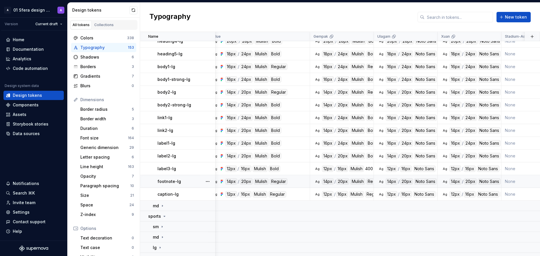
scroll to position [89, 8]
click at [189, 170] on div "label3-lg" at bounding box center [186, 169] width 57 height 6
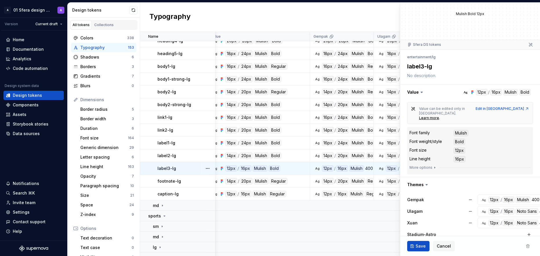
scroll to position [44, 0]
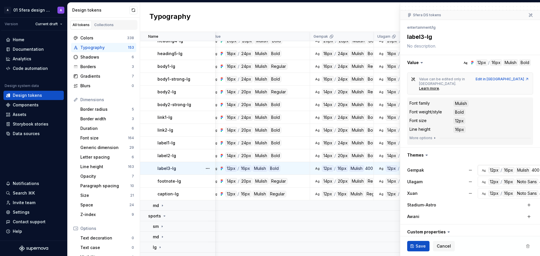
click at [534, 167] on div "400" at bounding box center [536, 170] width 8 height 6
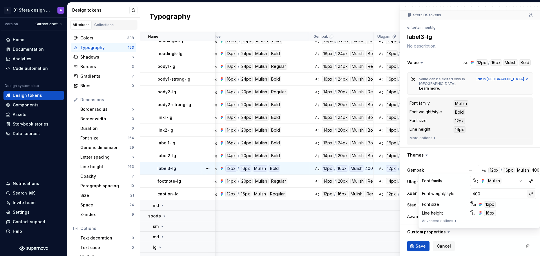
click at [529, 194] on button "button" at bounding box center [531, 194] width 8 height 8
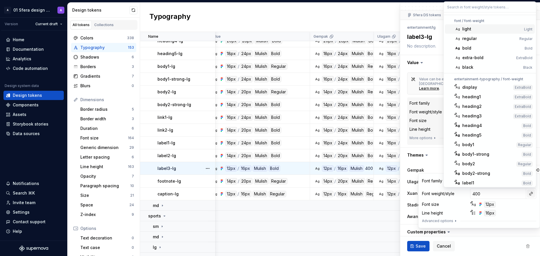
type textarea "*"
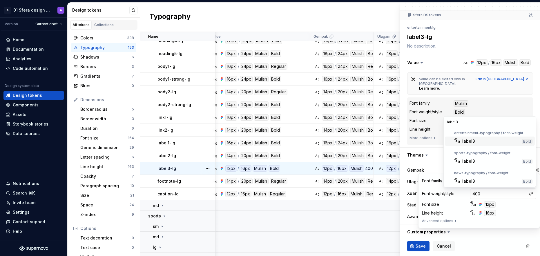
type input "label3"
click at [499, 141] on div "label3" at bounding box center [491, 141] width 57 height 6
type textarea "*"
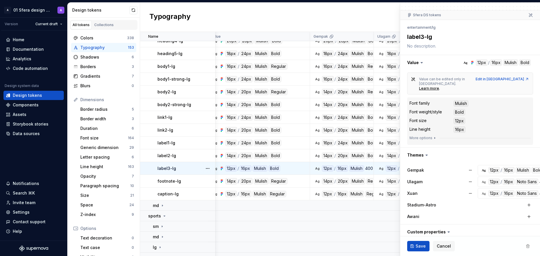
click at [533, 135] on div "Value can be edited only in Figma. Learn more . Edit in Figma Font family Mulis…" at bounding box center [471, 108] width 140 height 77
click at [532, 180] on div "Noto Sans" at bounding box center [527, 182] width 23 height 6
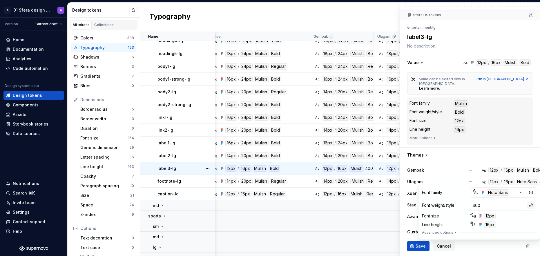
click at [532, 207] on button "button" at bounding box center [531, 205] width 8 height 8
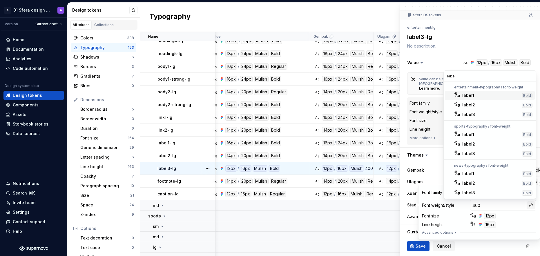
type input "label3"
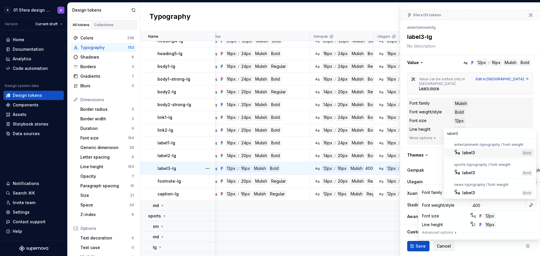
click at [524, 152] on div "Bold" at bounding box center [527, 153] width 11 height 5
type textarea "*"
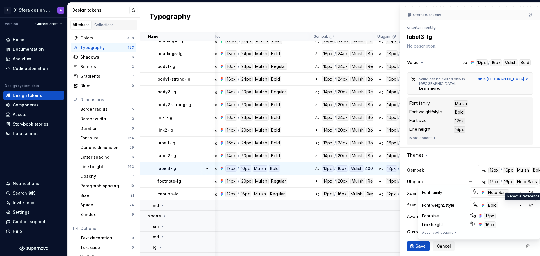
click at [533, 128] on div "Value can be edited only in Figma. Learn more . Edit in Figma Font family Mulis…" at bounding box center [471, 108] width 140 height 77
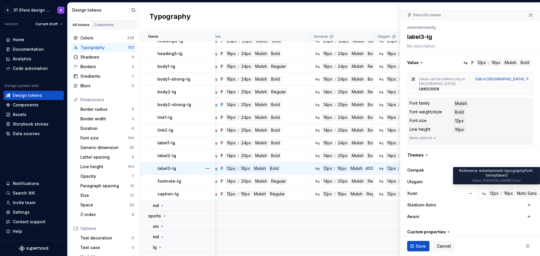
click at [531, 190] on div "Noto Sans" at bounding box center [527, 193] width 23 height 6
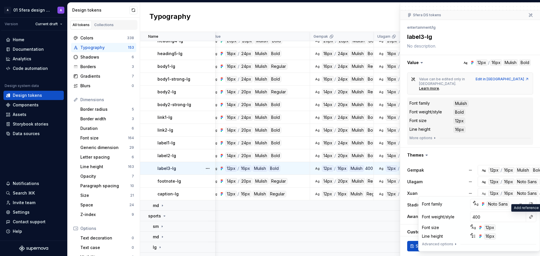
click at [533, 216] on button "button" at bounding box center [531, 217] width 8 height 8
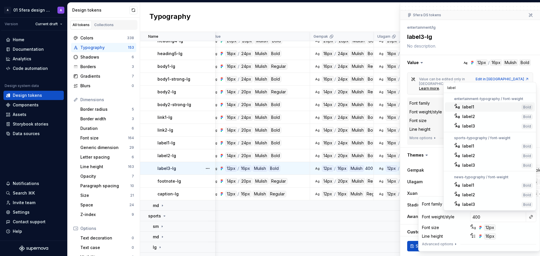
type input "label3"
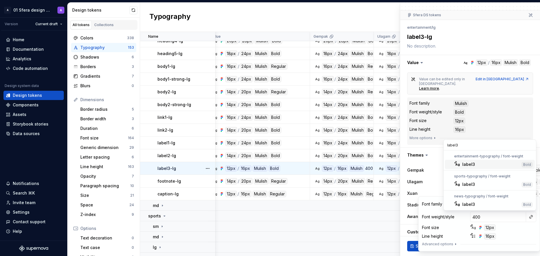
click at [504, 166] on div "label3" at bounding box center [491, 165] width 57 height 6
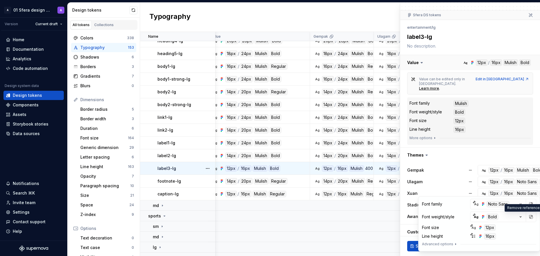
click at [532, 67] on button "button" at bounding box center [471, 62] width 140 height 15
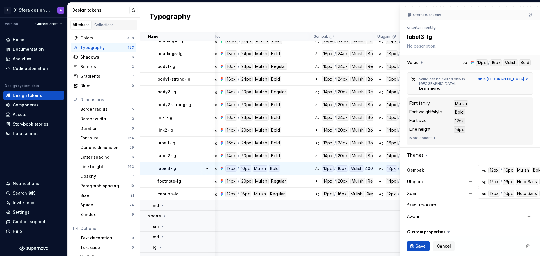
scroll to position [5, 0]
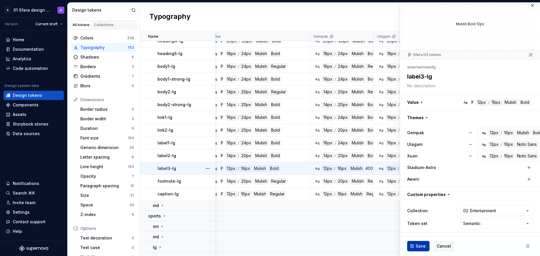
click at [420, 246] on span "Save" at bounding box center [421, 247] width 10 height 6
click at [420, 246] on div "Save Cancel" at bounding box center [471, 247] width 140 height 20
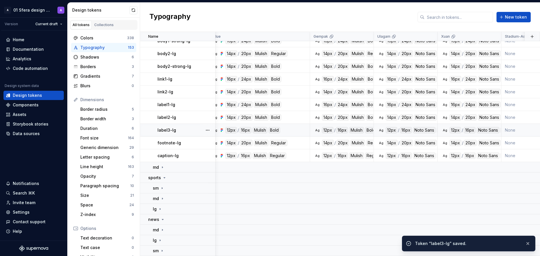
scroll to position [0, 8]
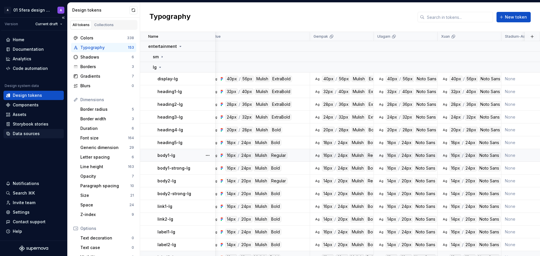
click at [33, 132] on div "Data sources" at bounding box center [26, 134] width 27 height 6
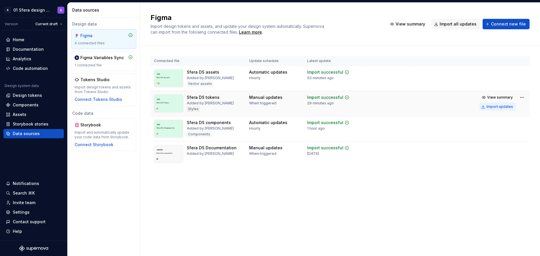
click at [504, 109] on div "Import updates" at bounding box center [500, 106] width 26 height 5
click at [334, 211] on div "Figma Import design tokens and assets, and update your design system automatica…" at bounding box center [340, 130] width 400 height 254
click at [25, 105] on div "Components" at bounding box center [26, 105] width 26 height 6
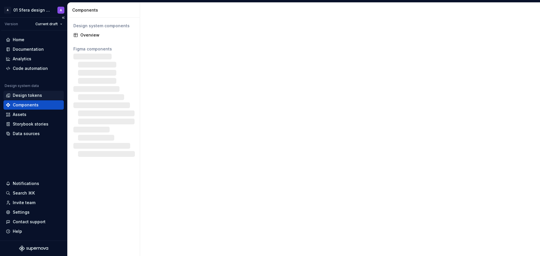
click at [36, 94] on div "Design tokens" at bounding box center [27, 96] width 29 height 6
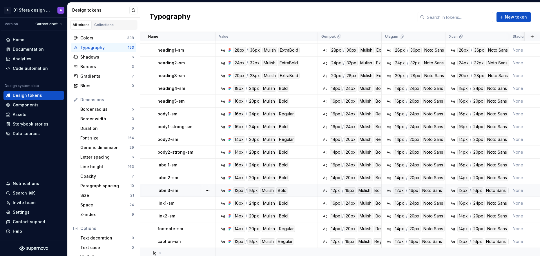
scroll to position [52, 0]
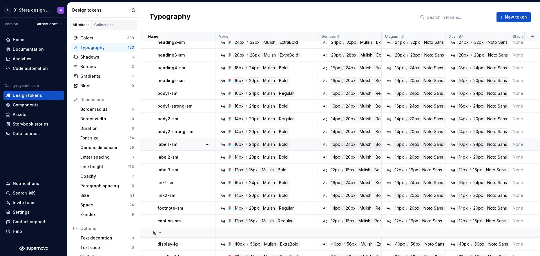
click at [307, 145] on div "Ag 16px / 24px Mulish Bold" at bounding box center [268, 144] width 98 height 6
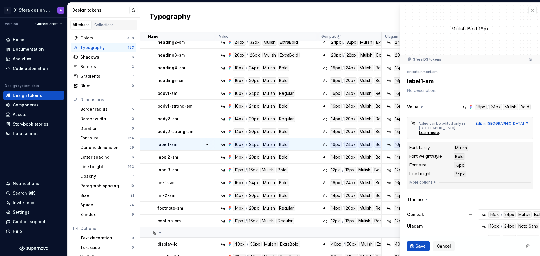
type textarea "*"
click at [489, 107] on button "button" at bounding box center [471, 107] width 140 height 15
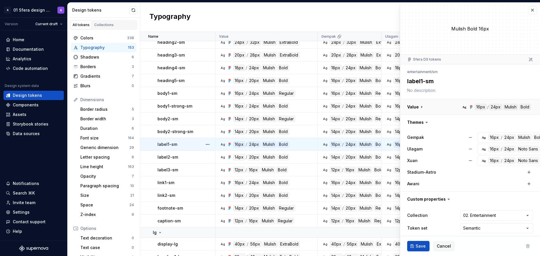
click at [489, 107] on button "button" at bounding box center [471, 107] width 140 height 15
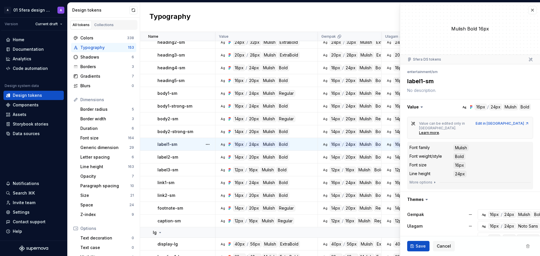
click at [460, 171] on div "24px" at bounding box center [460, 174] width 13 height 6
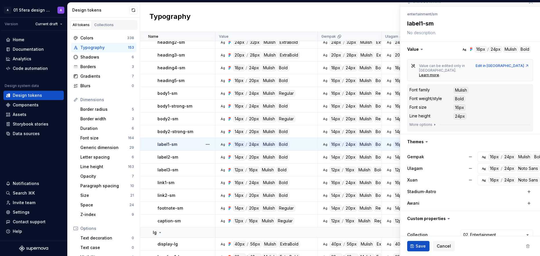
scroll to position [77, 0]
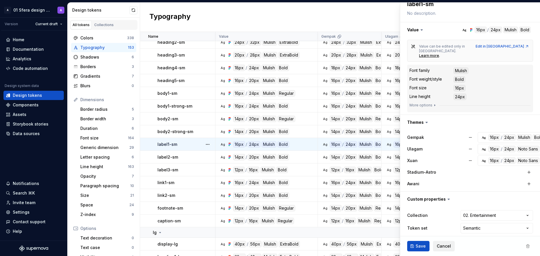
click at [448, 246] on span "Cancel" at bounding box center [444, 247] width 14 height 6
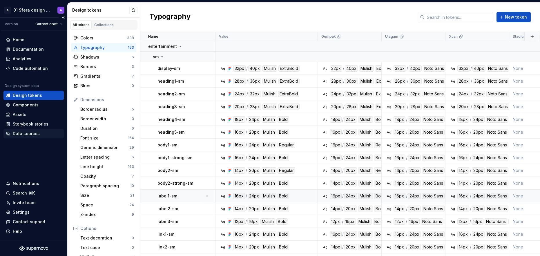
click at [36, 131] on div "Data sources" at bounding box center [26, 134] width 27 height 6
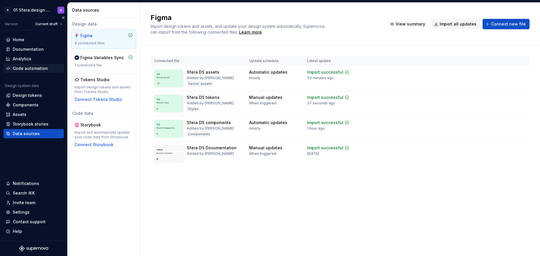
click at [41, 67] on div "Code automation" at bounding box center [30, 69] width 35 height 6
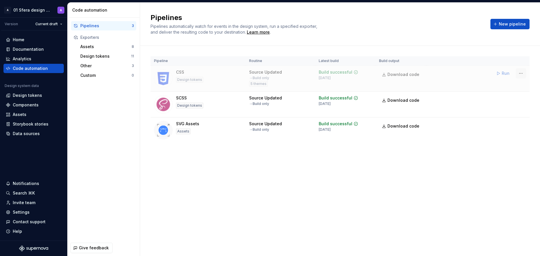
click at [524, 73] on html "A 01 Sfera design system A Version Current draft Home Documentation Analytics C…" at bounding box center [270, 128] width 540 height 256
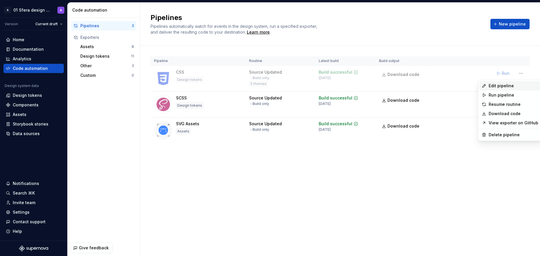
click at [513, 84] on div "Edit pipeline" at bounding box center [514, 86] width 50 height 6
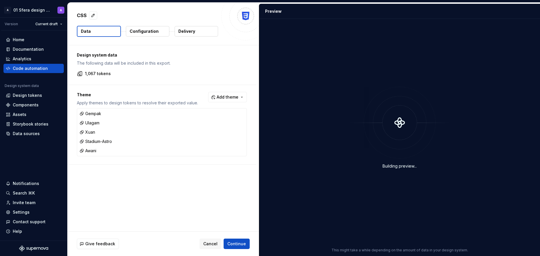
click at [150, 33] on p "Configuration" at bounding box center [144, 31] width 29 height 6
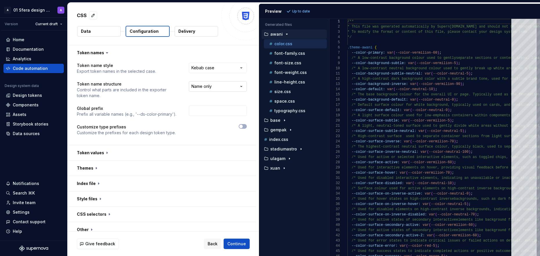
click at [216, 89] on html "**********" at bounding box center [270, 128] width 540 height 256
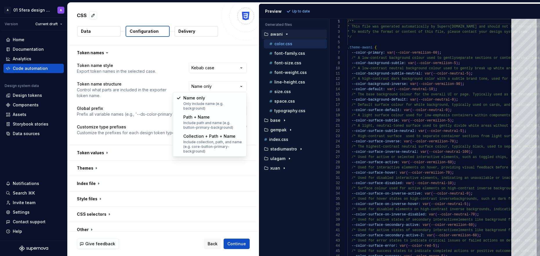
select select "**********"
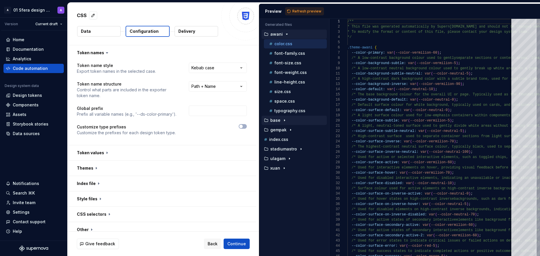
click at [283, 120] on icon "button" at bounding box center [284, 120] width 5 height 5
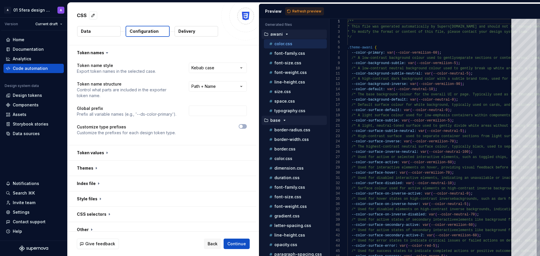
click at [285, 33] on icon "button" at bounding box center [287, 34] width 5 height 5
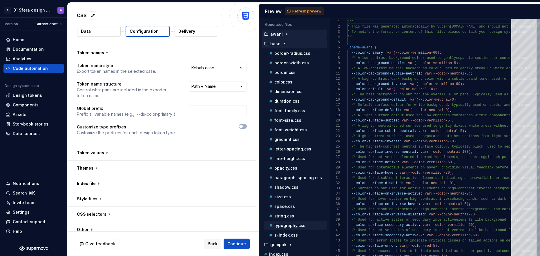
click at [289, 228] on div "typography.css" at bounding box center [297, 226] width 59 height 6
type textarea "**********"
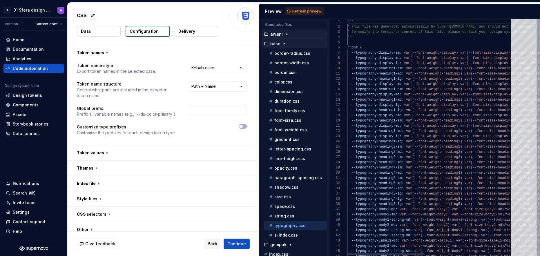
scroll to position [42, 0]
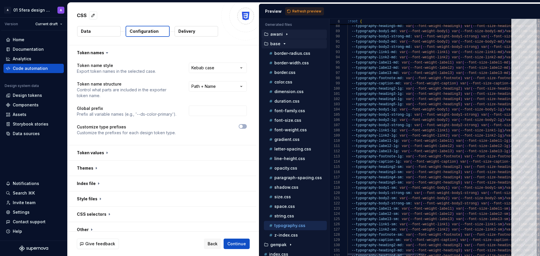
click at [354, 254] on div at bounding box center [386, 255] width 77 height 2
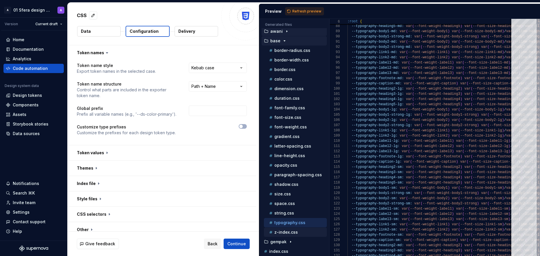
scroll to position [8, 0]
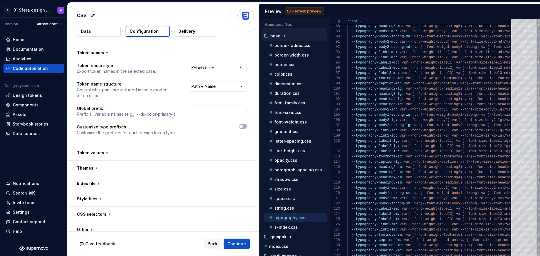
click at [305, 13] on span "Refresh preview" at bounding box center [307, 11] width 29 height 5
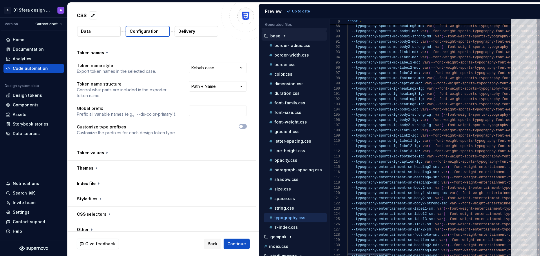
scroll to position [36, 0]
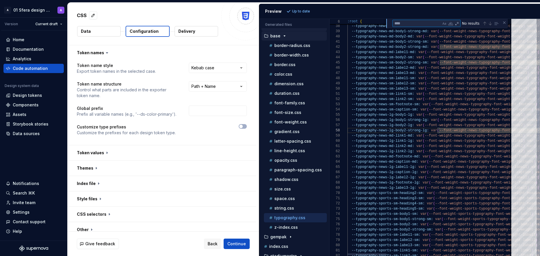
type textarea "**********"
type textarea "*"
type textarea "**********"
type textarea "**"
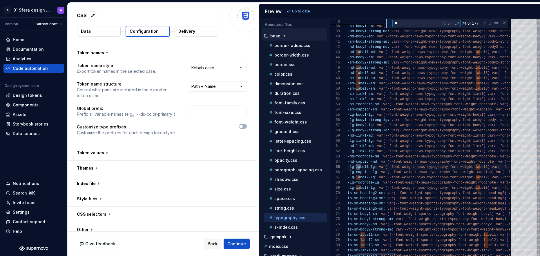
type textarea "**********"
type textarea "*"
type textarea "**********"
type textarea "**"
type textarea "**********"
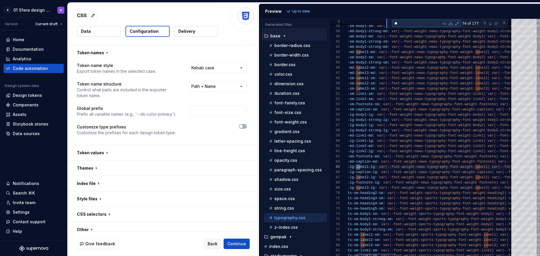
type textarea "***"
type textarea "**********"
type textarea "******"
type textarea "**********"
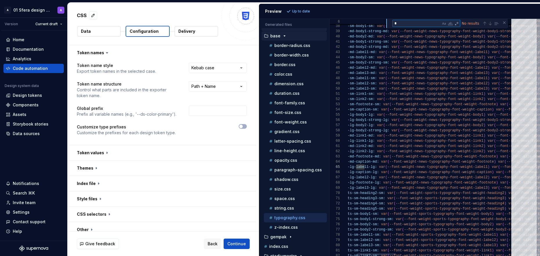
type textarea "**"
type textarea "**********"
type textarea "***"
type textarea "**********"
type textarea "****"
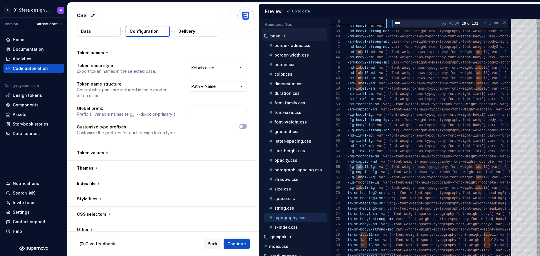
type textarea "**********"
type textarea "*****"
type textarea "**********"
type textarea "******"
type textarea "**********"
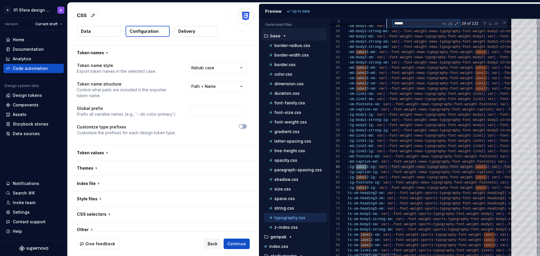
type textarea "*******"
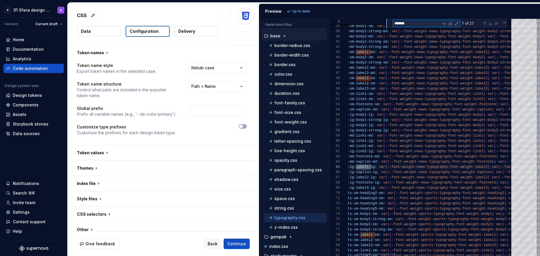
type textarea "**********"
type textarea "********"
type textarea "**********"
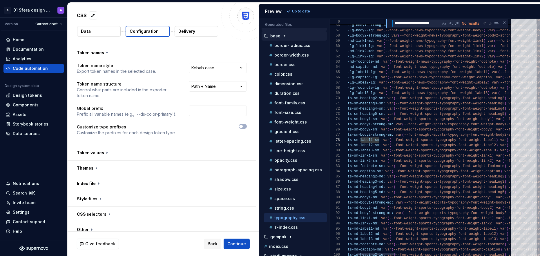
type textarea "**********"
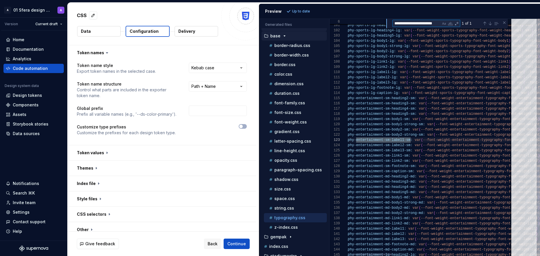
scroll to position [16, 86]
click at [378, 255] on div at bounding box center [372, 255] width 39 height 2
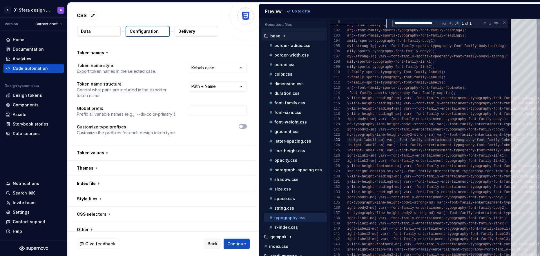
click at [454, 255] on div at bounding box center [473, 255] width 39 height 2
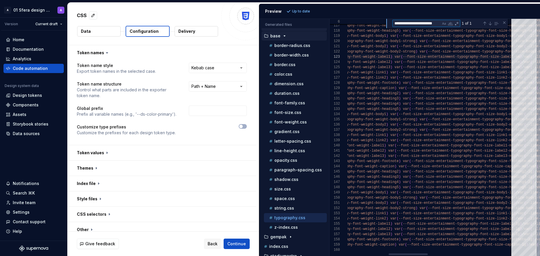
click at [400, 254] on div at bounding box center [408, 255] width 39 height 2
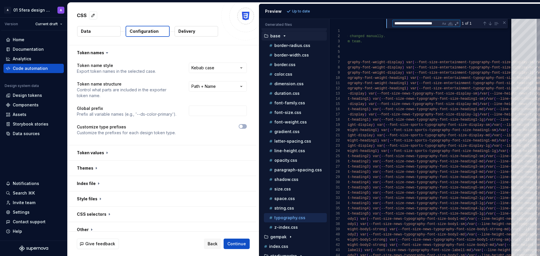
type textarea "**********"
click at [275, 35] on p "base" at bounding box center [276, 36] width 10 height 5
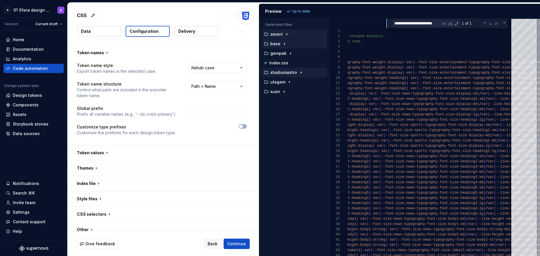
scroll to position [0, 0]
click at [284, 31] on button "awani" at bounding box center [294, 34] width 65 height 6
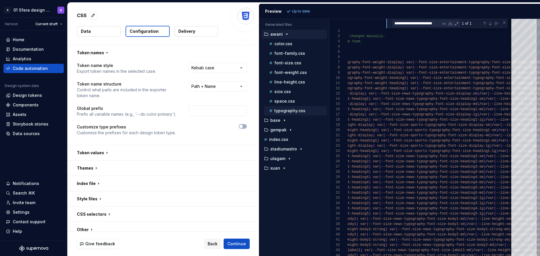
click at [290, 111] on p "typography.css" at bounding box center [290, 111] width 31 height 5
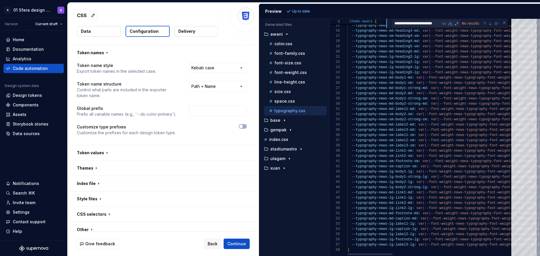
click at [349, 254] on div at bounding box center [370, 255] width 45 height 2
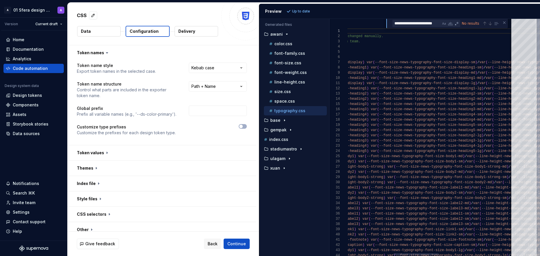
click at [432, 254] on div at bounding box center [416, 255] width 45 height 2
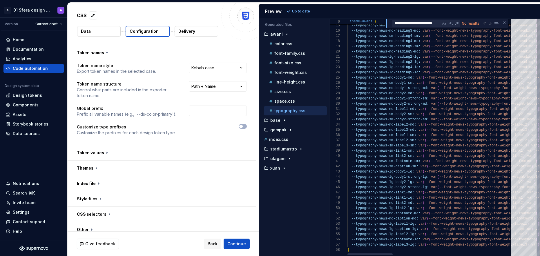
click at [348, 255] on div at bounding box center [370, 255] width 45 height 2
click at [274, 36] on p "awani" at bounding box center [277, 34] width 12 height 5
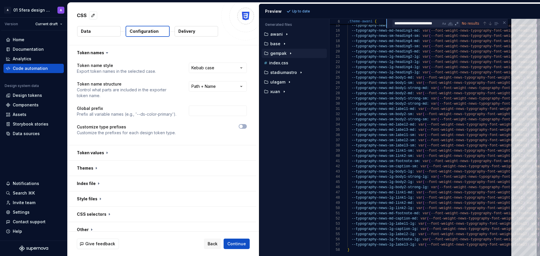
click at [286, 54] on div "gempak" at bounding box center [295, 53] width 64 height 5
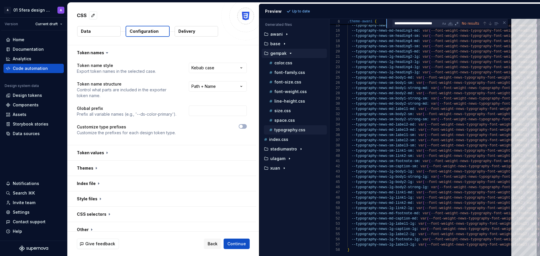
click at [285, 129] on p "typography.css" at bounding box center [290, 130] width 31 height 5
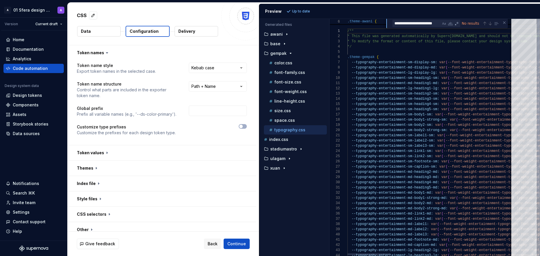
scroll to position [31, 0]
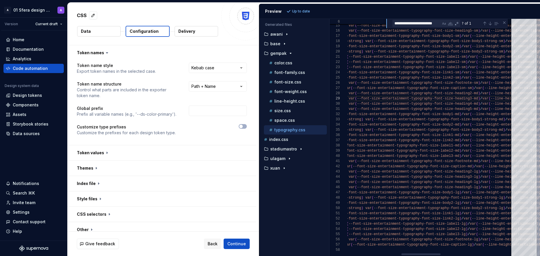
click at [417, 254] on div at bounding box center [421, 255] width 39 height 2
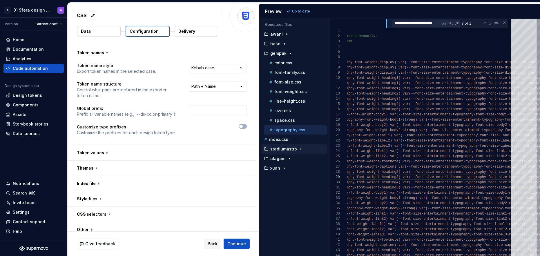
click at [287, 147] on p "stadiumastro" at bounding box center [284, 149] width 27 height 5
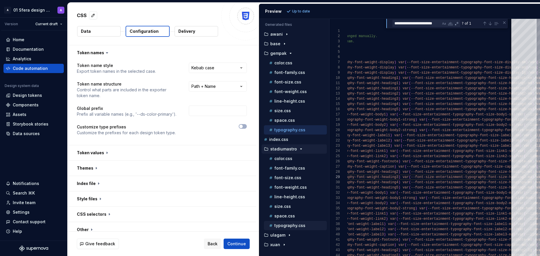
click at [292, 224] on p "typography.css" at bounding box center [290, 226] width 31 height 5
type textarea "**********"
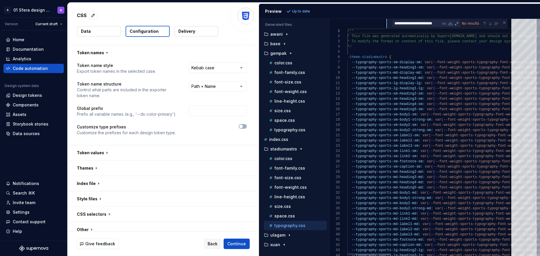
scroll to position [0, 0]
click at [348, 254] on div at bounding box center [370, 255] width 44 height 2
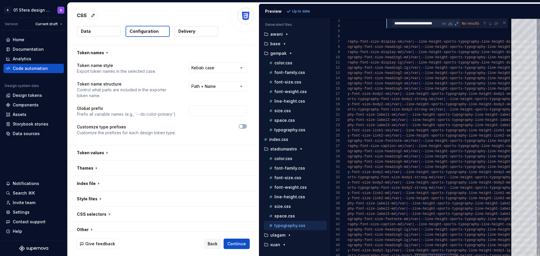
click at [433, 254] on div at bounding box center [437, 255] width 44 height 2
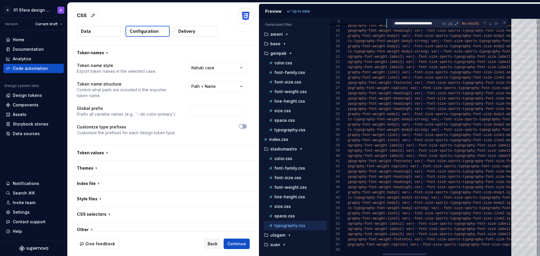
click at [383, 254] on div at bounding box center [405, 255] width 44 height 2
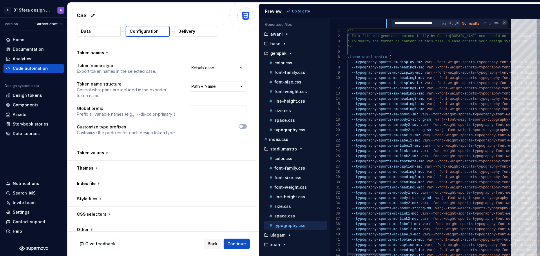
click at [505, 23] on div "Close (Escape)" at bounding box center [504, 22] width 5 height 5
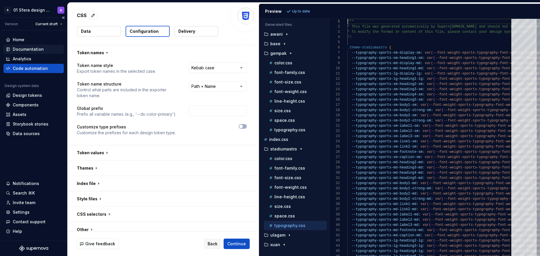
click at [41, 49] on div "Documentation" at bounding box center [28, 49] width 31 height 6
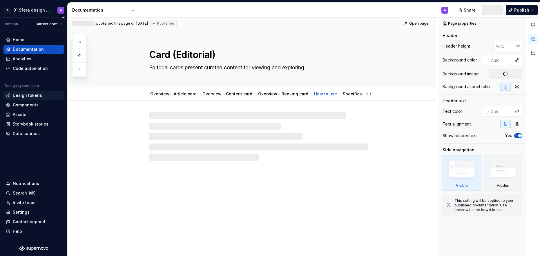
click at [38, 98] on div "Design tokens" at bounding box center [27, 96] width 29 height 6
type textarea "*"
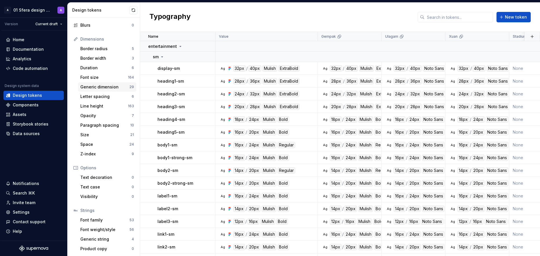
scroll to position [62, 0]
click at [112, 242] on div "Generic string 4" at bounding box center [107, 238] width 58 height 9
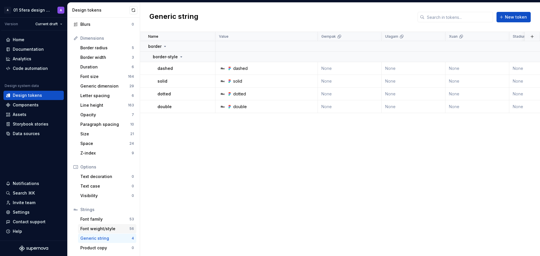
click at [116, 227] on div "Font weight/style" at bounding box center [104, 229] width 49 height 6
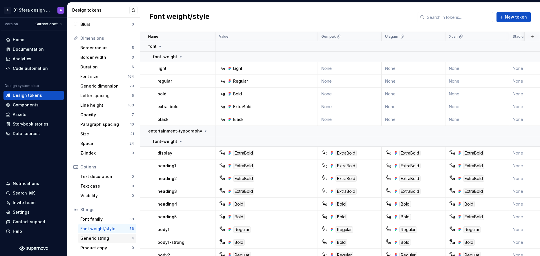
click at [116, 240] on div "Generic string" at bounding box center [105, 239] width 51 height 6
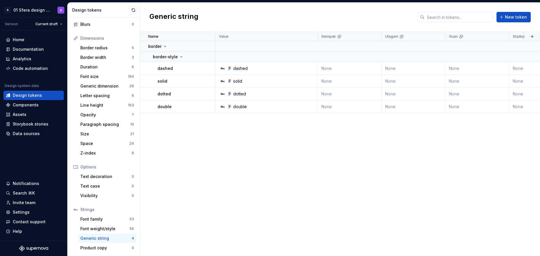
click at [347, 186] on div "Name Value Gempak Ulagam Xuan Stadium-Astro Awani Collection Token set Descript…" at bounding box center [340, 144] width 400 height 224
click at [19, 133] on div "Data sources" at bounding box center [26, 134] width 27 height 6
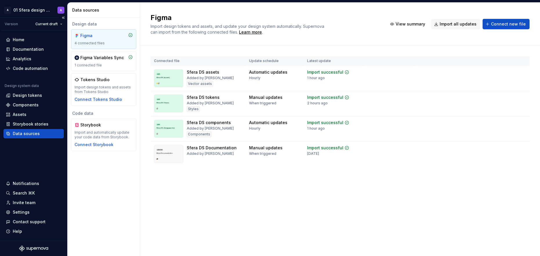
click at [28, 76] on div "Home Documentation Analytics Code automation Design system data Design tokens C…" at bounding box center [33, 86] width 60 height 103
click at [35, 70] on div "Code automation" at bounding box center [30, 69] width 35 height 6
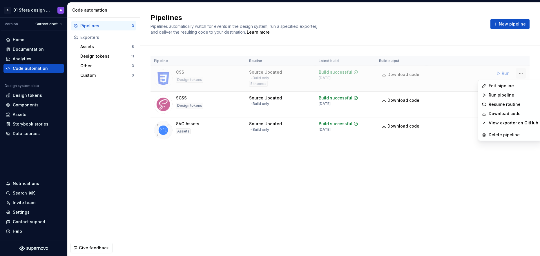
click at [520, 72] on html "A 01 Sfera design system A Version Current draft Home Documentation Analytics C…" at bounding box center [270, 128] width 540 height 256
click at [504, 87] on div "Edit pipeline" at bounding box center [514, 86] width 50 height 6
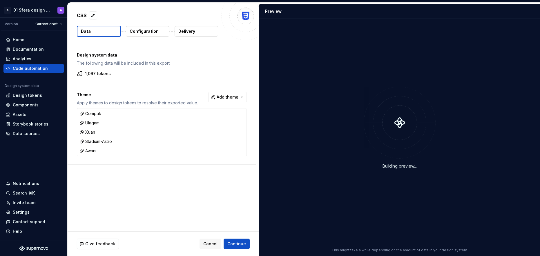
click at [153, 31] on p "Configuration" at bounding box center [144, 31] width 29 height 6
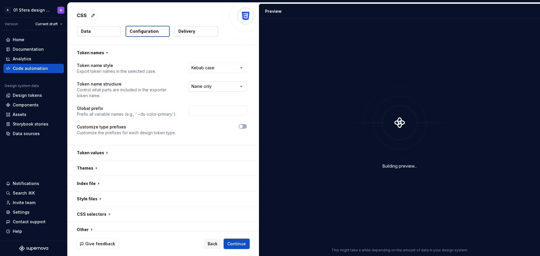
click at [224, 87] on html "**********" at bounding box center [270, 128] width 540 height 256
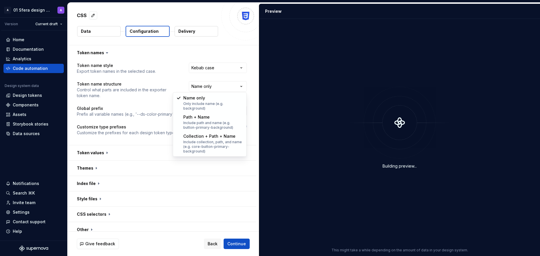
select select "**********"
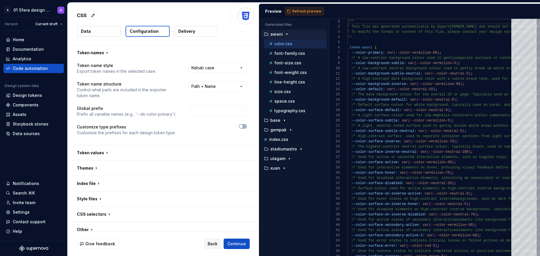
click at [304, 10] on span "Refresh preview" at bounding box center [307, 11] width 29 height 5
type textarea "**********"
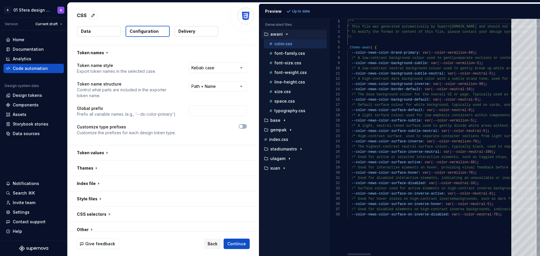
scroll to position [47, 0]
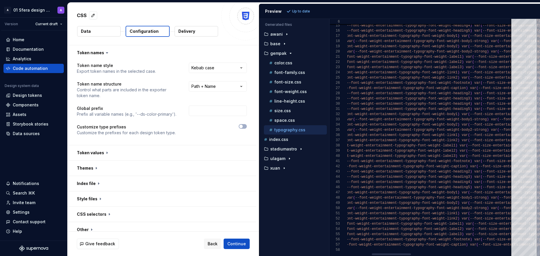
select select "**********"
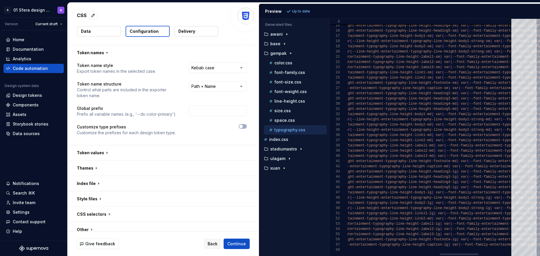
click at [440, 254] on div at bounding box center [459, 255] width 39 height 2
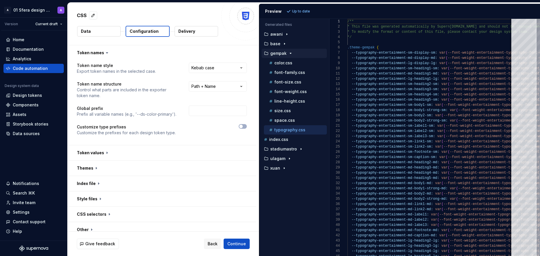
click at [287, 52] on div "button" at bounding box center [290, 53] width 7 height 5
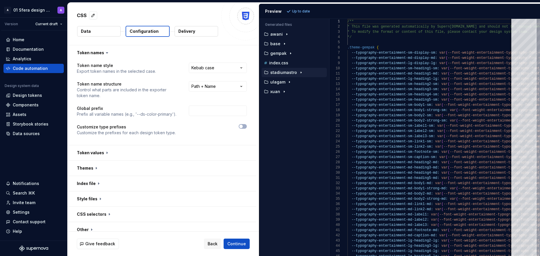
click at [290, 73] on p "stadiumastro" at bounding box center [284, 72] width 27 height 5
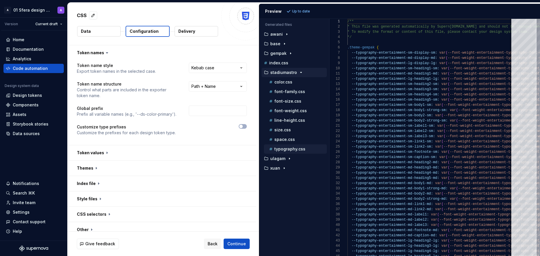
click at [295, 148] on p "typography.css" at bounding box center [290, 149] width 31 height 5
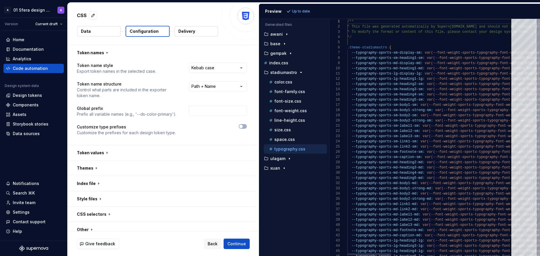
scroll to position [37, 0]
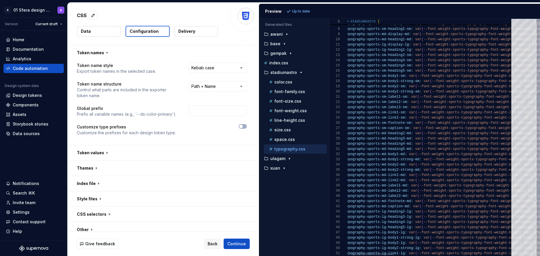
click at [351, 254] on div at bounding box center [373, 255] width 44 height 2
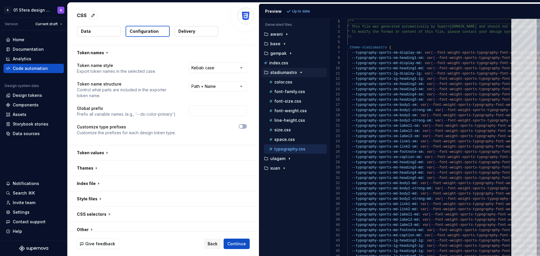
click at [294, 71] on p "stadiumastro" at bounding box center [284, 72] width 27 height 5
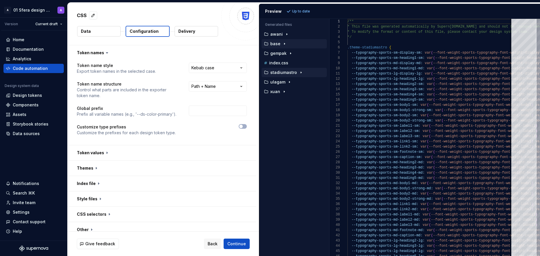
click at [282, 42] on icon "button" at bounding box center [284, 44] width 5 height 5
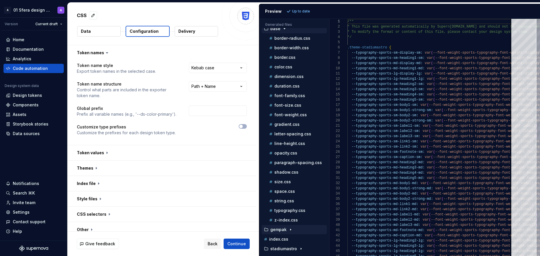
scroll to position [33, 0]
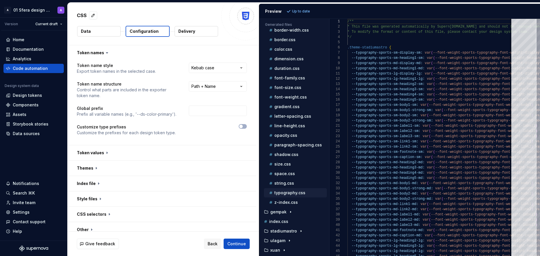
click at [296, 192] on p "typography.css" at bounding box center [290, 193] width 31 height 5
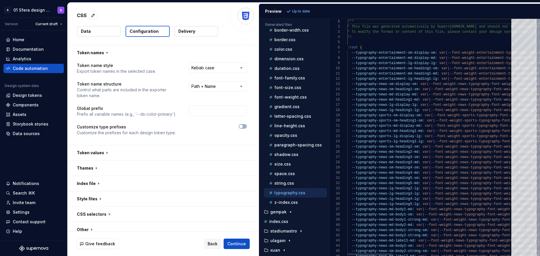
scroll to position [31, 0]
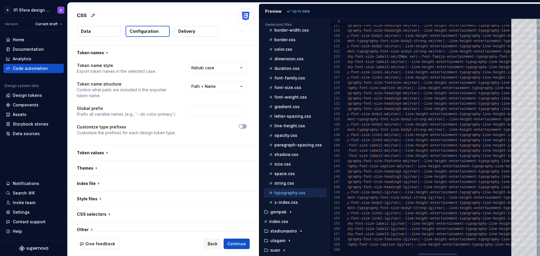
click at [444, 254] on div at bounding box center [437, 255] width 39 height 2
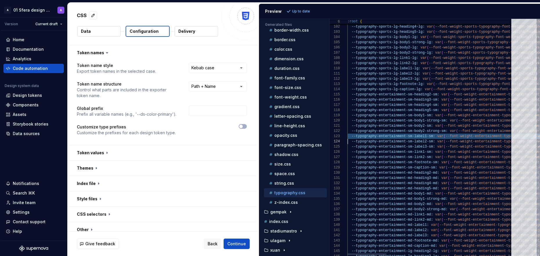
scroll to position [10, 0]
click at [349, 254] on div at bounding box center [367, 255] width 39 height 2
click at [372, 254] on div at bounding box center [367, 255] width 39 height 2
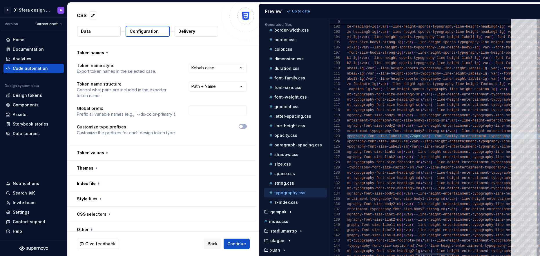
click at [446, 254] on div at bounding box center [434, 255] width 39 height 2
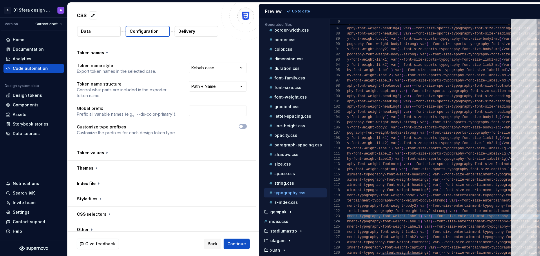
click at [382, 255] on div at bounding box center [401, 255] width 39 height 2
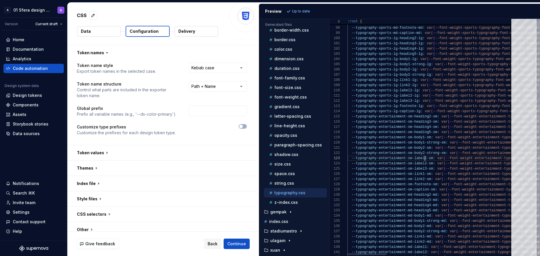
type textarea "**********"
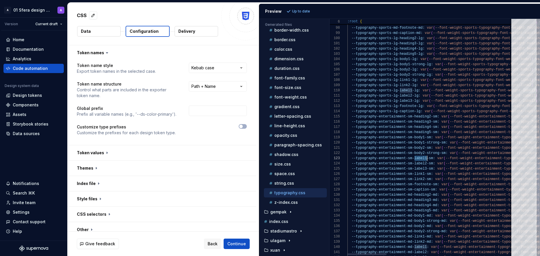
scroll to position [10, 0]
click at [366, 254] on div at bounding box center [367, 255] width 39 height 2
click at [321, 13] on div "Preview Up to date" at bounding box center [400, 11] width 281 height 15
